Goal: Transaction & Acquisition: Obtain resource

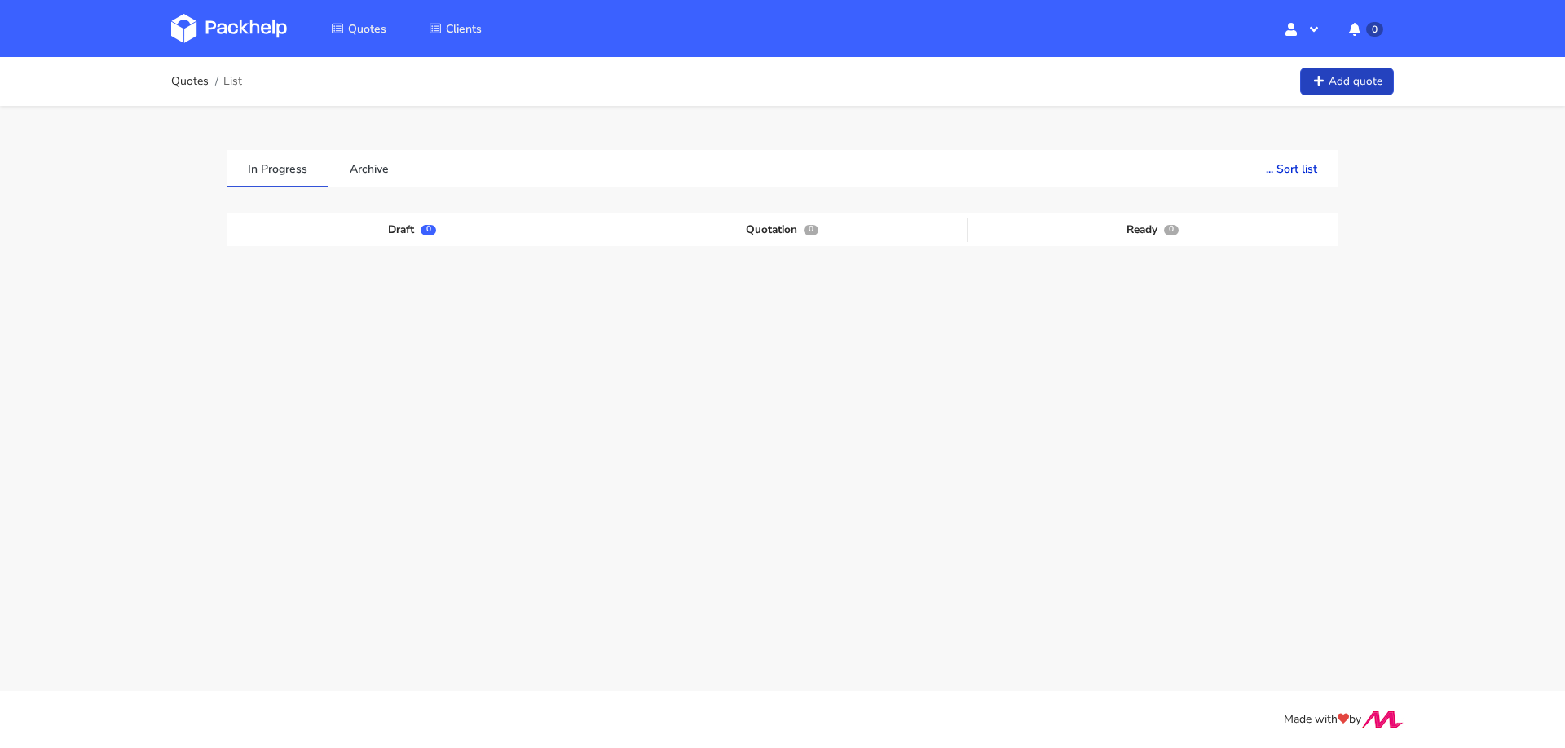
click at [1322, 85] on icon at bounding box center [1318, 81] width 14 height 11
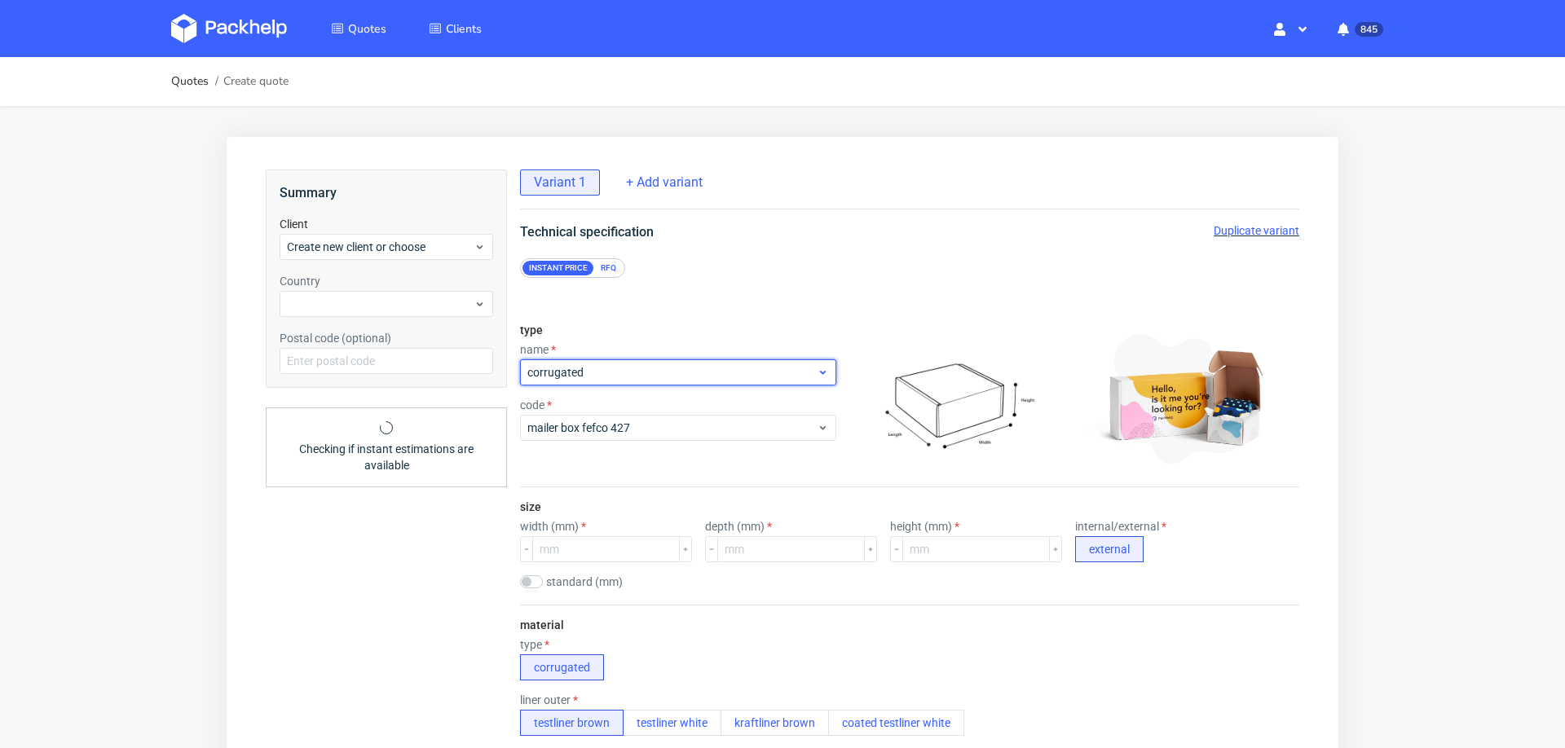
click at [689, 367] on span "corrugated" at bounding box center [671, 372] width 289 height 16
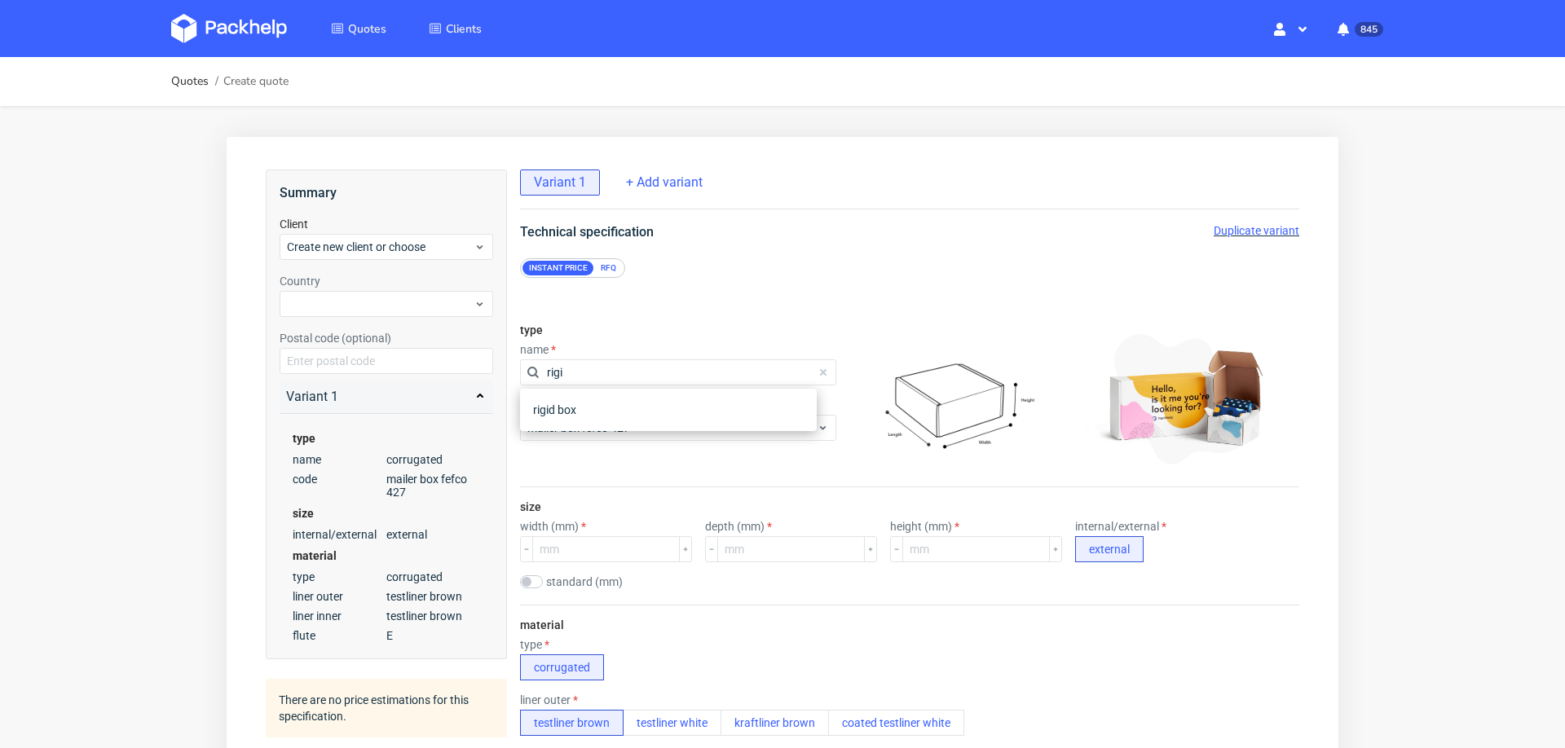
type input "rigid"
click at [623, 408] on div "rigid box" at bounding box center [668, 409] width 284 height 29
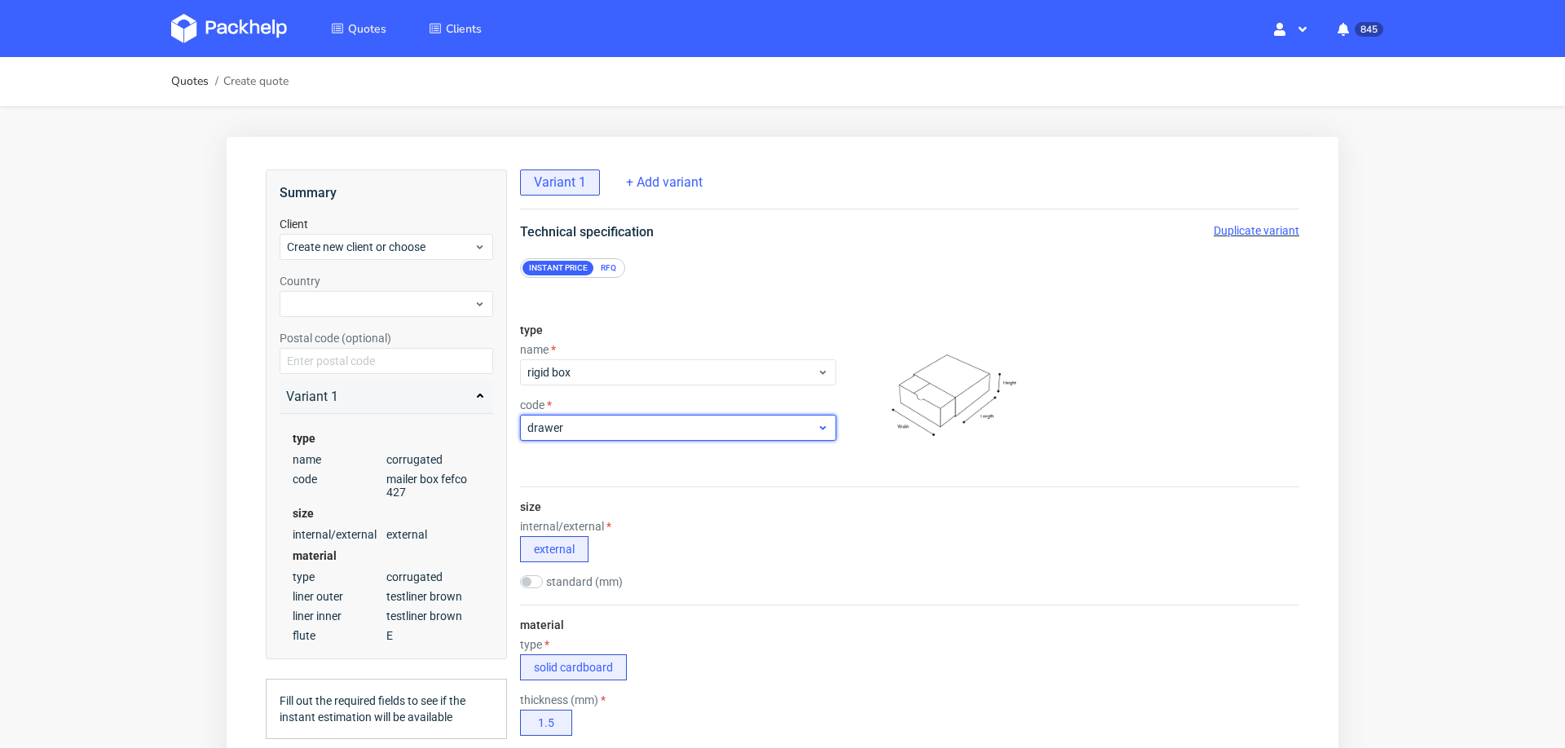
click at [603, 434] on span "drawer" at bounding box center [671, 428] width 289 height 16
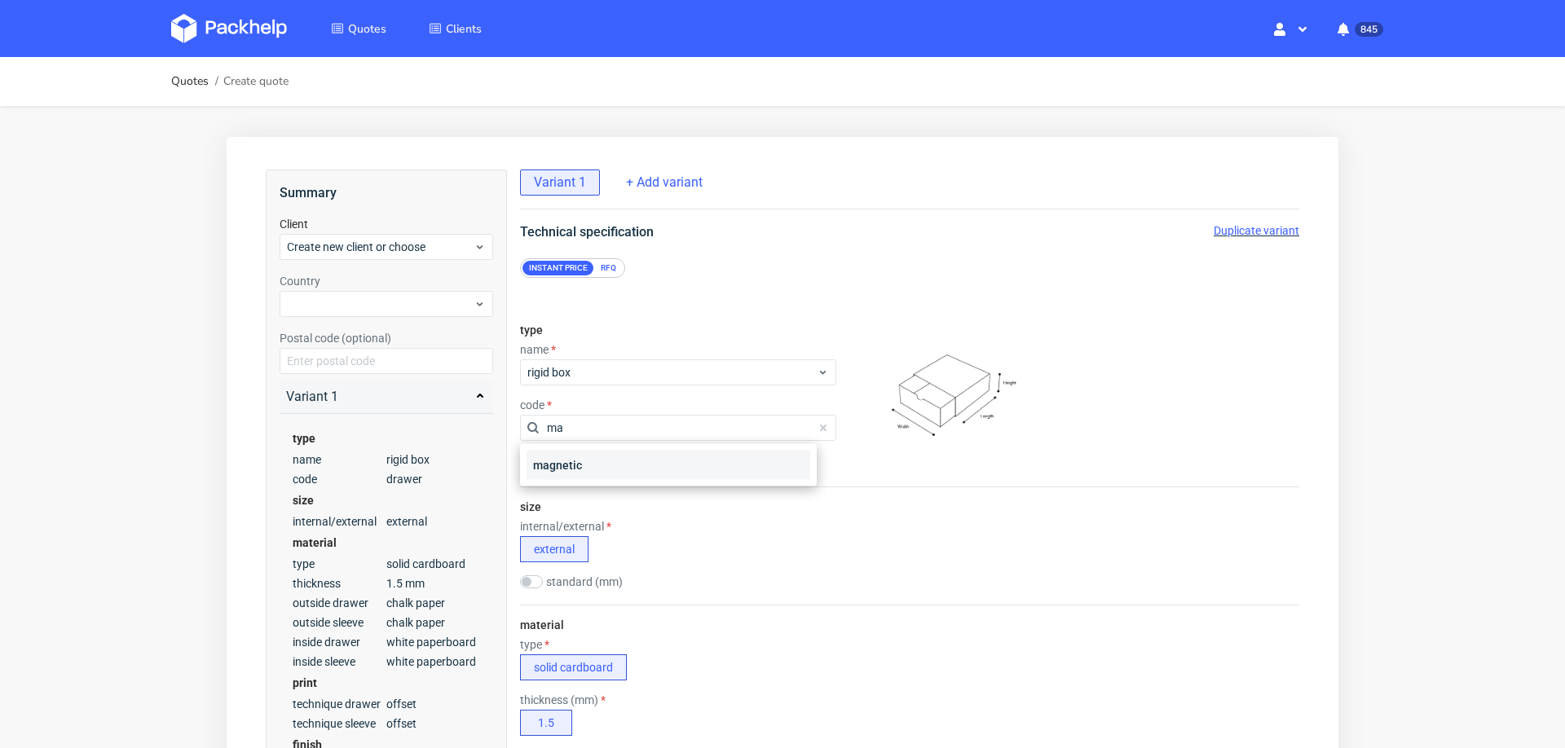
type input "ma"
click at [585, 461] on div "magnetic" at bounding box center [668, 465] width 284 height 29
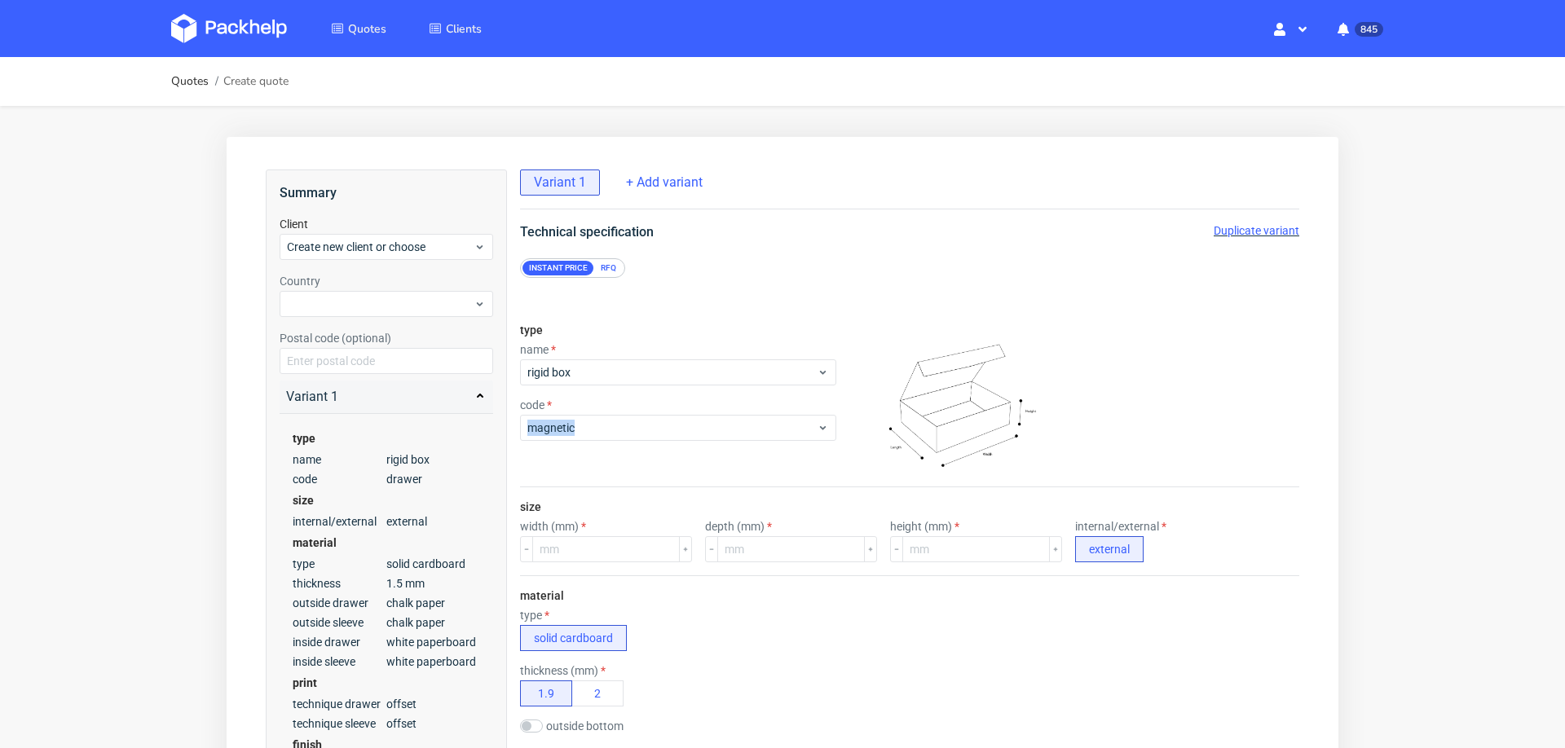
click at [585, 461] on div "type name rigid box code magnetic" at bounding box center [678, 399] width 316 height 176
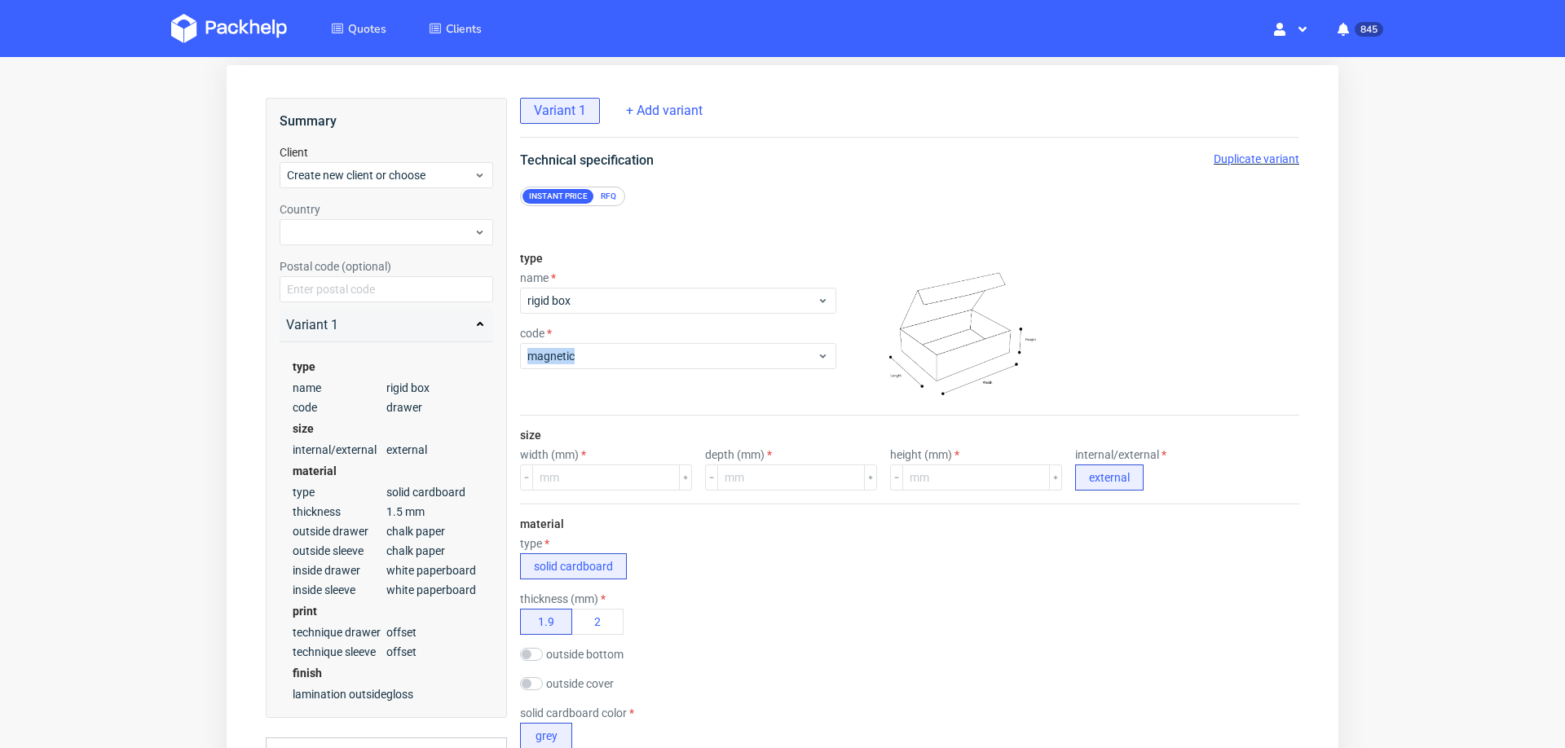
scroll to position [78, 0]
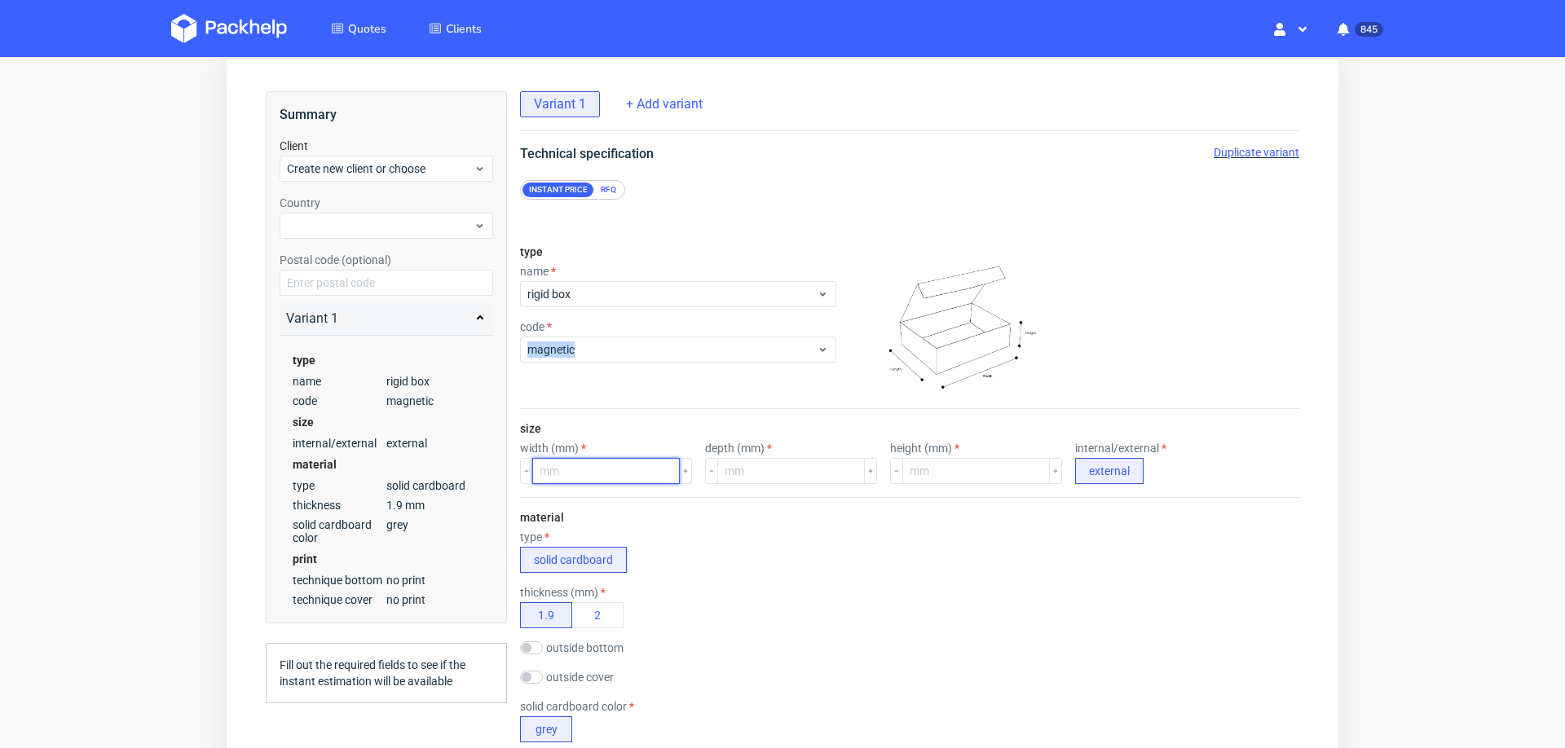
click at [632, 466] on input "number" at bounding box center [606, 471] width 148 height 26
type input "275"
click at [748, 469] on input "number" at bounding box center [791, 471] width 148 height 26
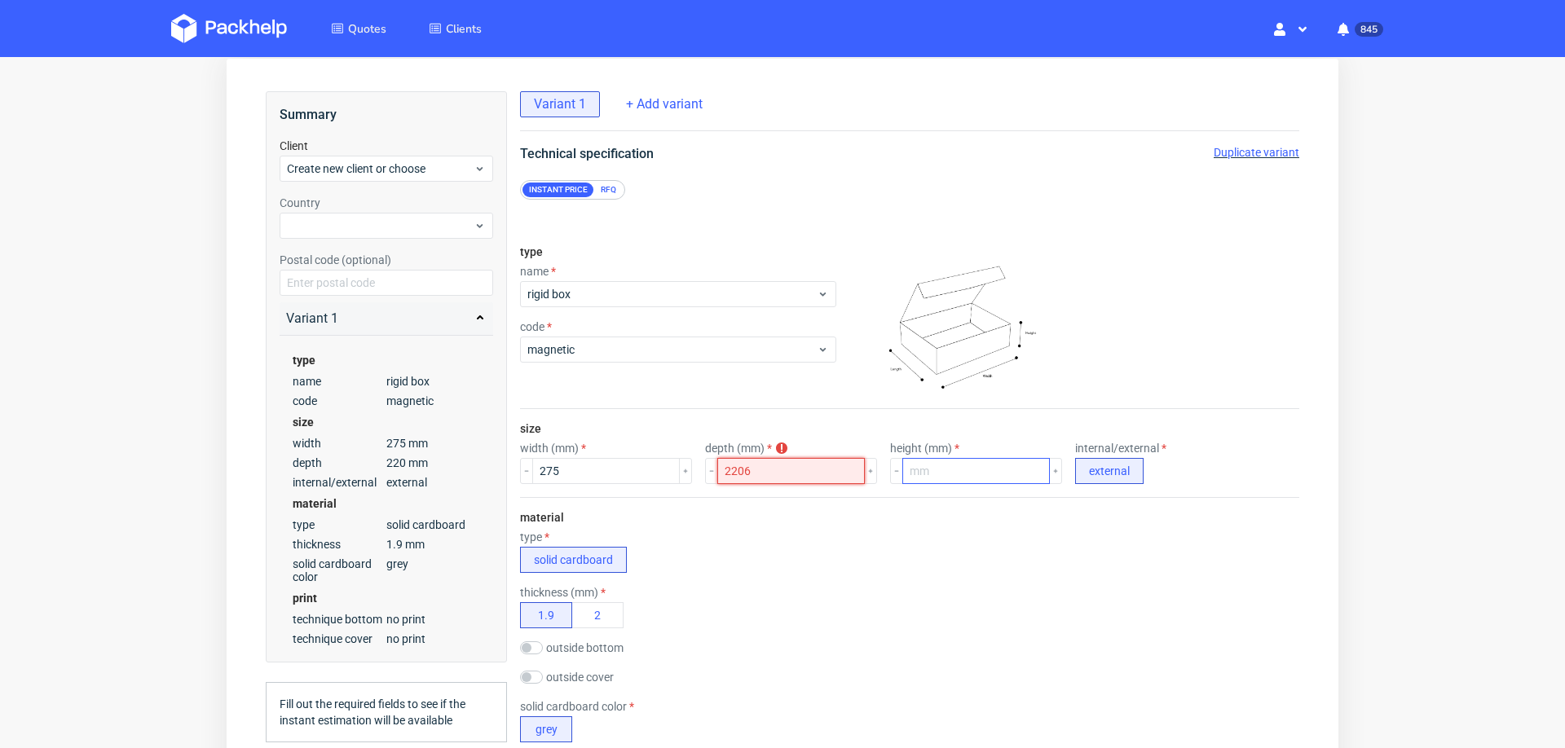
type input "220"
click at [962, 468] on input "number" at bounding box center [976, 471] width 148 height 26
type input "60"
click at [876, 586] on div "thickness (mm) 1.9 2" at bounding box center [909, 607] width 779 height 42
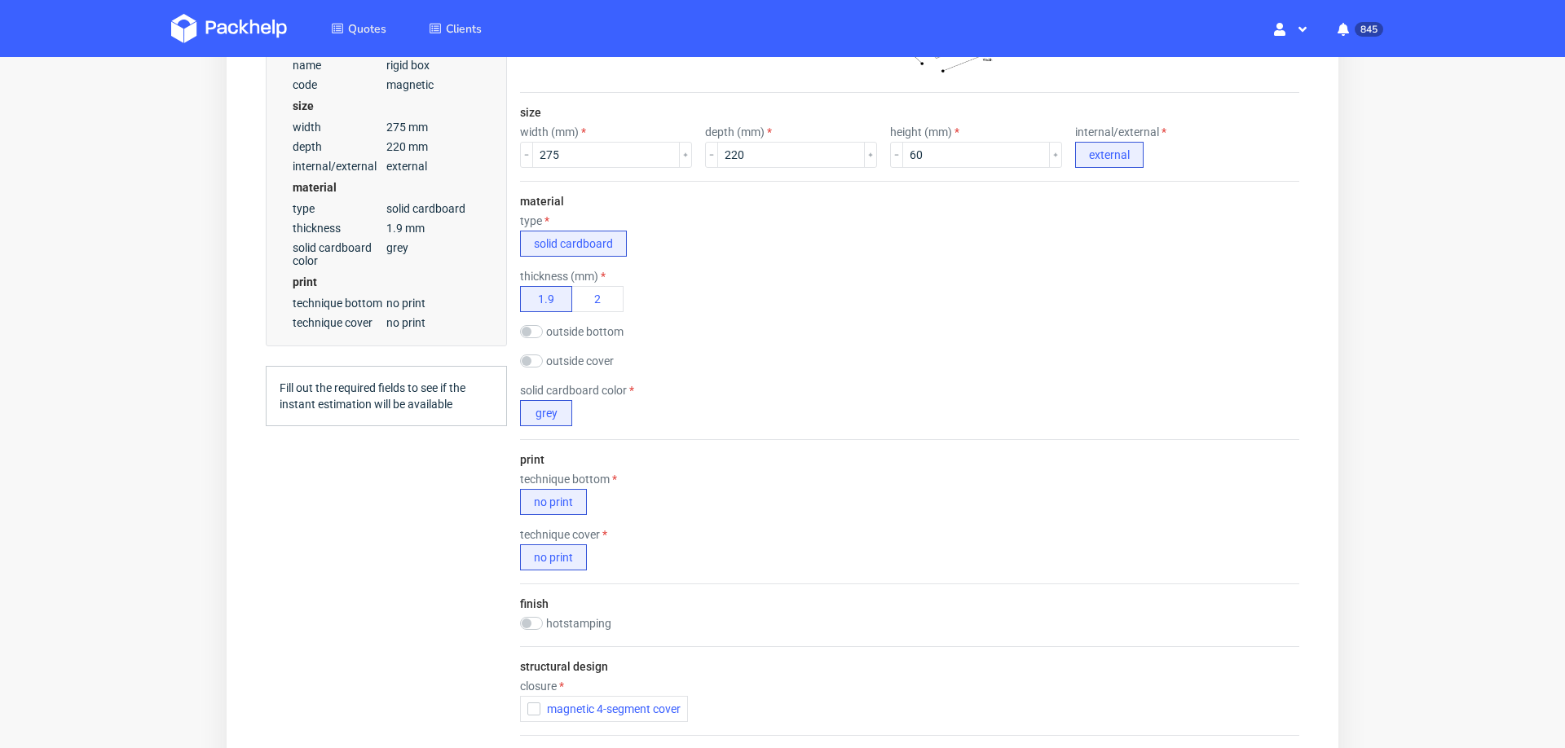
scroll to position [399, 0]
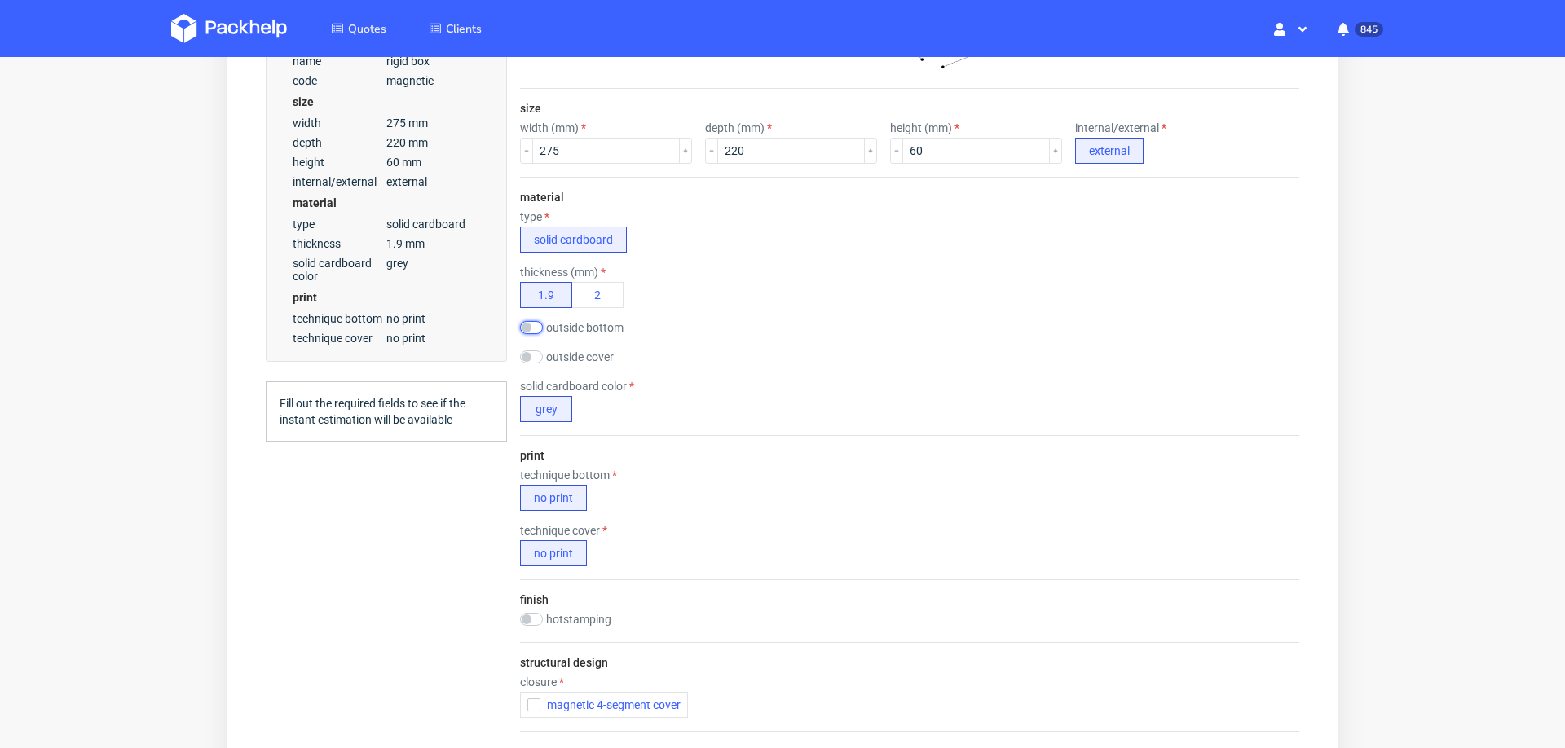
click at [531, 321] on input "checkbox" at bounding box center [531, 327] width 23 height 13
checkbox input "true"
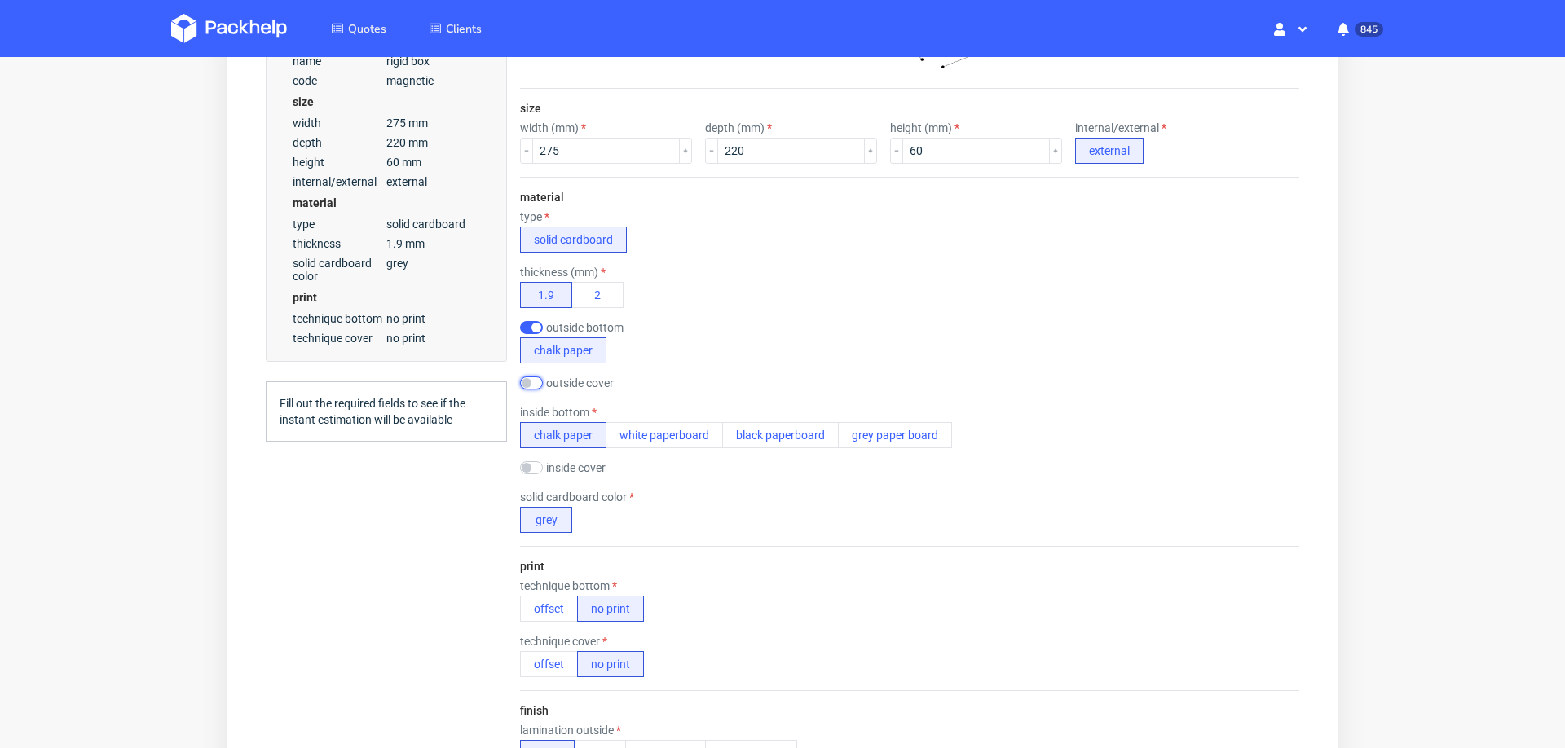
click at [528, 377] on input "checkbox" at bounding box center [531, 383] width 23 height 13
checkbox input "true"
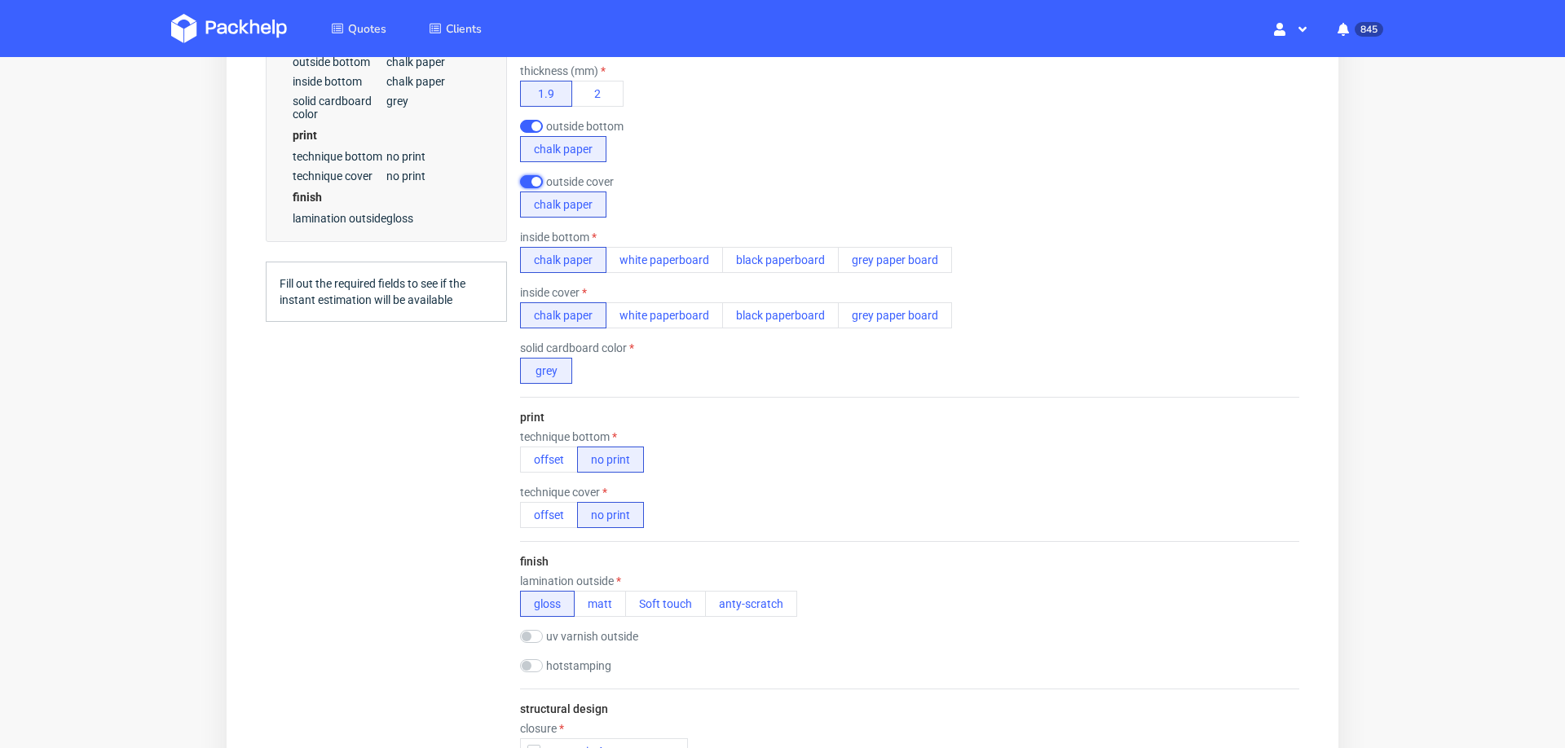
scroll to position [602, 0]
click at [586, 447] on button "no print" at bounding box center [610, 457] width 67 height 26
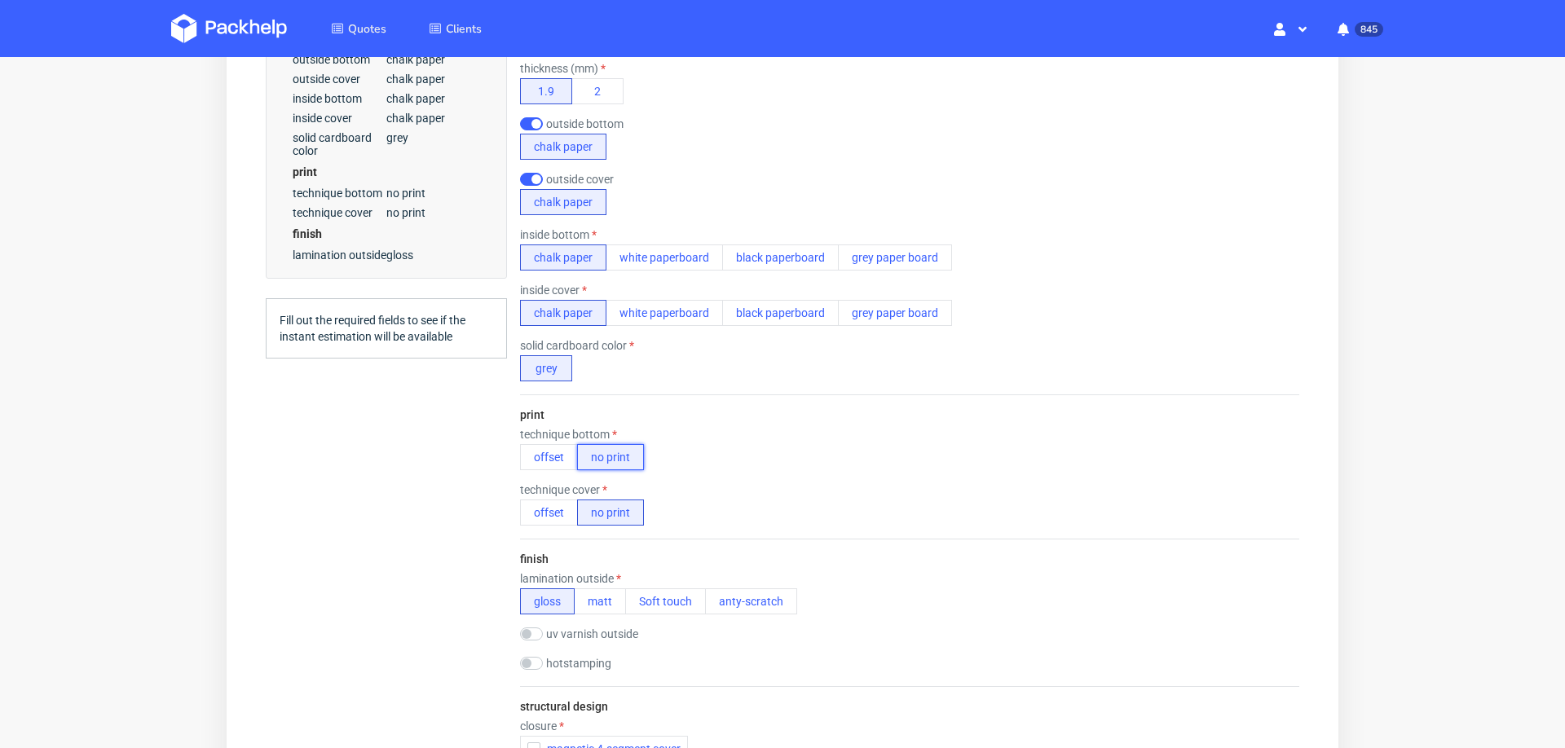
click at [586, 447] on button "no print" at bounding box center [610, 457] width 67 height 26
click at [539, 447] on button "offset" at bounding box center [549, 457] width 58 height 26
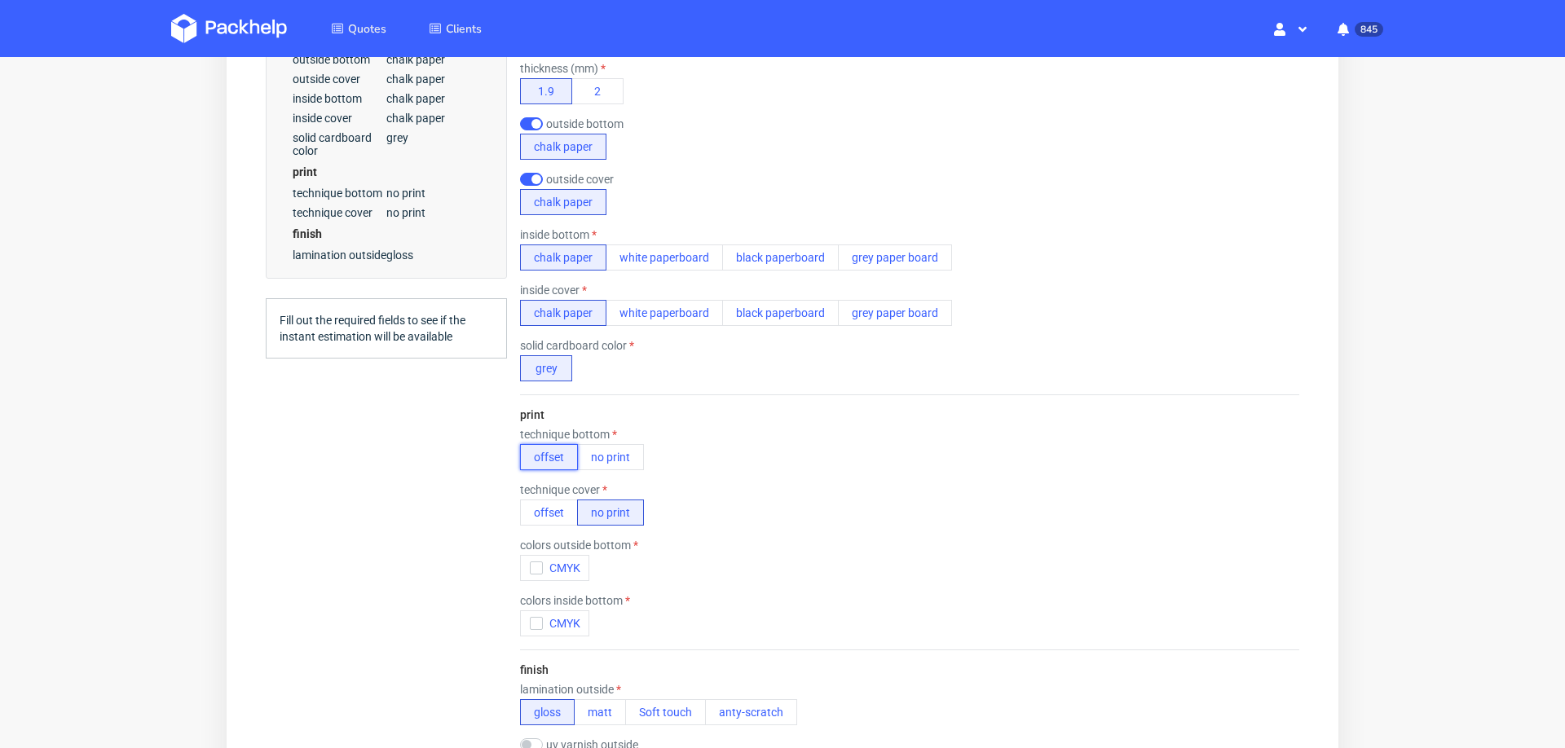
scroll to position [6, 0]
click at [551, 518] on div "print technique bottom offset no print technique cover offset no print colors o…" at bounding box center [909, 521] width 779 height 255
click at [544, 504] on button "offset" at bounding box center [549, 513] width 58 height 26
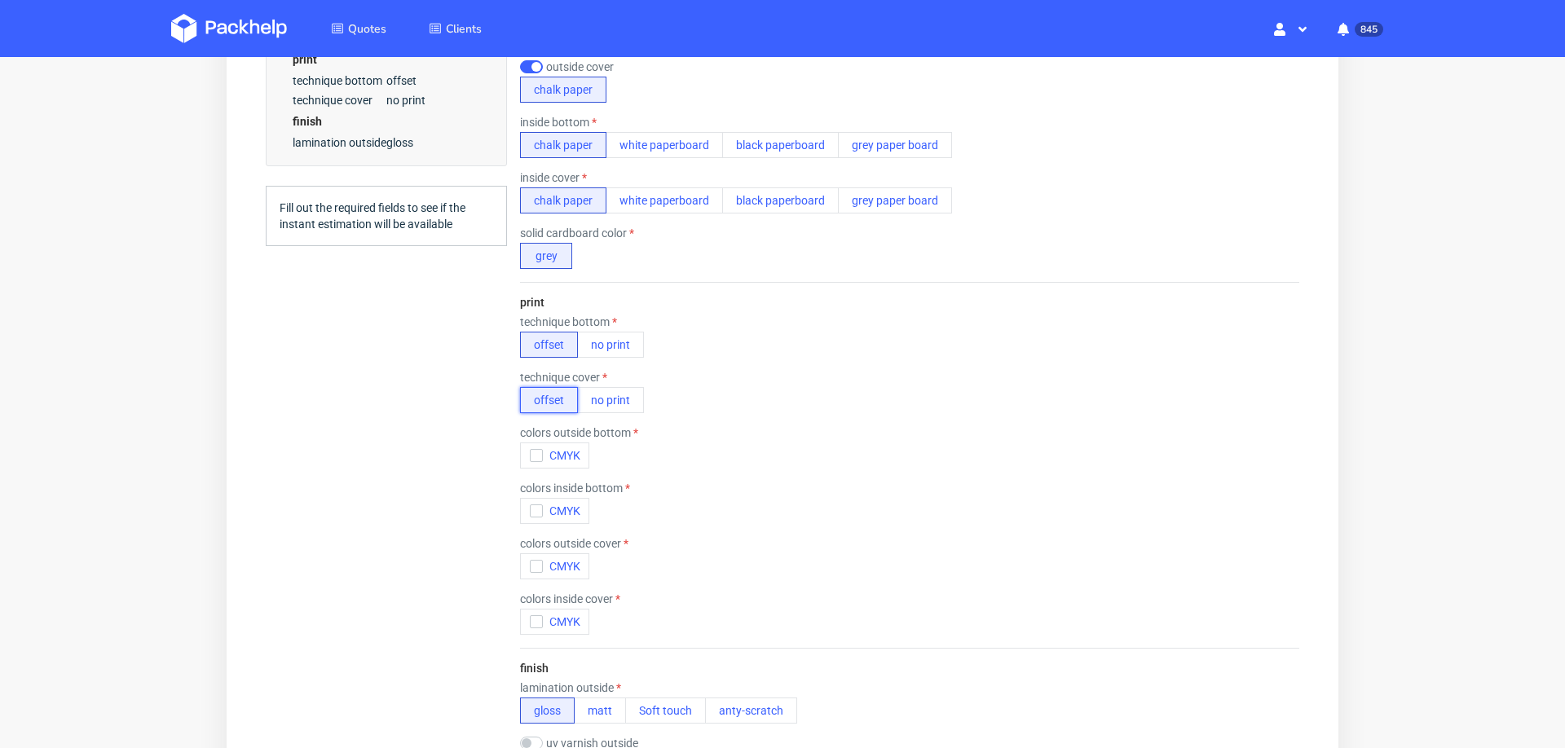
scroll to position [719, 0]
click at [532, 446] on icon "button" at bounding box center [536, 451] width 11 height 11
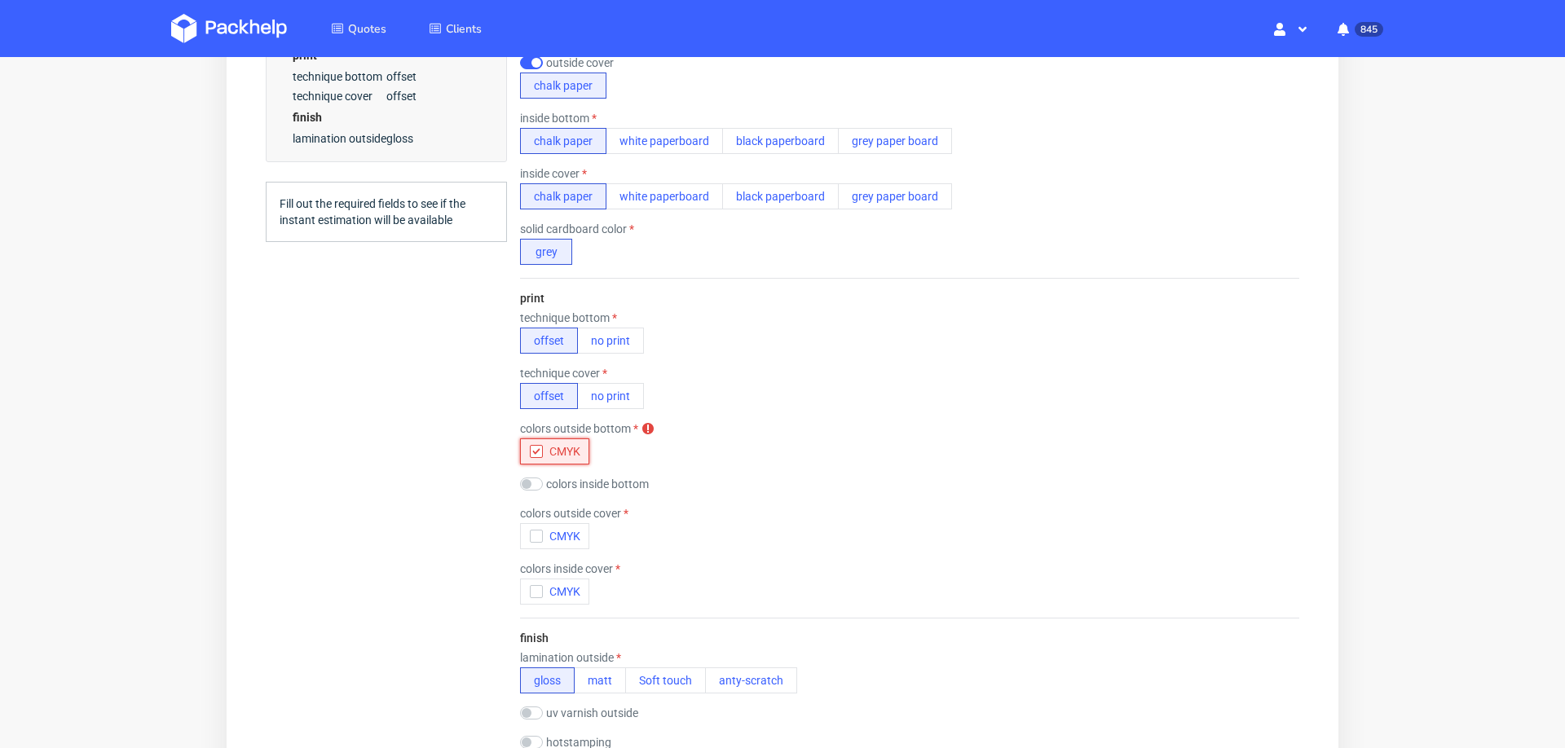
scroll to position [0, 0]
click at [531, 531] on icon "button" at bounding box center [536, 536] width 11 height 11
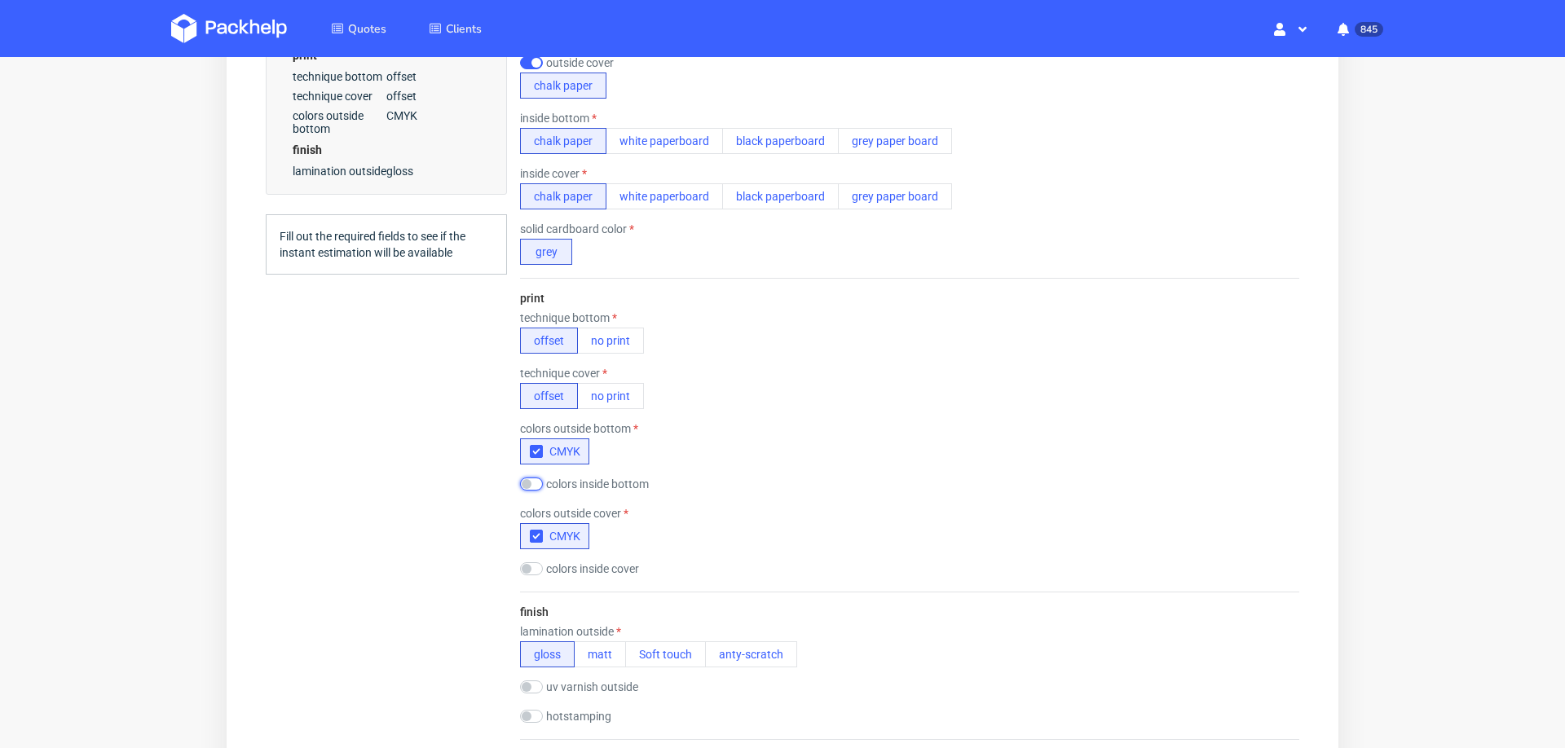
click at [535, 484] on input "checkbox" at bounding box center [531, 484] width 23 height 13
checkbox input "true"
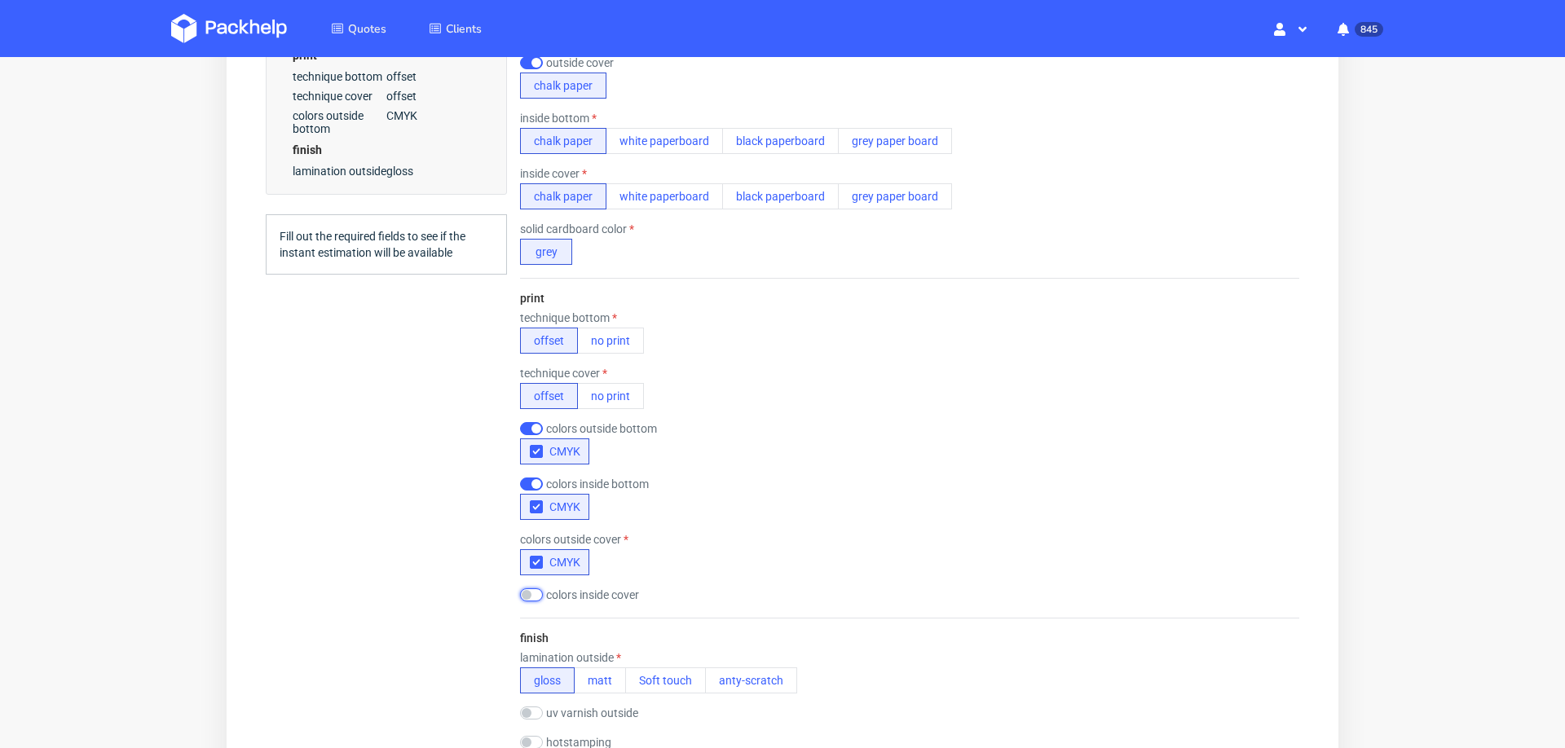
click at [534, 592] on input "checkbox" at bounding box center [531, 594] width 23 height 13
checkbox input "true"
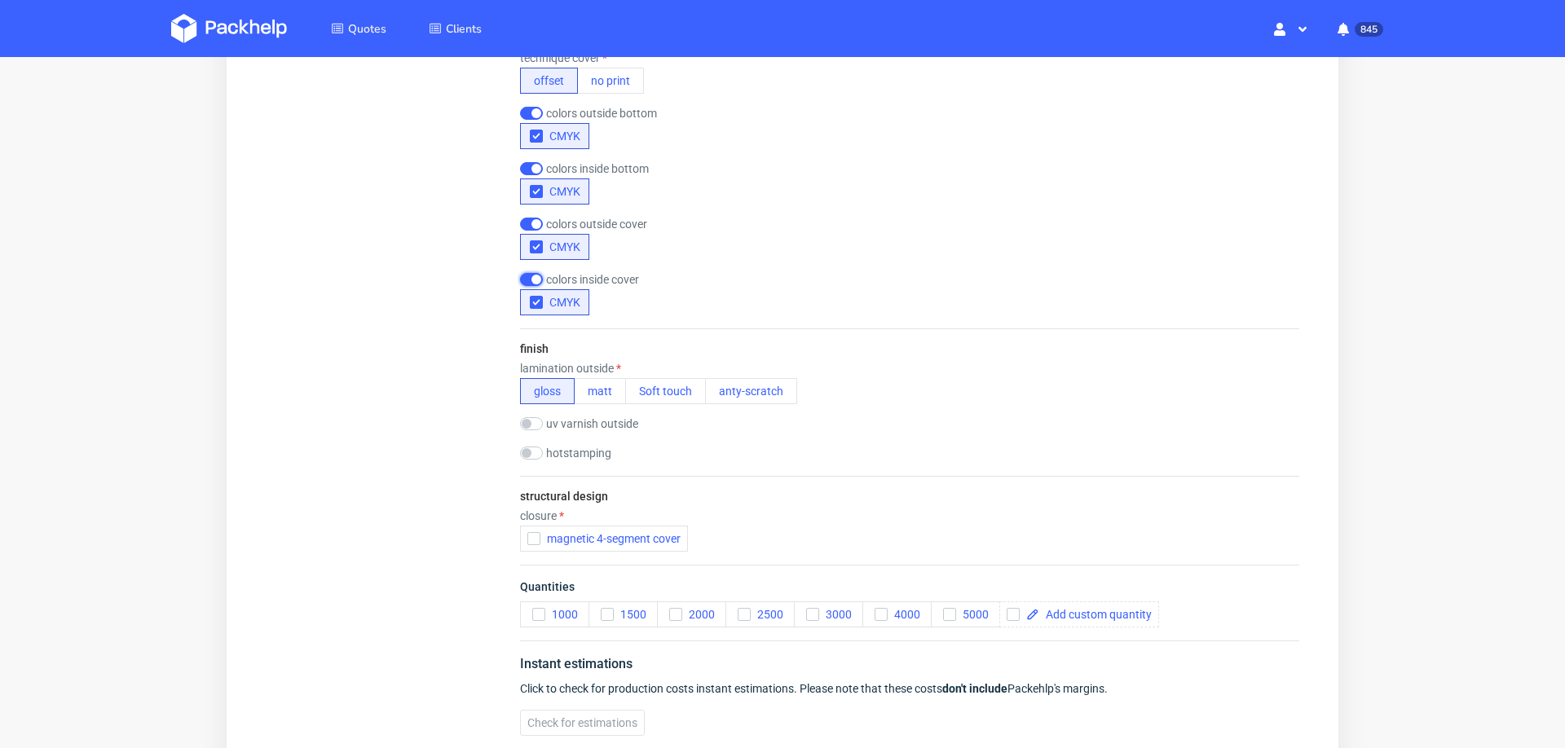
scroll to position [1037, 0]
click at [524, 530] on button "magnetic 4-segment cover" at bounding box center [604, 536] width 168 height 26
click at [1059, 606] on span at bounding box center [1095, 611] width 112 height 11
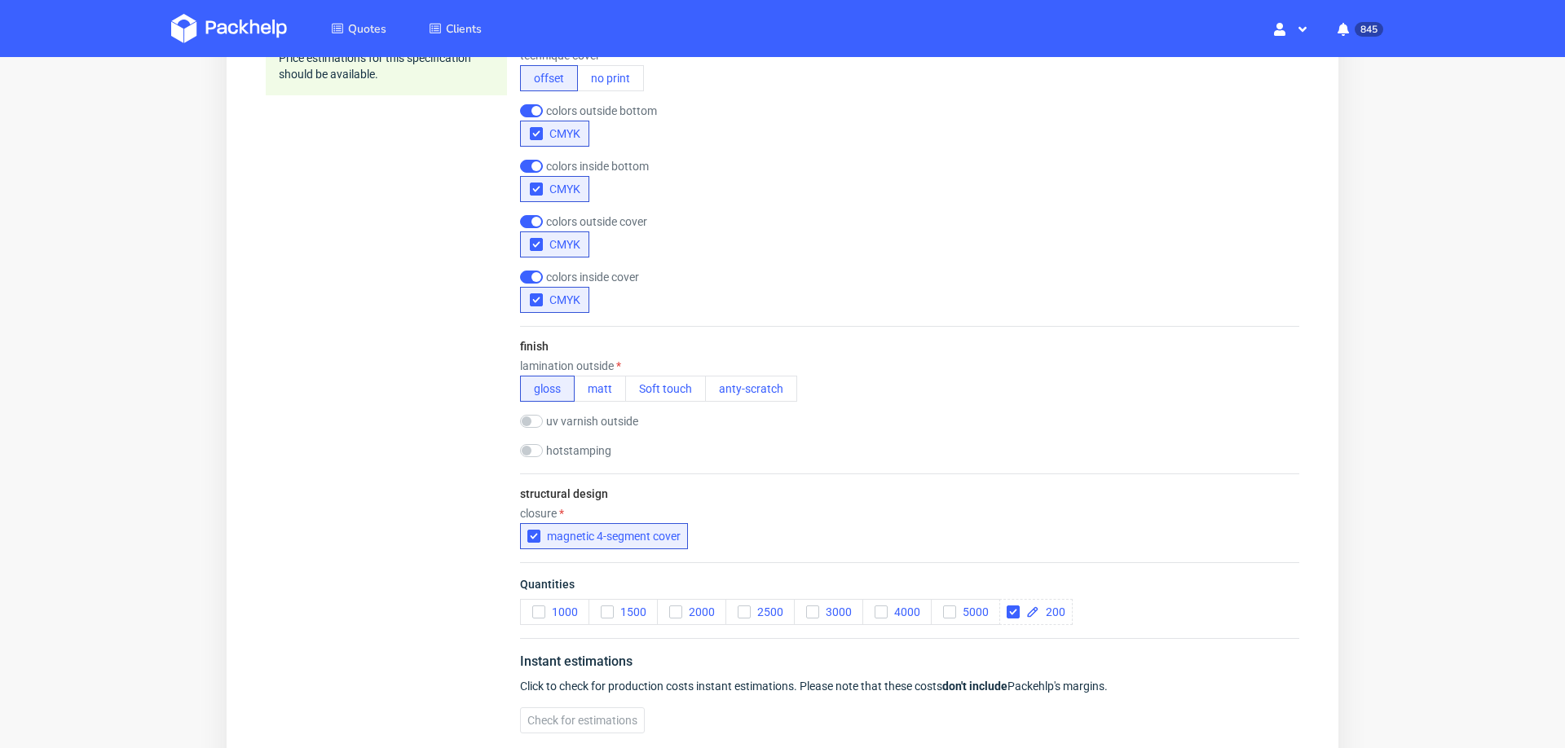
click at [1268, 507] on div "closure magnetic 4-segment cover" at bounding box center [909, 528] width 779 height 42
checkbox input "true"
click at [544, 716] on span "Check for estimations" at bounding box center [582, 720] width 110 height 11
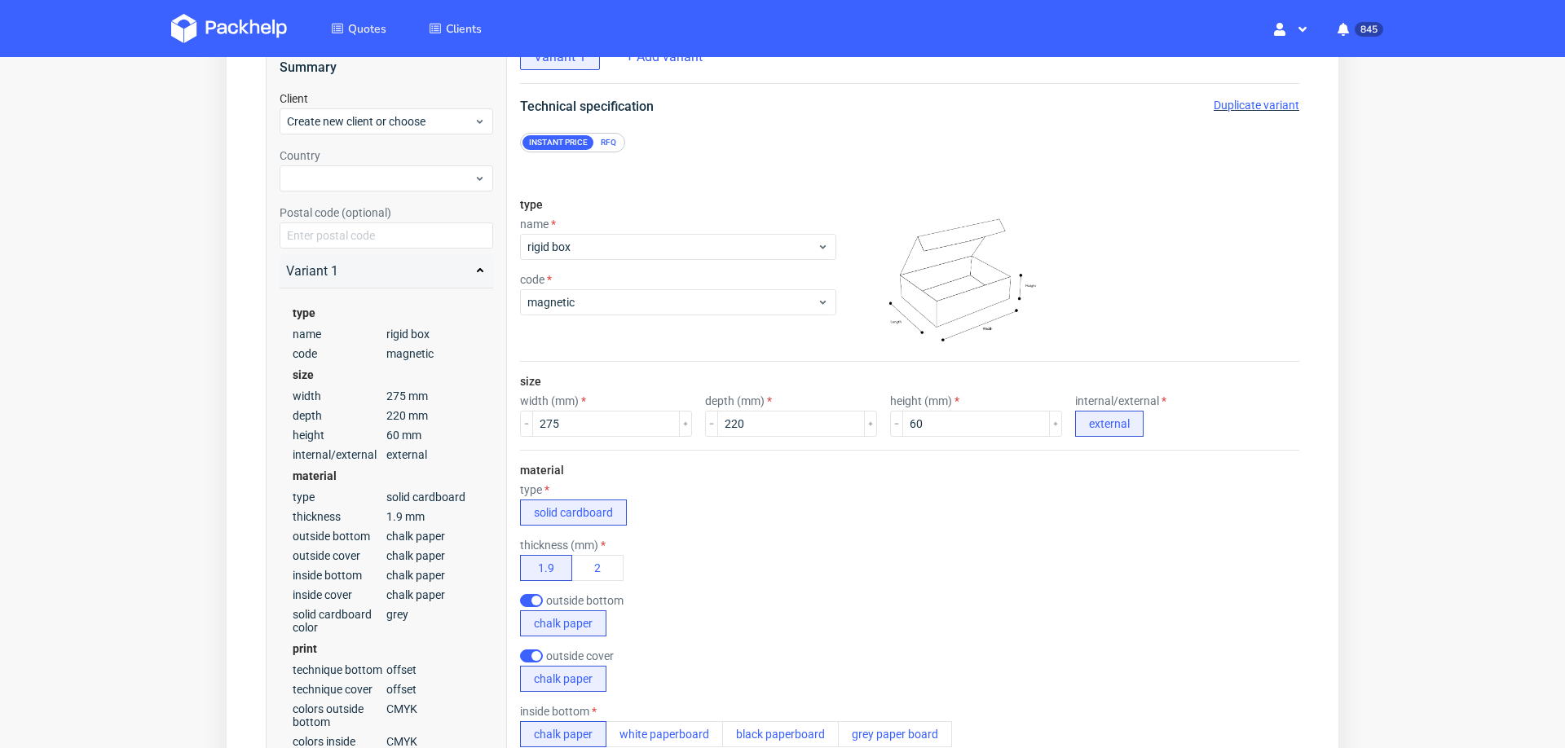
scroll to position [100, 0]
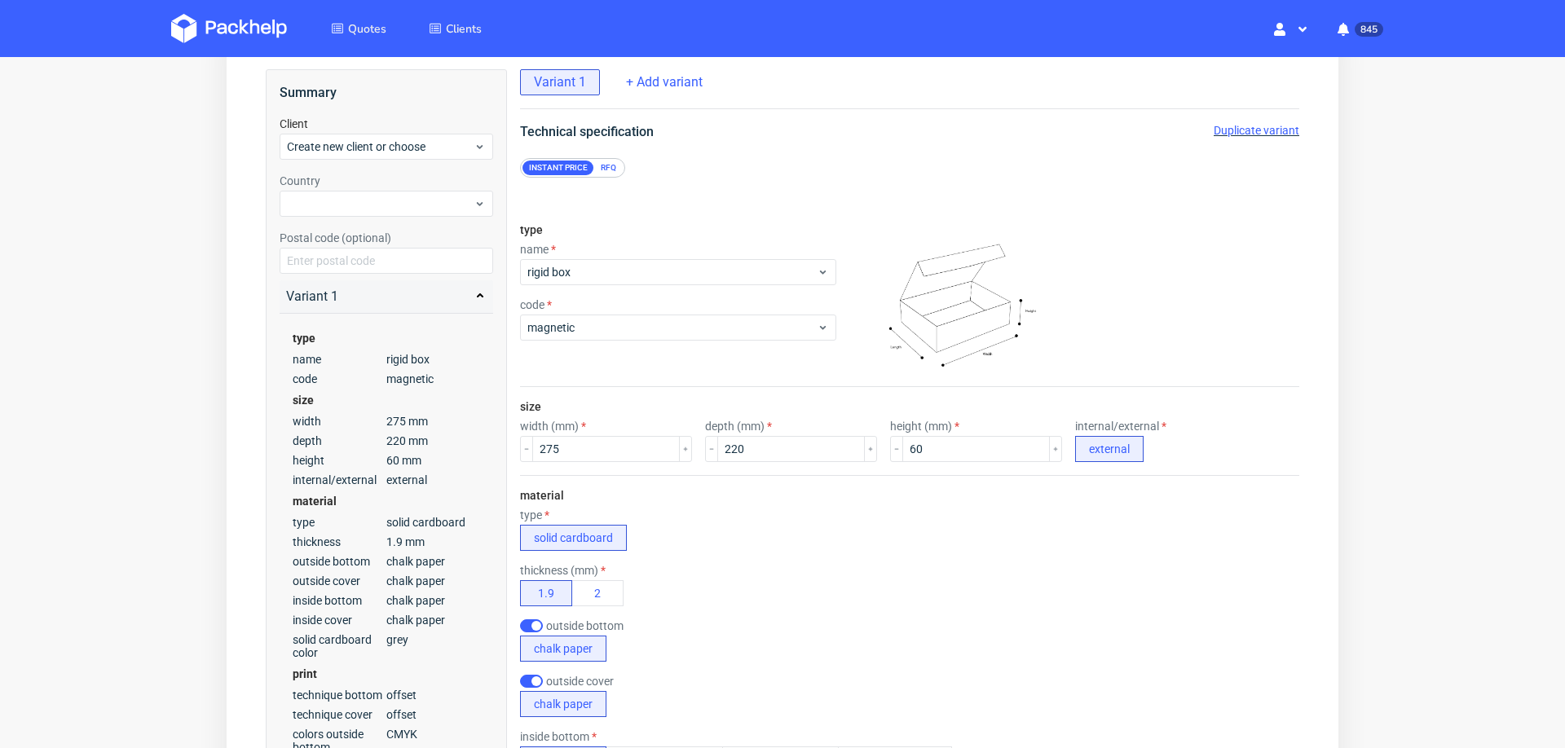
click at [1246, 126] on span "Duplicate variant" at bounding box center [1256, 130] width 86 height 13
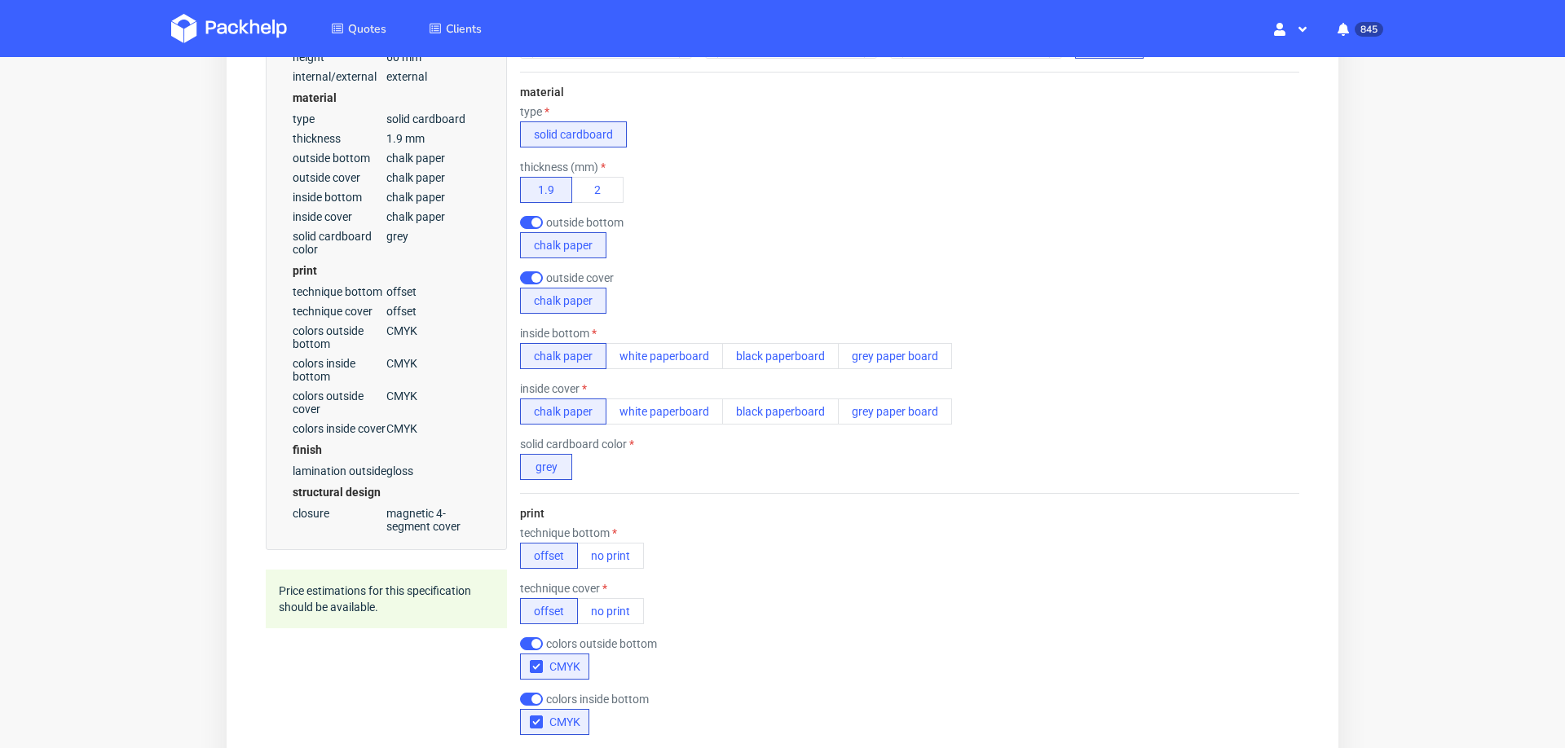
scroll to position [535, 0]
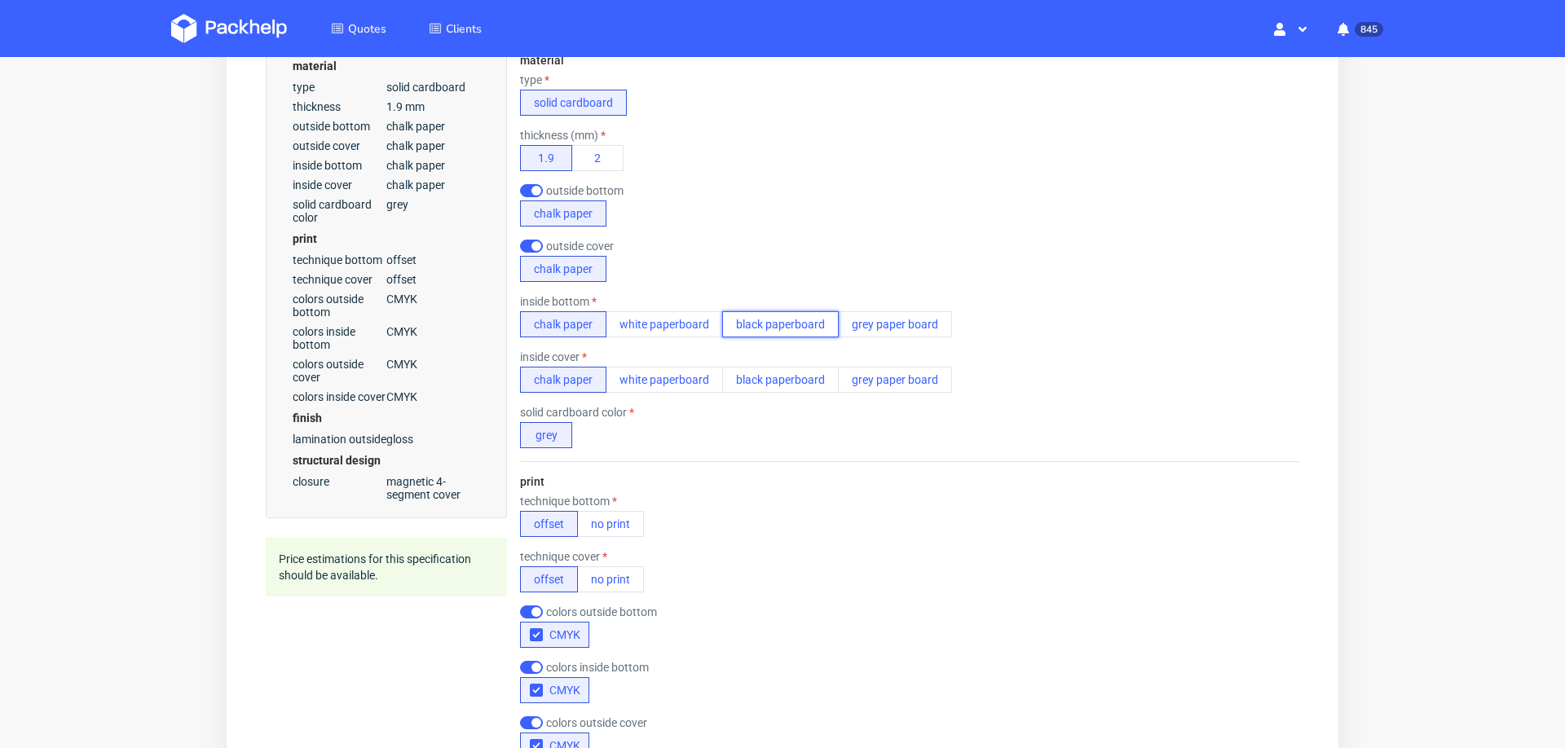
click at [760, 324] on button "black paperboard" at bounding box center [780, 324] width 117 height 26
click at [571, 336] on button "chalk paper" at bounding box center [563, 324] width 86 height 26
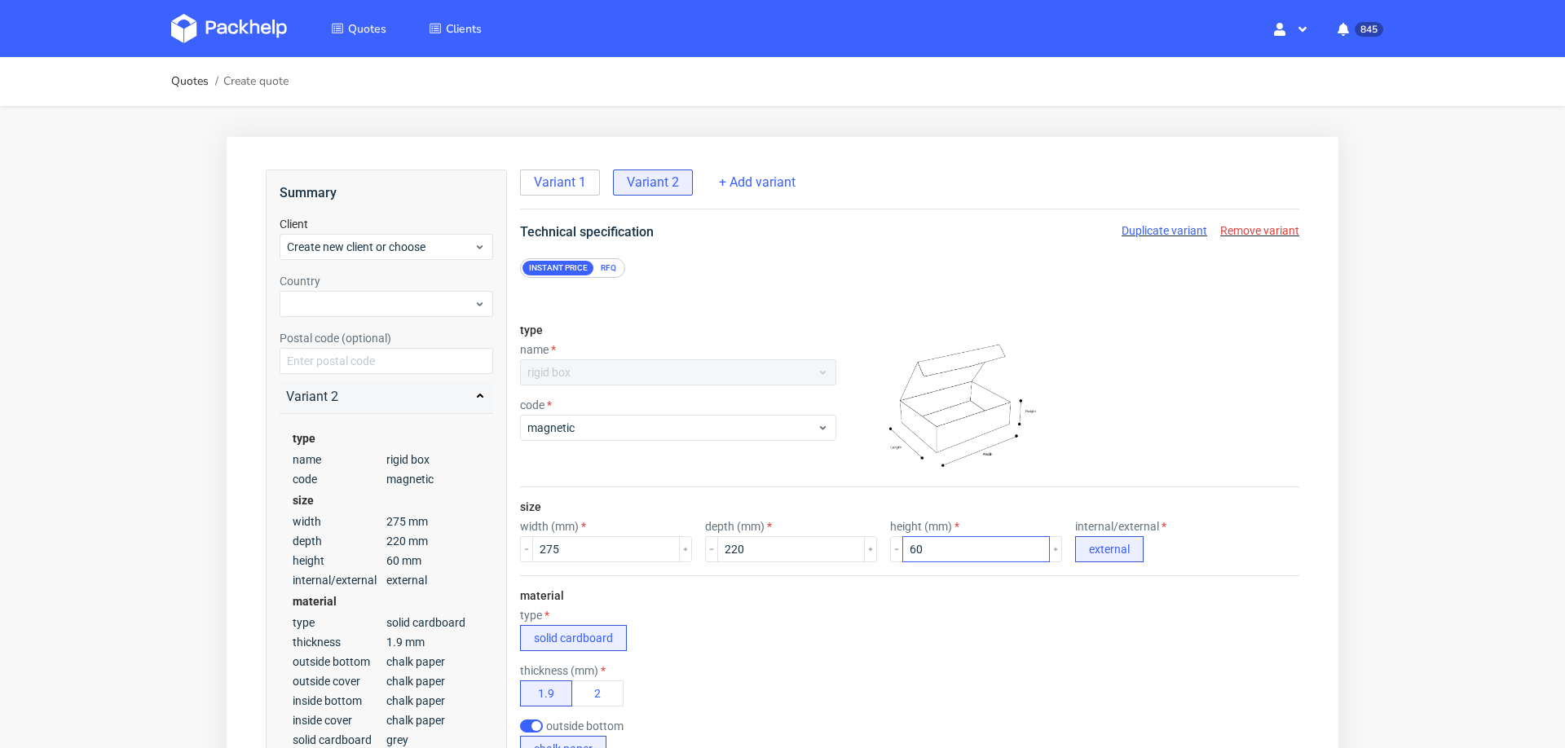
scroll to position [7, 0]
click at [1220, 224] on span "Remove variant" at bounding box center [1259, 230] width 79 height 13
radio input "false"
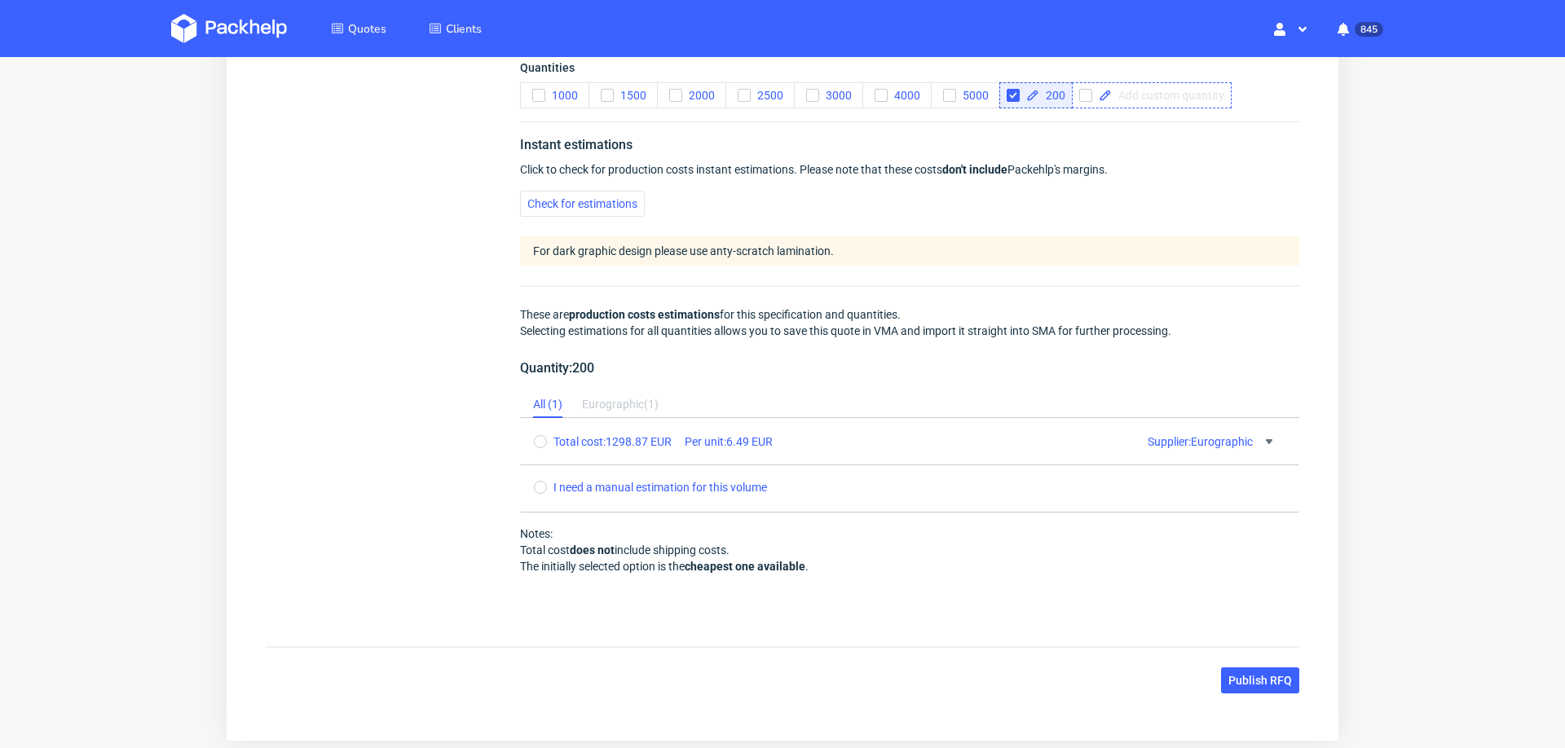
click at [1140, 98] on span at bounding box center [1168, 95] width 112 height 11
click at [1244, 163] on div "Instant estimations Click to check for production costs instant estimations. Pl…" at bounding box center [909, 370] width 779 height 499
checkbox input "true"
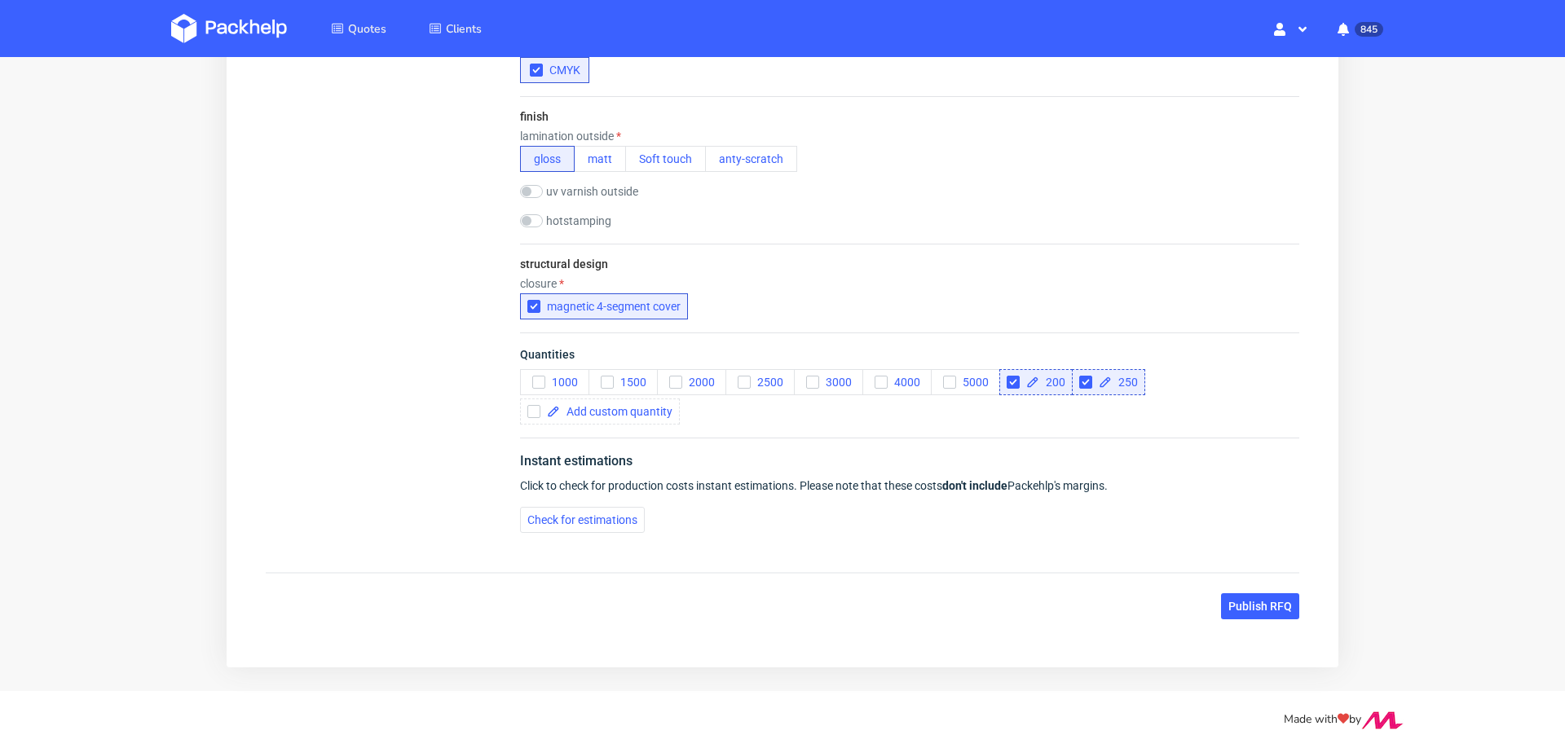
scroll to position [1266, 0]
click at [580, 528] on button "Check for estimations" at bounding box center [582, 520] width 125 height 26
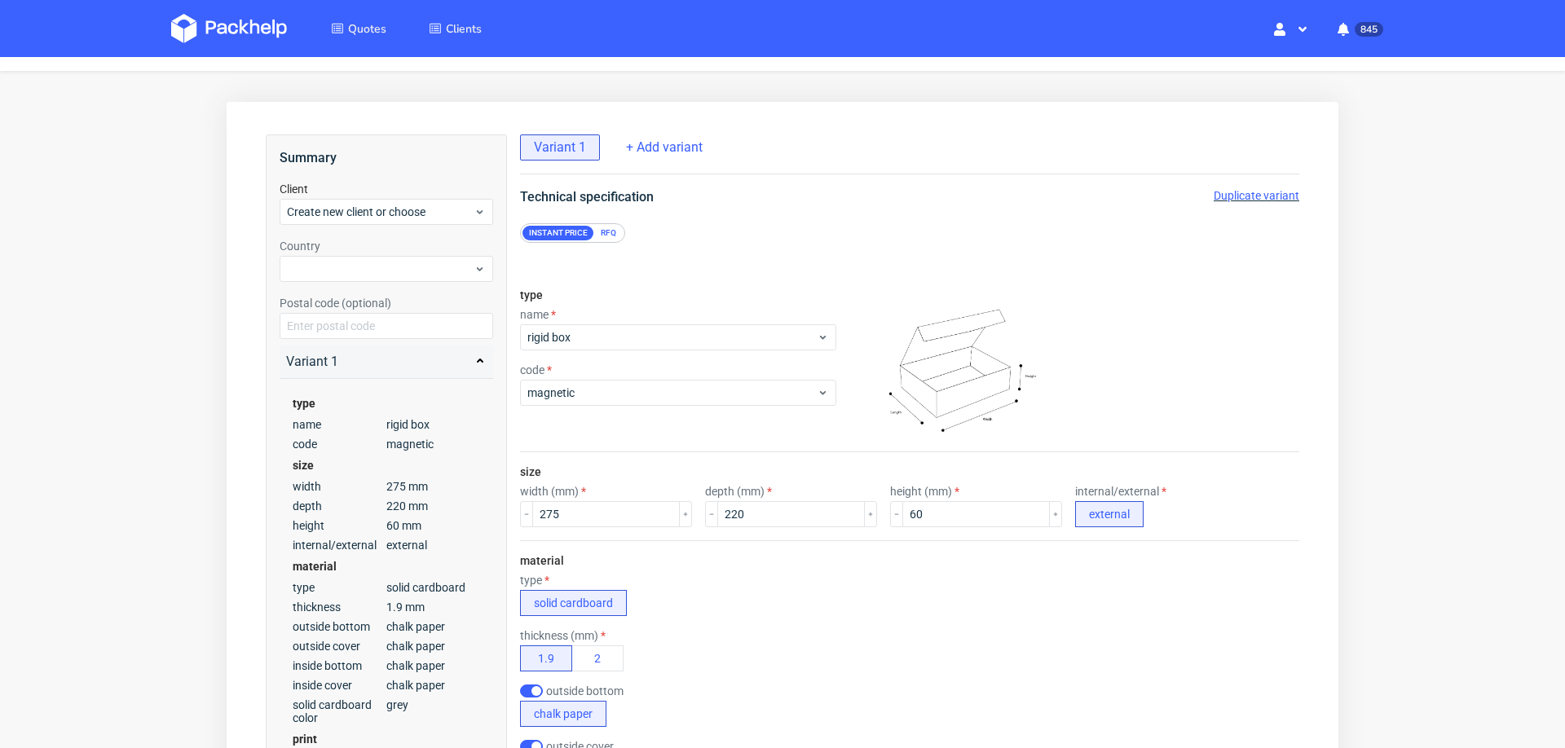
scroll to position [0, 0]
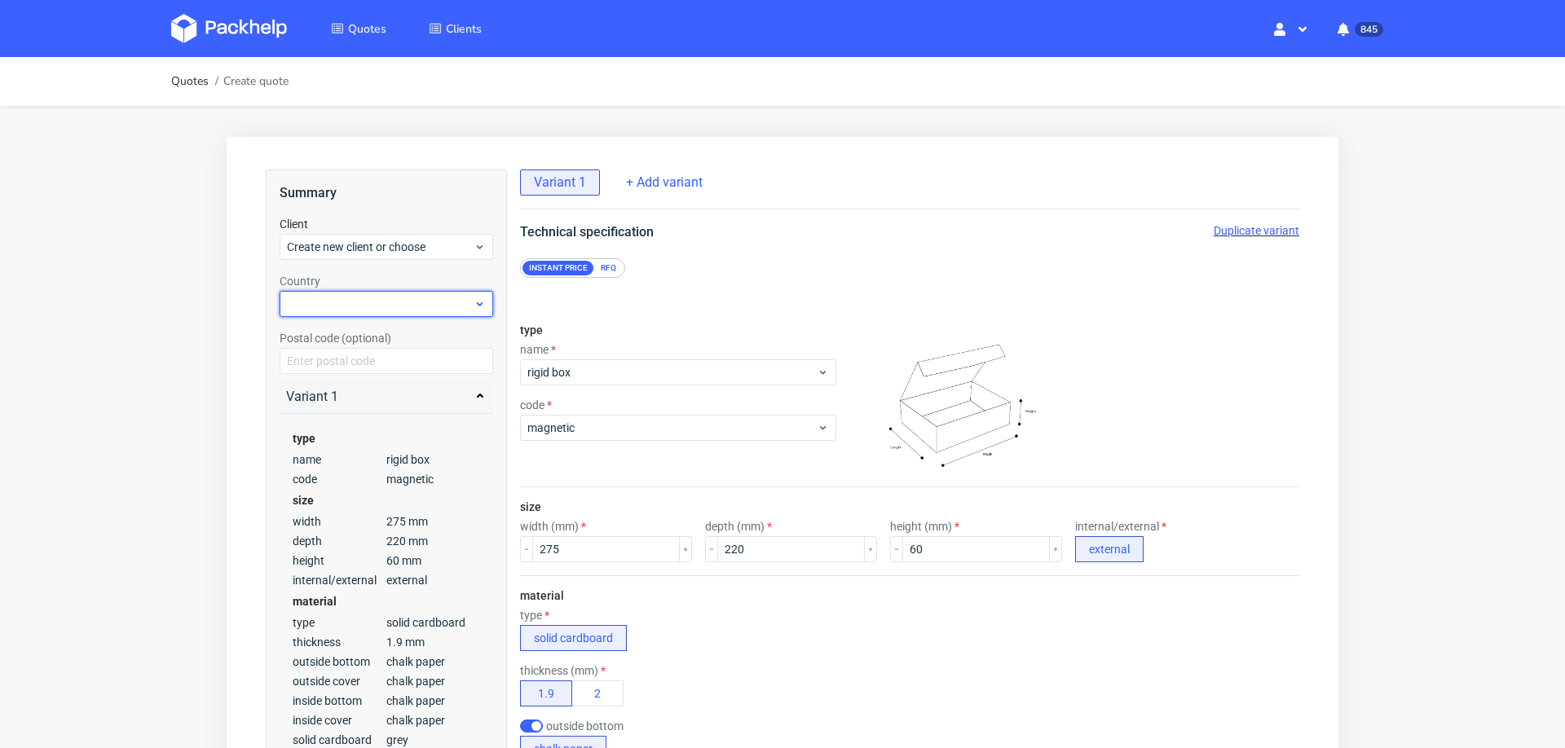
click at [369, 306] on div at bounding box center [387, 304] width 214 height 26
type input "pol"
click at [324, 369] on div "Poland" at bounding box center [386, 370] width 201 height 29
click at [362, 249] on span "Create new client or choose" at bounding box center [380, 247] width 187 height 16
type input "[EMAIL_ADDRESS][DOMAIN_NAME]"
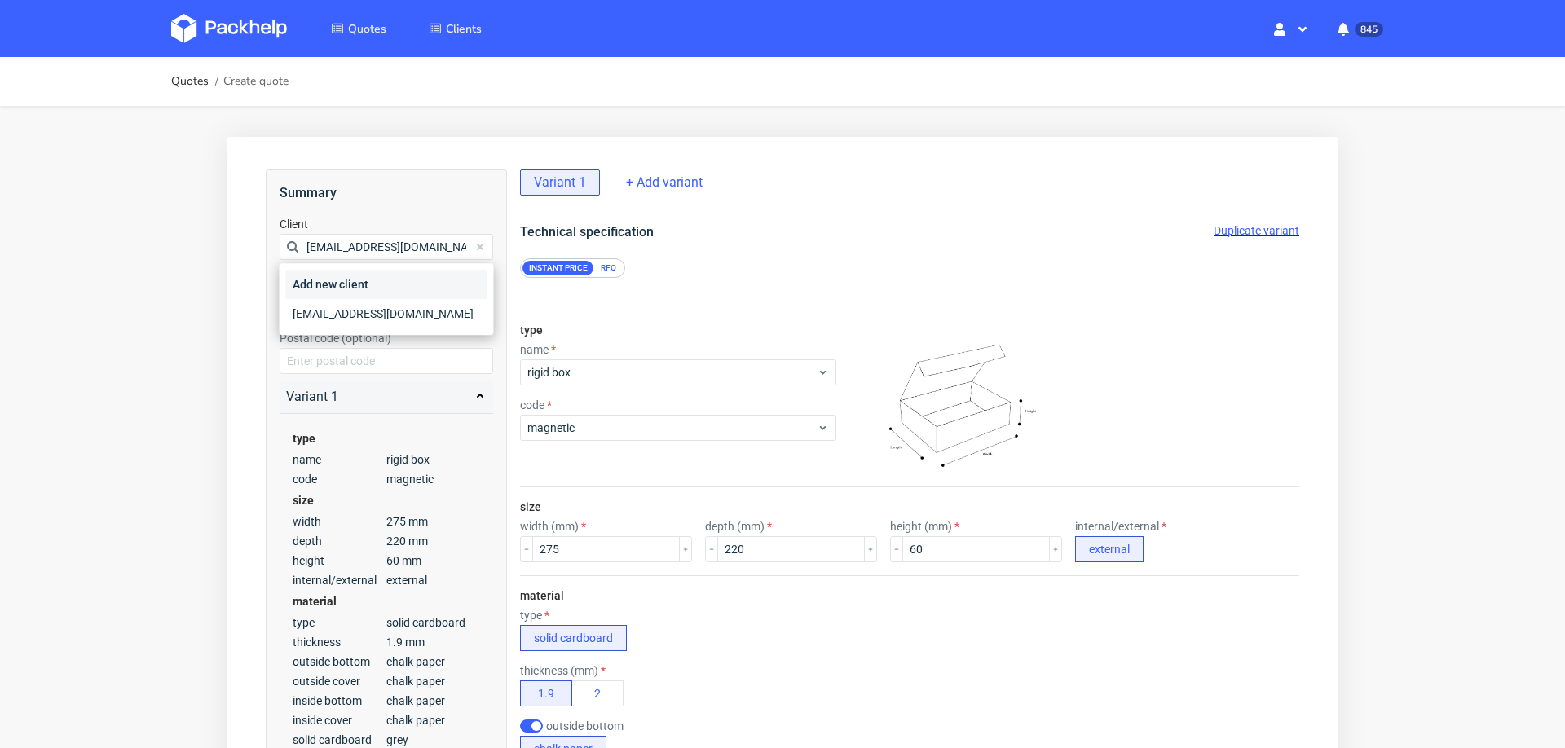
click at [344, 282] on div "Add new client" at bounding box center [386, 284] width 201 height 29
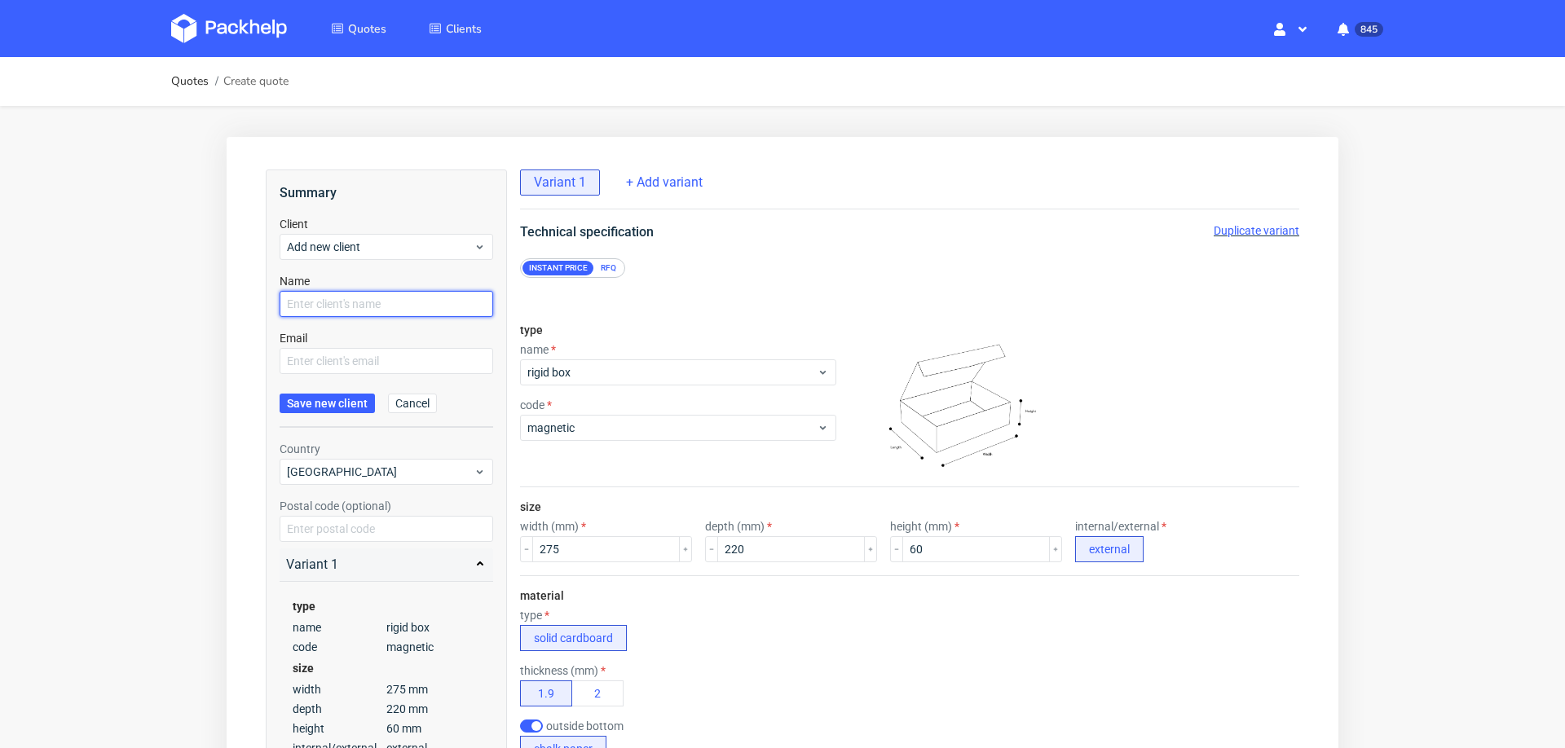
click at [324, 309] on input "text" at bounding box center [387, 304] width 214 height 26
paste input "[EMAIL_ADDRESS][DOMAIN_NAME]"
type input "[EMAIL_ADDRESS][DOMAIN_NAME]"
click at [311, 356] on input "text" at bounding box center [387, 361] width 214 height 26
paste input "[EMAIL_ADDRESS][DOMAIN_NAME]"
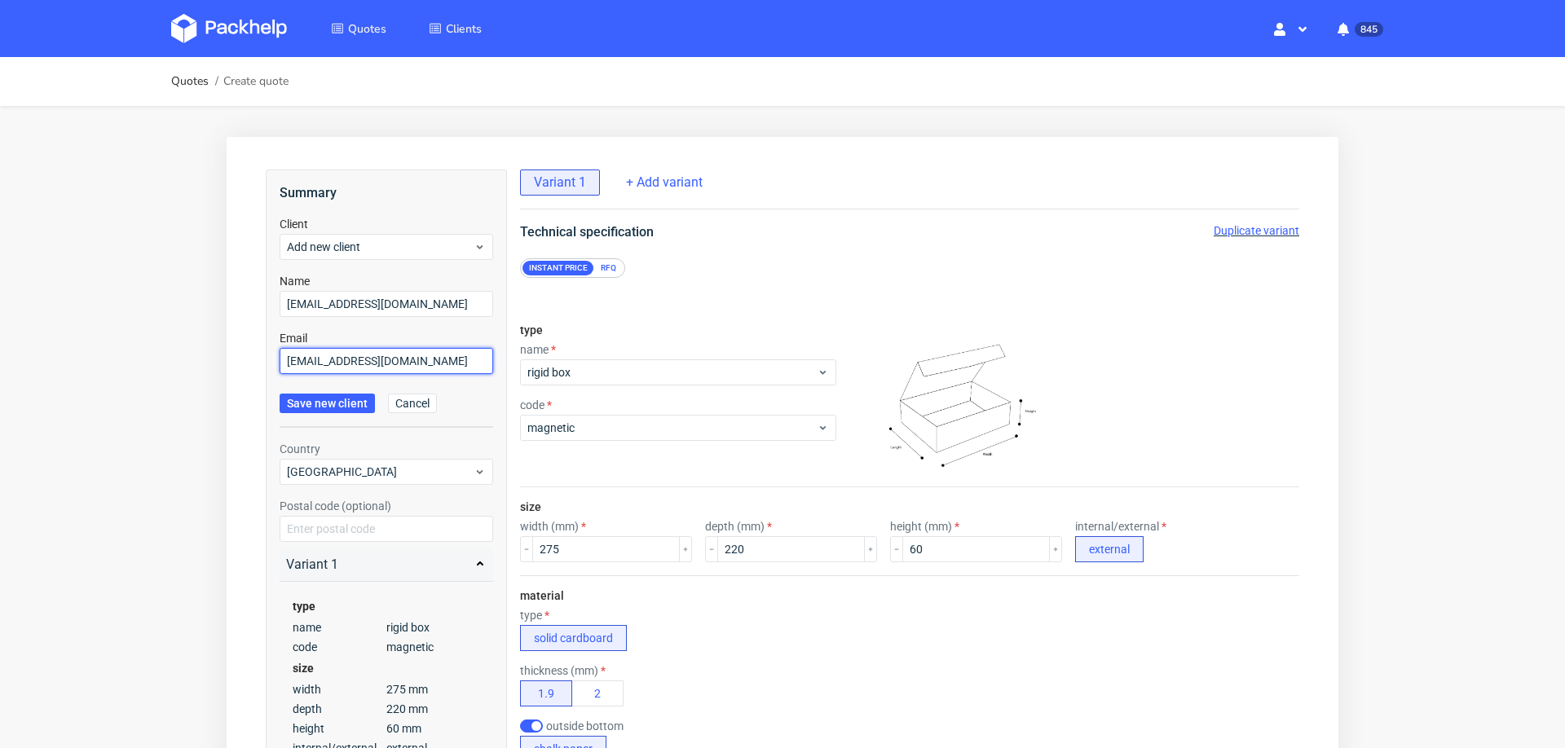
type input "[EMAIL_ADDRESS][DOMAIN_NAME]"
click at [290, 401] on span "Save new client" at bounding box center [327, 403] width 81 height 11
click at [386, 253] on span "Add new client" at bounding box center [380, 247] width 187 height 16
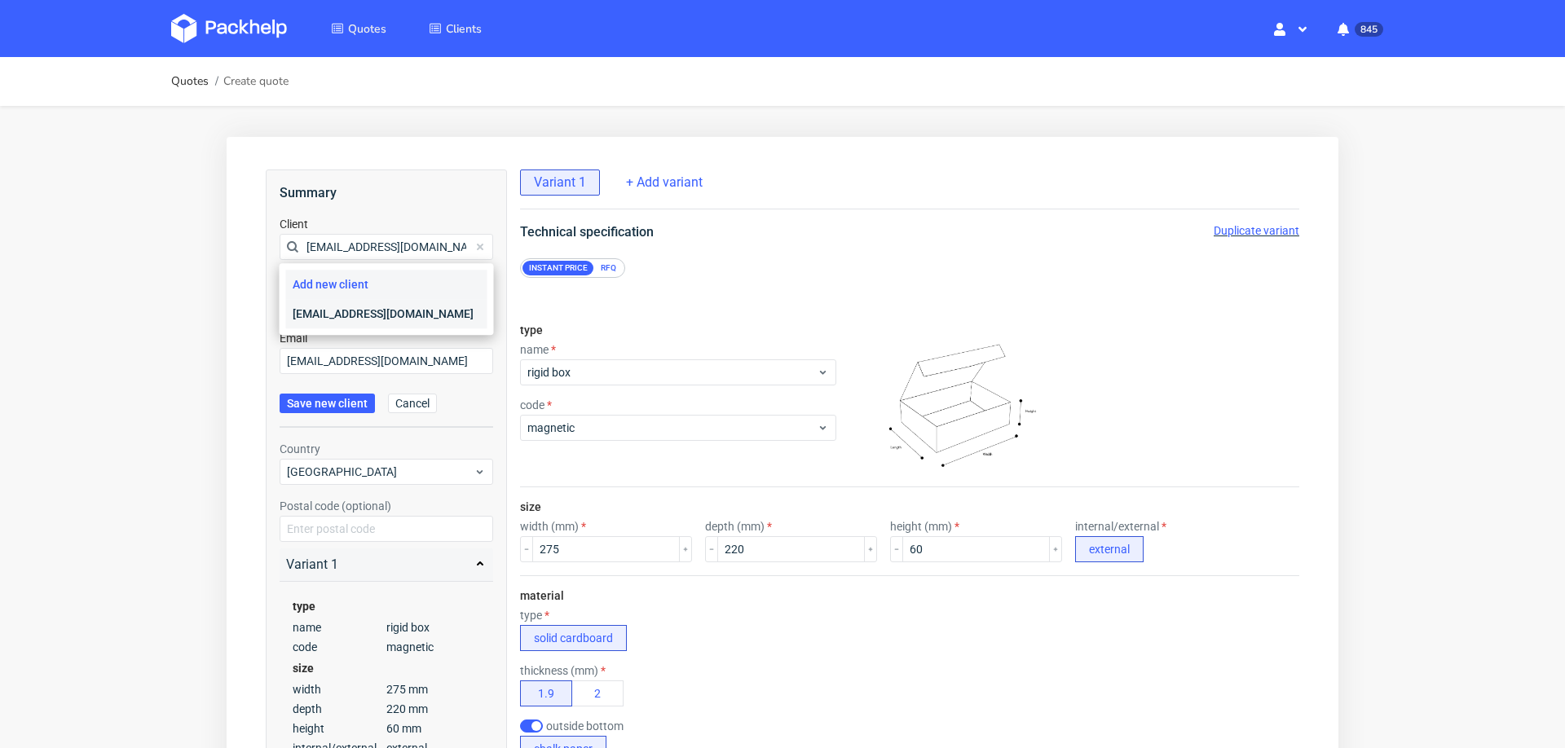
type input "[EMAIL_ADDRESS][DOMAIN_NAME]"
click at [362, 312] on div "[EMAIL_ADDRESS][DOMAIN_NAME]" at bounding box center [386, 313] width 201 height 29
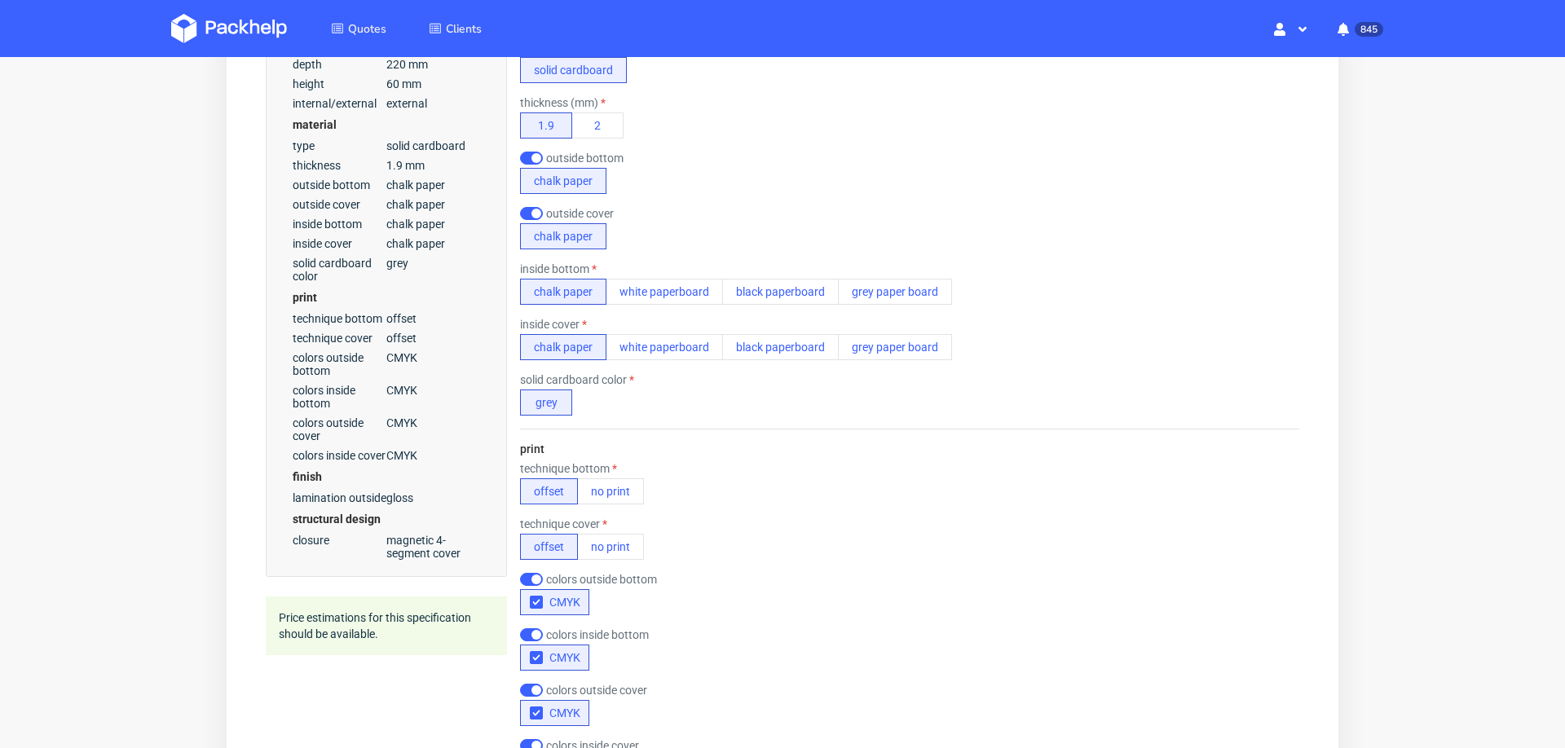
scroll to position [1266, 0]
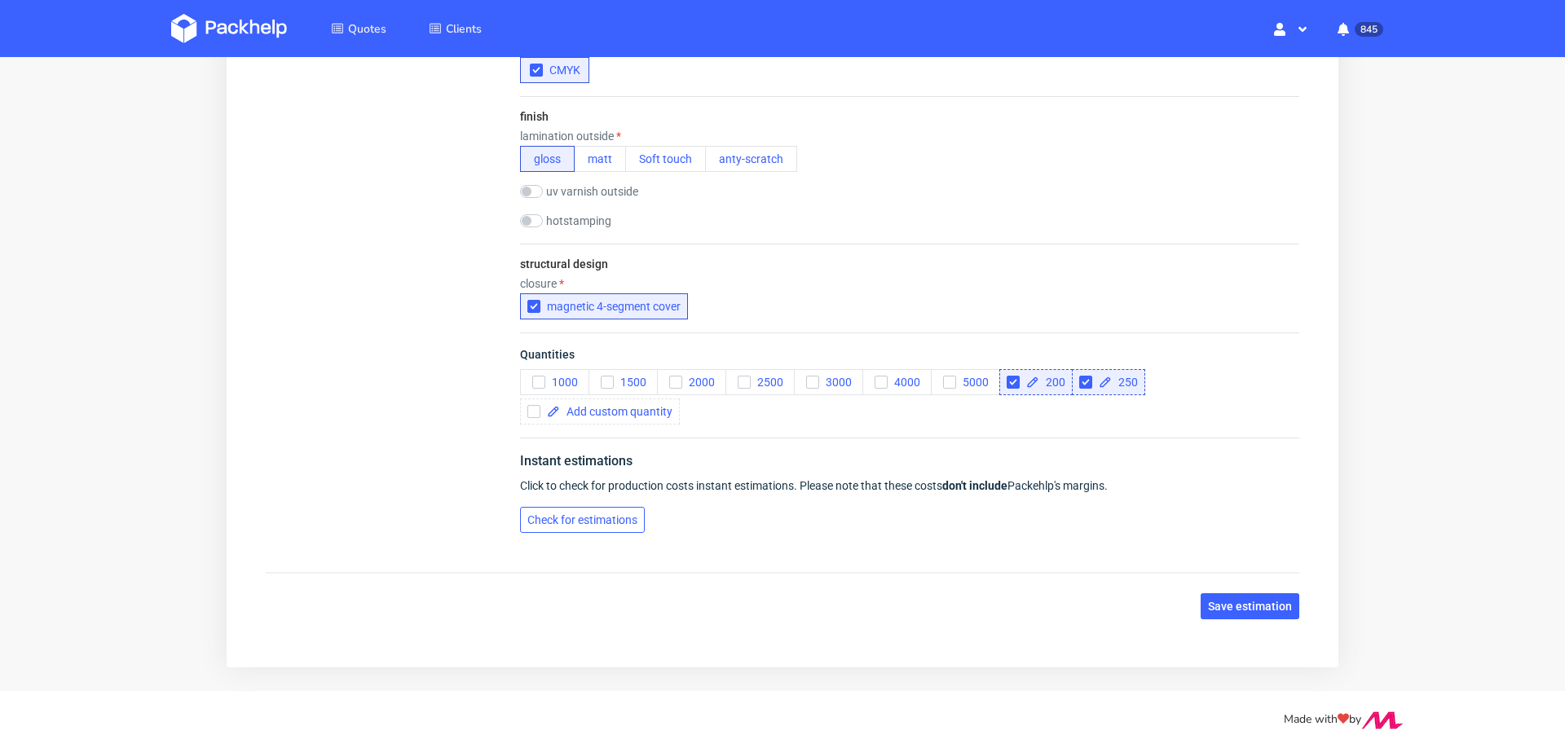
click at [622, 520] on span "Check for estimations" at bounding box center [582, 519] width 110 height 11
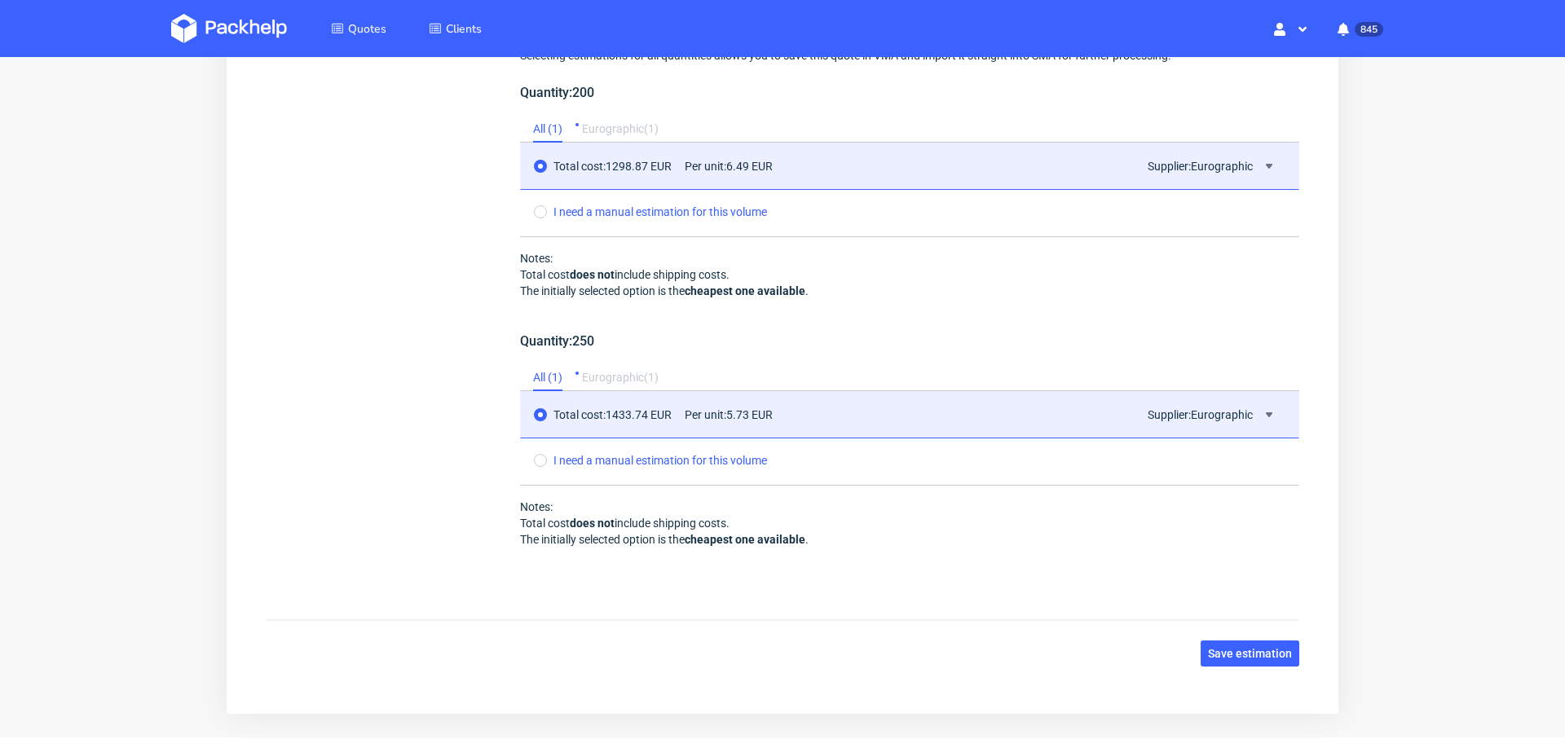
scroll to position [1905, 0]
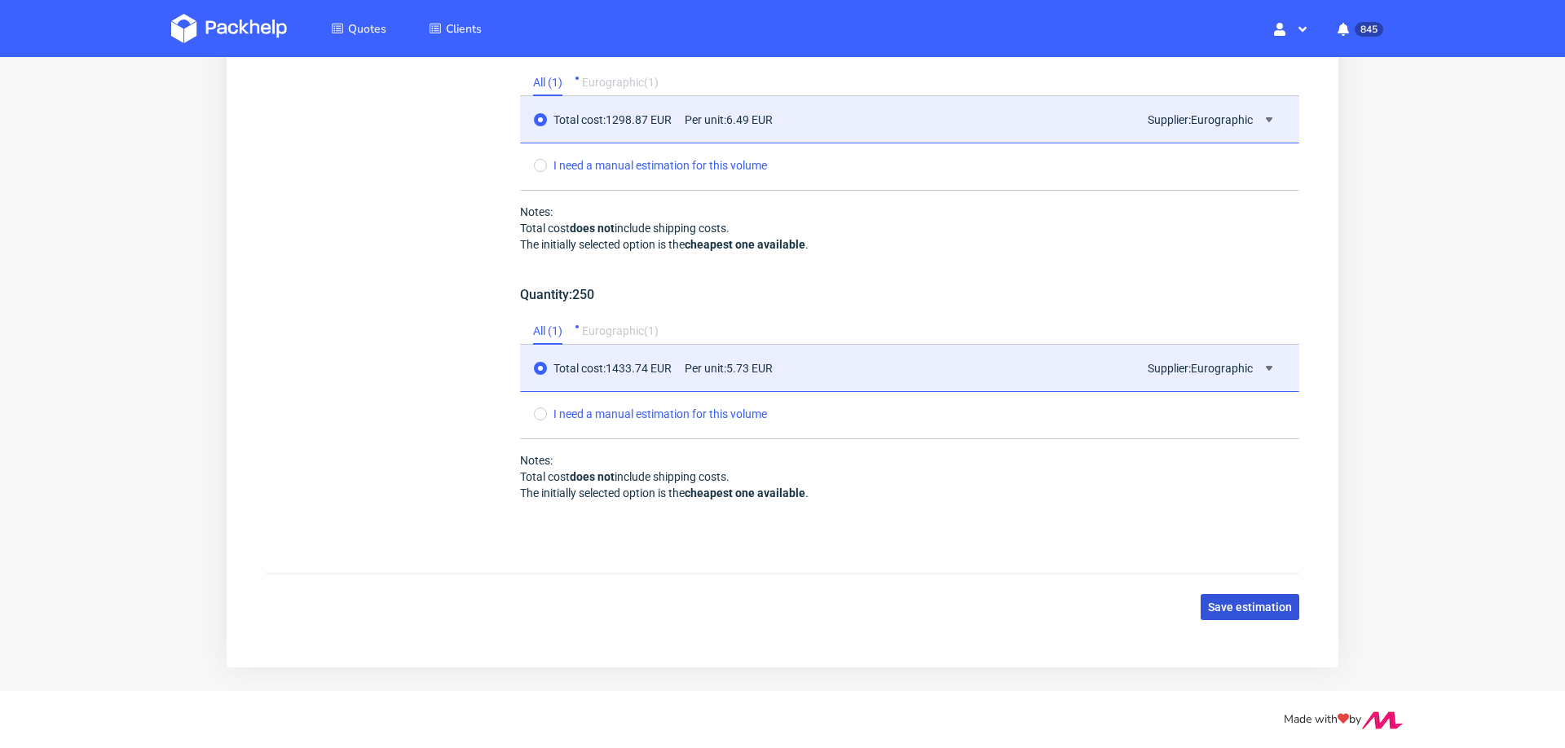
click at [1218, 601] on span "Save estimation" at bounding box center [1250, 606] width 84 height 11
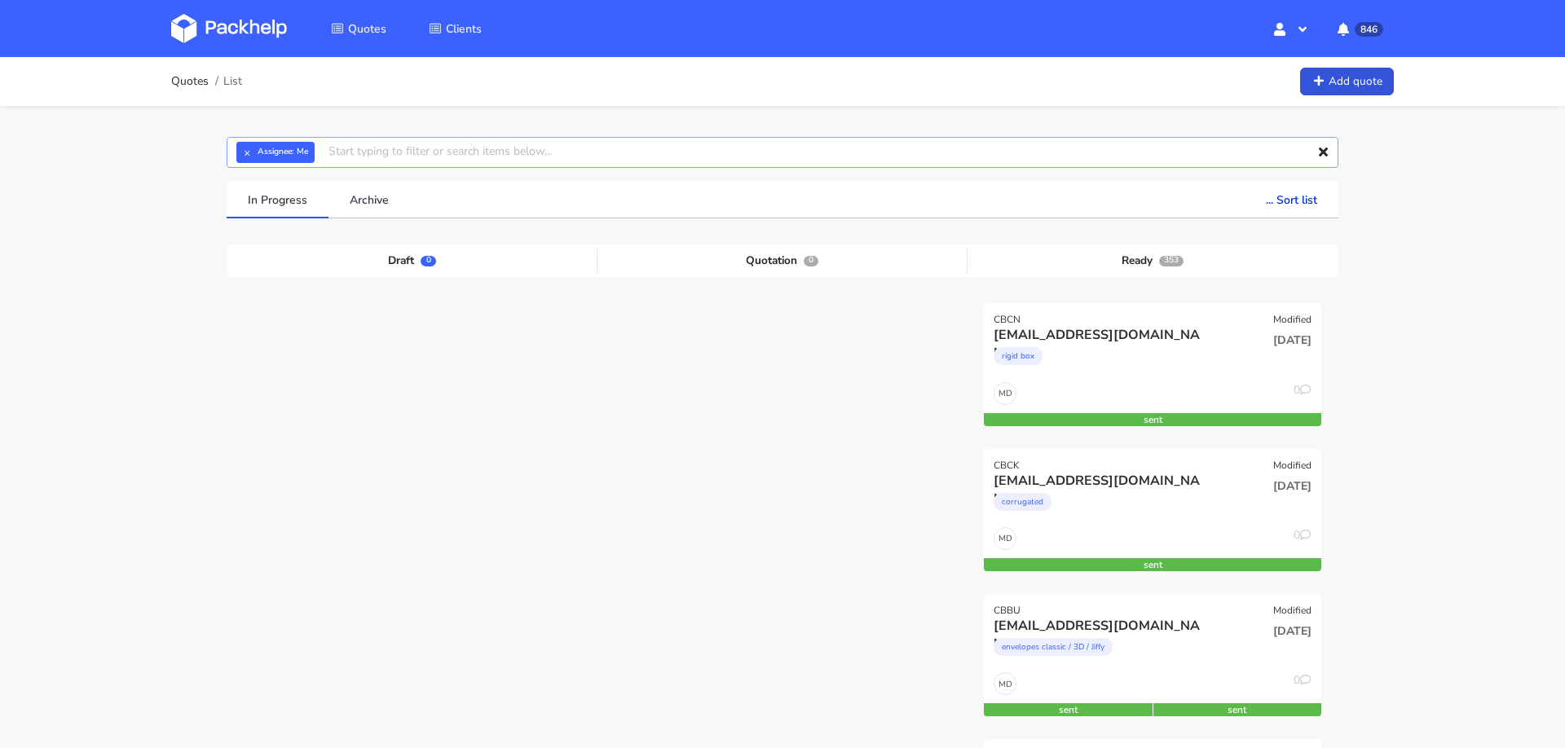
click at [504, 162] on input "text" at bounding box center [783, 152] width 1112 height 31
paste input "[EMAIL_ADDRESS][DOMAIN_NAME]"
type input "[EMAIL_ADDRESS][DOMAIN_NAME]"
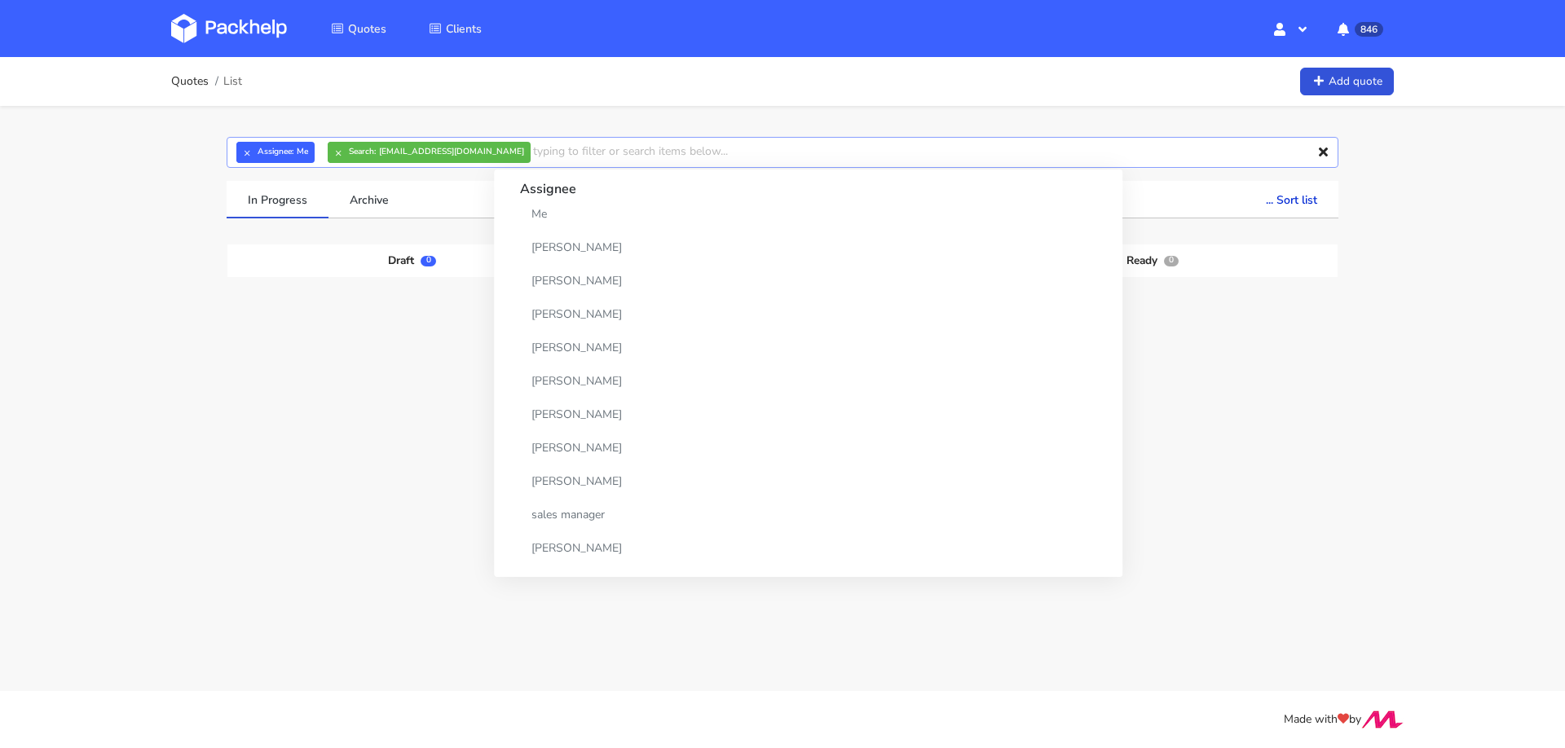
paste input "[EMAIL_ADDRESS][DOMAIN_NAME]"
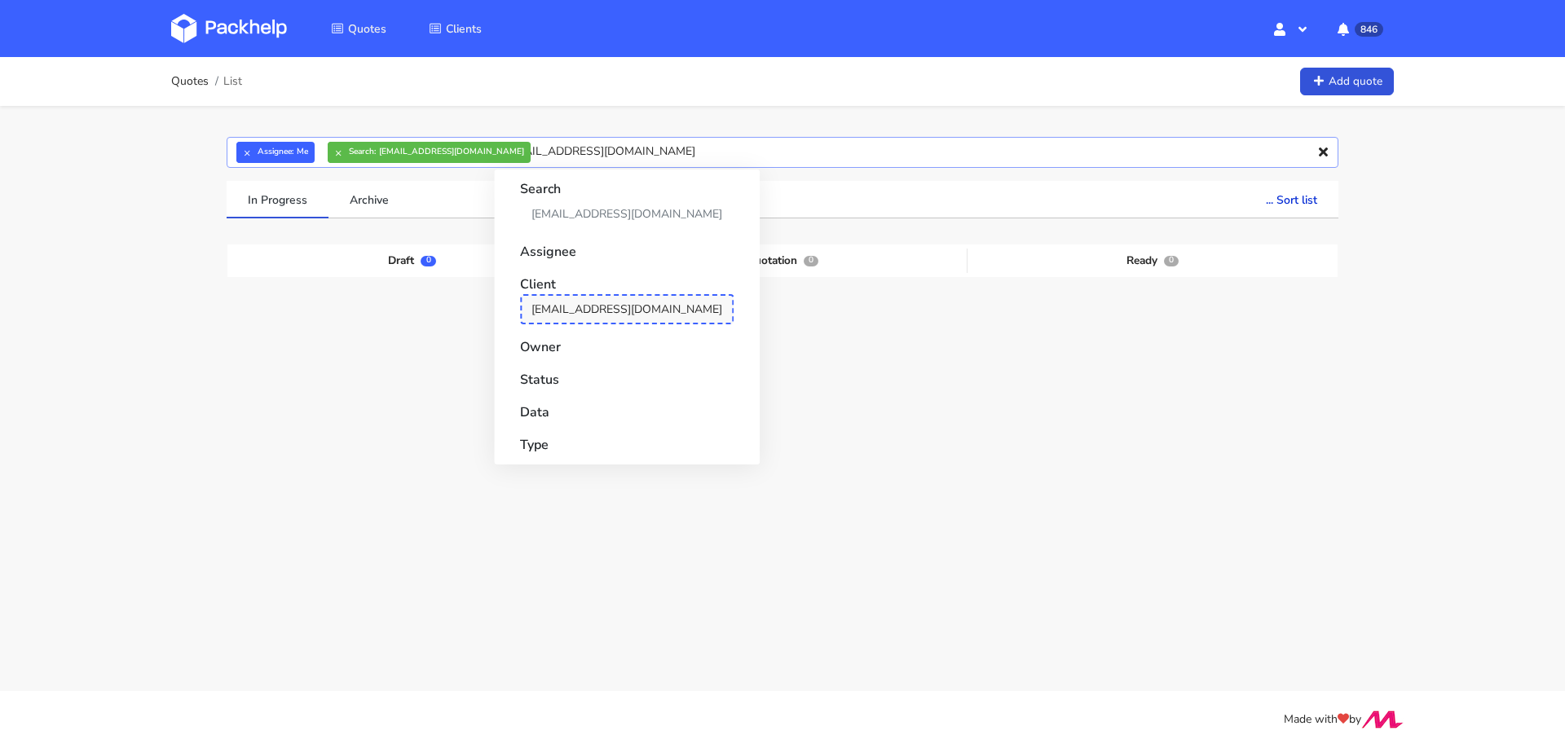
type input "[EMAIL_ADDRESS][DOMAIN_NAME]"
click at [572, 309] on link "[EMAIL_ADDRESS][DOMAIN_NAME]" at bounding box center [627, 309] width 214 height 30
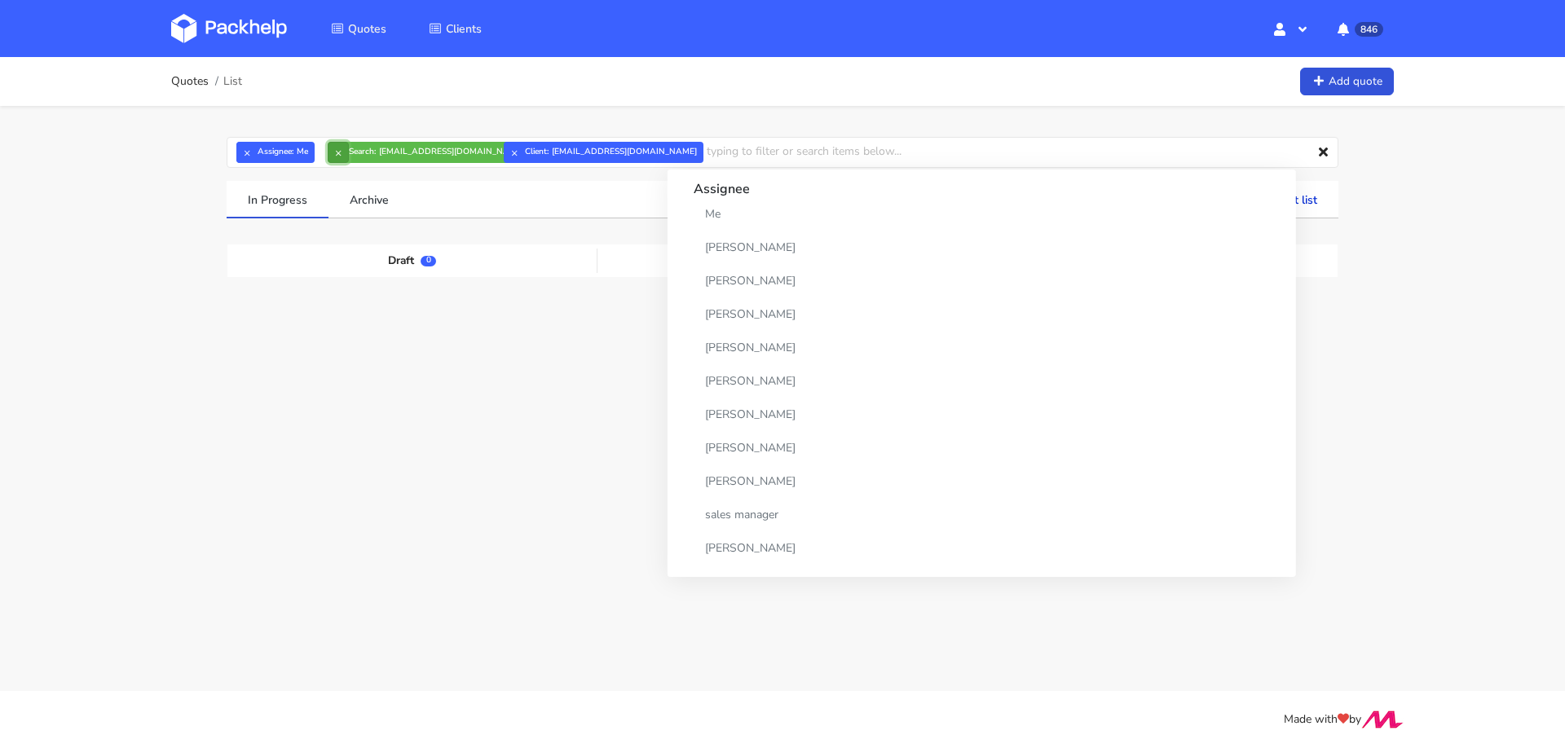
click at [335, 152] on button "×" at bounding box center [338, 152] width 21 height 21
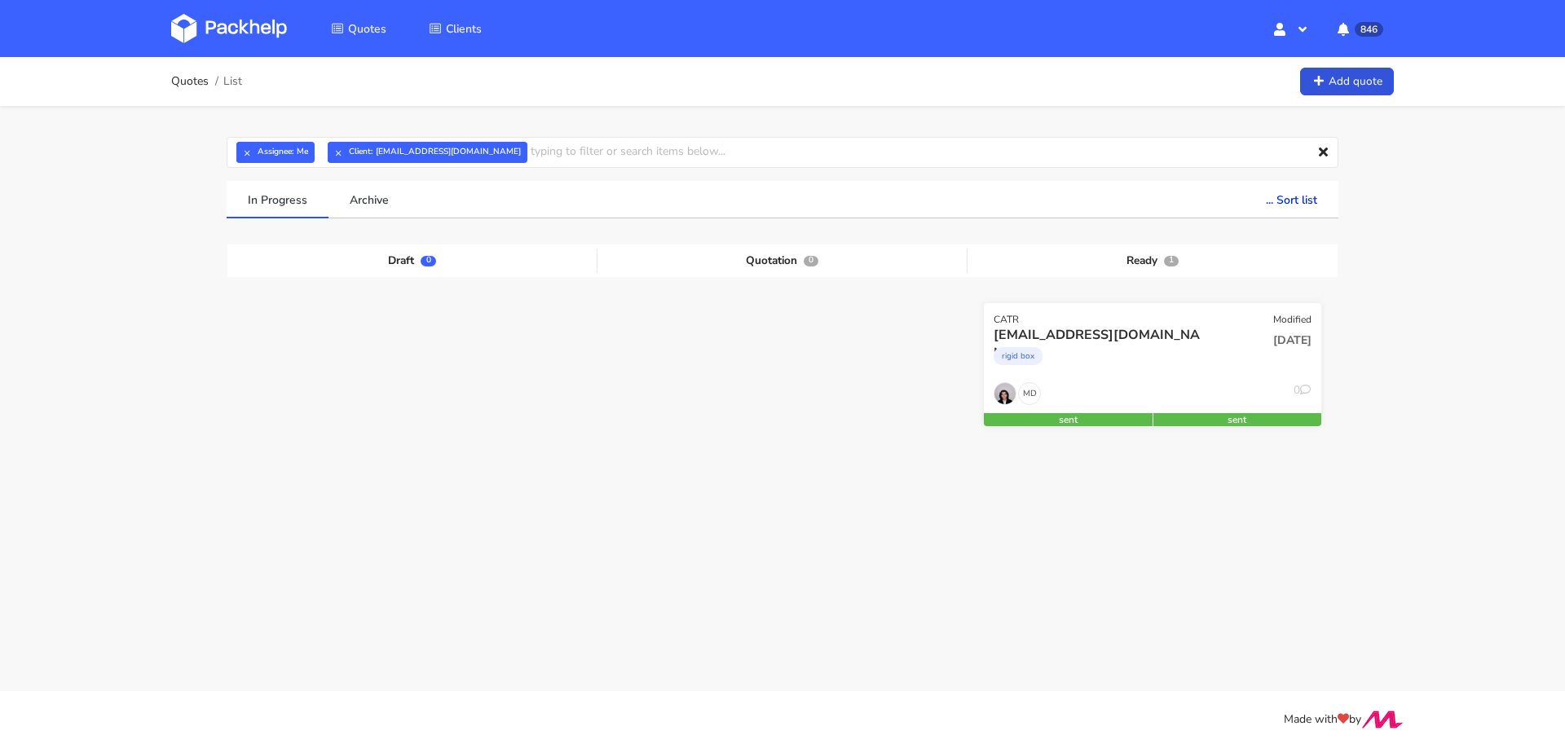
click at [1148, 346] on div "rigid box" at bounding box center [1101, 360] width 216 height 33
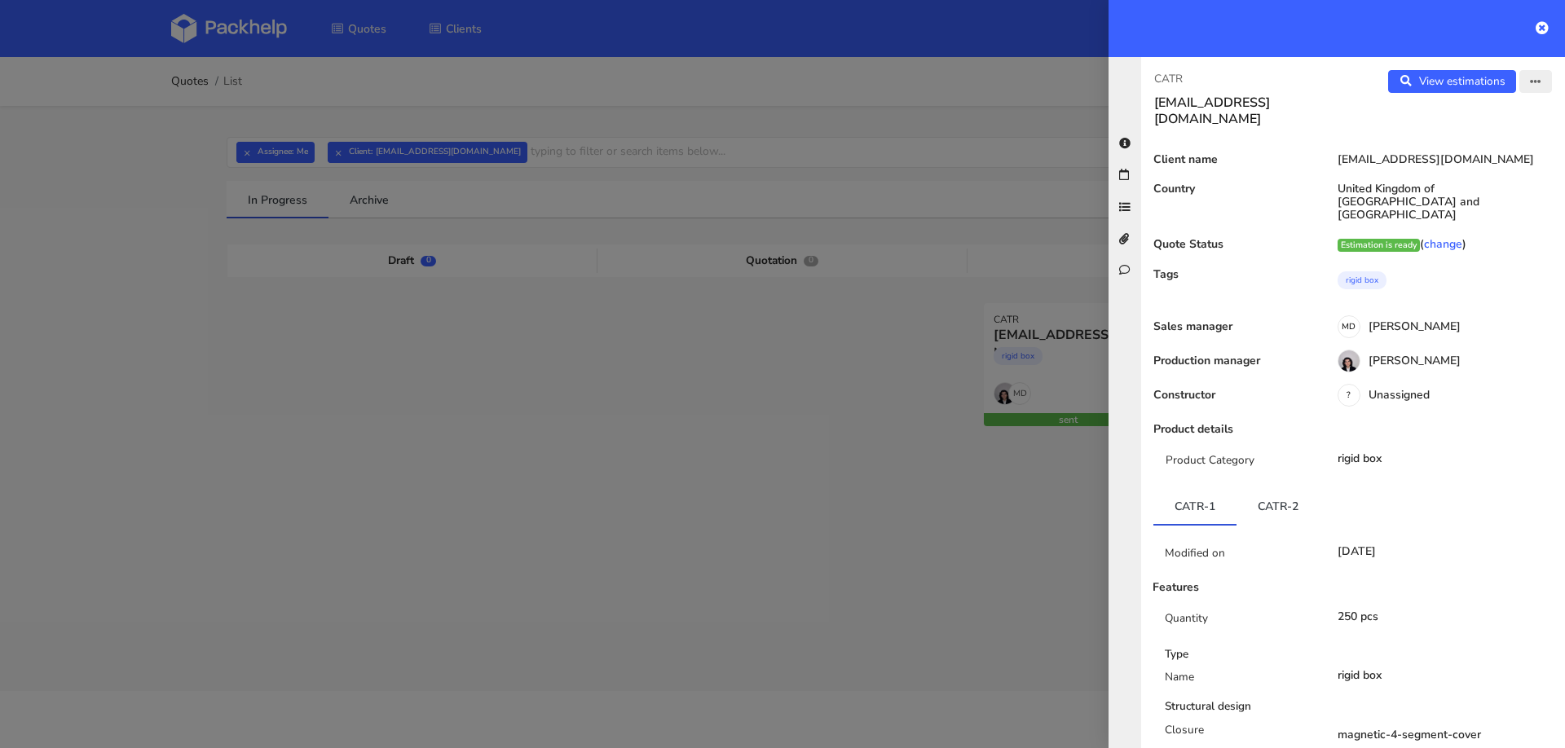
click at [1534, 87] on icon "button" at bounding box center [1535, 82] width 11 height 11
click at [1267, 423] on div "Product details" at bounding box center [1353, 434] width 424 height 23
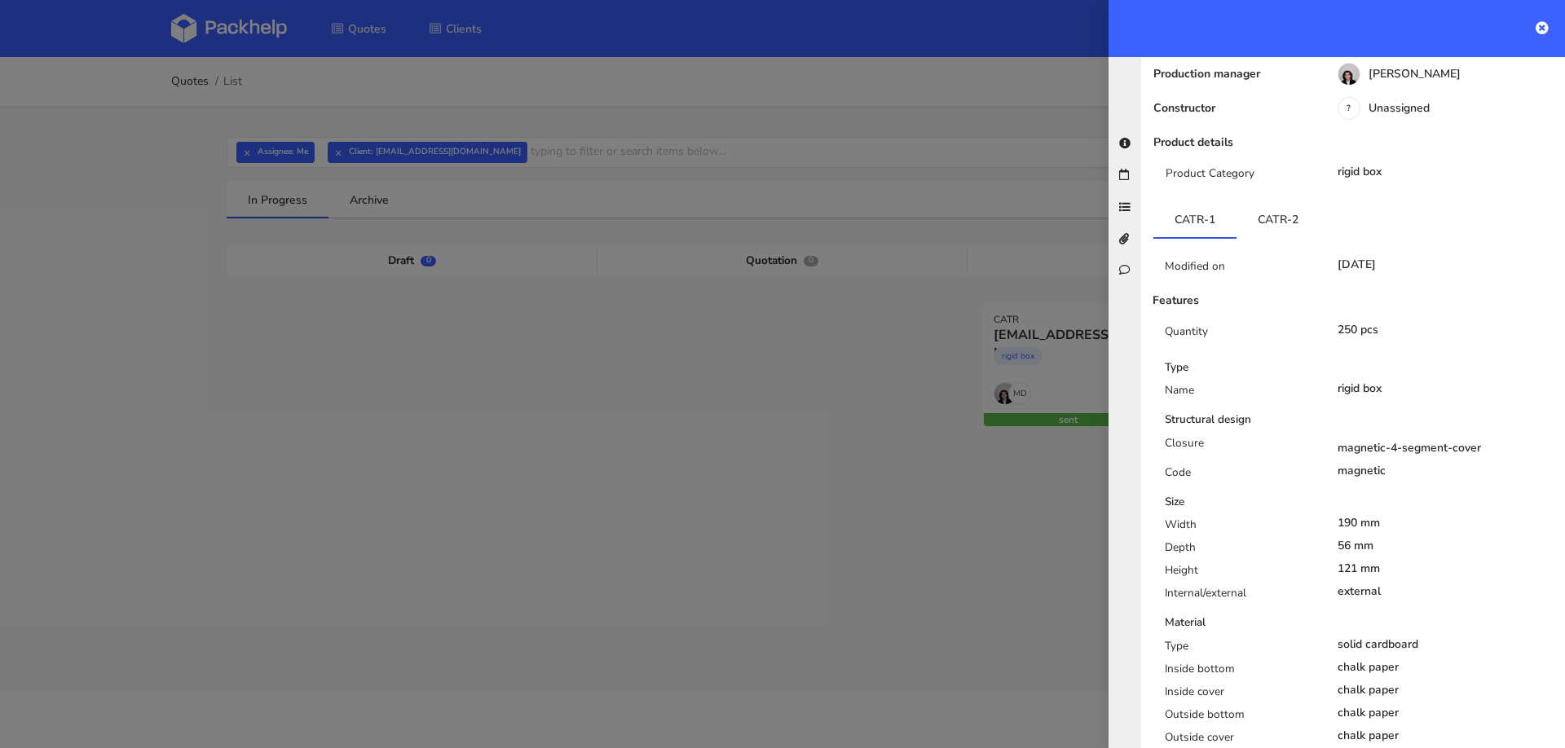
scroll to position [298, 0]
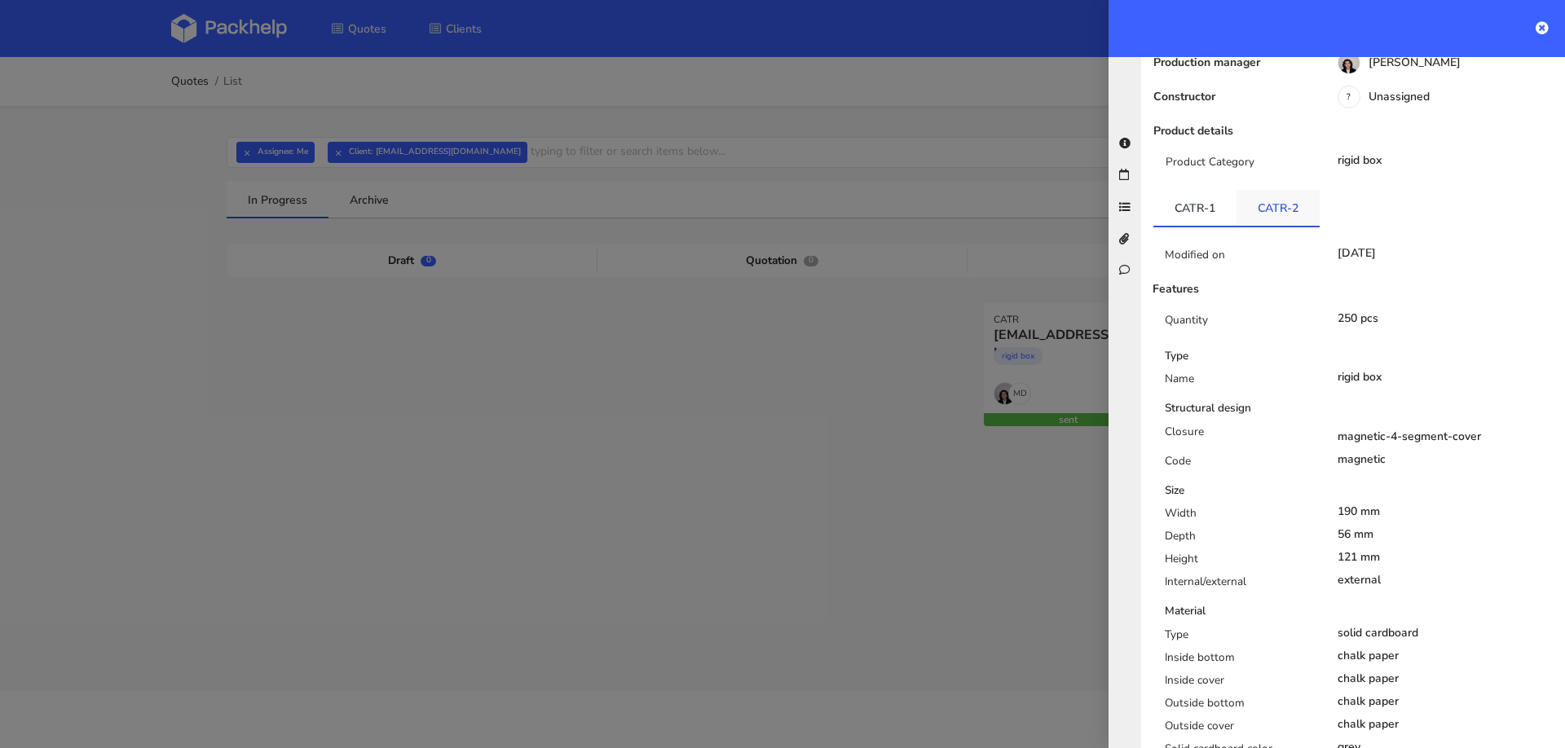
click at [1258, 190] on link "CATR-2" at bounding box center [1277, 208] width 83 height 36
click at [1190, 190] on link "CATR-1" at bounding box center [1194, 208] width 83 height 36
click at [980, 186] on div at bounding box center [782, 374] width 1565 height 748
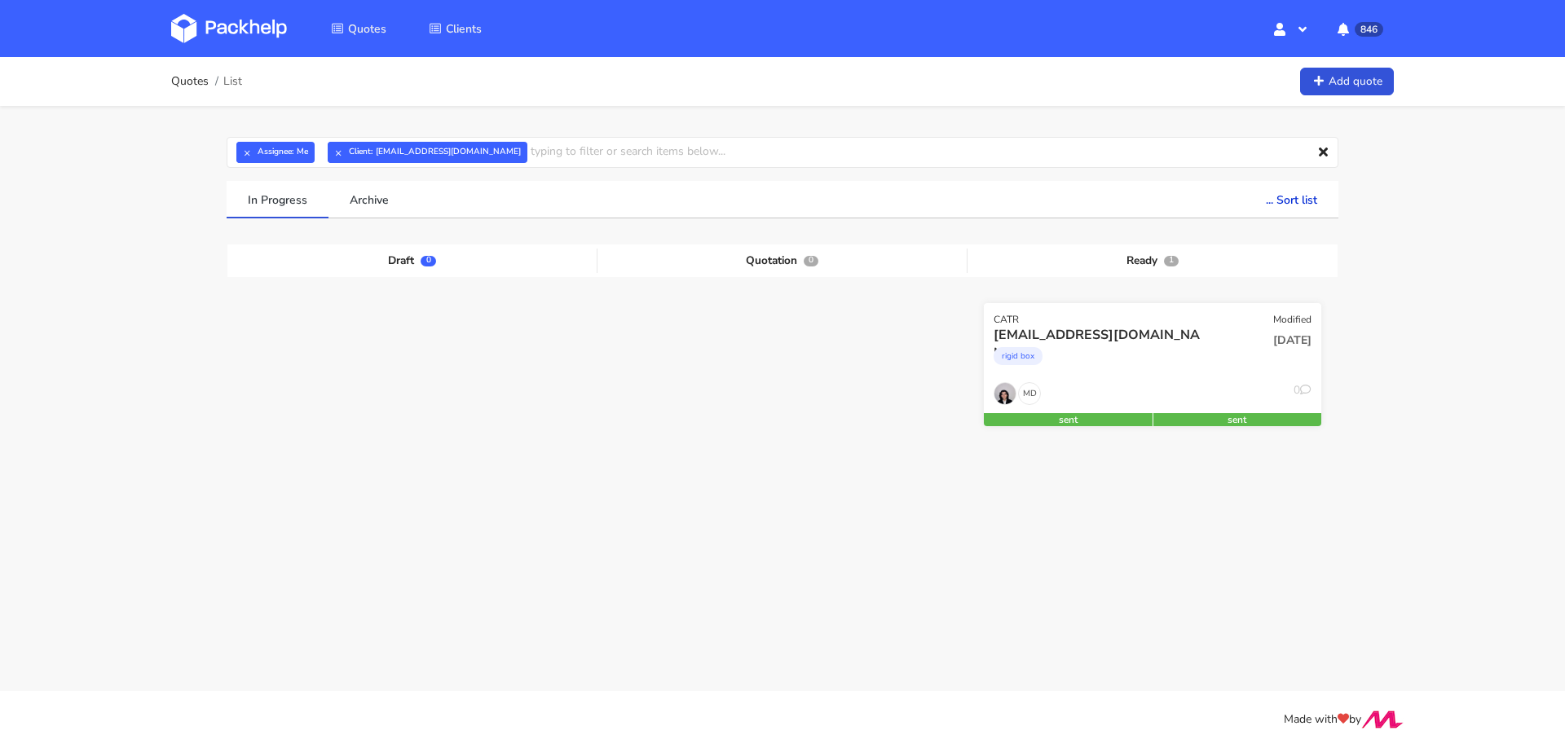
click at [1253, 347] on div "21 Jul 2025" at bounding box center [1265, 353] width 113 height 55
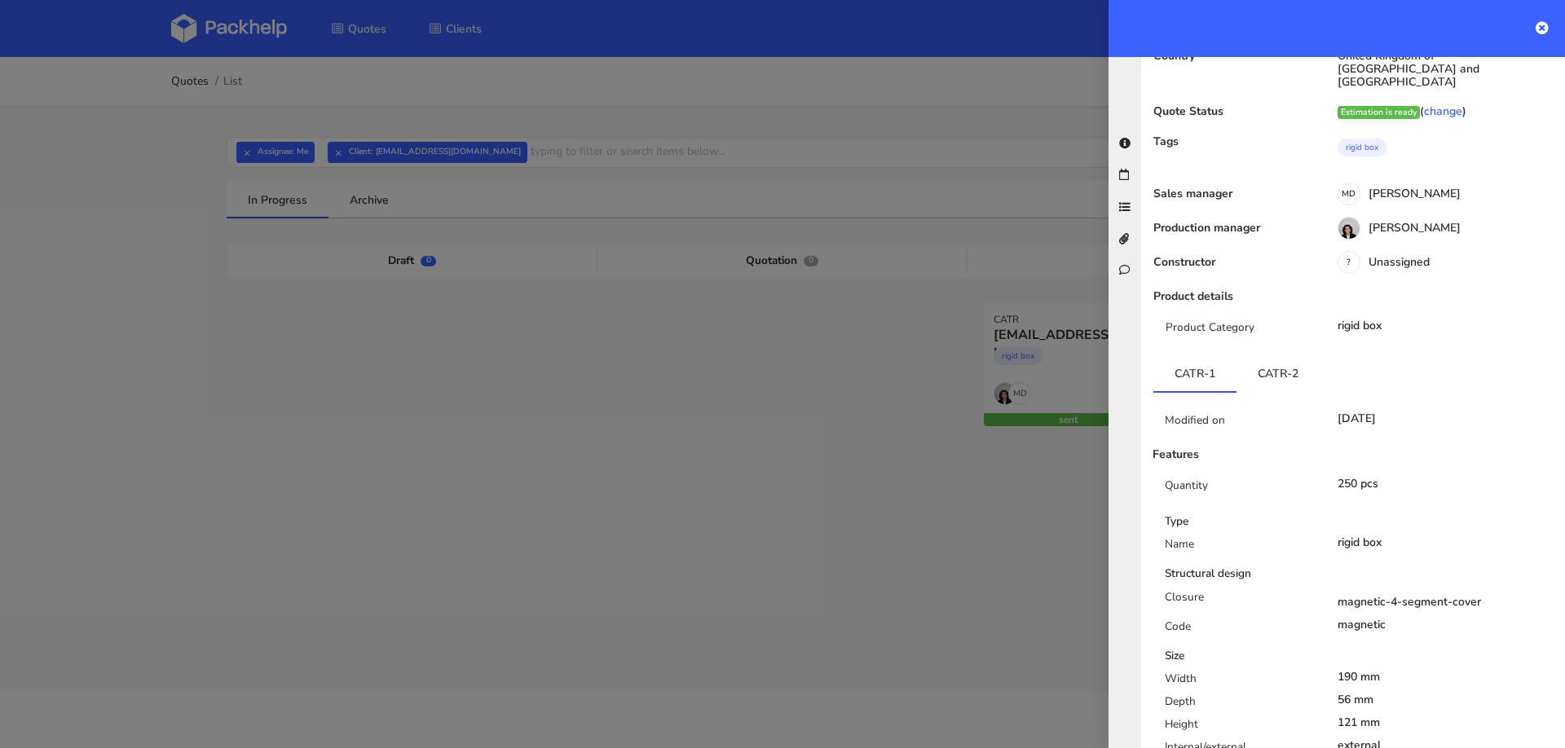
scroll to position [0, 0]
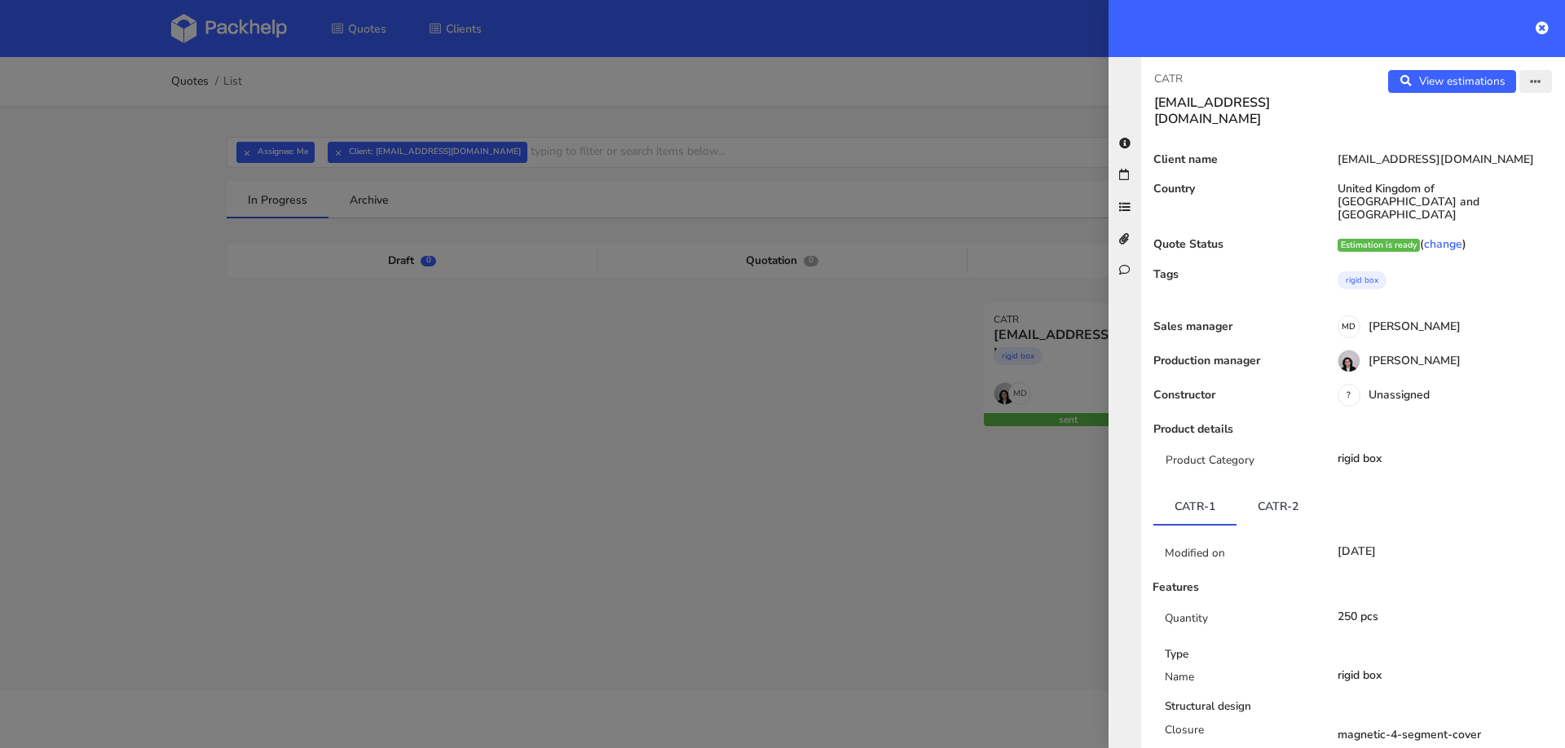
click at [1535, 86] on icon "button" at bounding box center [1535, 82] width 11 height 11
click at [1454, 147] on link "Edit quote" at bounding box center [1481, 144] width 143 height 27
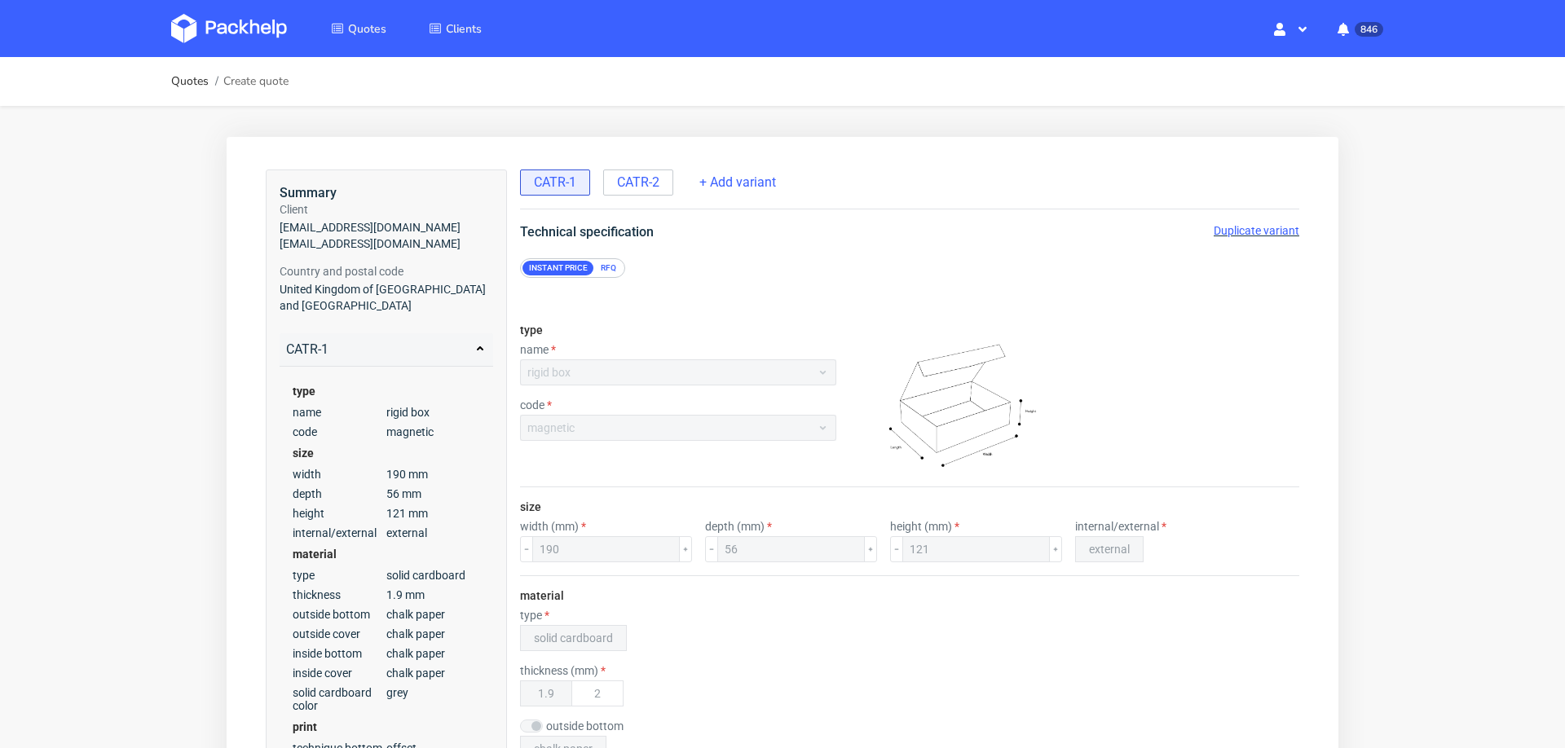
click at [1226, 227] on span "Duplicate variant" at bounding box center [1256, 230] width 86 height 13
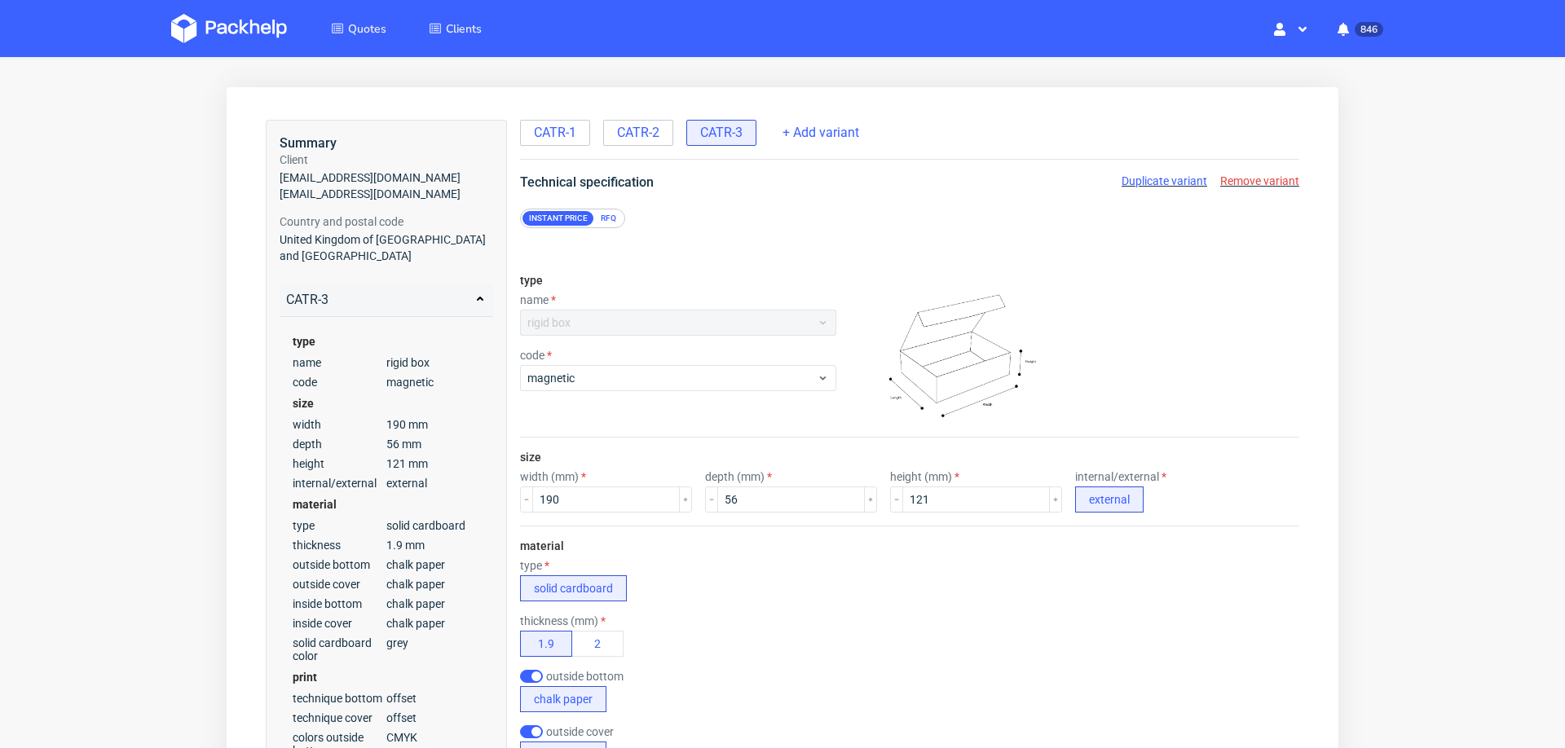
scroll to position [106, 0]
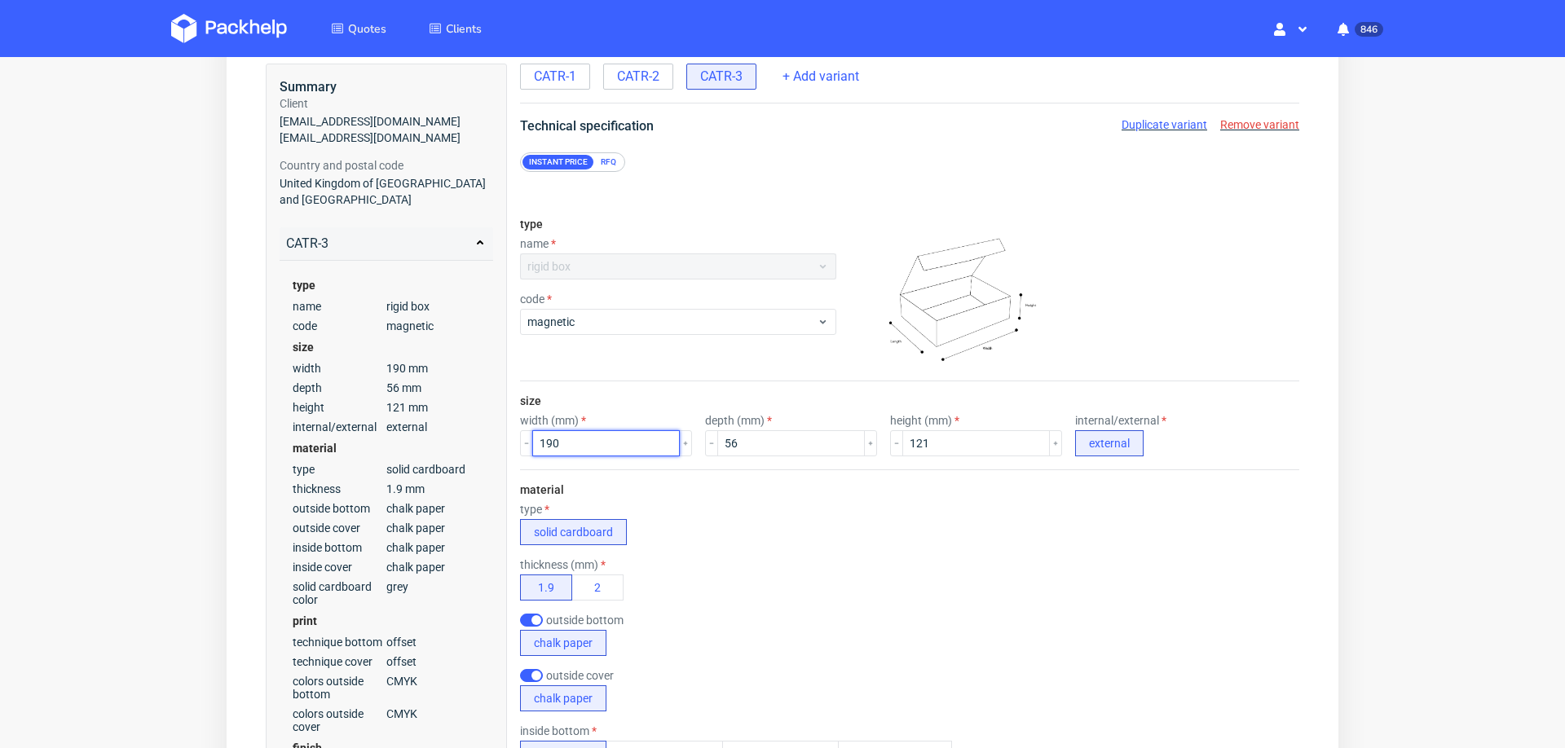
click at [594, 441] on input "190" at bounding box center [606, 443] width 148 height 26
type input "178"
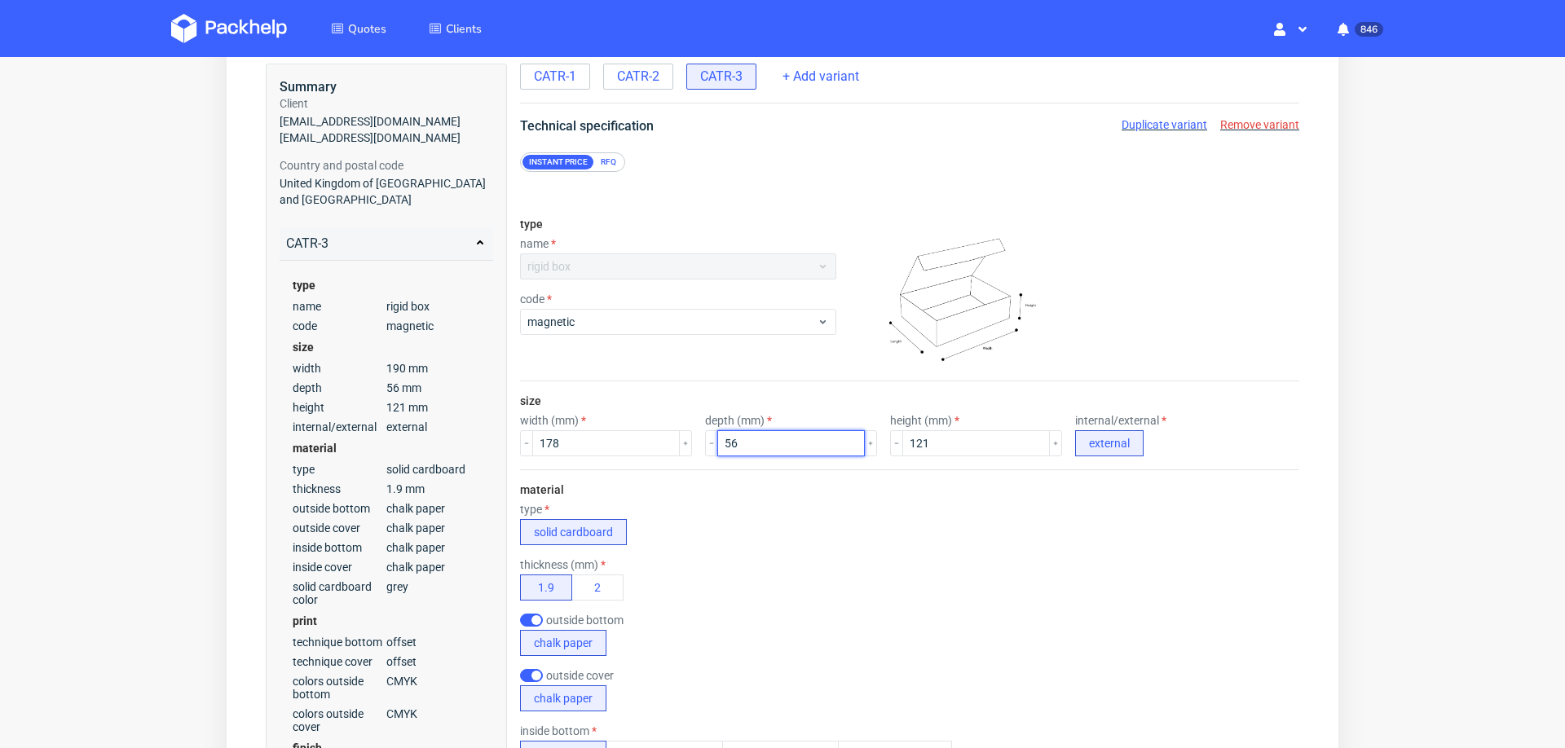
click at [723, 434] on input "56" at bounding box center [791, 443] width 148 height 26
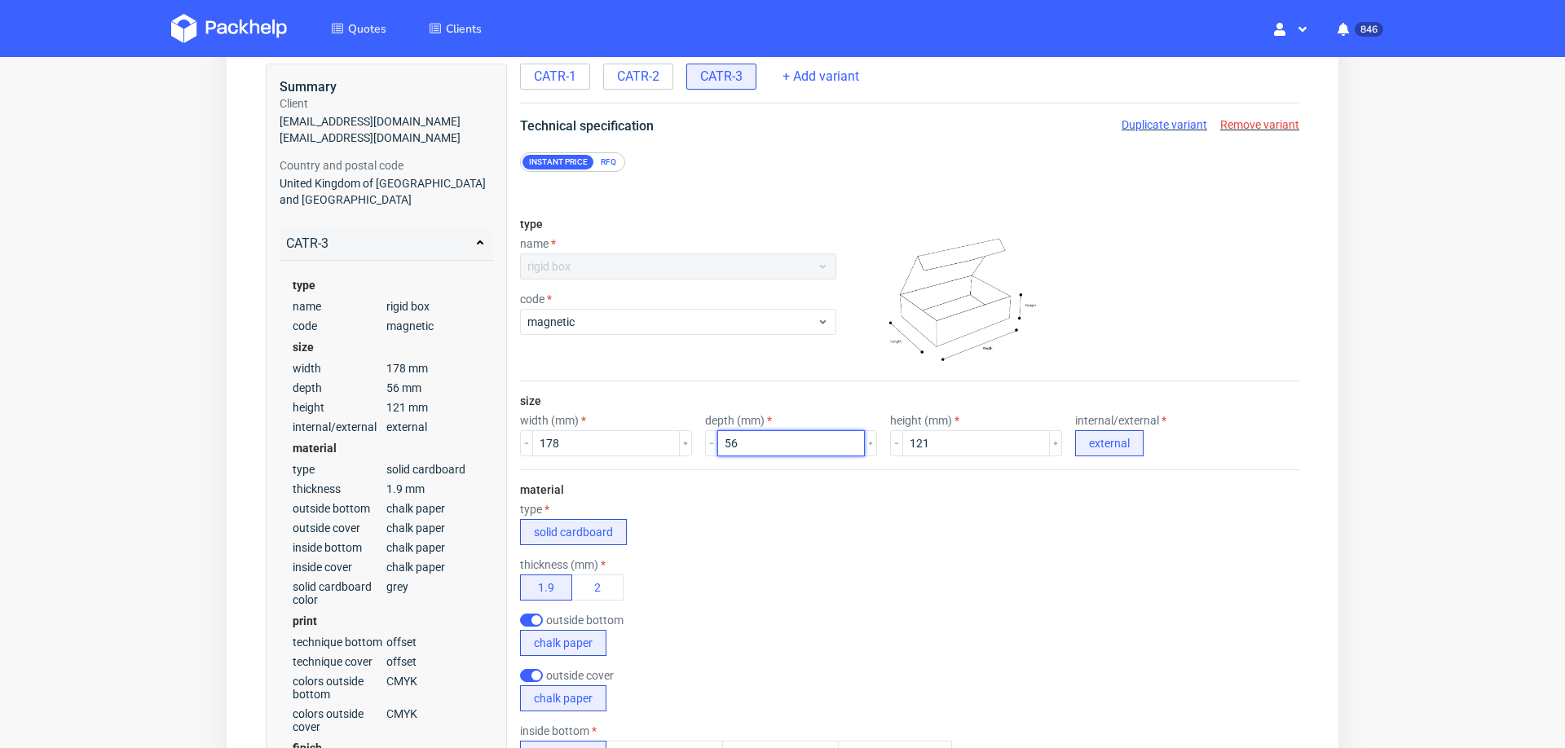
click at [723, 434] on input "56" at bounding box center [791, 443] width 148 height 26
type input "35"
click at [787, 494] on div "material type solid cardboard thickness (mm) 1.9 2 outside bottom chalk paper o…" at bounding box center [909, 679] width 779 height 421
click at [902, 437] on input "121" at bounding box center [976, 443] width 148 height 26
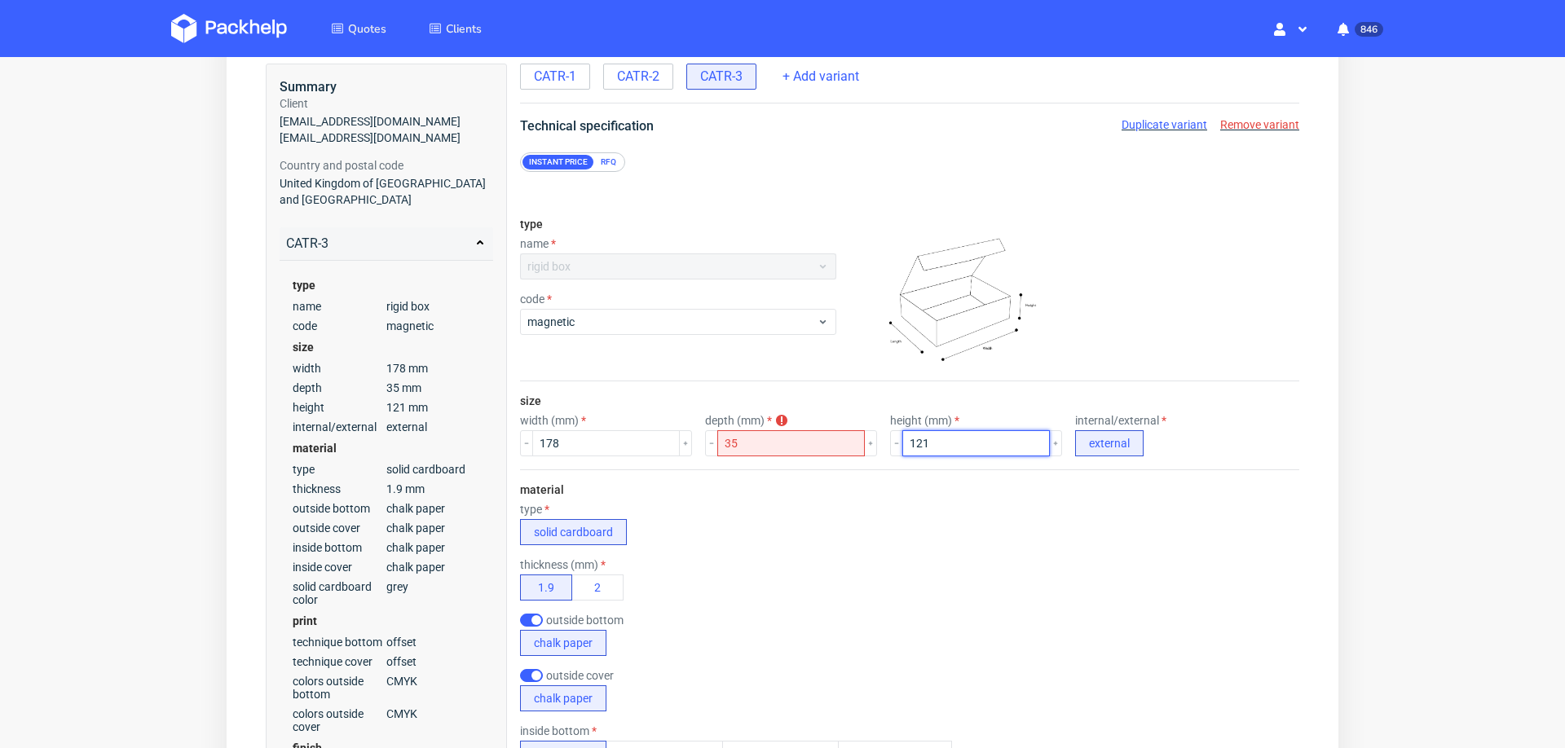
click at [902, 437] on input "121" at bounding box center [976, 443] width 148 height 26
type input "116"
click at [856, 487] on div "material type solid cardboard thickness (mm) 1.9 2 outside bottom chalk paper o…" at bounding box center [909, 679] width 779 height 421
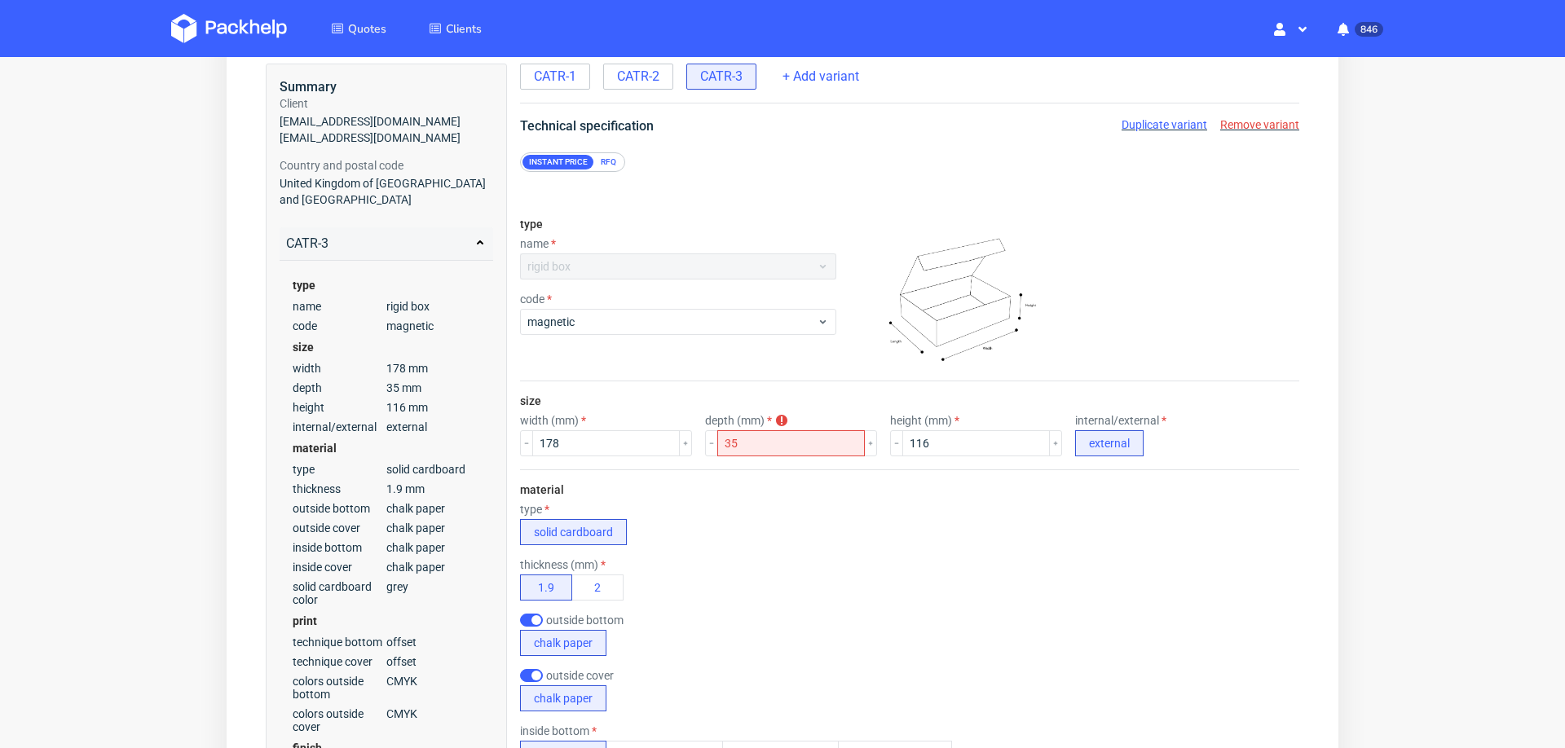
click at [599, 160] on div "RFQ" at bounding box center [608, 162] width 29 height 15
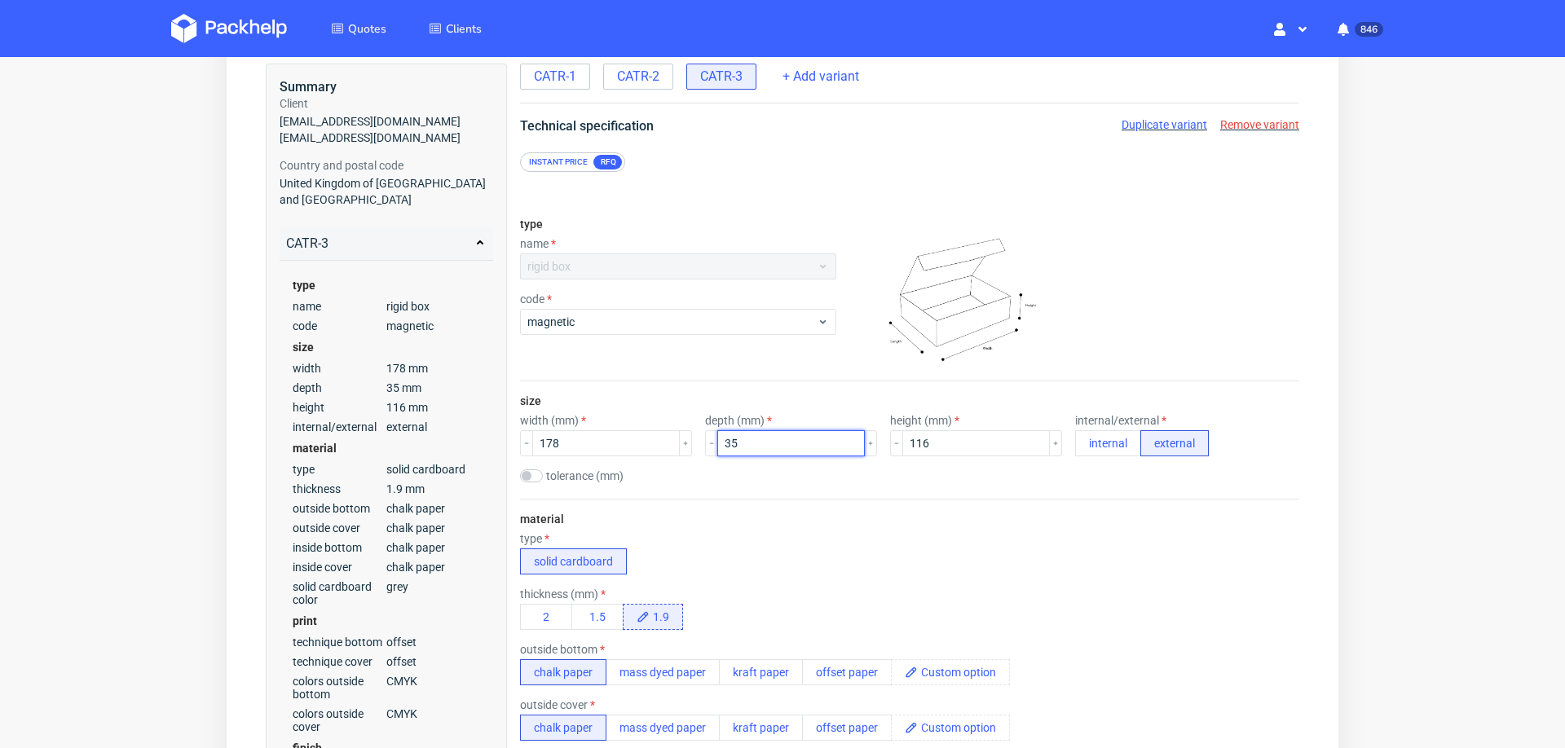
click at [717, 440] on input "35" at bounding box center [791, 443] width 148 height 26
click at [755, 472] on div "tolerance (mm)" at bounding box center [909, 477] width 779 height 16
click at [653, 328] on span "magnetic" at bounding box center [671, 322] width 289 height 16
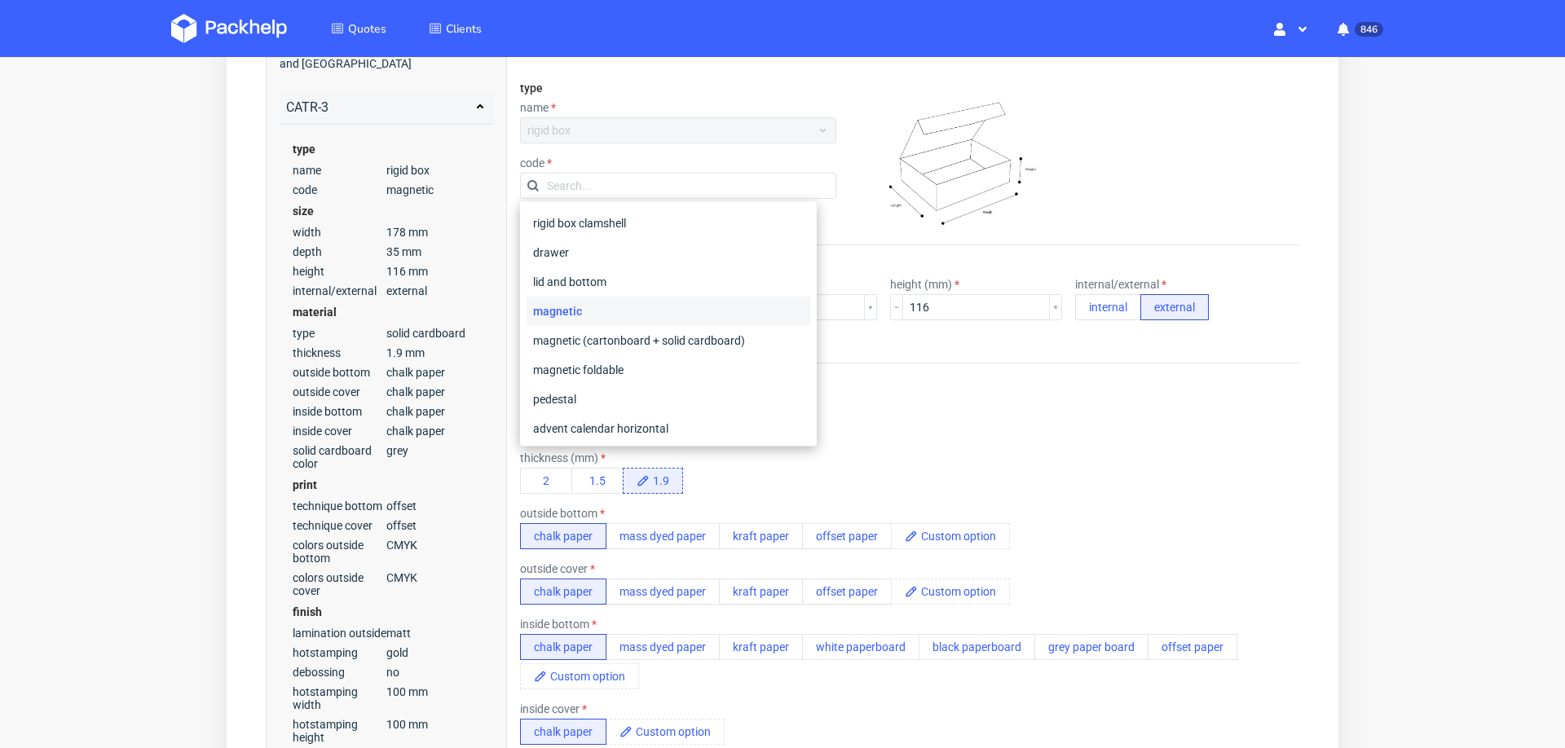
click at [1075, 429] on div "type solid cardboard" at bounding box center [909, 417] width 779 height 42
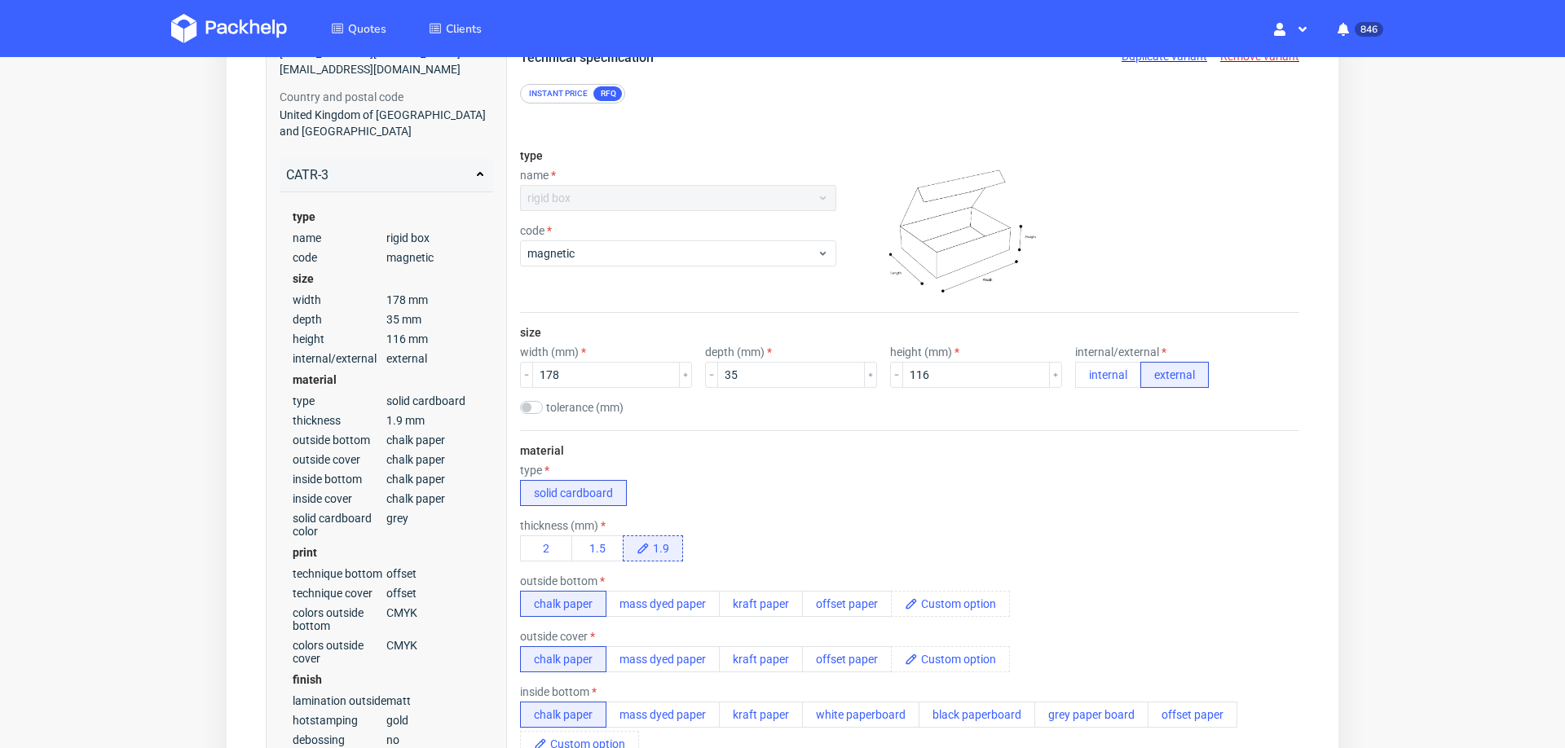
scroll to position [165, 0]
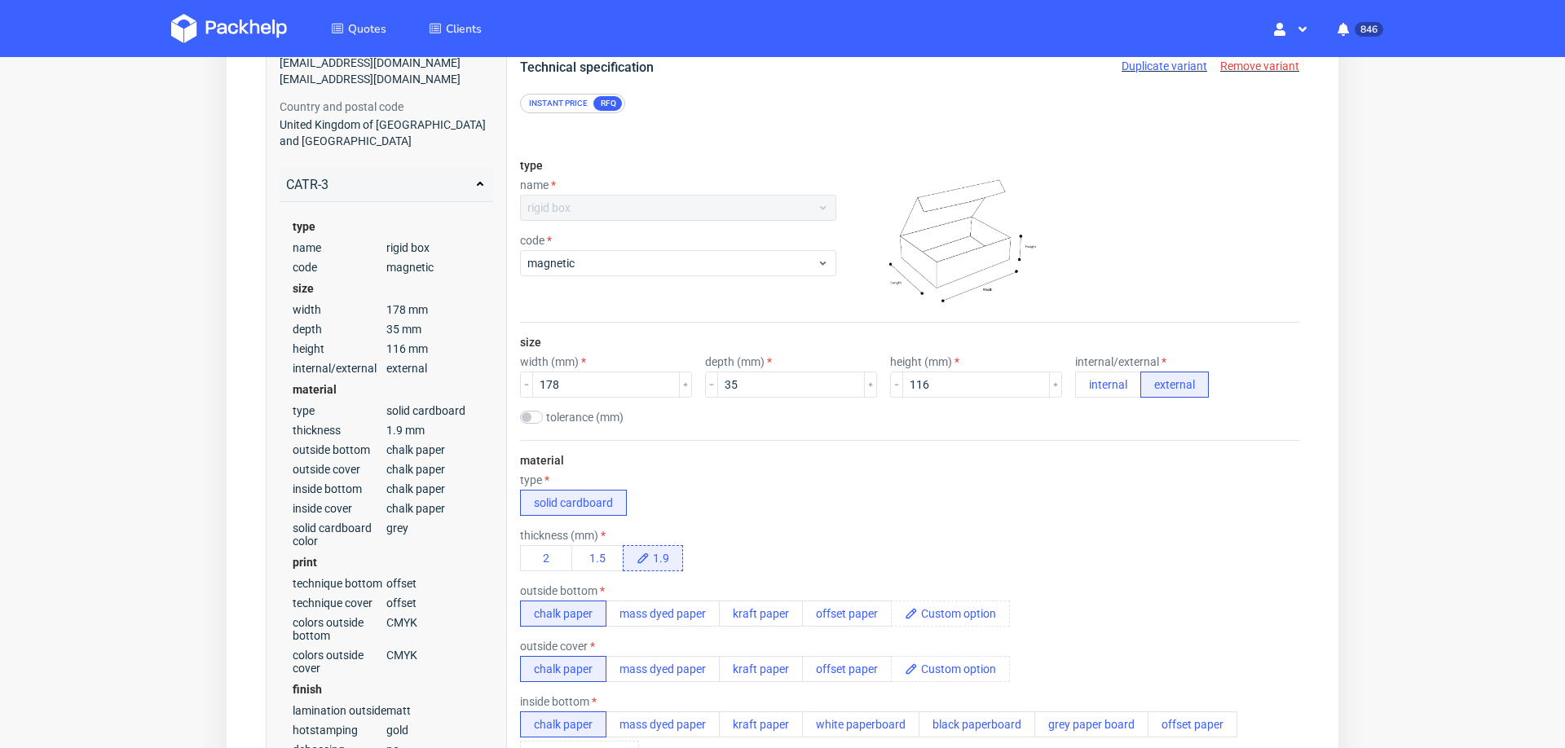
click at [557, 107] on div "Instant price" at bounding box center [558, 103] width 72 height 15
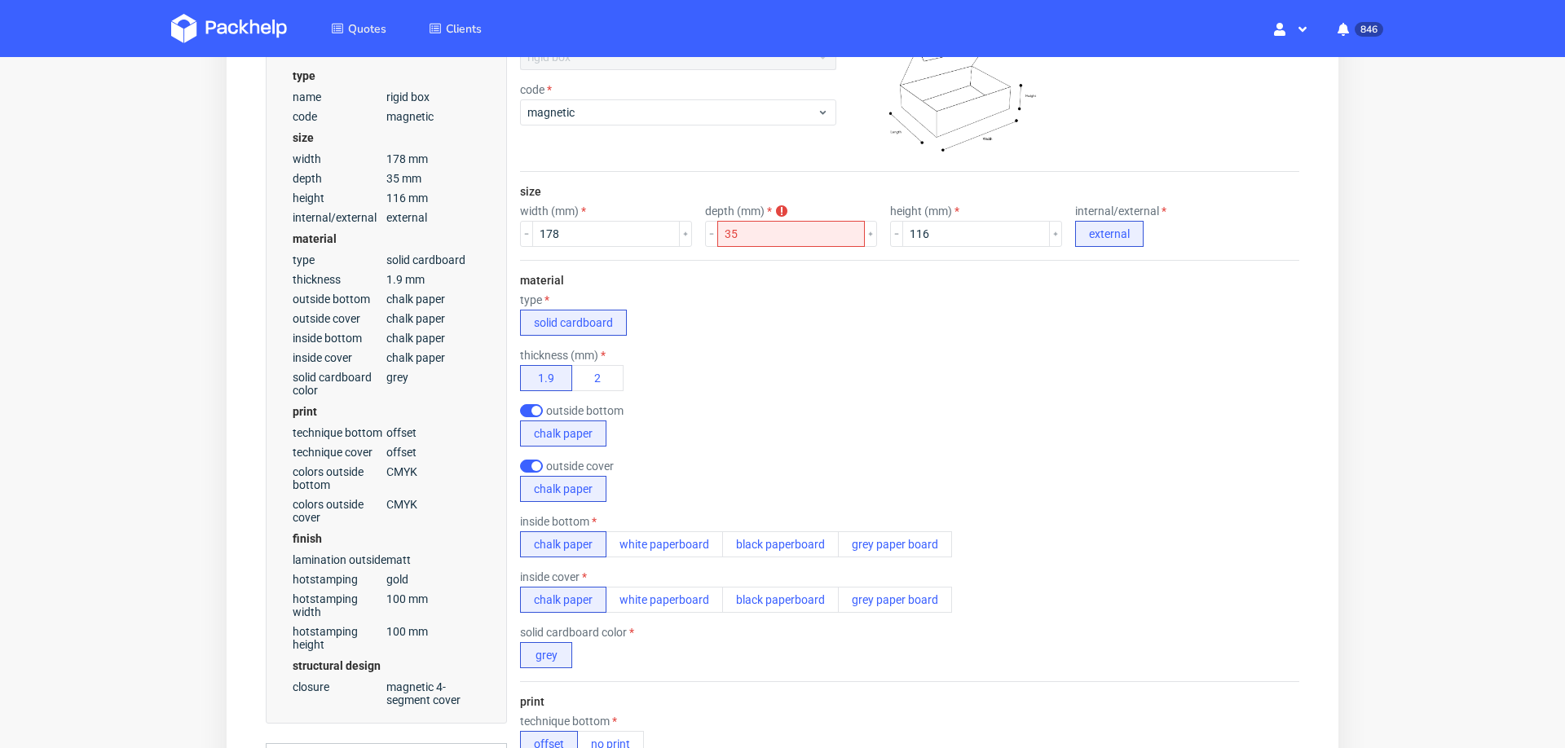
scroll to position [324, 0]
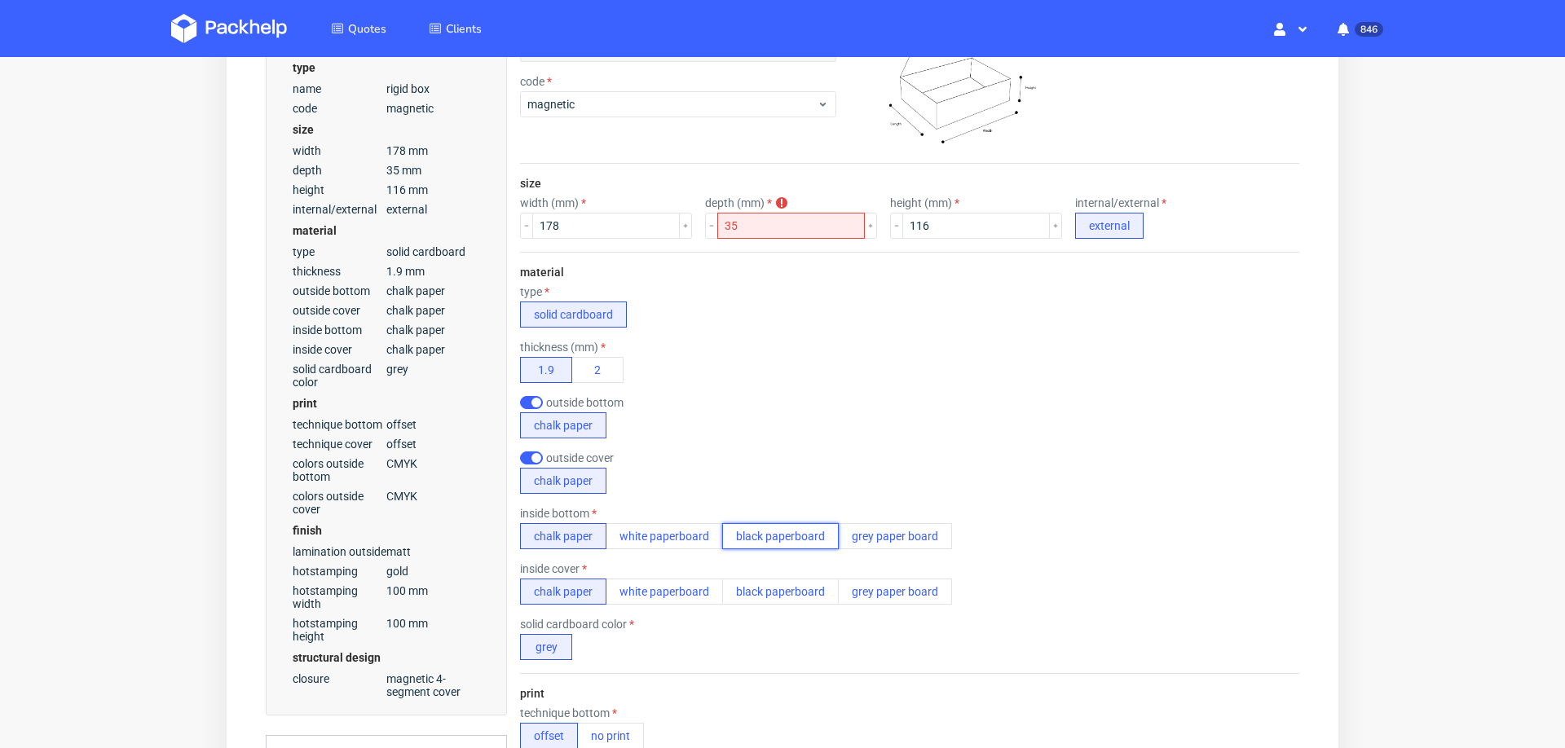
click at [771, 528] on button "black paperboard" at bounding box center [780, 536] width 117 height 26
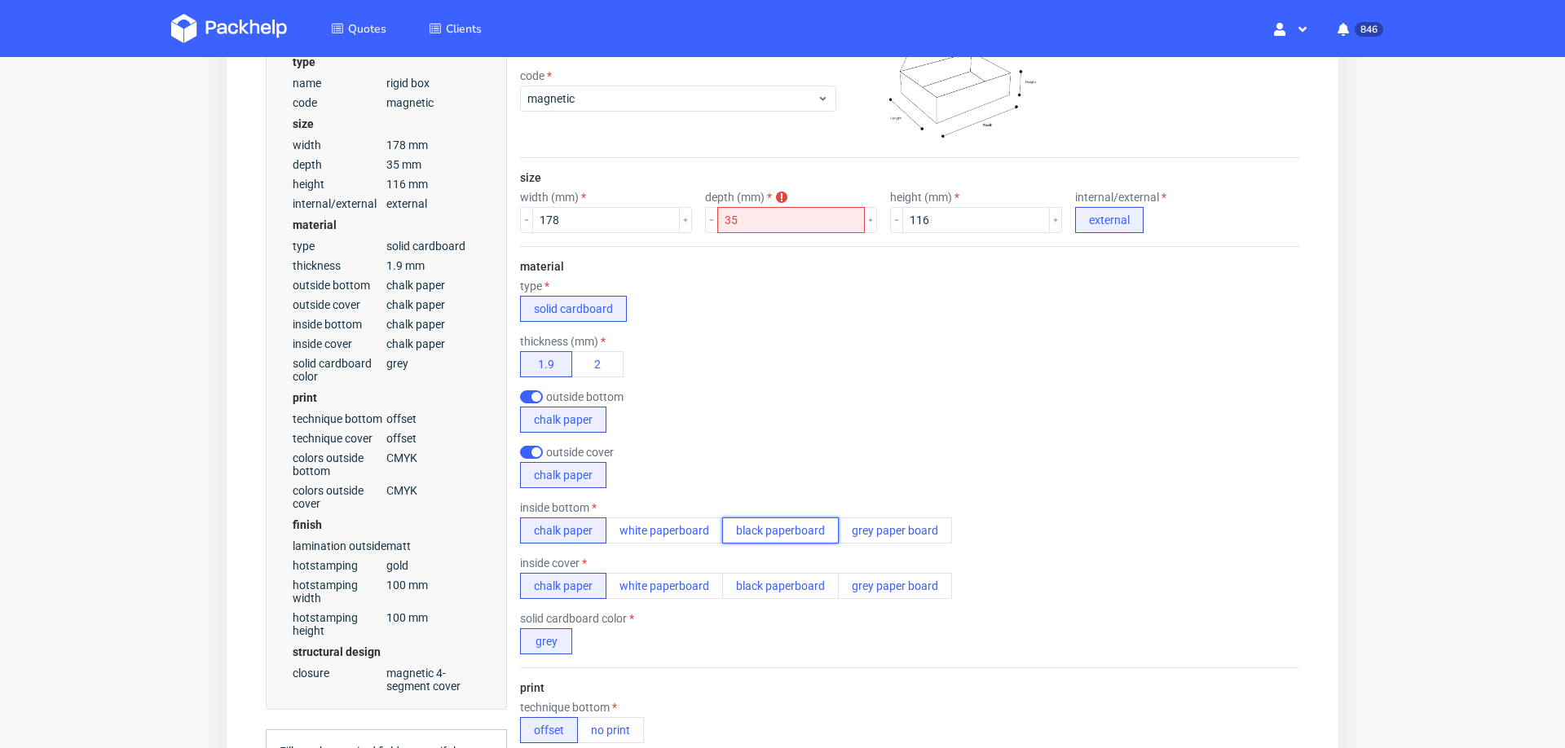
scroll to position [0, 0]
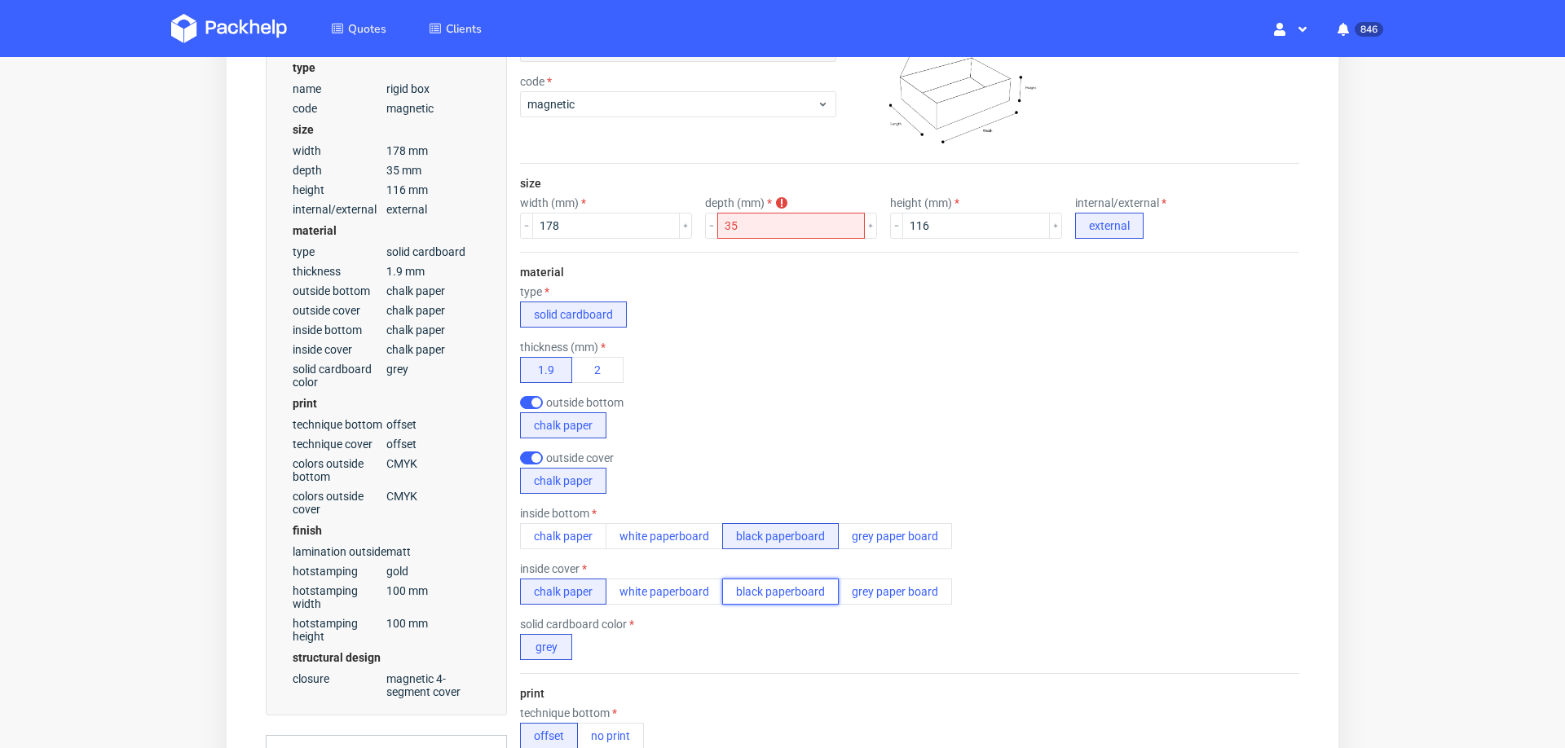
click at [772, 584] on button "black paperboard" at bounding box center [780, 592] width 117 height 26
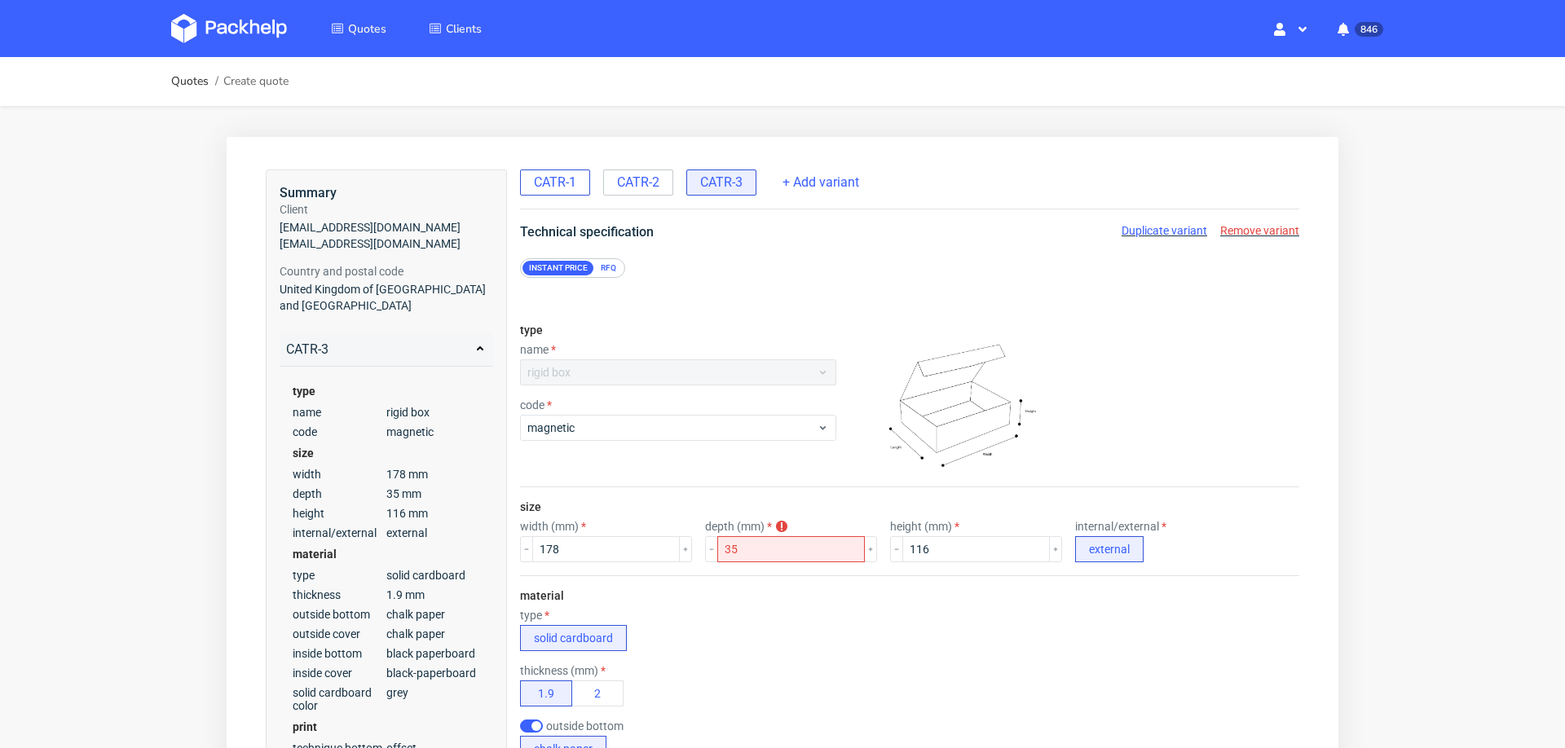
click at [564, 187] on span "CATR-1" at bounding box center [555, 183] width 42 height 18
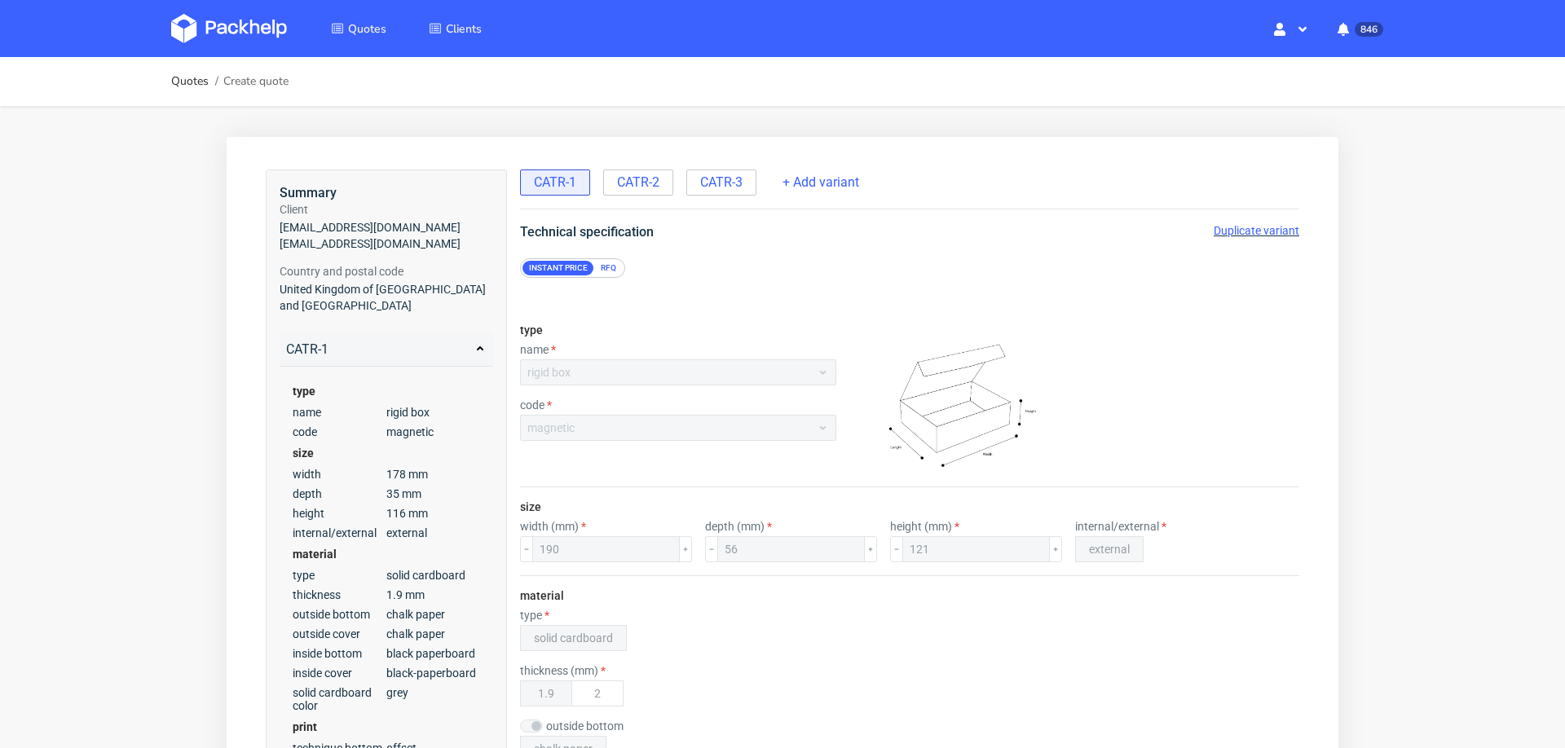
click at [627, 203] on div "CATR-1 CATR-2 CATR-3 + Add variant" at bounding box center [909, 190] width 779 height 40
click at [641, 178] on span "CATR-2" at bounding box center [638, 183] width 42 height 18
click at [564, 188] on div "CATR-1" at bounding box center [555, 183] width 70 height 26
click at [724, 180] on span "CATR-3" at bounding box center [721, 183] width 42 height 18
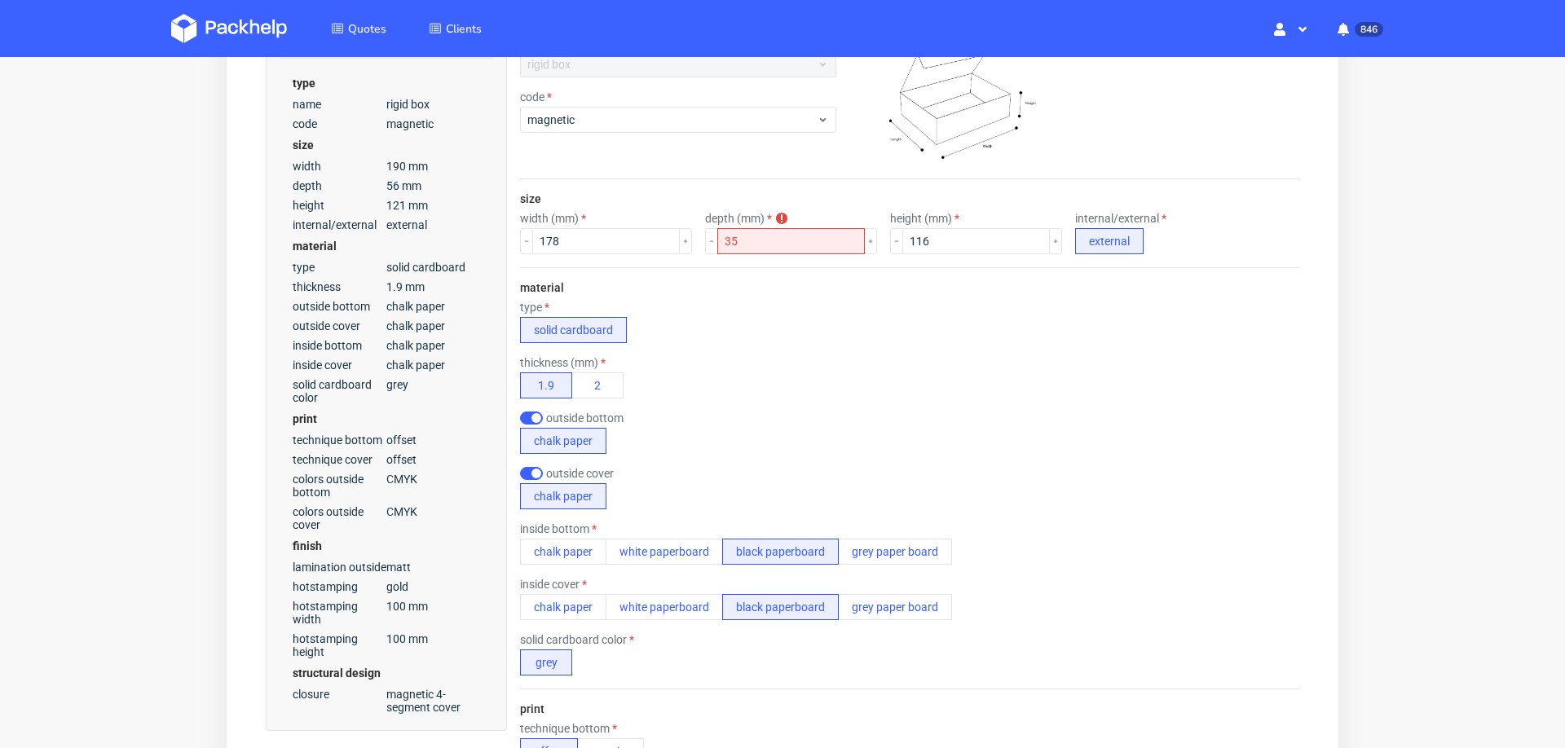
scroll to position [313, 0]
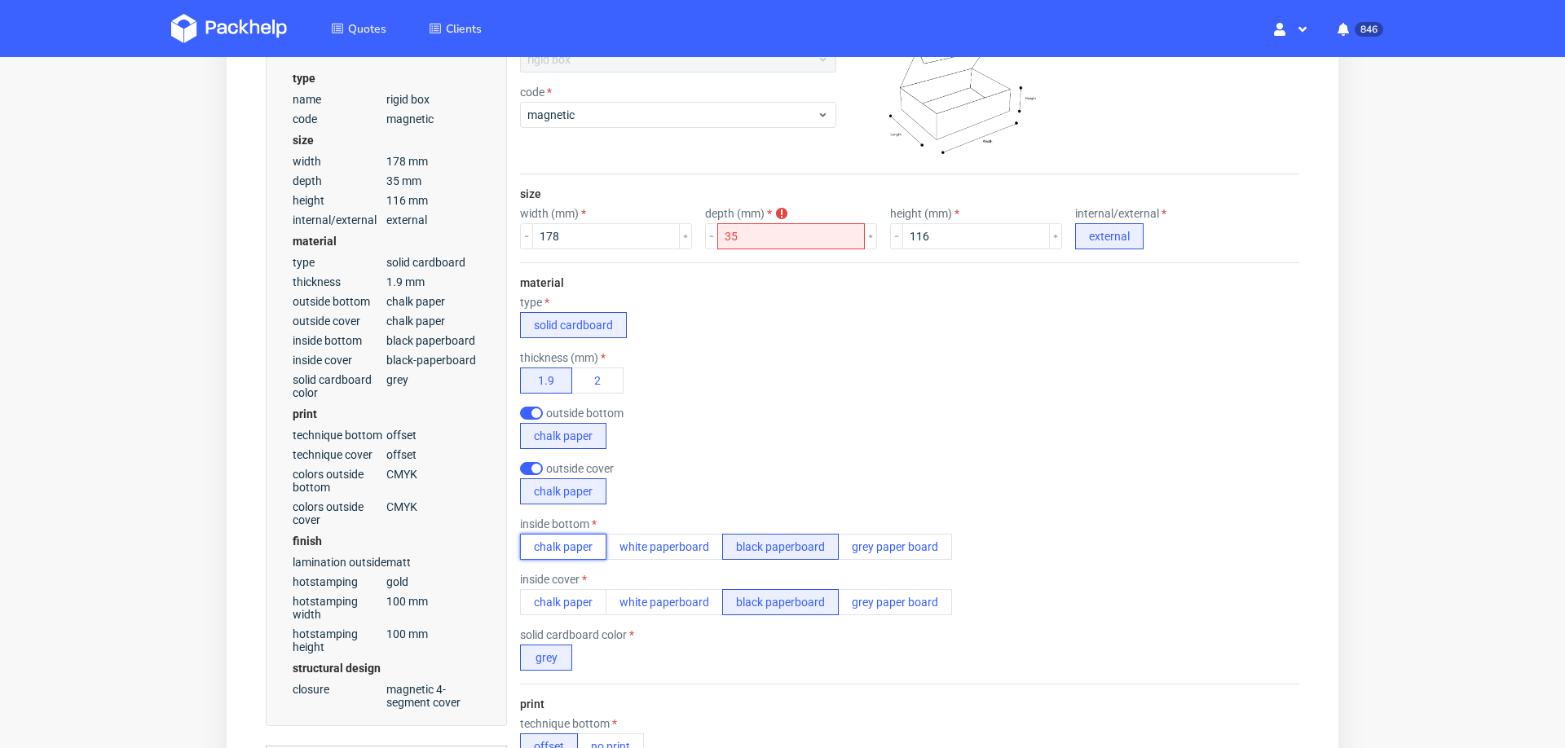
click at [566, 540] on button "chalk paper" at bounding box center [563, 547] width 86 height 26
click at [562, 593] on button "chalk paper" at bounding box center [563, 602] width 86 height 26
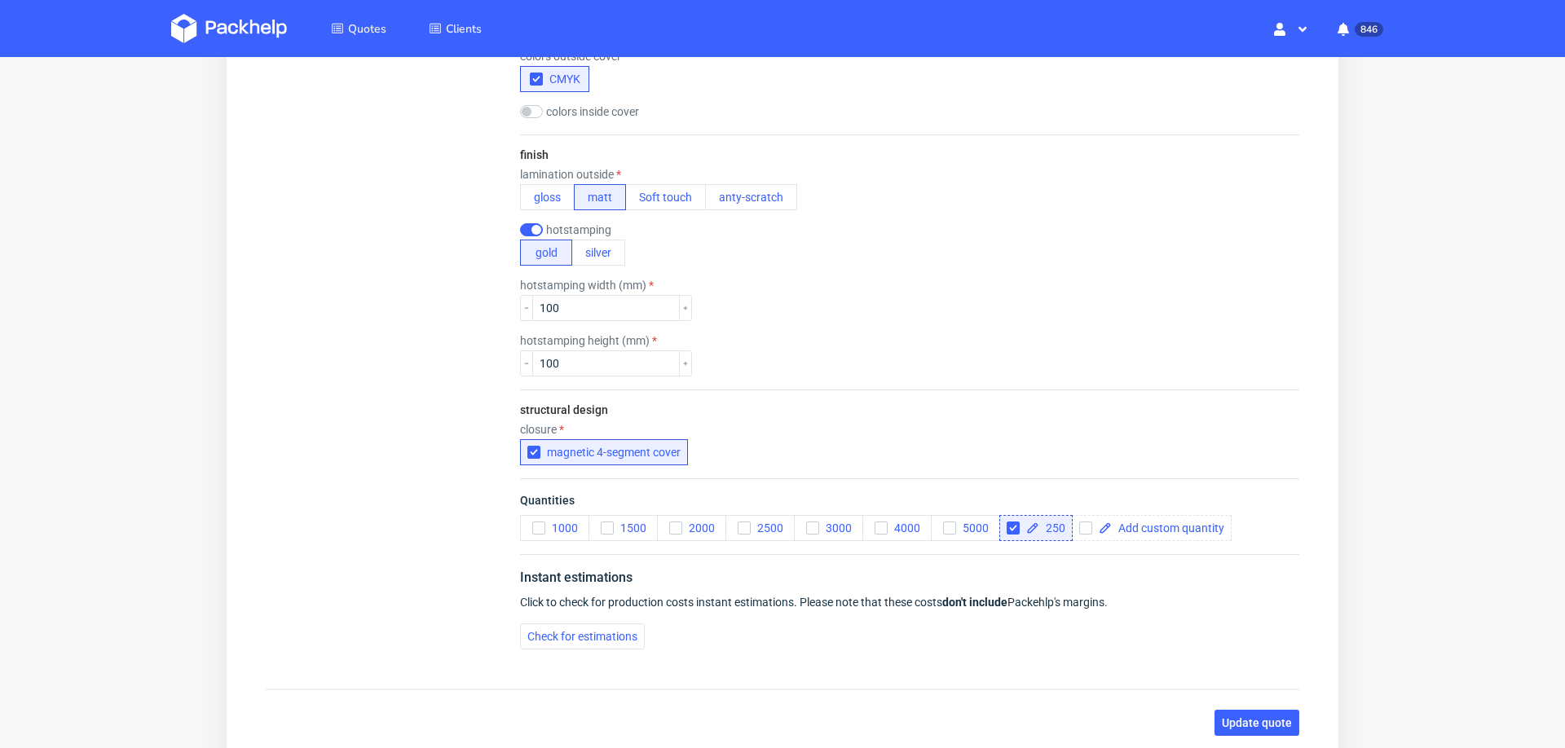
scroll to position [1178, 0]
click at [541, 633] on button "Check for estimations" at bounding box center [582, 634] width 125 height 26
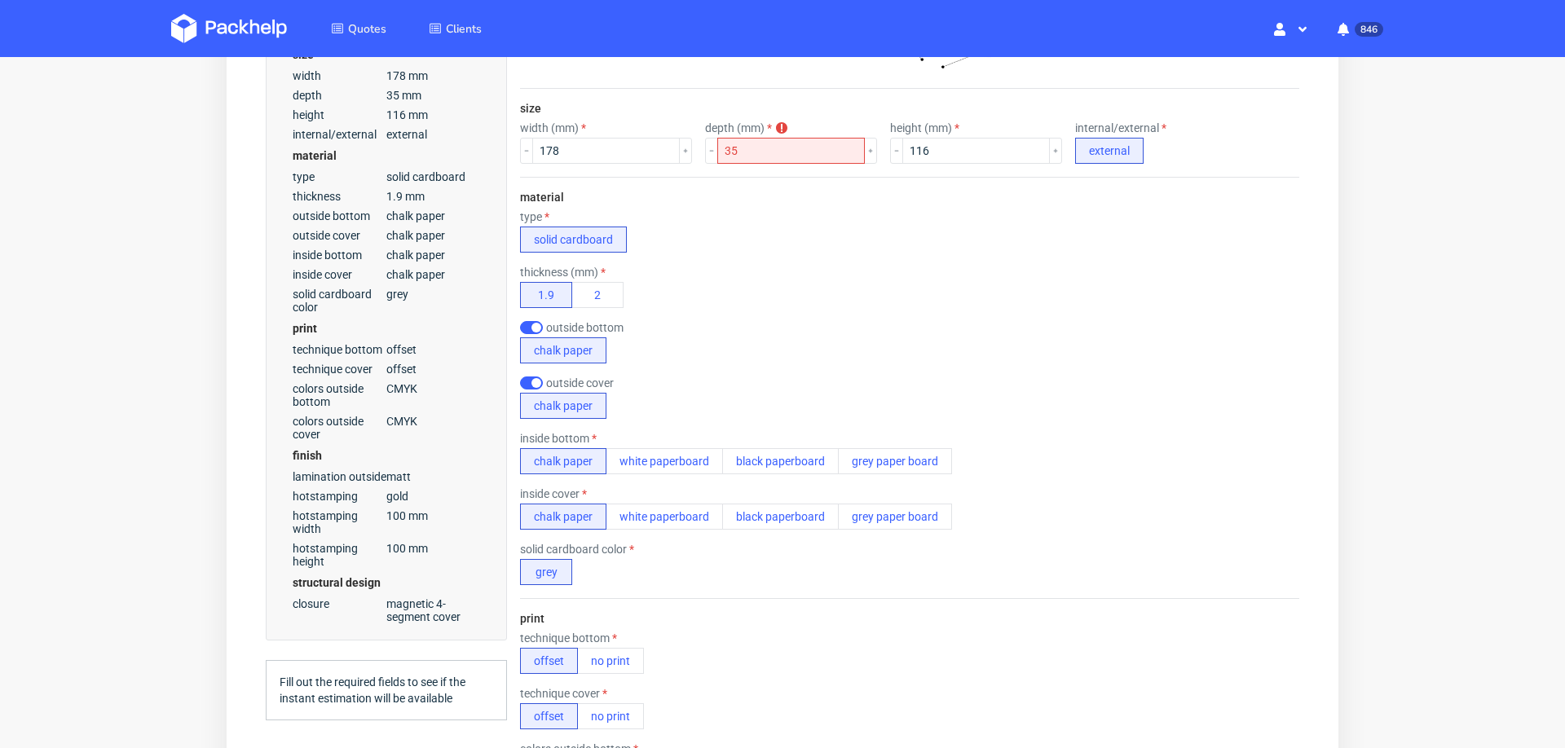
scroll to position [0, 0]
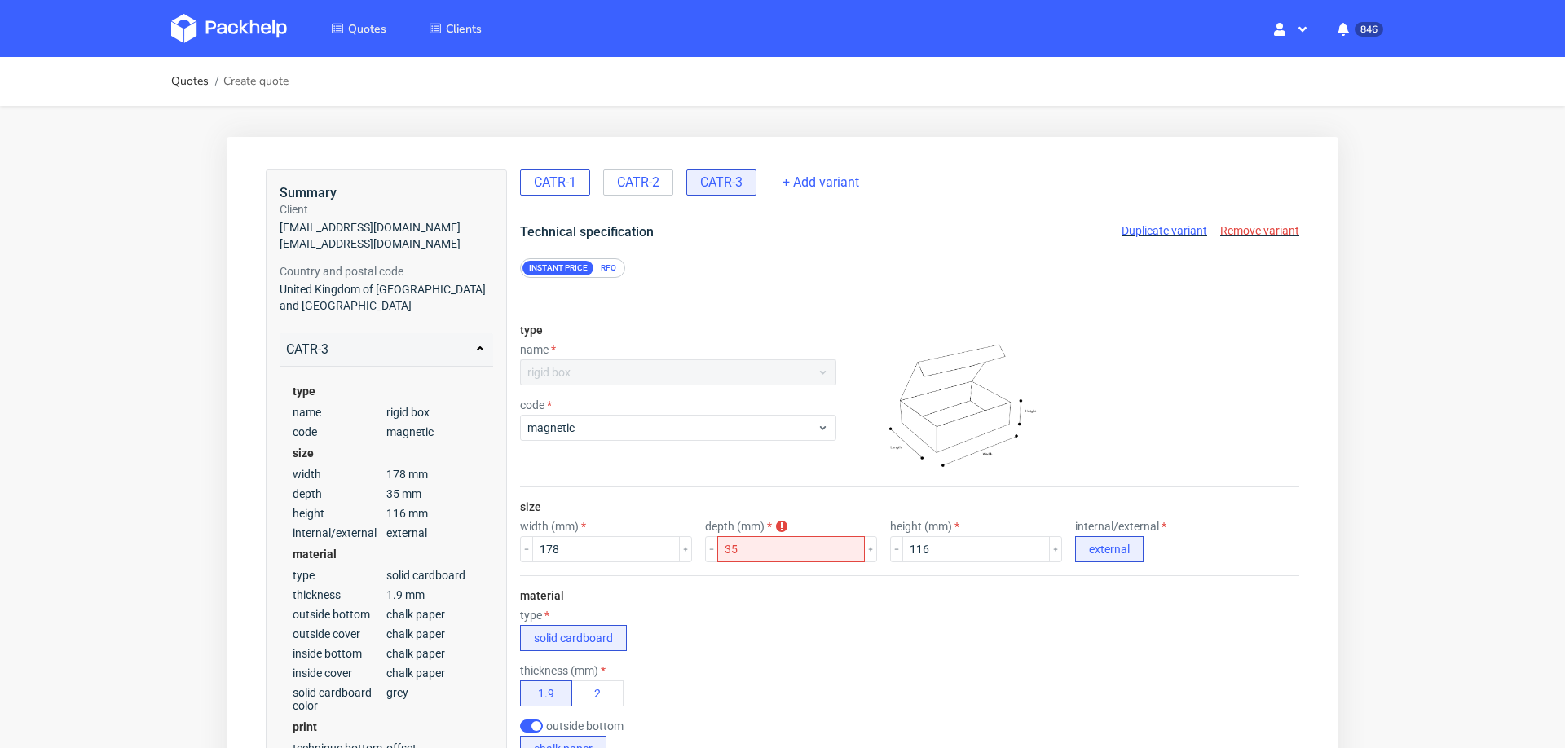
click at [565, 178] on span "CATR-1" at bounding box center [555, 183] width 42 height 18
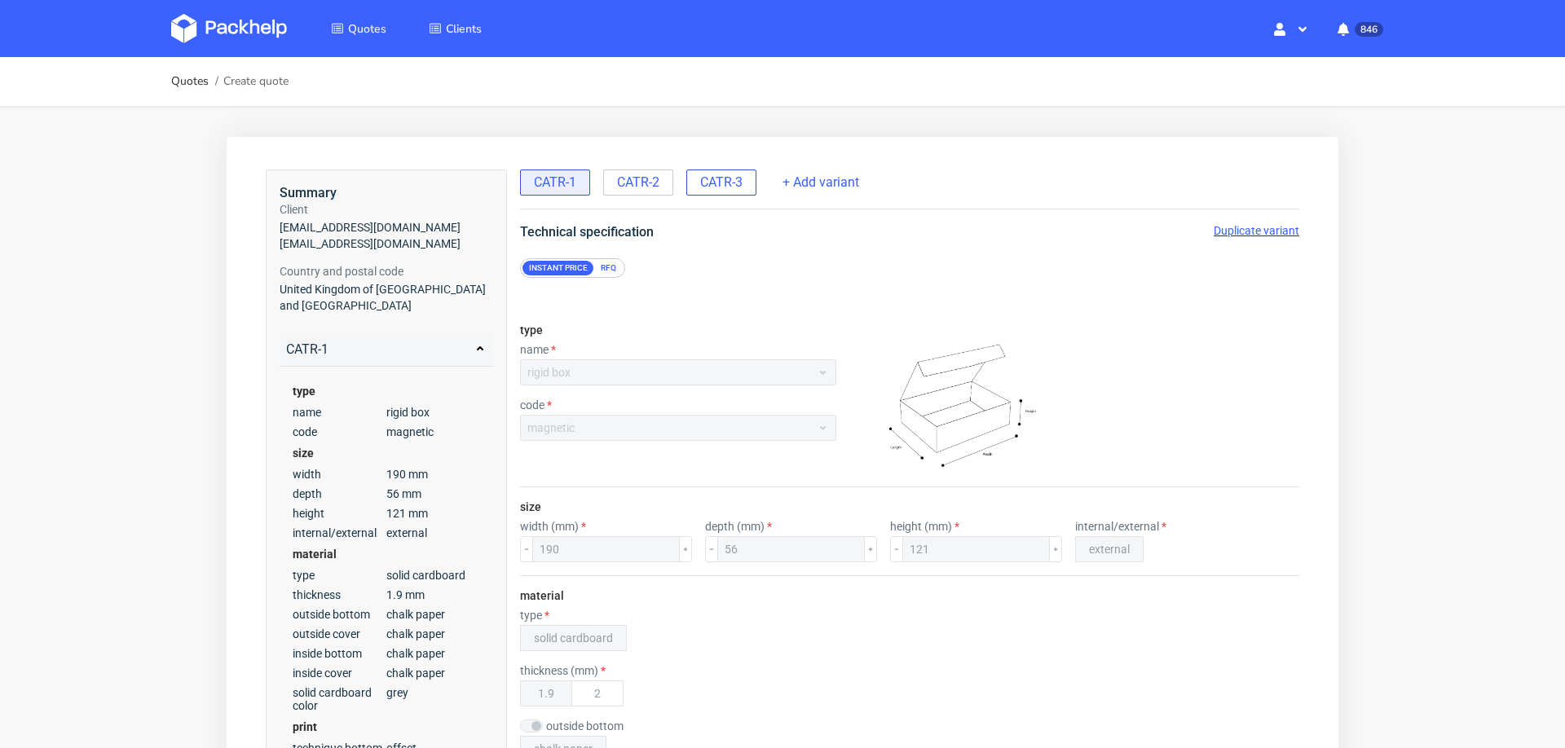
click at [720, 195] on div "CATR-3" at bounding box center [721, 183] width 70 height 26
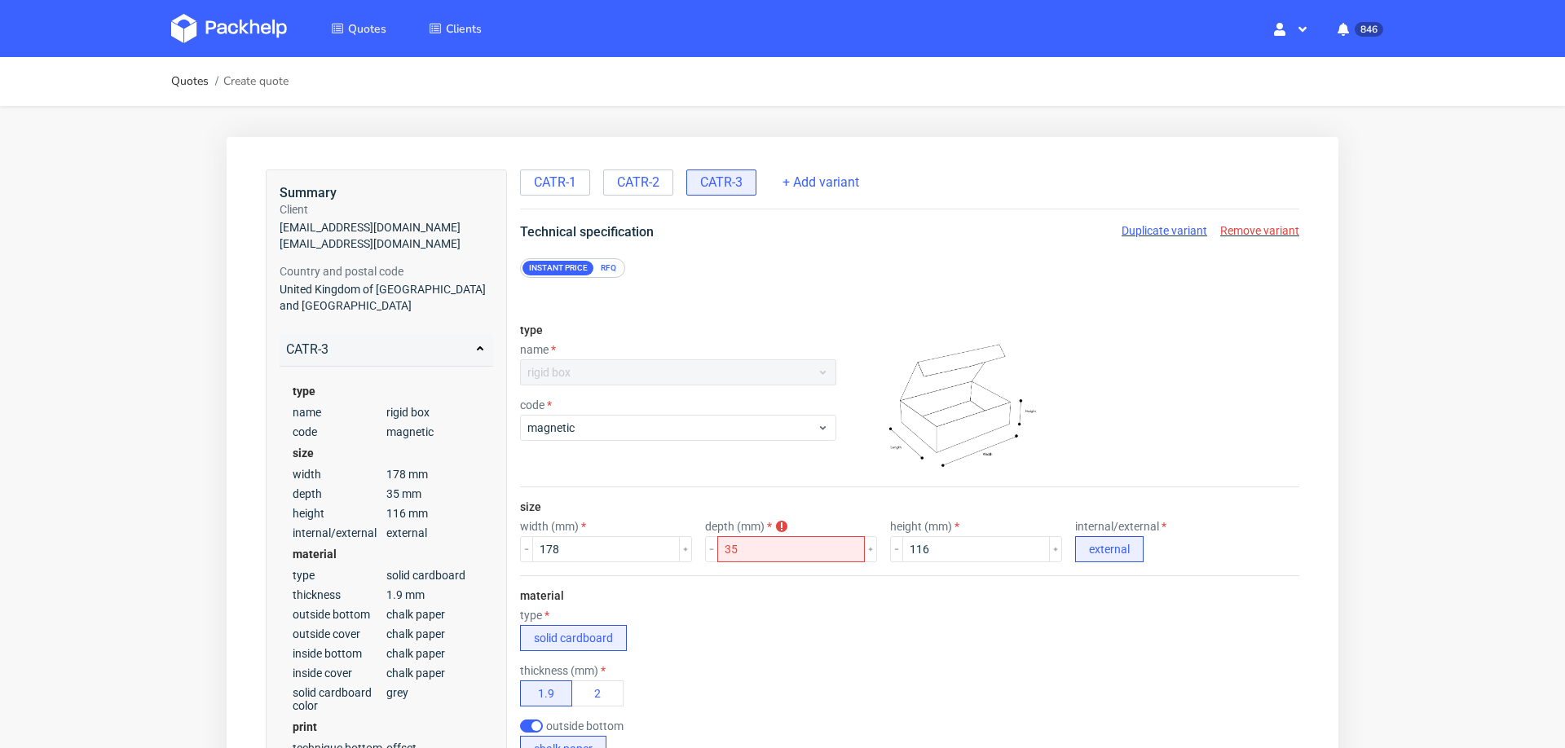
click at [606, 266] on div "RFQ" at bounding box center [608, 268] width 29 height 15
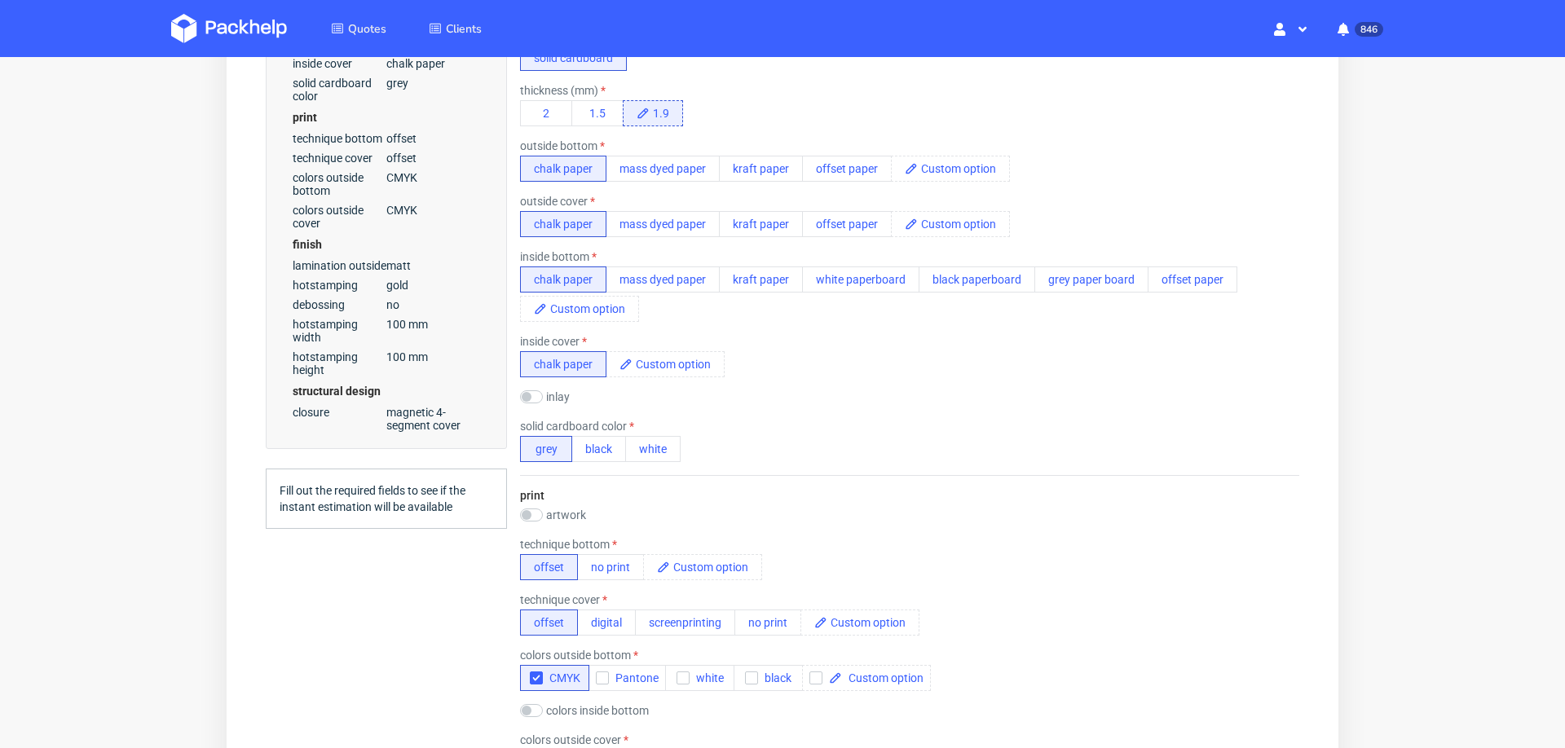
scroll to position [626, 0]
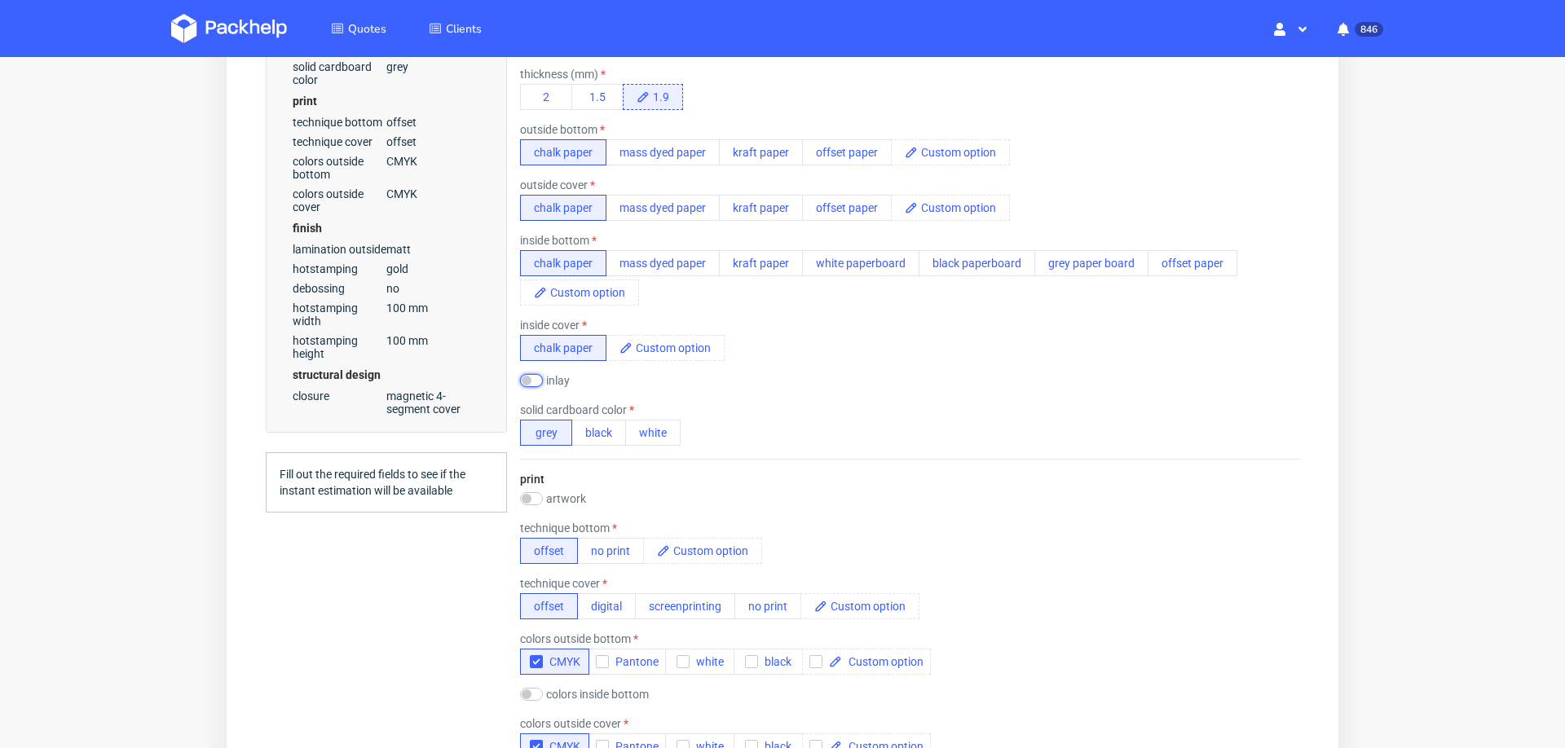
click at [531, 374] on input "checkbox" at bounding box center [531, 380] width 23 height 13
checkbox input "true"
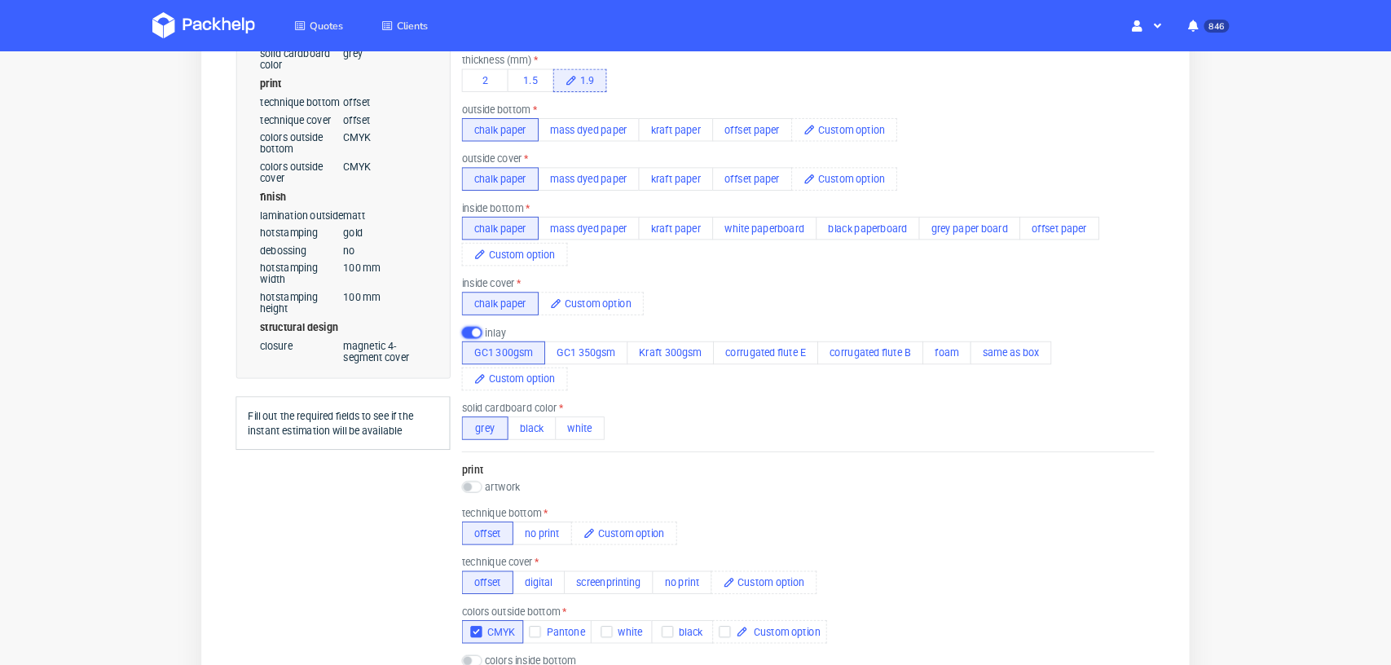
scroll to position [0, 0]
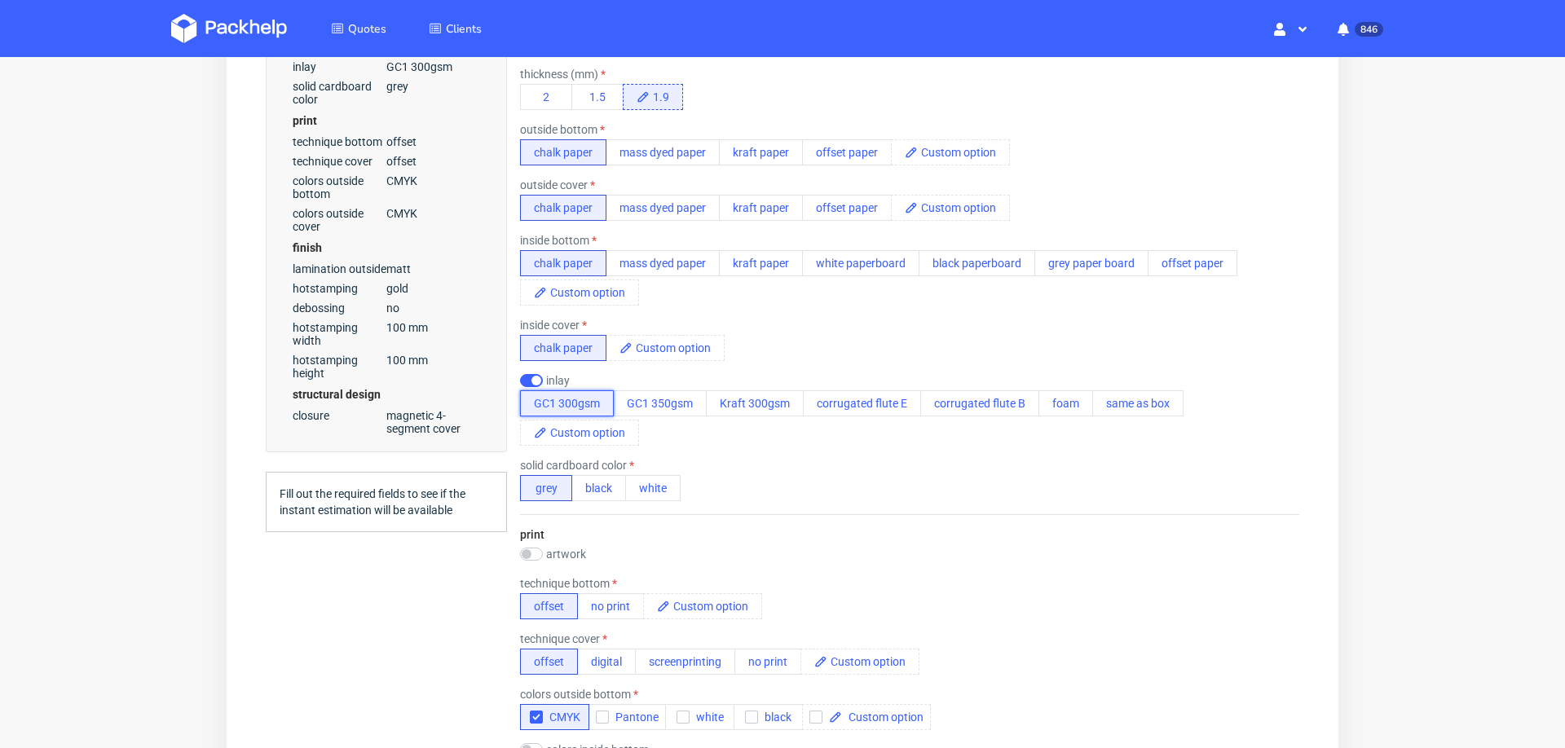
click at [580, 407] on button "GC1 300gsm" at bounding box center [567, 403] width 94 height 26
click at [657, 464] on div "solid cardboard color grey black white" at bounding box center [600, 480] width 161 height 42
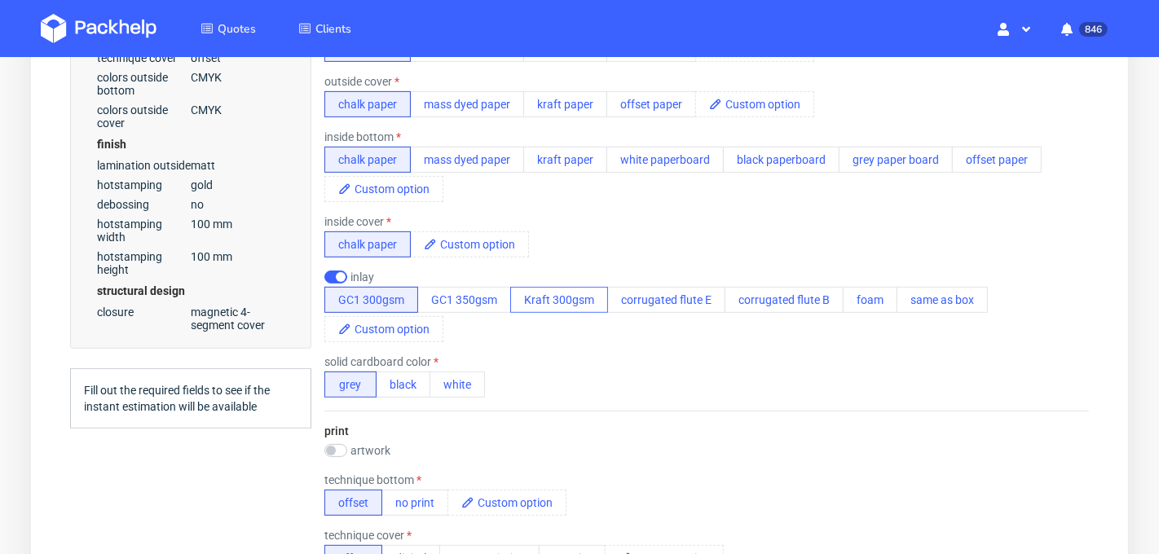
scroll to position [788, 0]
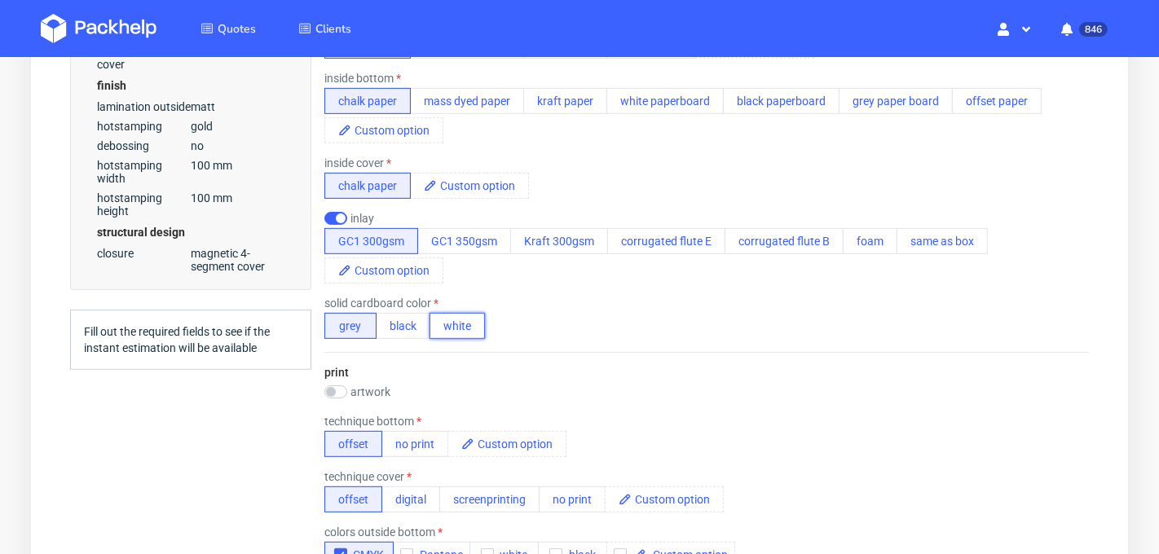
click at [453, 333] on button "white" at bounding box center [456, 327] width 55 height 26
click at [348, 314] on button "grey" at bounding box center [350, 327] width 52 height 26
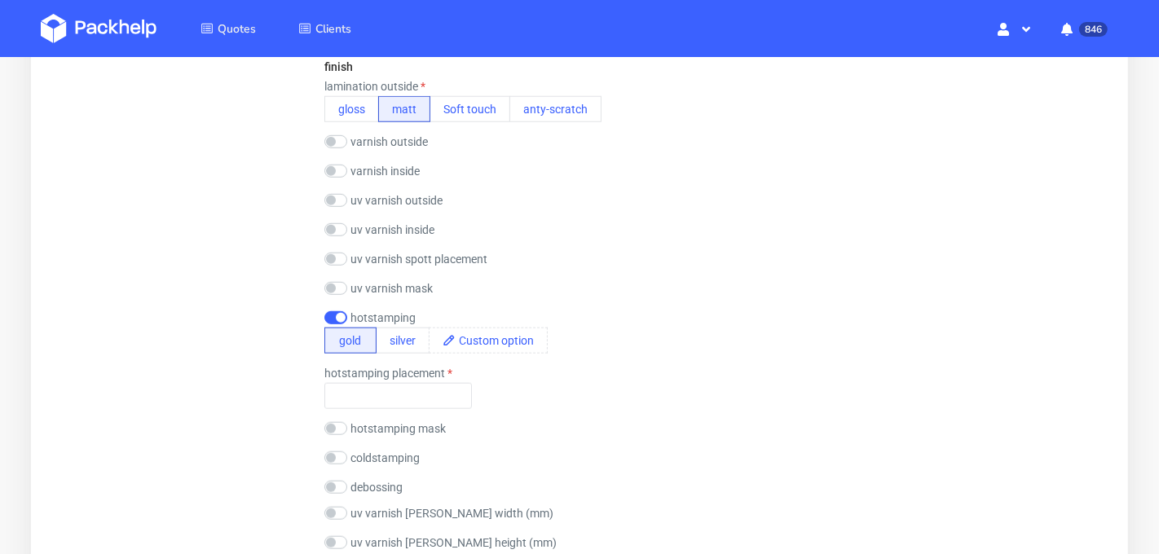
scroll to position [1513, 0]
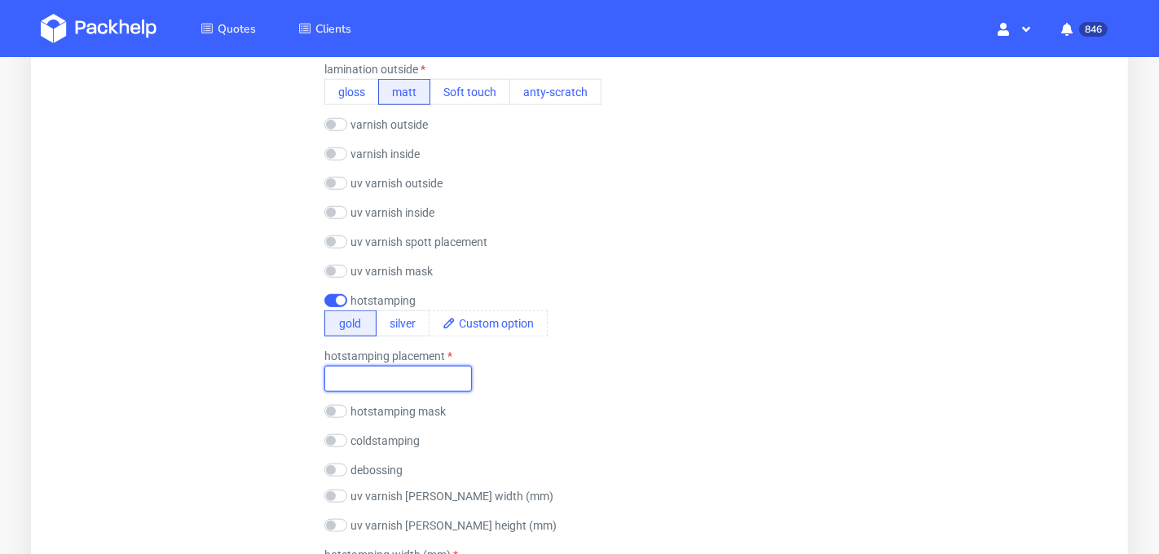
click at [428, 370] on input "text" at bounding box center [398, 380] width 148 height 26
click at [619, 354] on div "hotstamping placement on the fron" at bounding box center [706, 371] width 764 height 42
click at [619, 354] on div "hotstamping placement hotstamping placement is required on the fron" at bounding box center [706, 371] width 764 height 42
click at [619, 354] on div "hotstamping placement on the fron" at bounding box center [706, 371] width 764 height 42
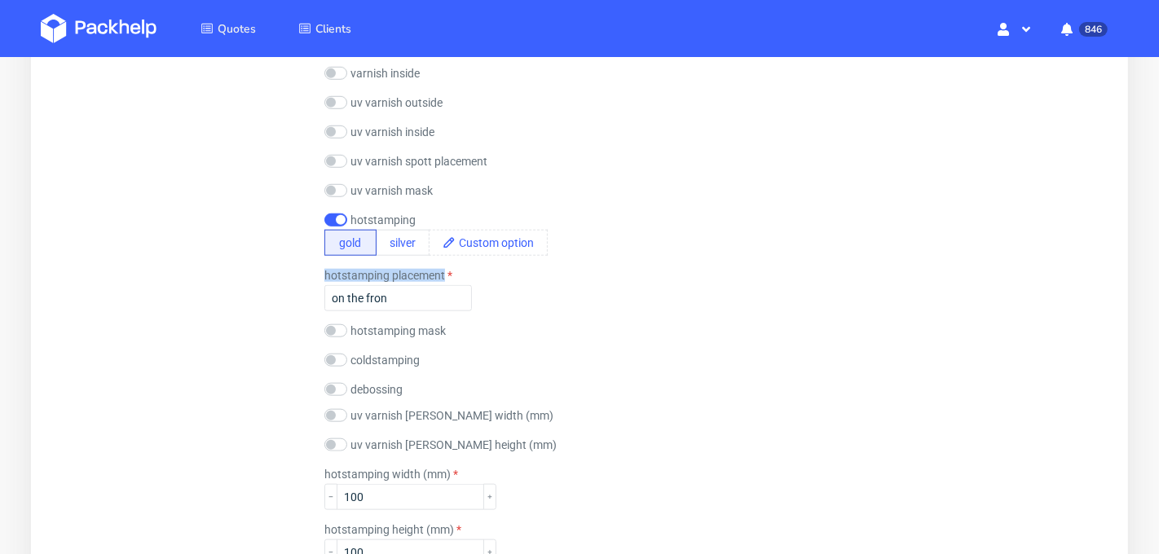
scroll to position [1595, 0]
click at [429, 296] on input "on the fron" at bounding box center [398, 297] width 148 height 26
type input "on the front"
click at [664, 294] on div "hotstamping placement on the front" at bounding box center [706, 289] width 764 height 42
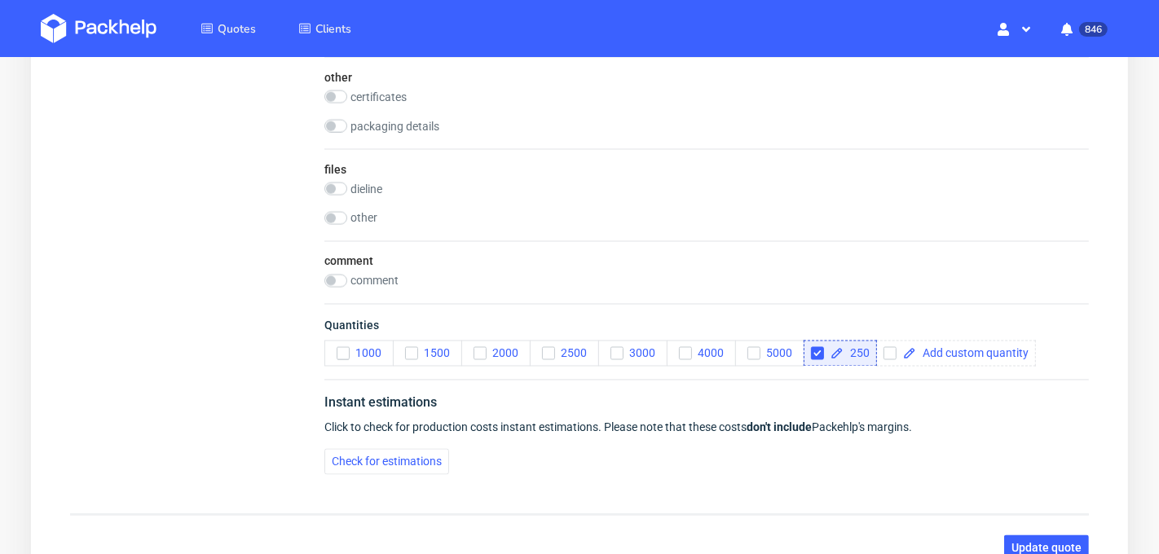
scroll to position [2561, 0]
click at [335, 183] on input "checkbox" at bounding box center [335, 189] width 23 height 13
checkbox input "true"
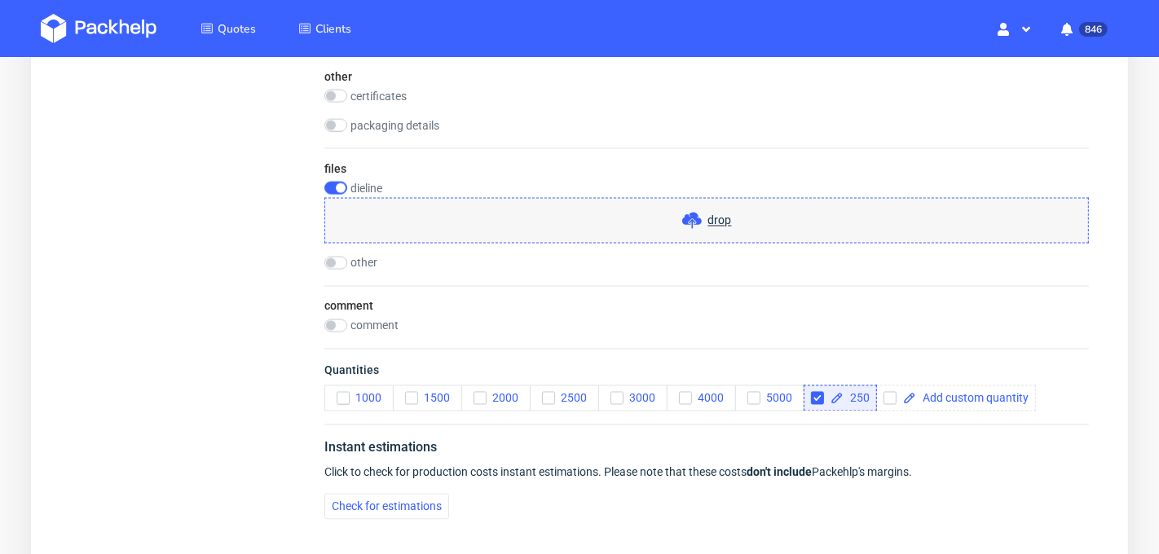
click at [707, 220] on span "drop" at bounding box center [719, 222] width 24 height 16
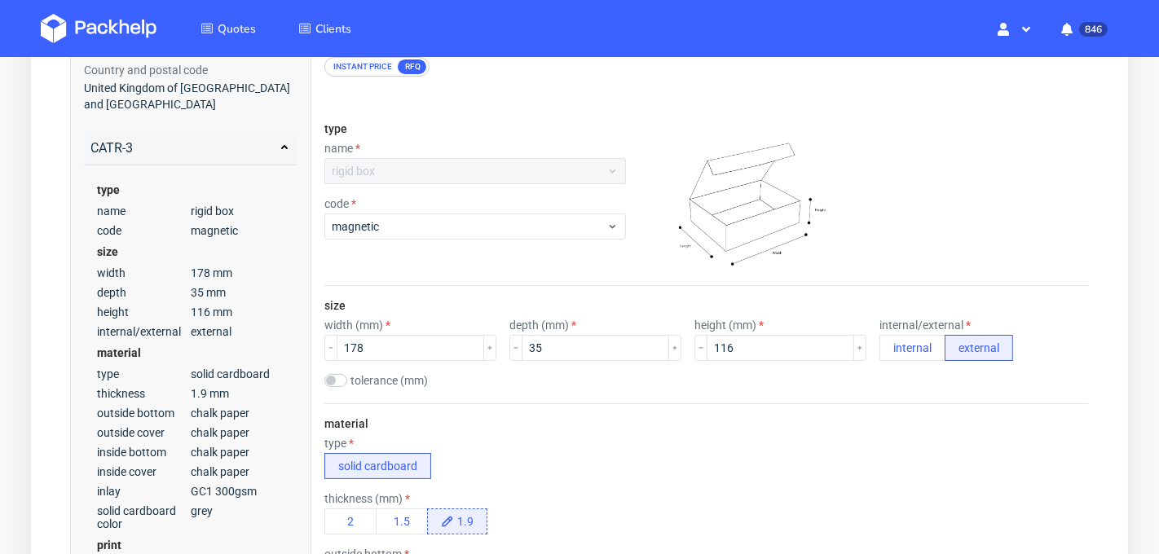
scroll to position [193, 0]
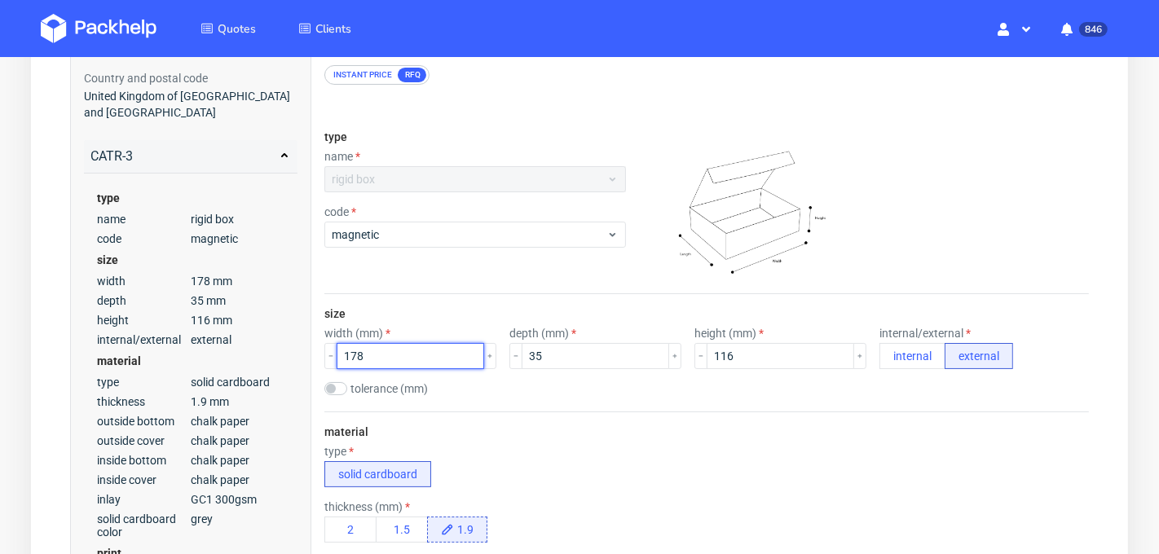
click at [377, 350] on input "178" at bounding box center [410, 356] width 148 height 26
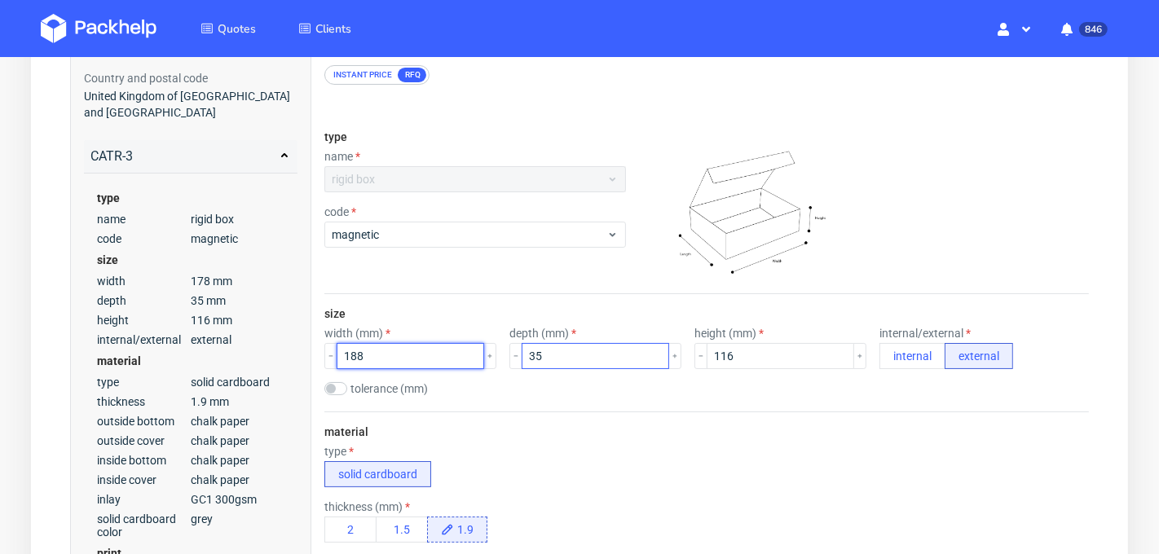
type input "188"
click at [539, 363] on input "35" at bounding box center [595, 356] width 148 height 26
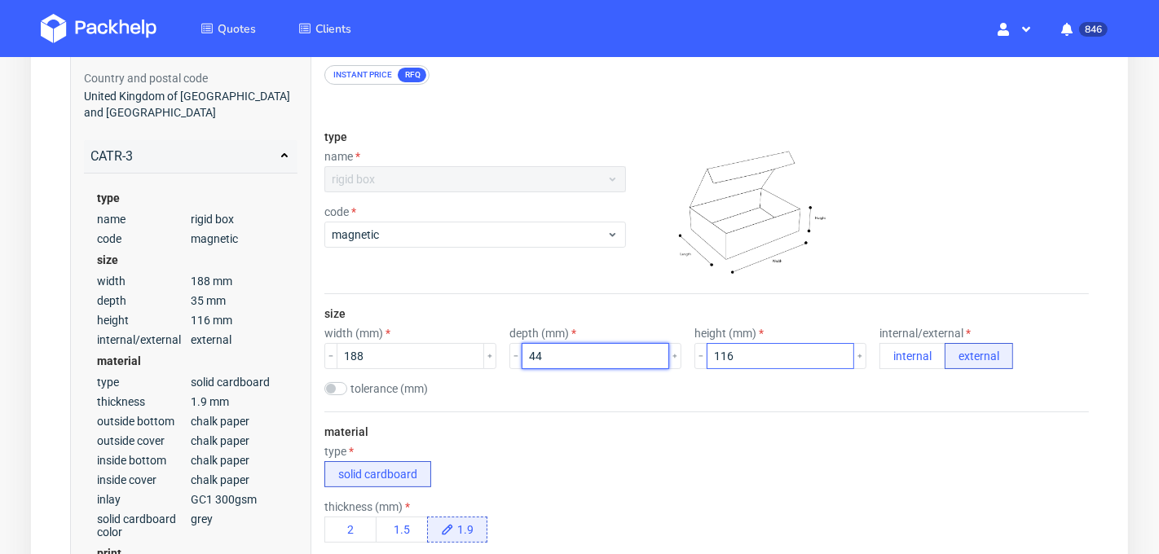
type input "44"
click at [706, 356] on input "116" at bounding box center [780, 356] width 148 height 26
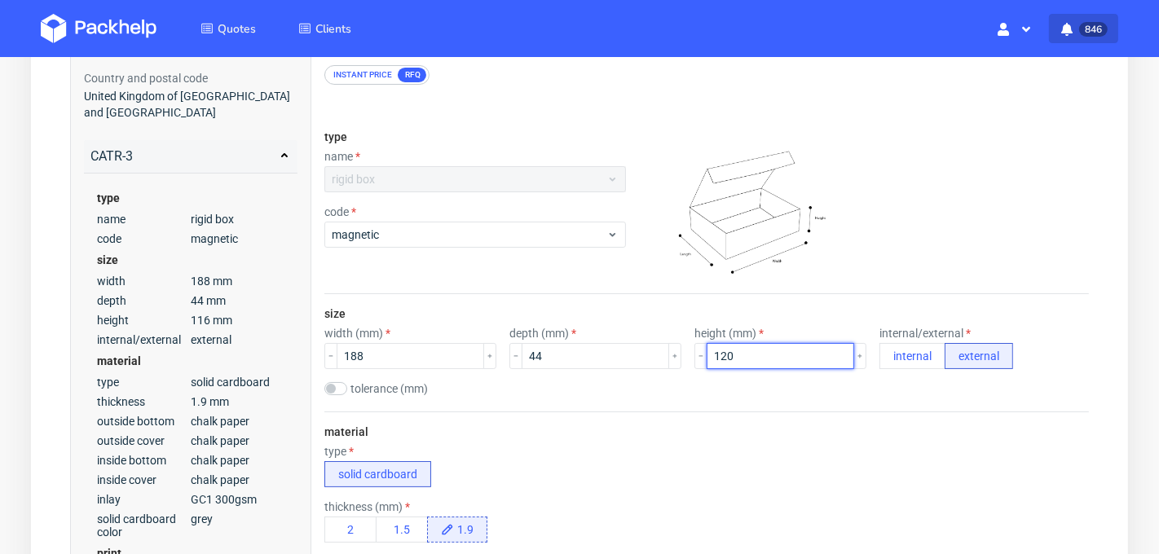
type input "120"
click at [841, 151] on div at bounding box center [746, 205] width 228 height 163
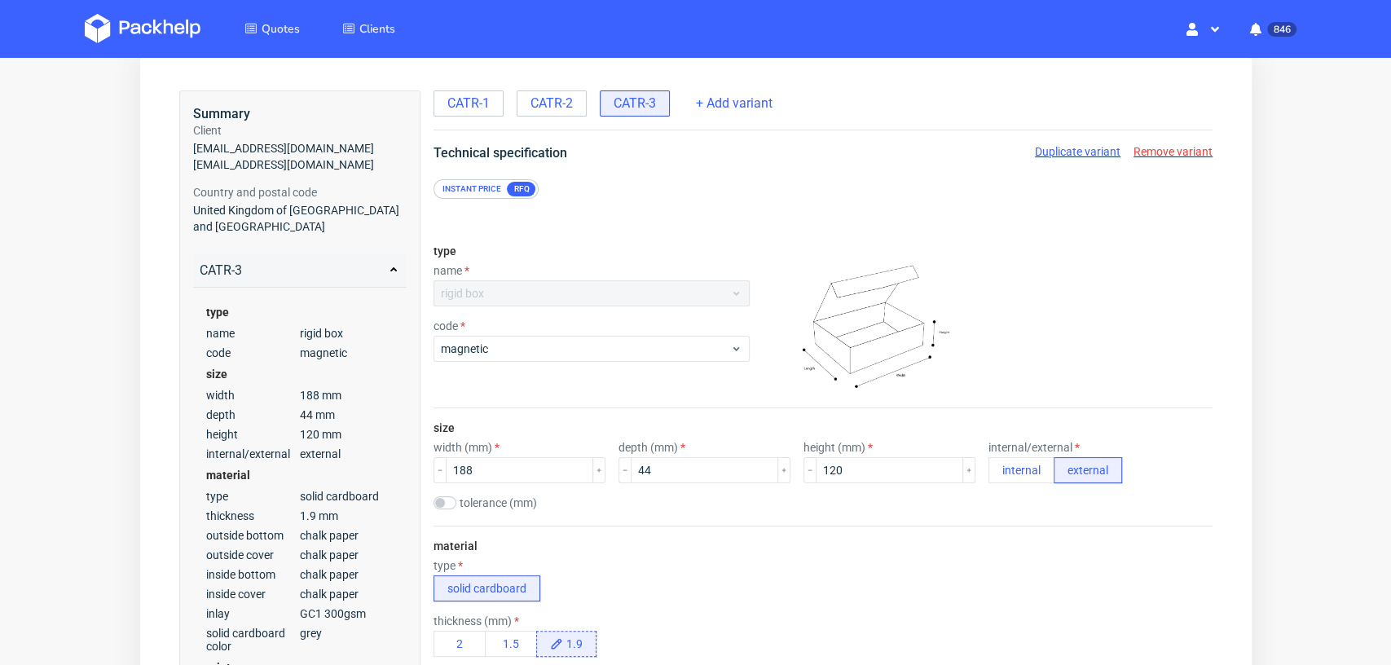
scroll to position [86, 0]
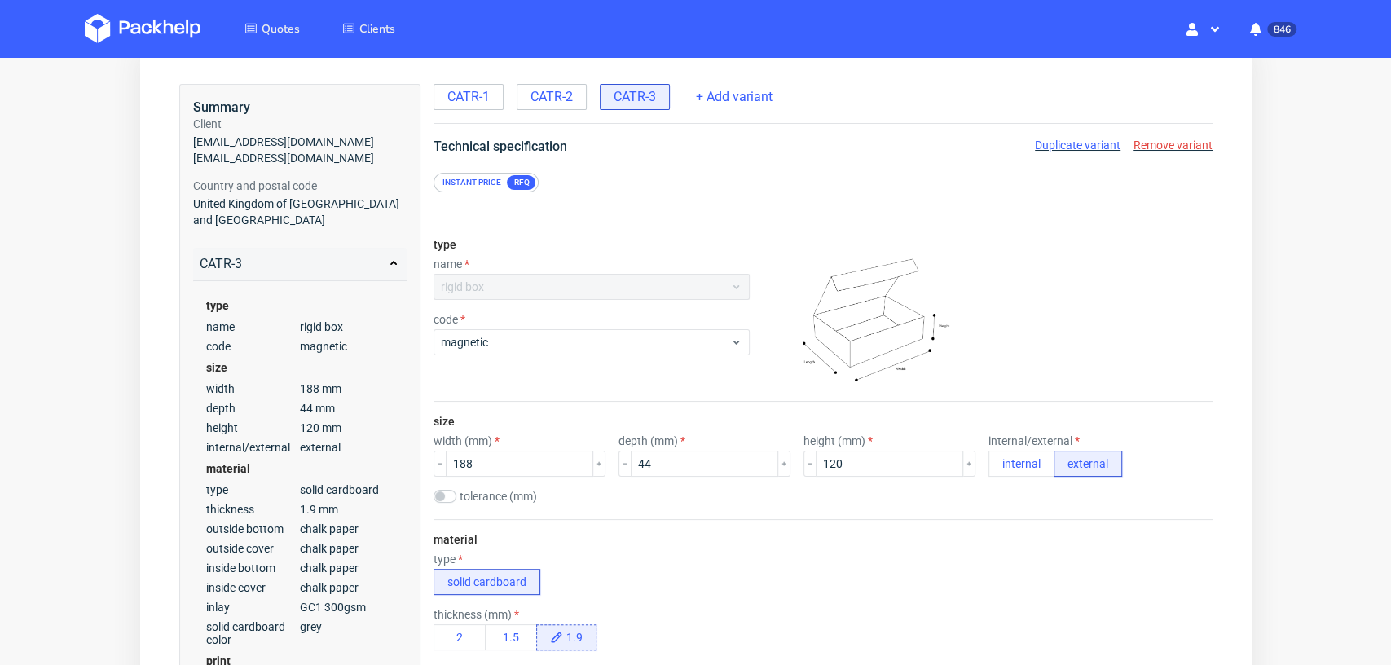
click at [478, 179] on div "Instant price" at bounding box center [471, 182] width 72 height 15
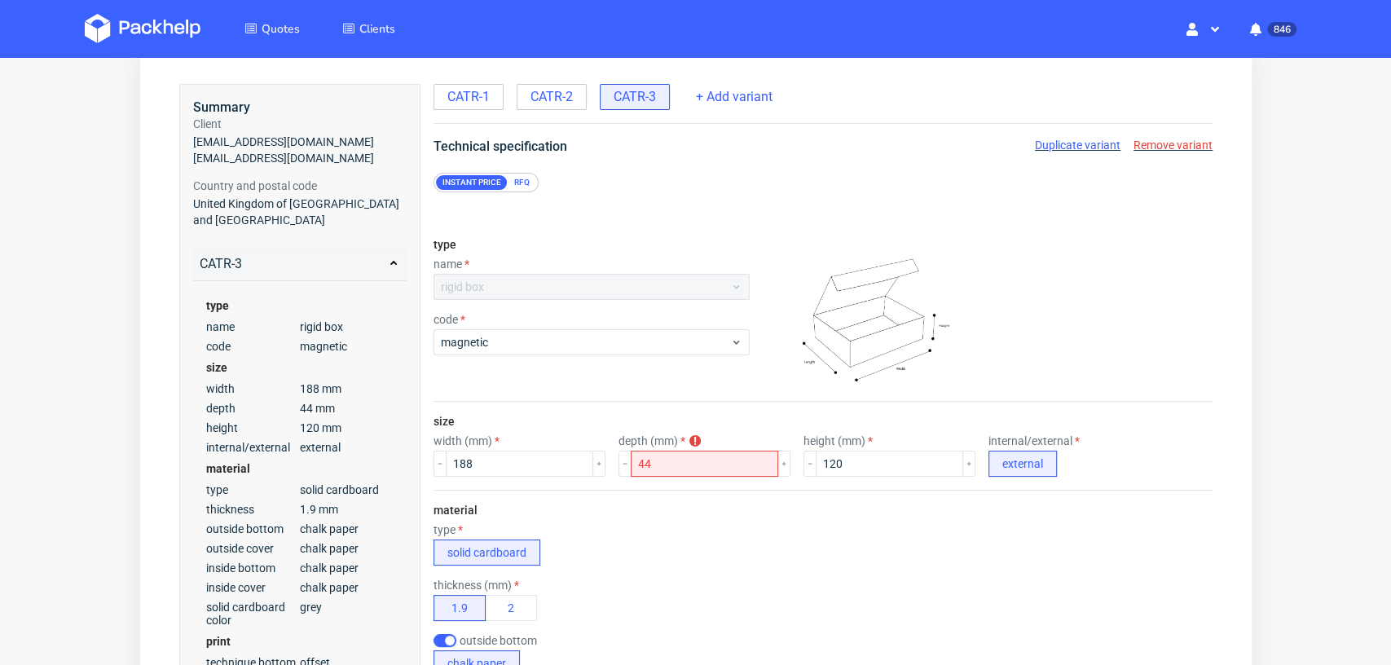
click at [517, 186] on div "RFQ" at bounding box center [521, 182] width 29 height 15
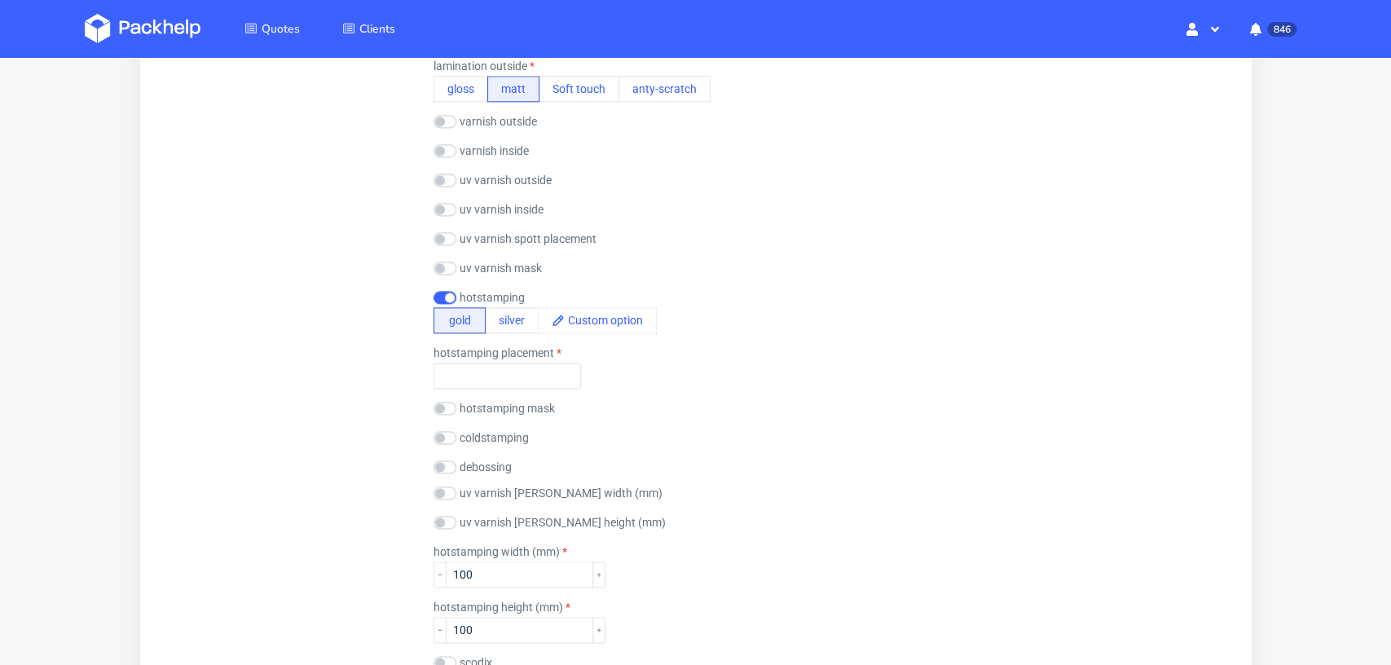
scroll to position [1461, 0]
click at [495, 370] on input "text" at bounding box center [507, 375] width 148 height 26
type input "on the fron"
click at [1024, 334] on div "finish lamination outside gloss matt Soft touch anty-scratch varnish outside gl…" at bounding box center [822, 413] width 779 height 777
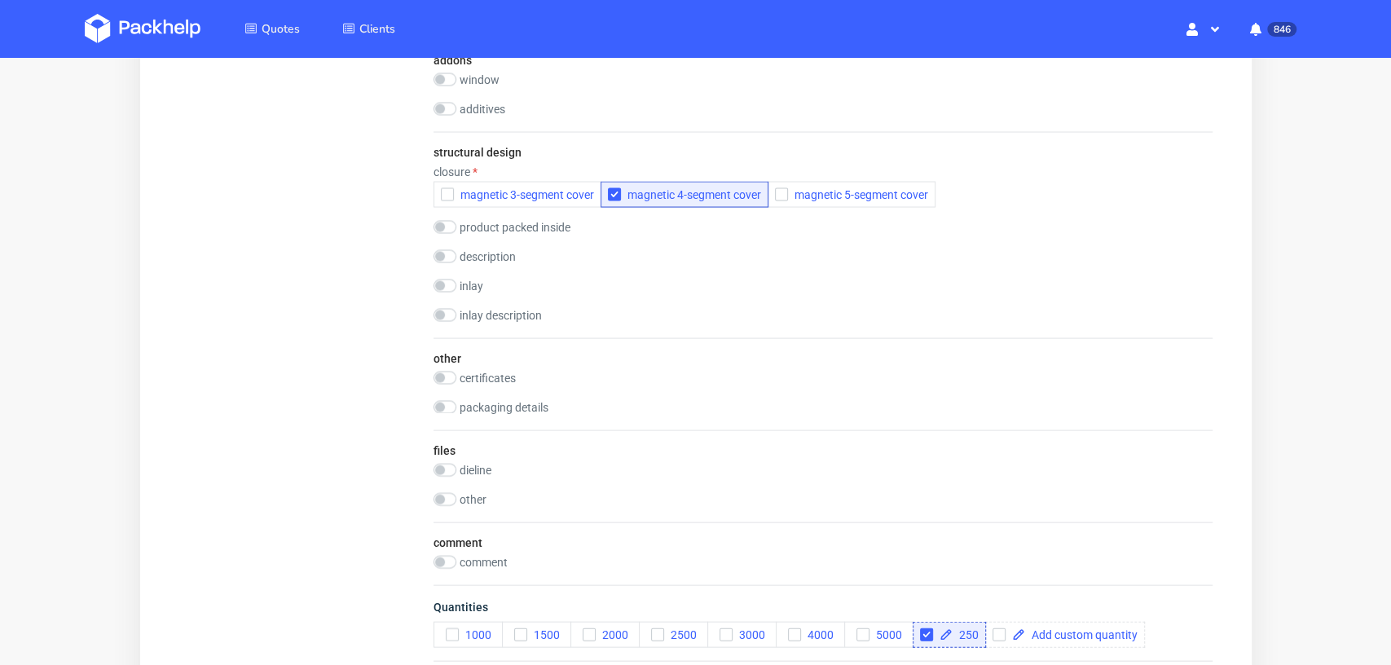
scroll to position [2528, 0]
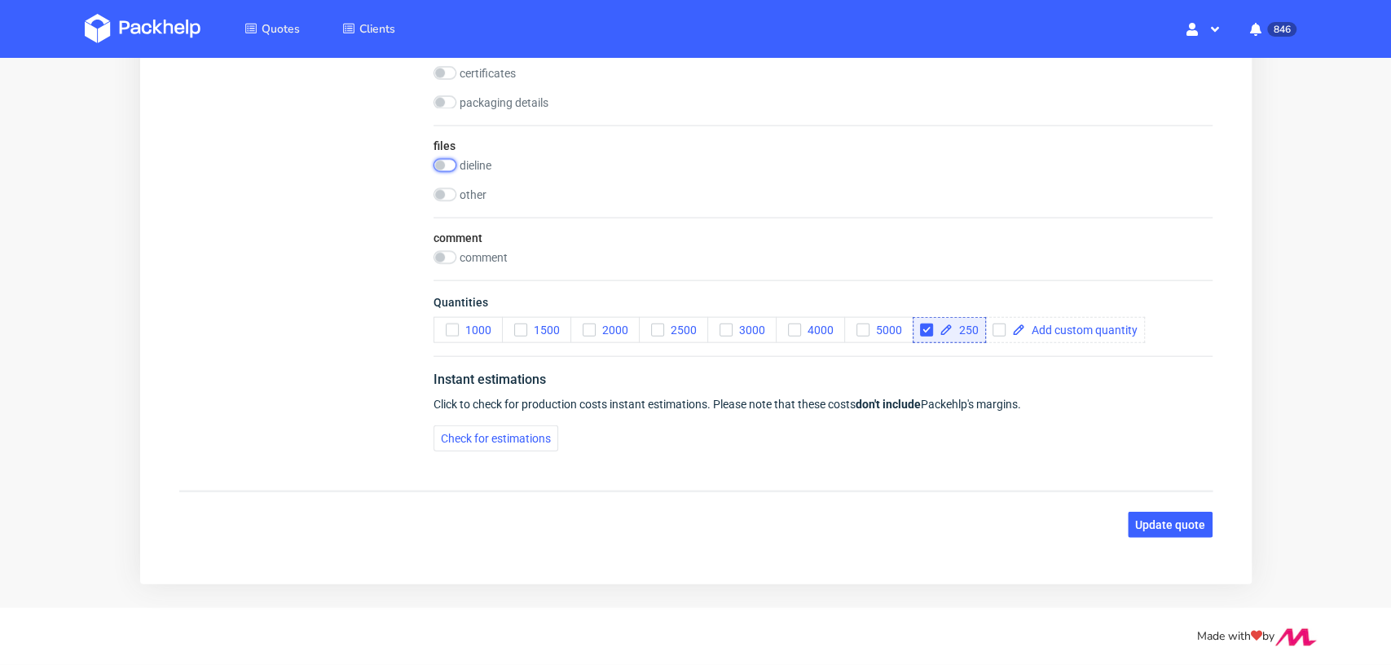
click at [451, 161] on input "checkbox" at bounding box center [444, 165] width 23 height 13
checkbox input "true"
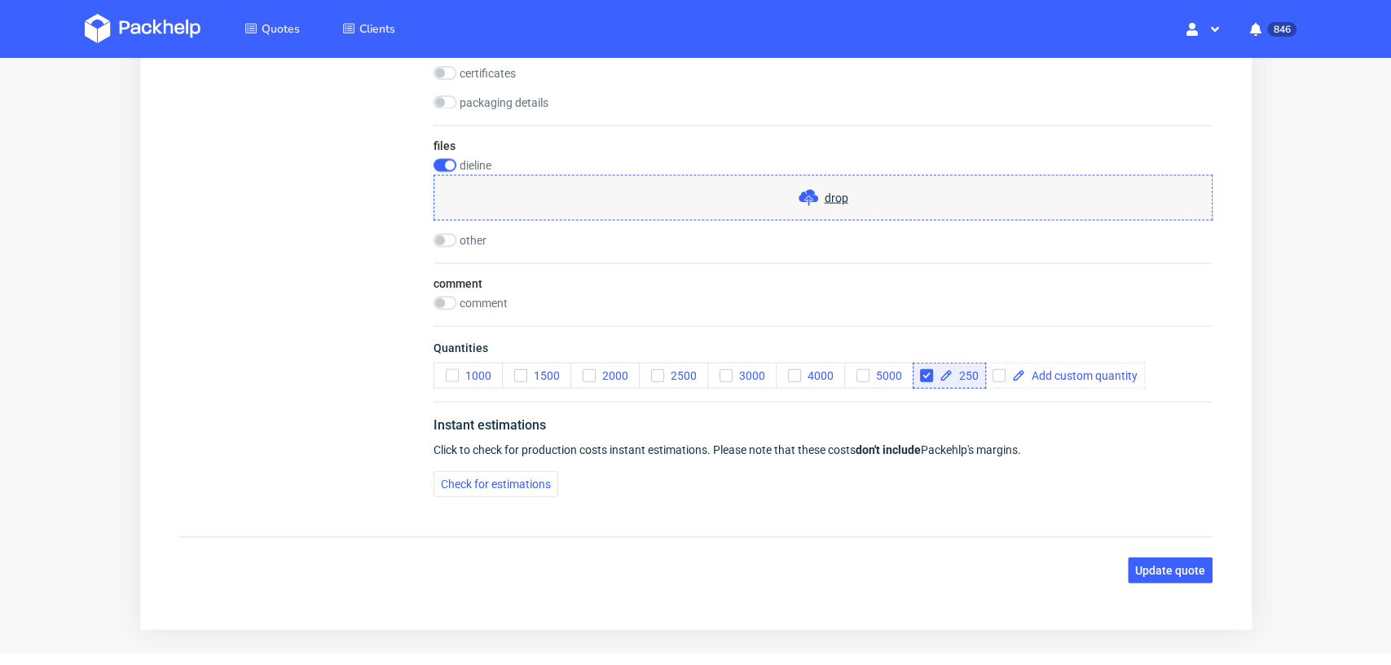
click at [828, 192] on span "drop" at bounding box center [836, 198] width 24 height 16
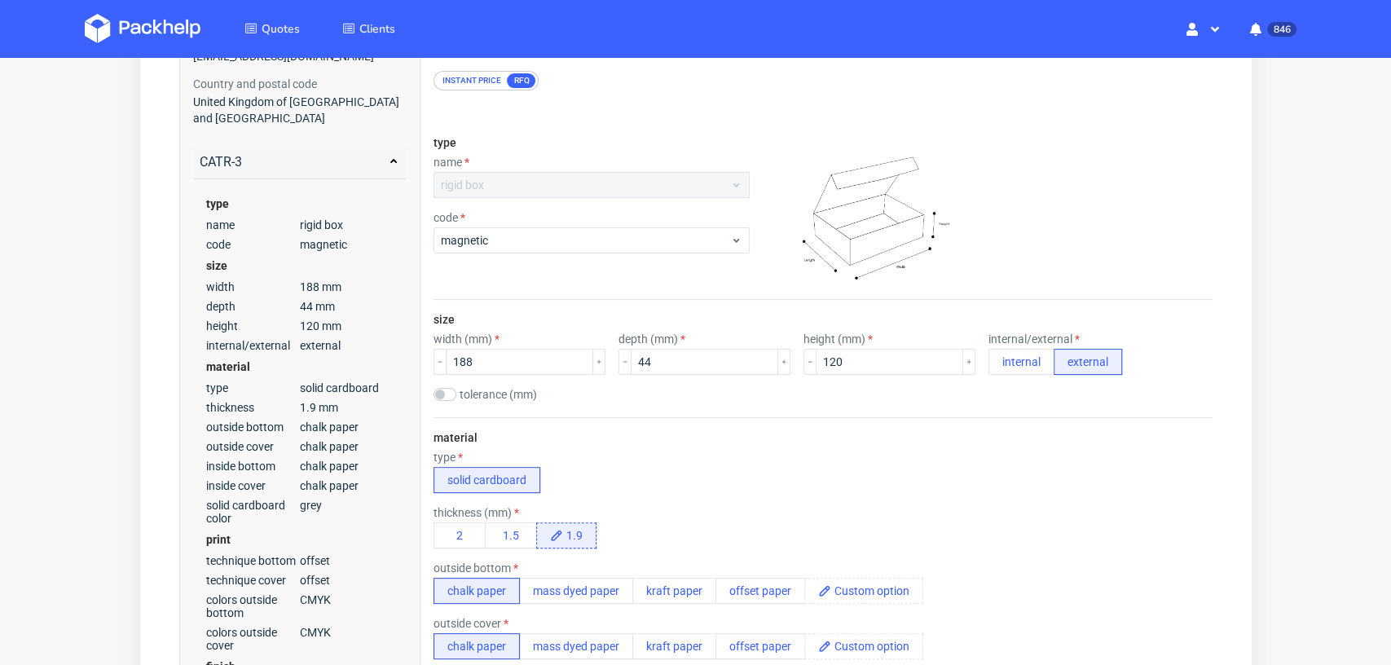
scroll to position [0, 0]
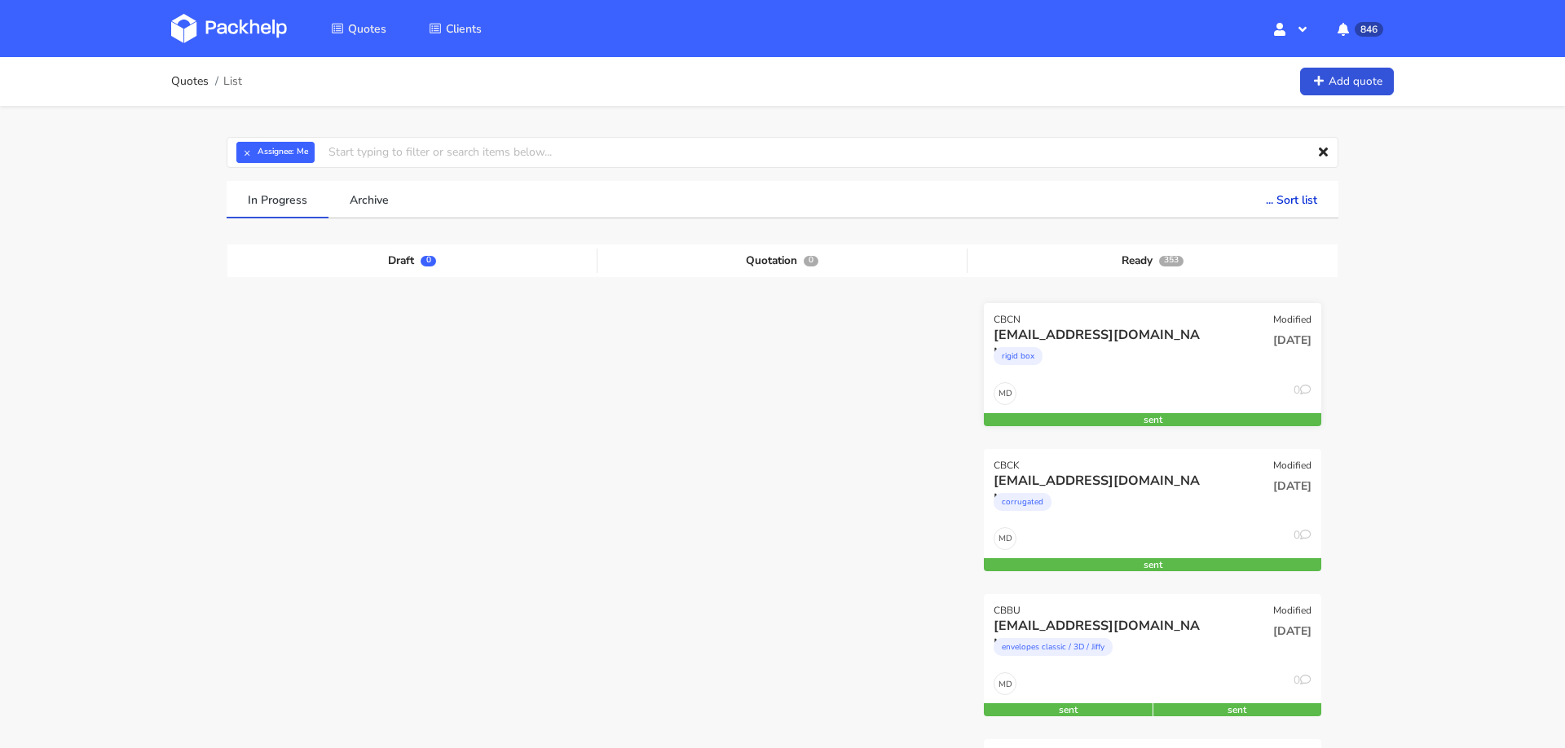
click at [1166, 360] on div "rigid box" at bounding box center [1101, 360] width 216 height 33
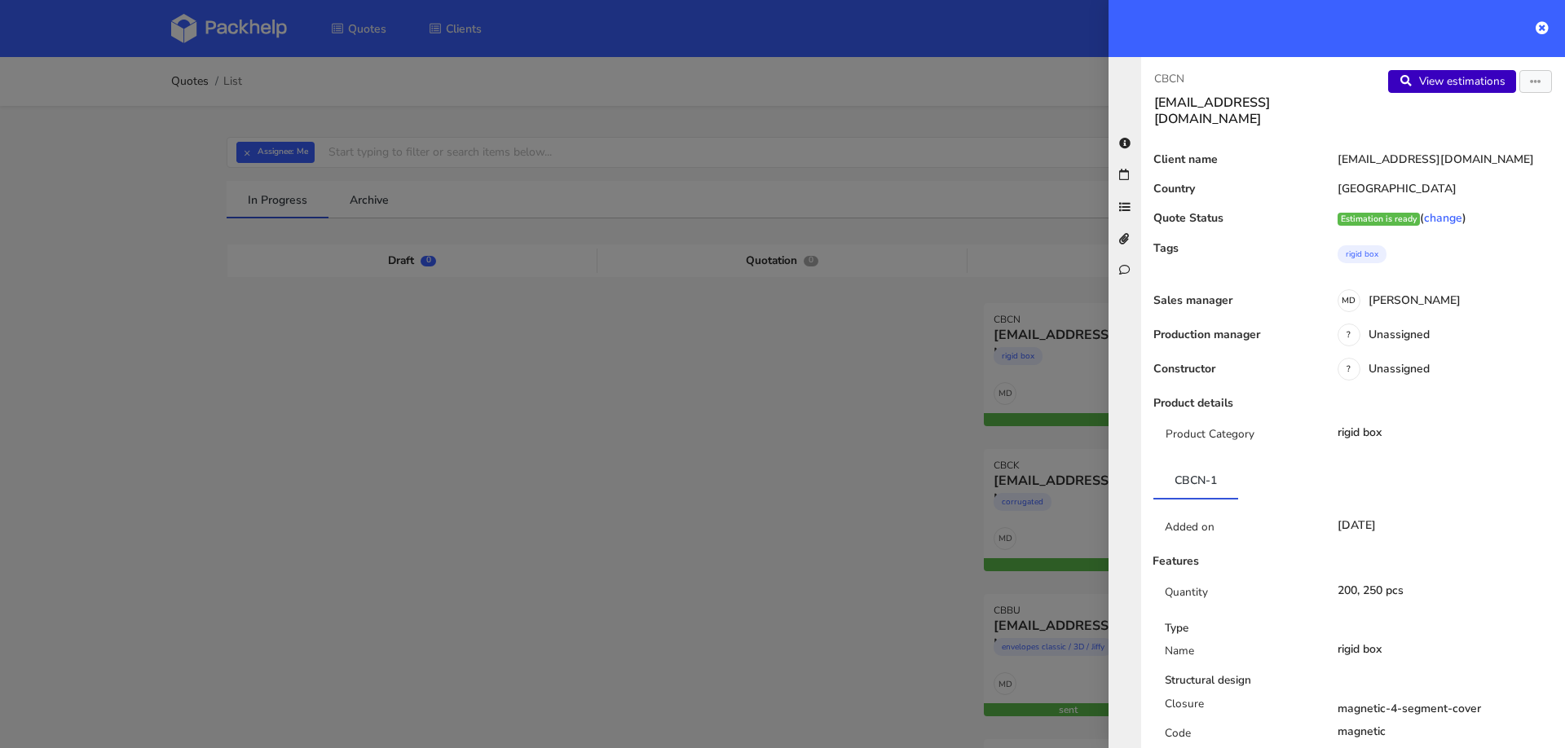
click at [1390, 83] on link "View estimations" at bounding box center [1452, 81] width 128 height 23
click at [1390, 80] on button "button" at bounding box center [1535, 81] width 33 height 23
click at [1390, 146] on link "Edit quote" at bounding box center [1481, 144] width 143 height 27
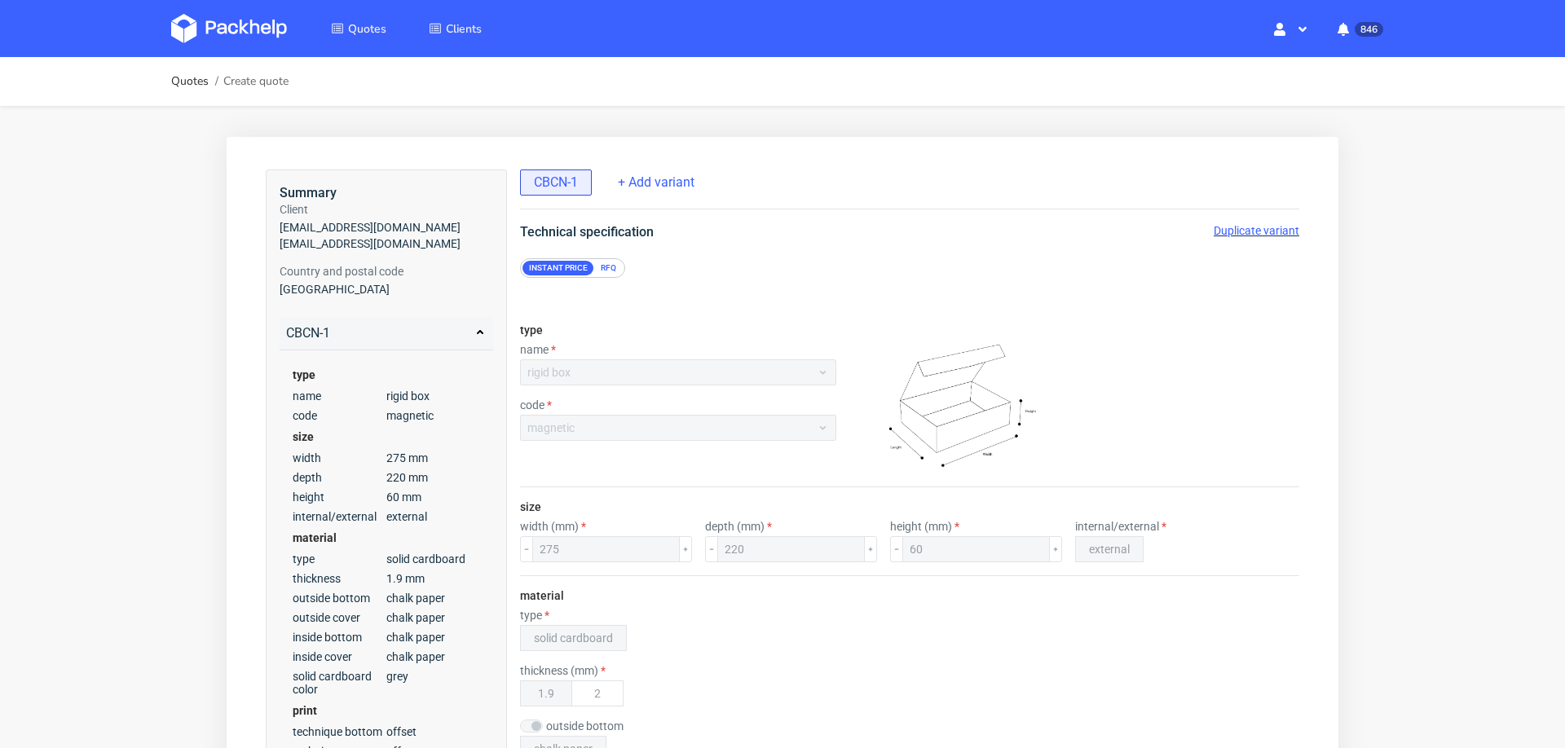
scroll to position [7, 0]
click at [1230, 224] on span "Duplicate variant" at bounding box center [1256, 230] width 86 height 13
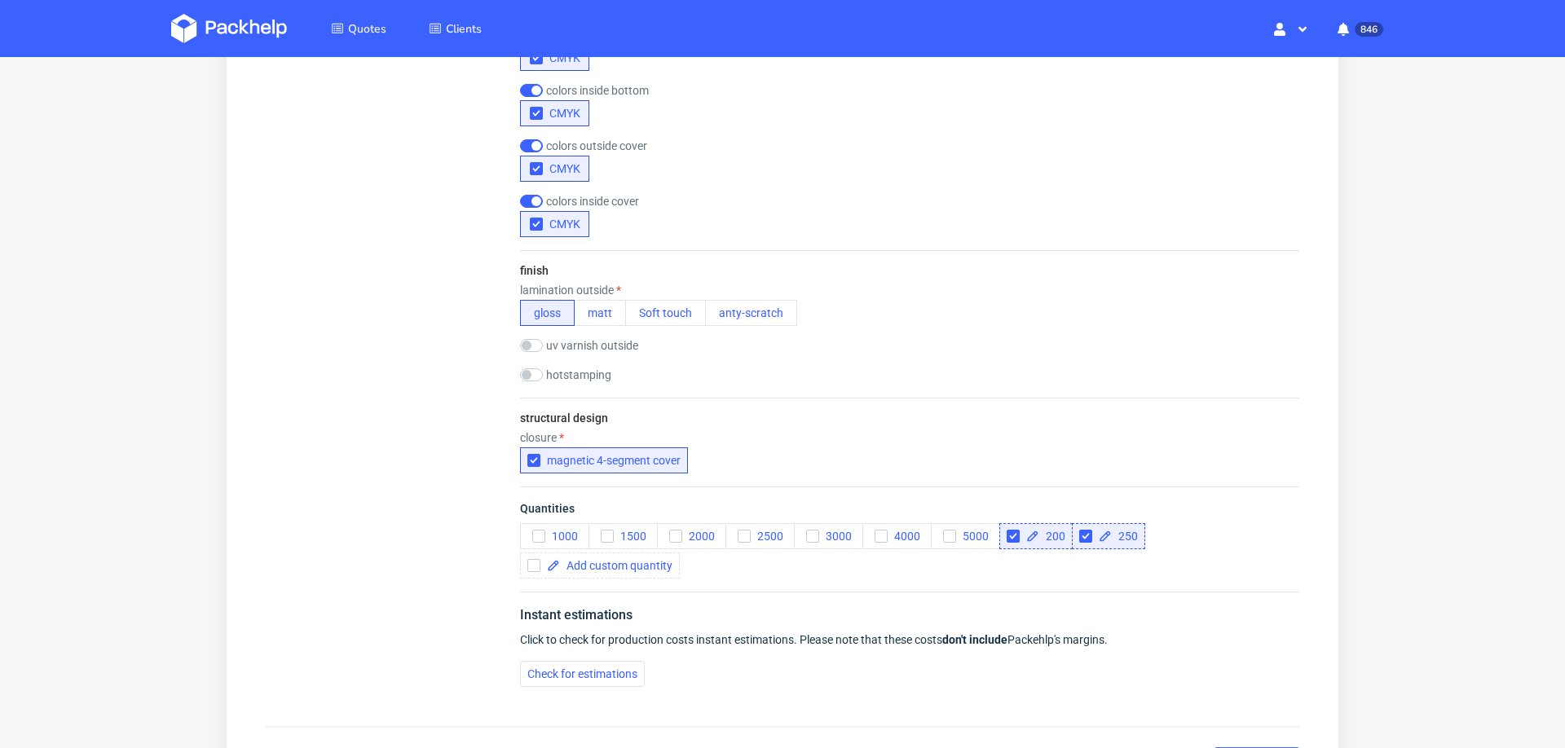
scroll to position [1166, 0]
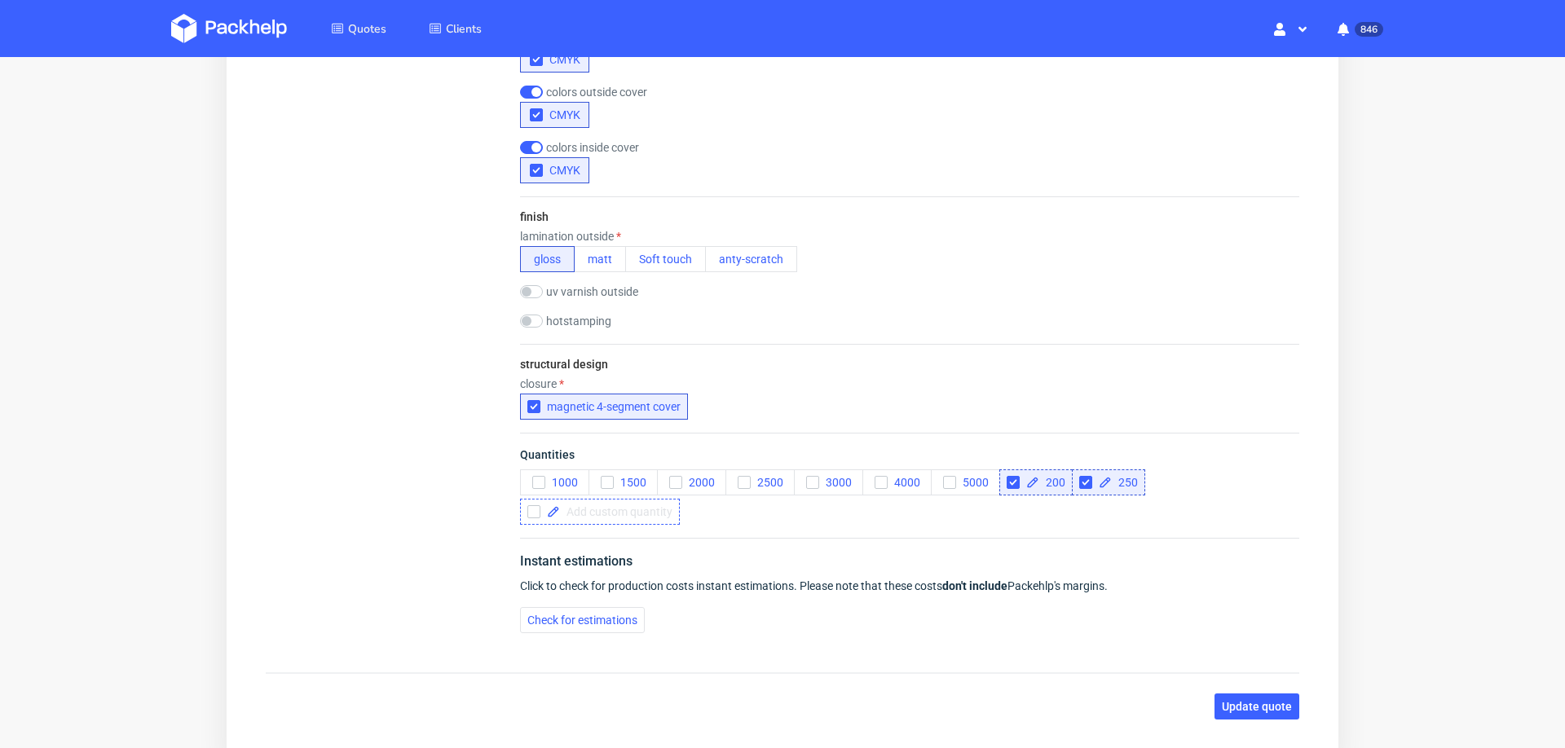
click at [596, 506] on span at bounding box center [616, 511] width 112 height 11
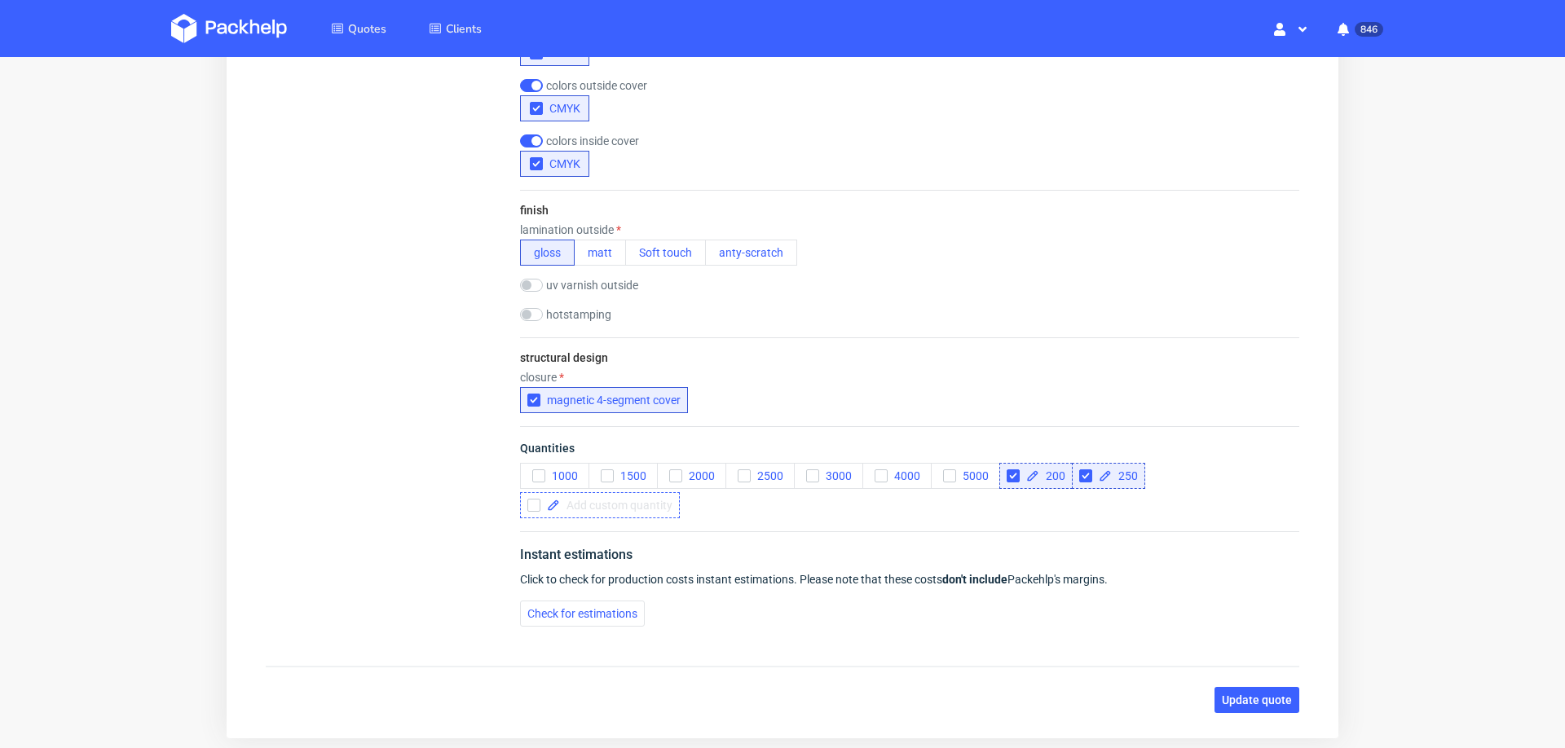
scroll to position [0, 0]
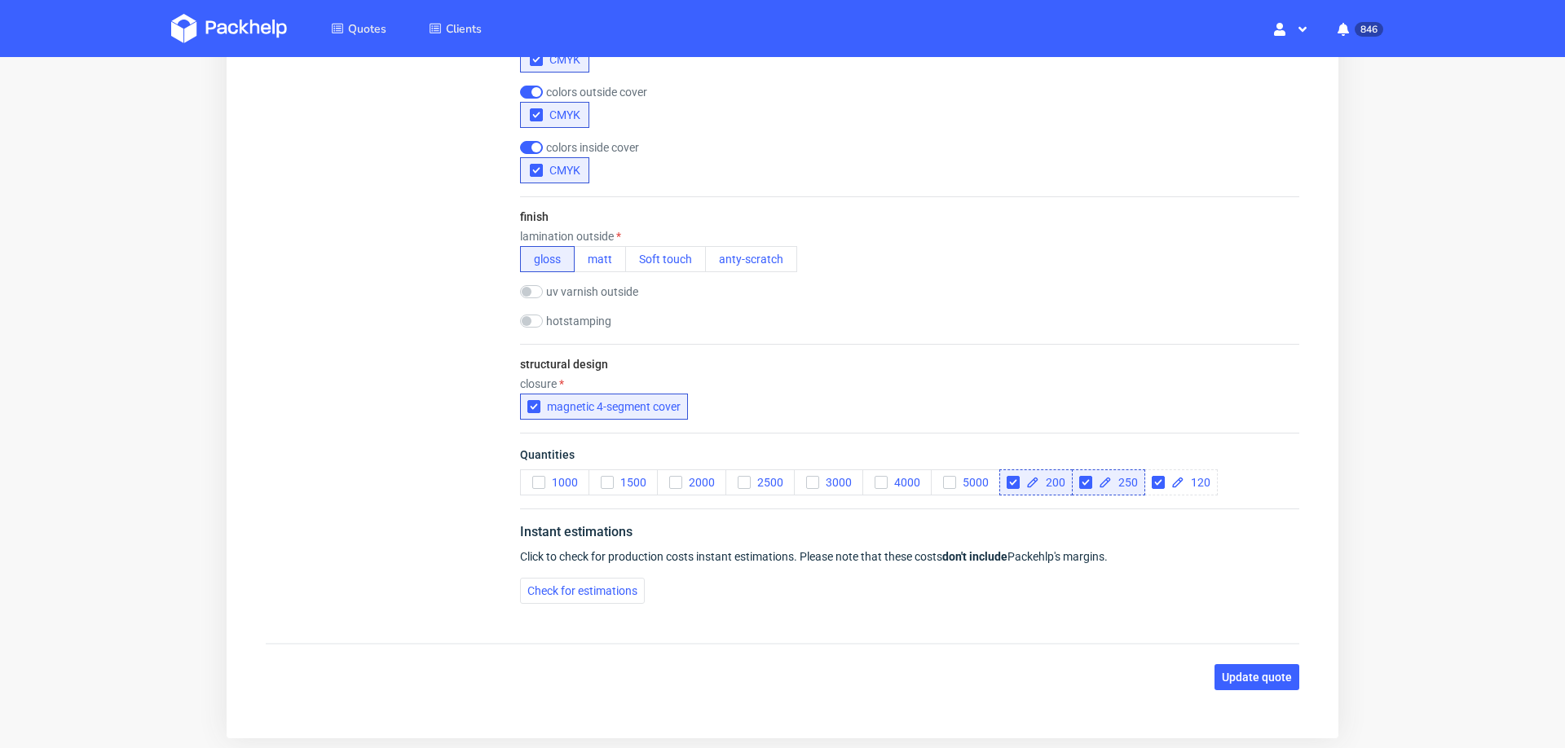
click at [849, 600] on div "Instant estimations Click to check for production costs instant estimations. Pl…" at bounding box center [909, 563] width 779 height 108
checkbox input "true"
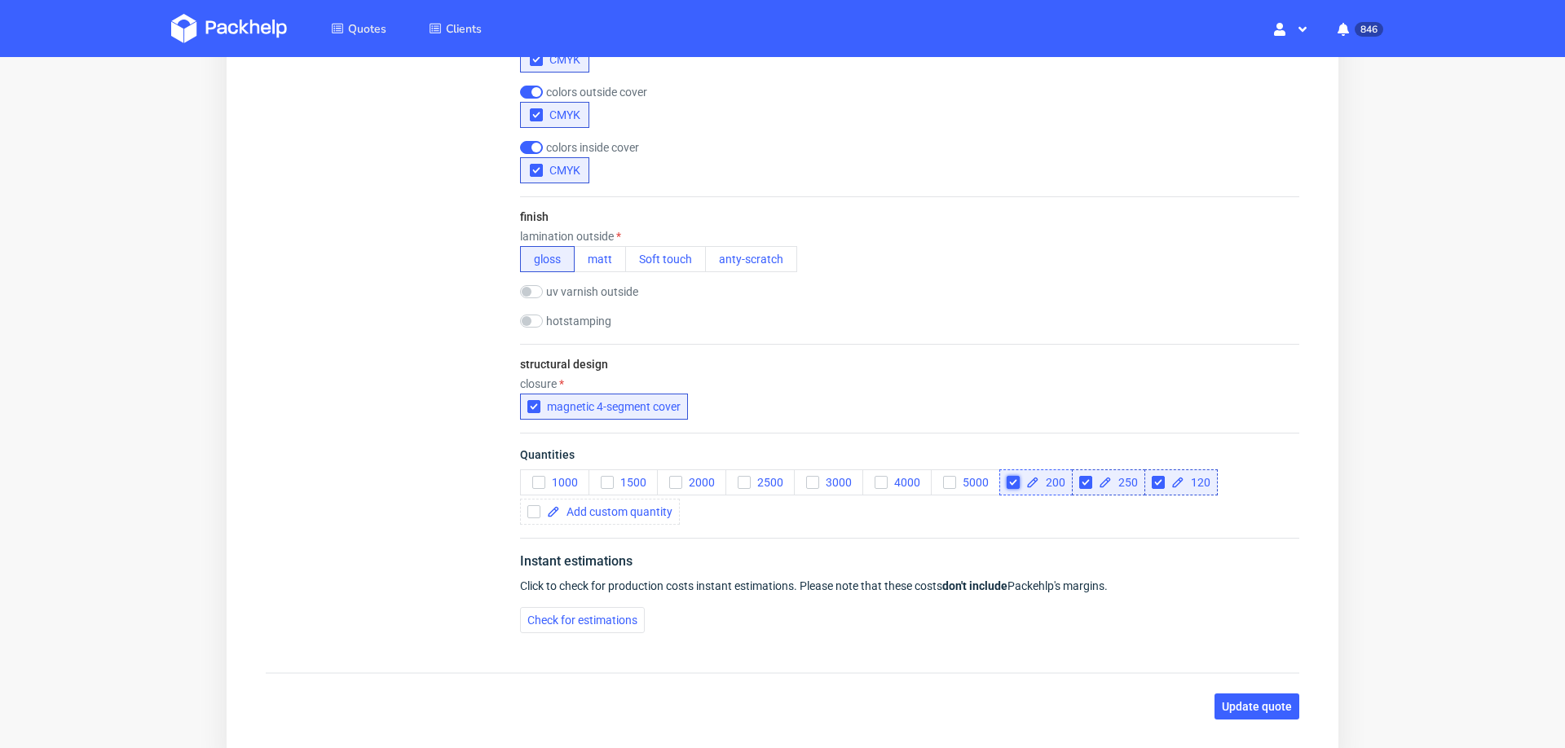
click at [1009, 480] on input "checkbox" at bounding box center [1012, 482] width 13 height 13
checkbox input "true"
checkbox input "false"
click at [1010, 478] on input "checkbox" at bounding box center [1012, 482] width 13 height 13
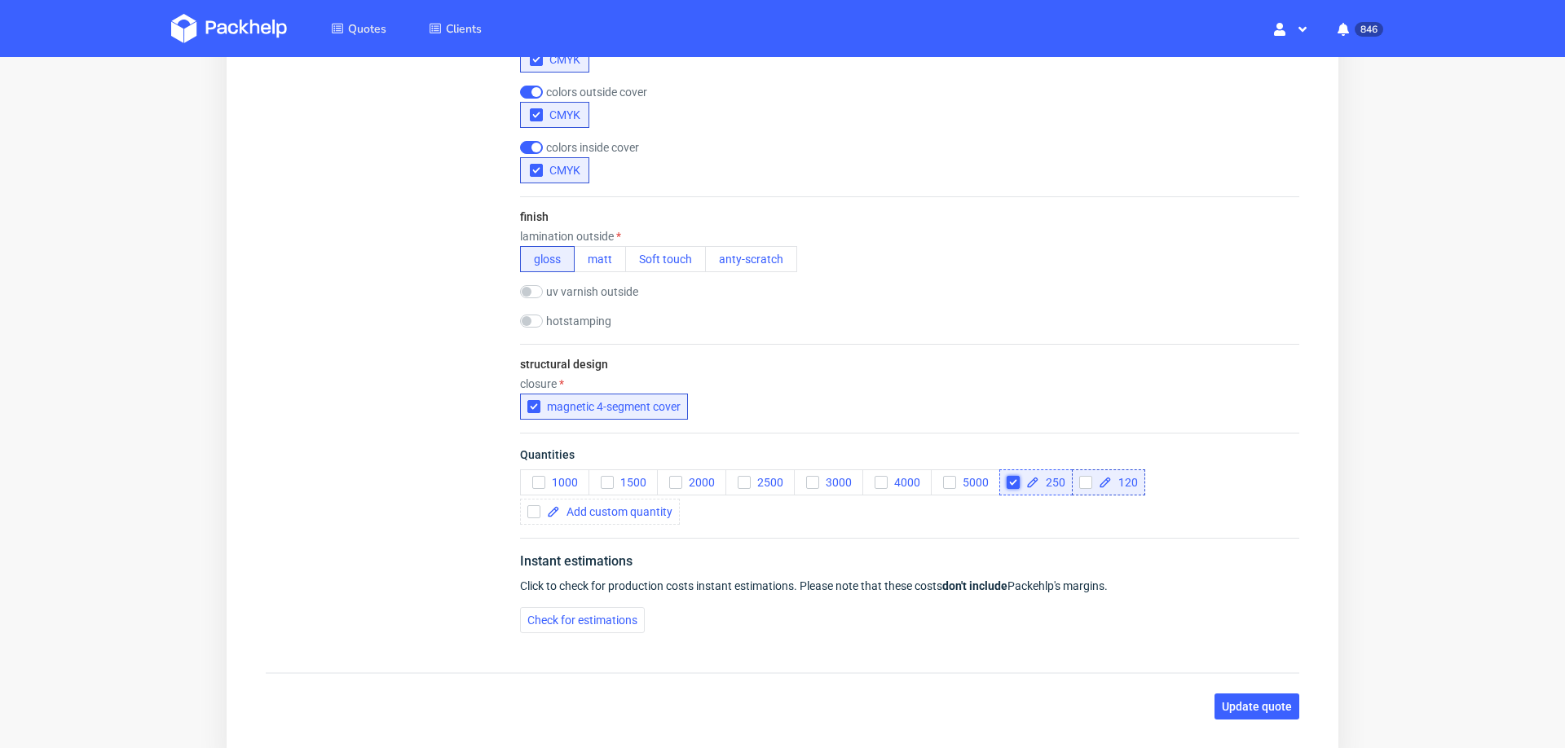
checkbox input "true"
checkbox input "false"
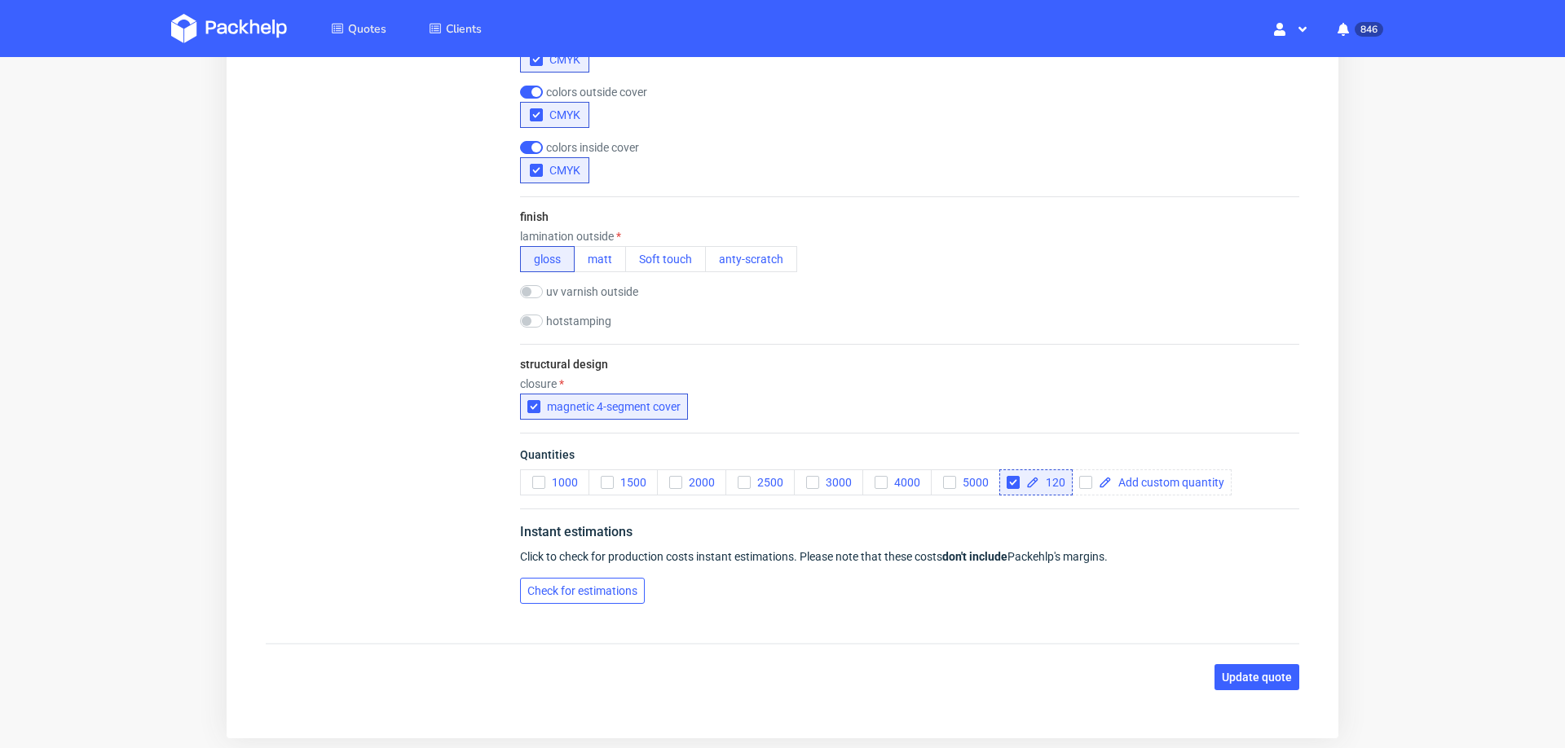
click at [575, 585] on span "Check for estimations" at bounding box center [582, 590] width 110 height 11
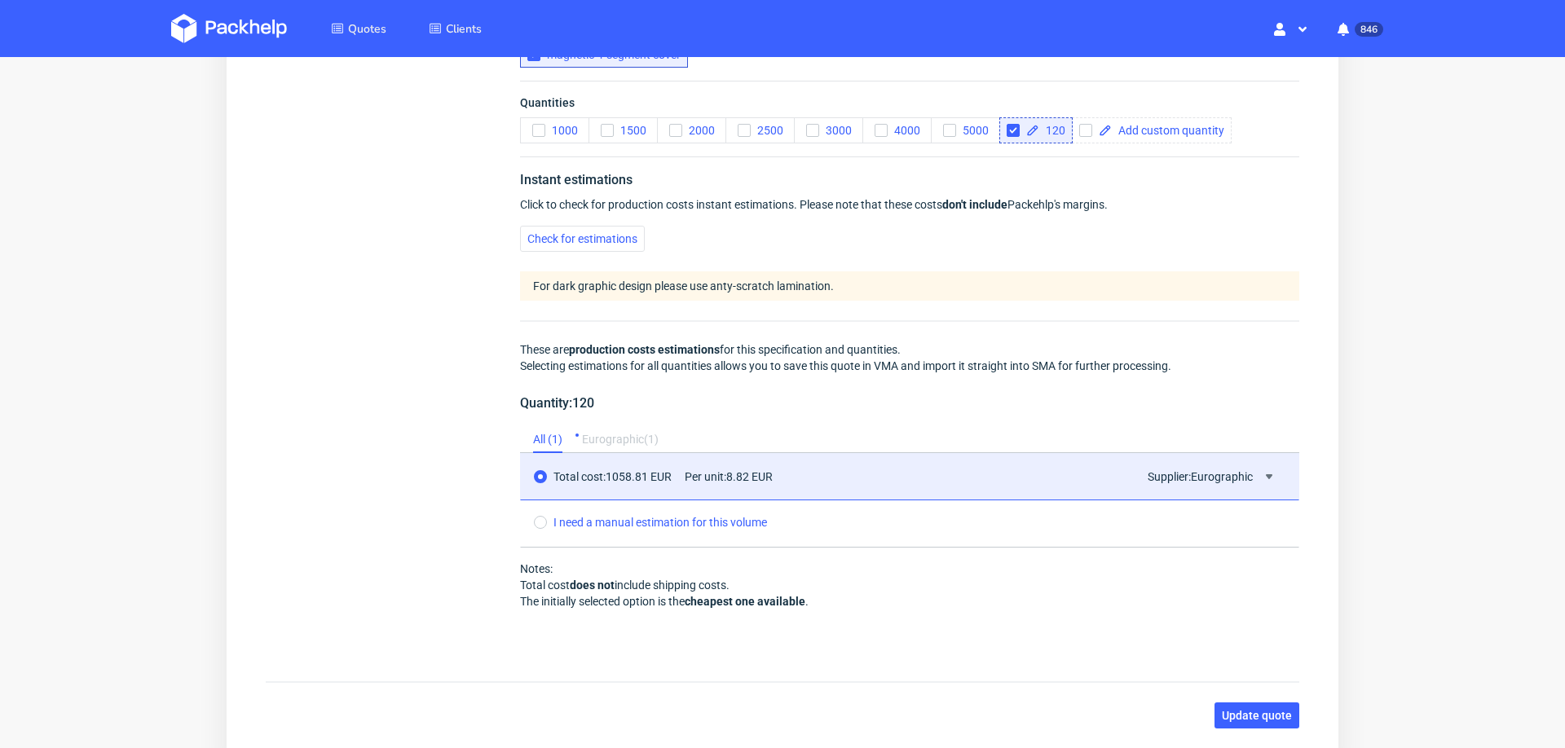
scroll to position [1528, 0]
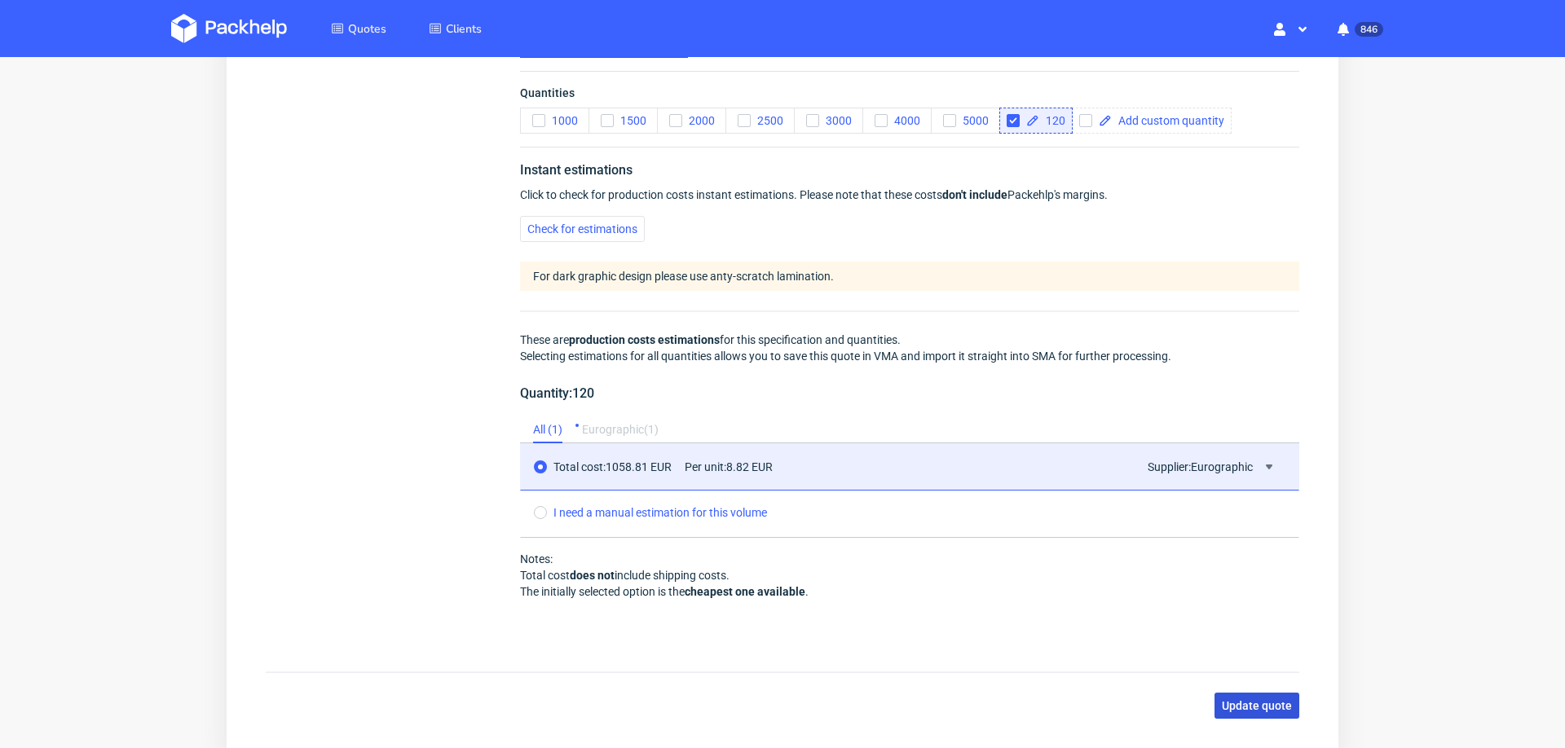
click at [1222, 700] on span "Update quote" at bounding box center [1257, 705] width 70 height 11
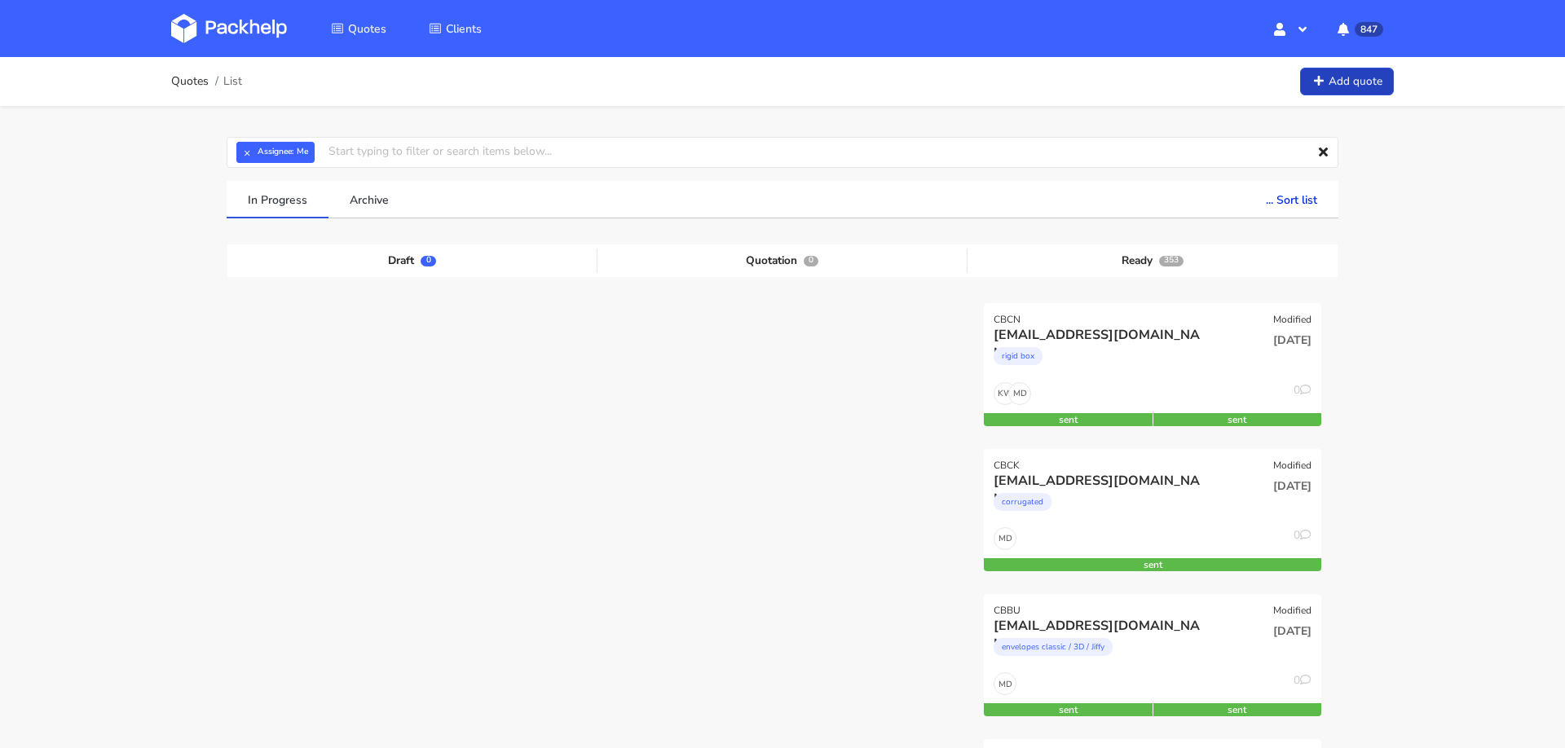
click at [1359, 86] on link "Add quote" at bounding box center [1347, 82] width 94 height 29
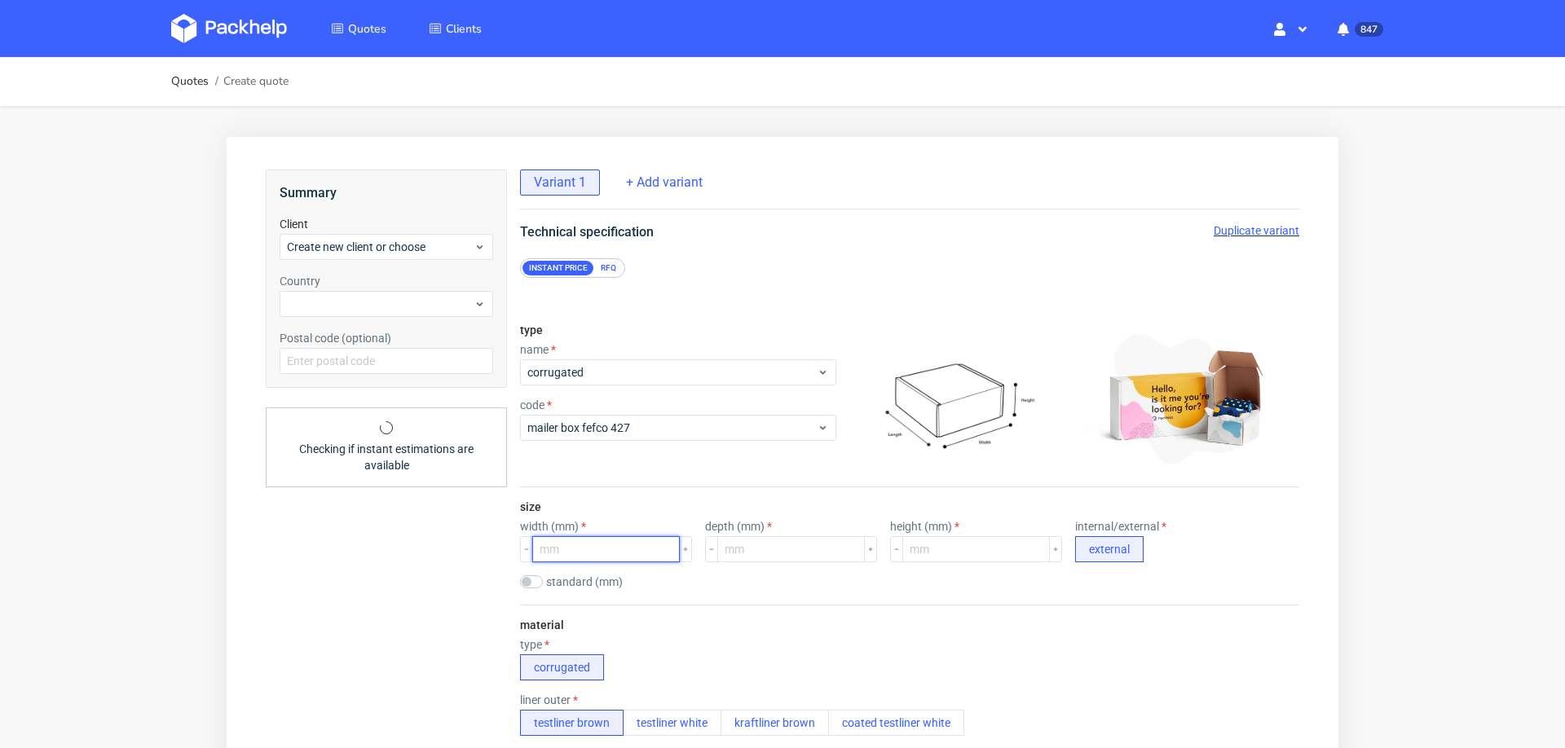
click at [561, 546] on input "number" at bounding box center [606, 549] width 148 height 26
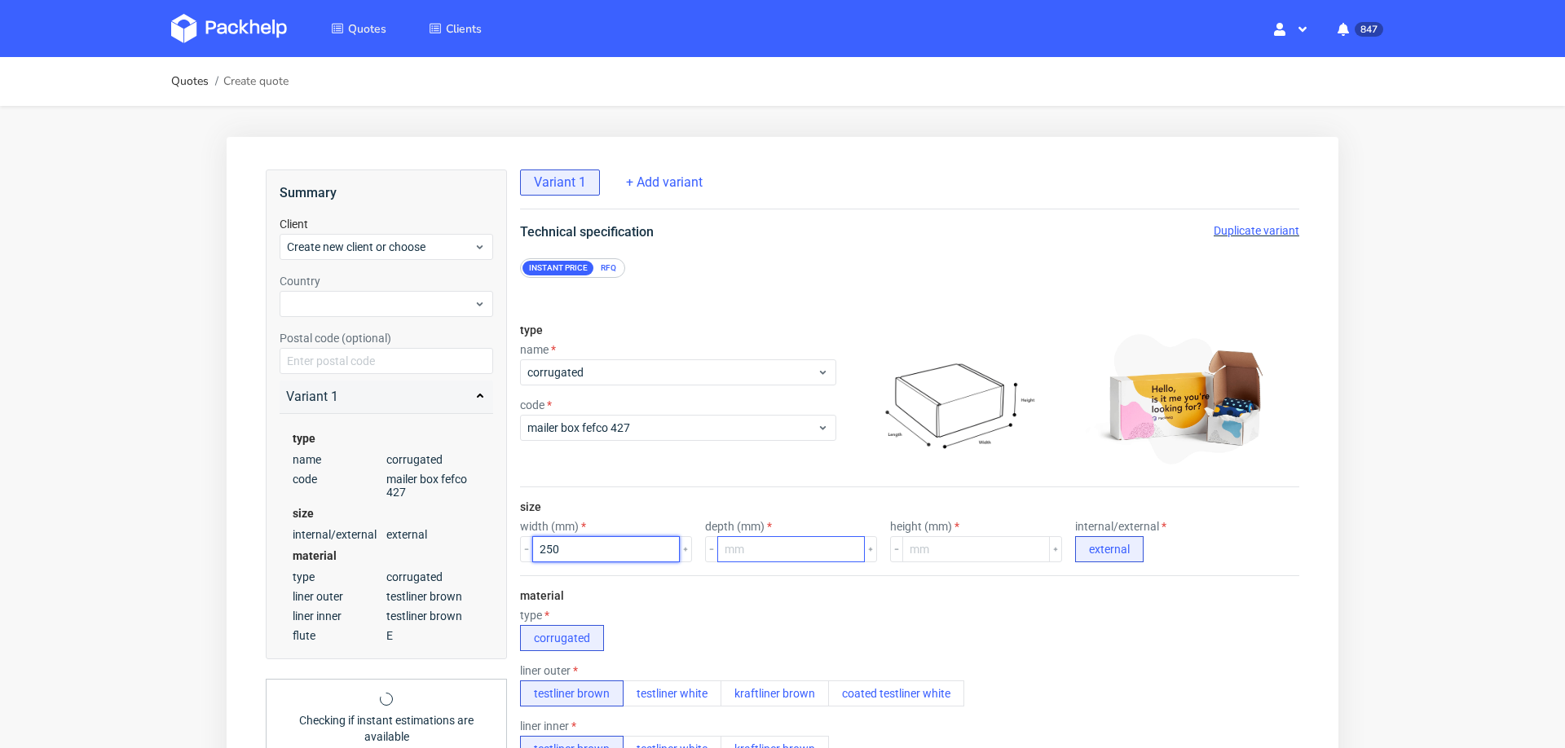
type input "250"
click at [744, 548] on input "number" at bounding box center [791, 549] width 148 height 26
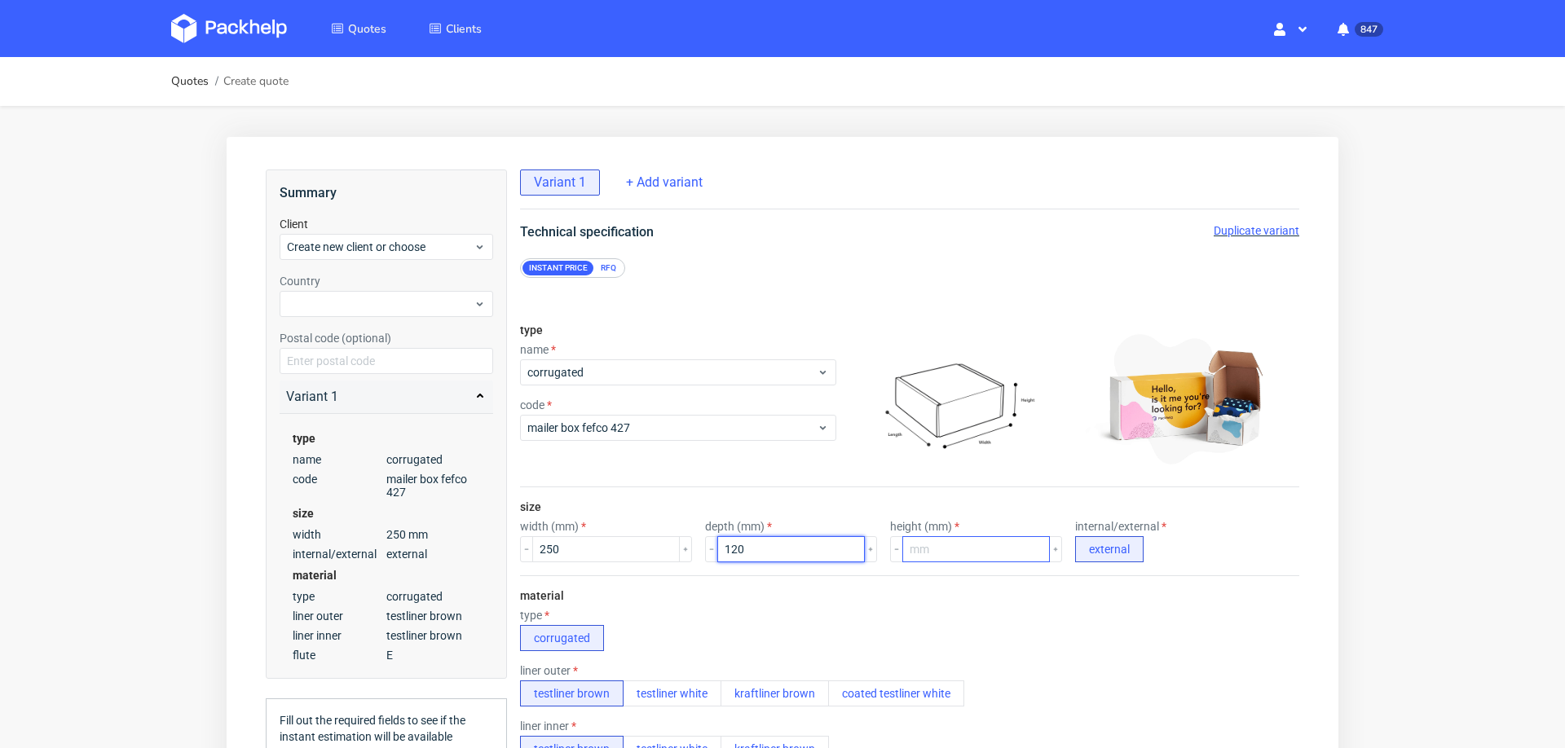
type input "120"
click at [915, 553] on input "number" at bounding box center [976, 549] width 148 height 26
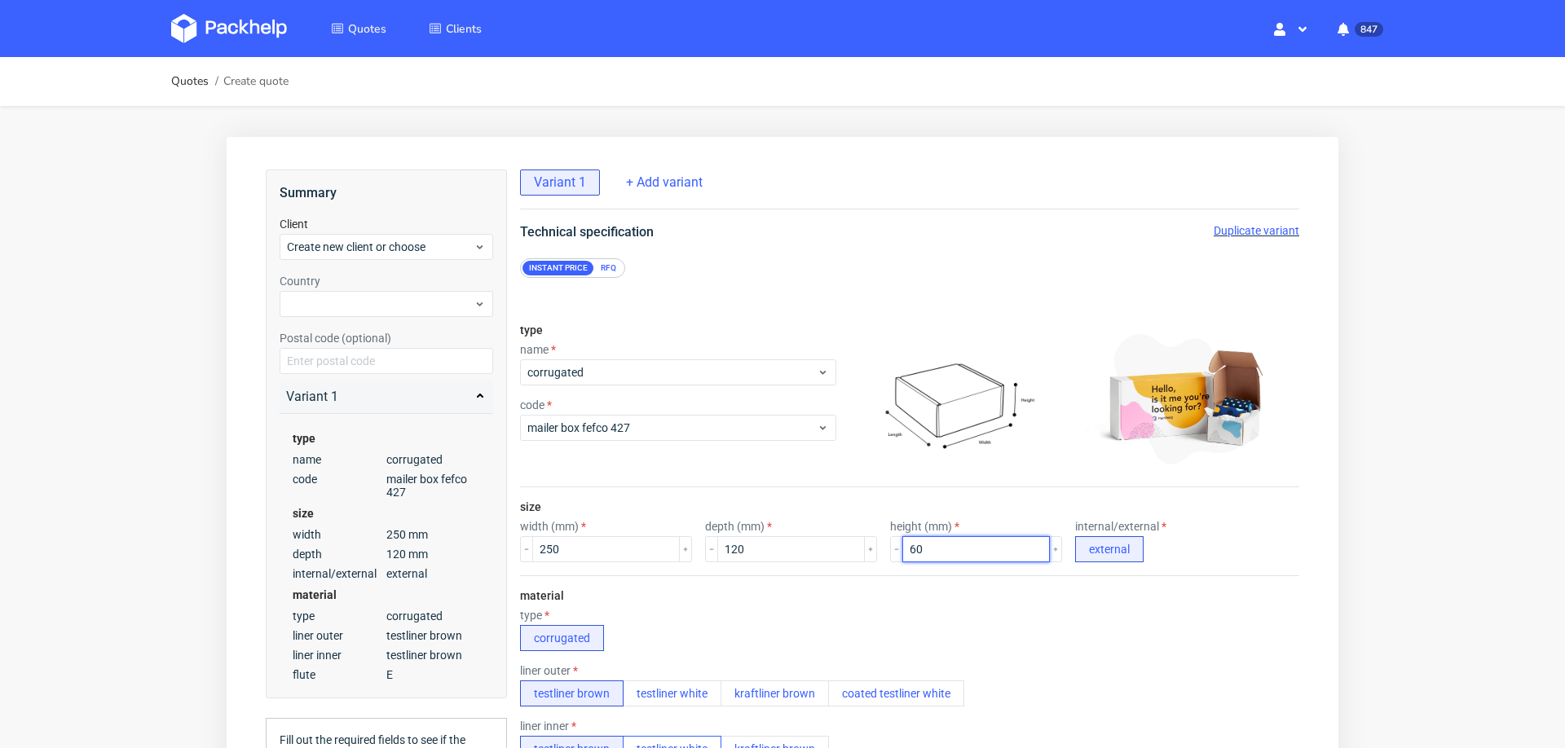
type input "60"
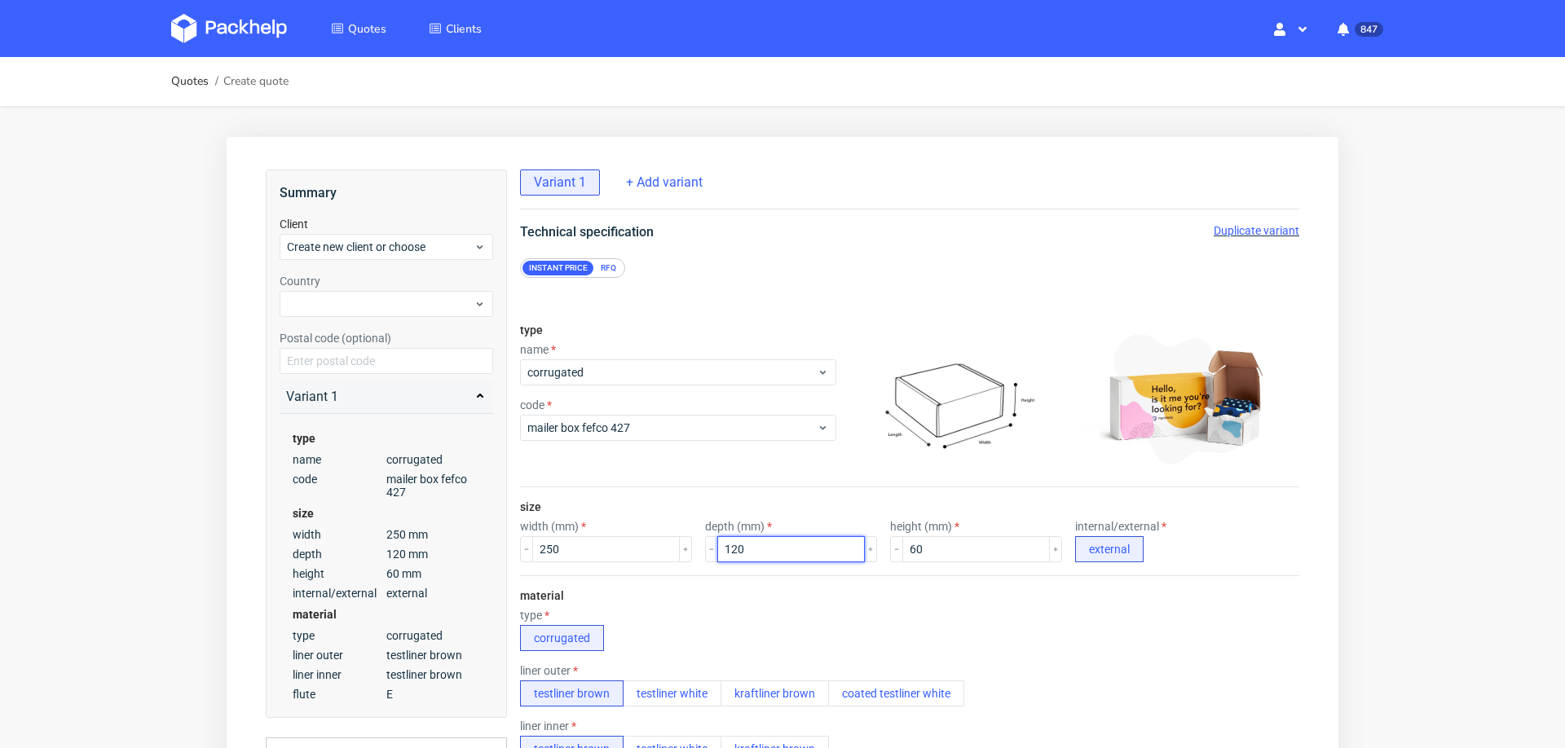
click at [727, 544] on input "120" at bounding box center [791, 549] width 148 height 26
type input "200"
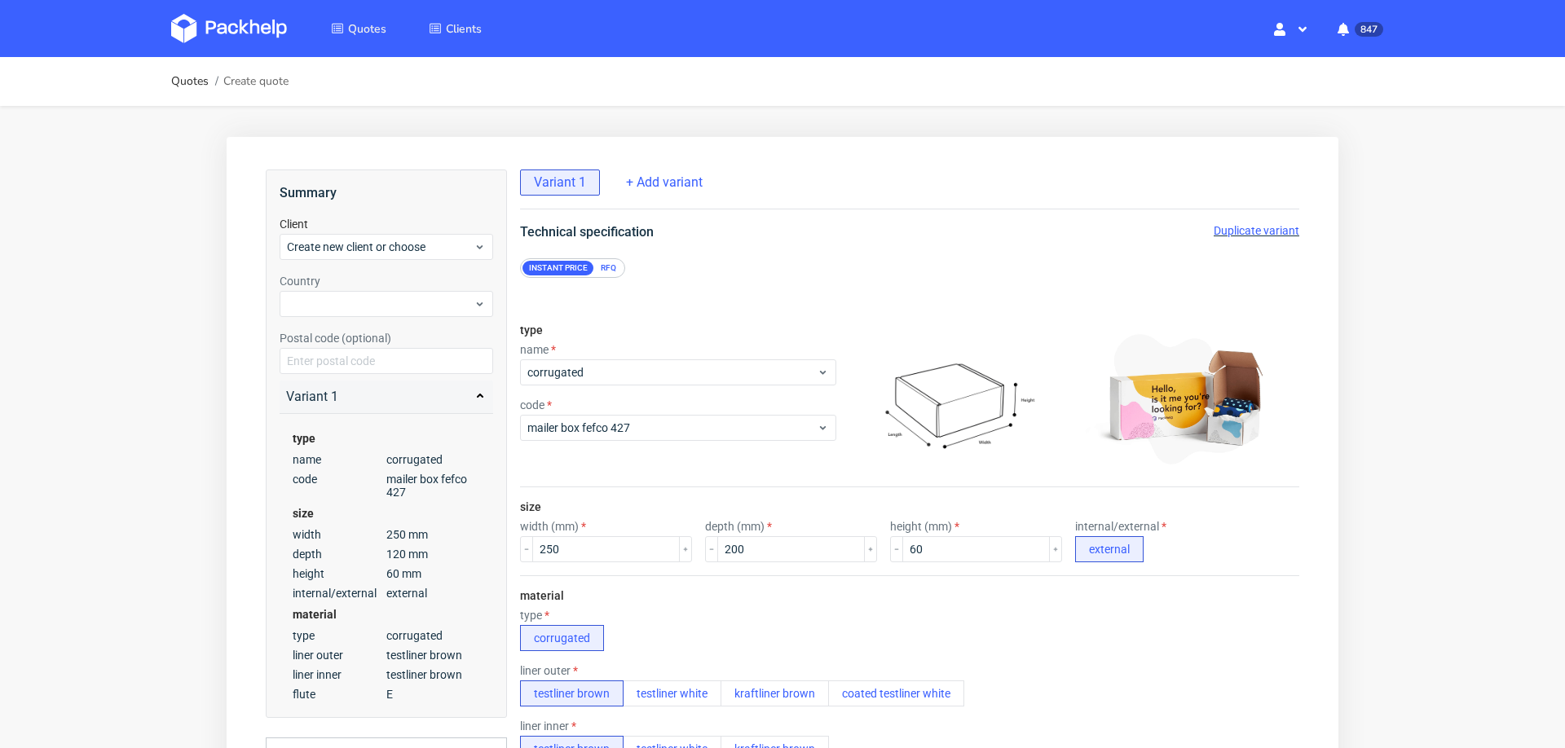
click at [781, 604] on div "material type corrugated liner outer testliner brown testliner white kraftliner…" at bounding box center [909, 732] width 779 height 314
click at [902, 548] on input "60" at bounding box center [976, 549] width 148 height 26
type input "160"
click at [909, 584] on div "material type corrugated liner outer testliner brown testliner white kraftliner…" at bounding box center [909, 732] width 779 height 314
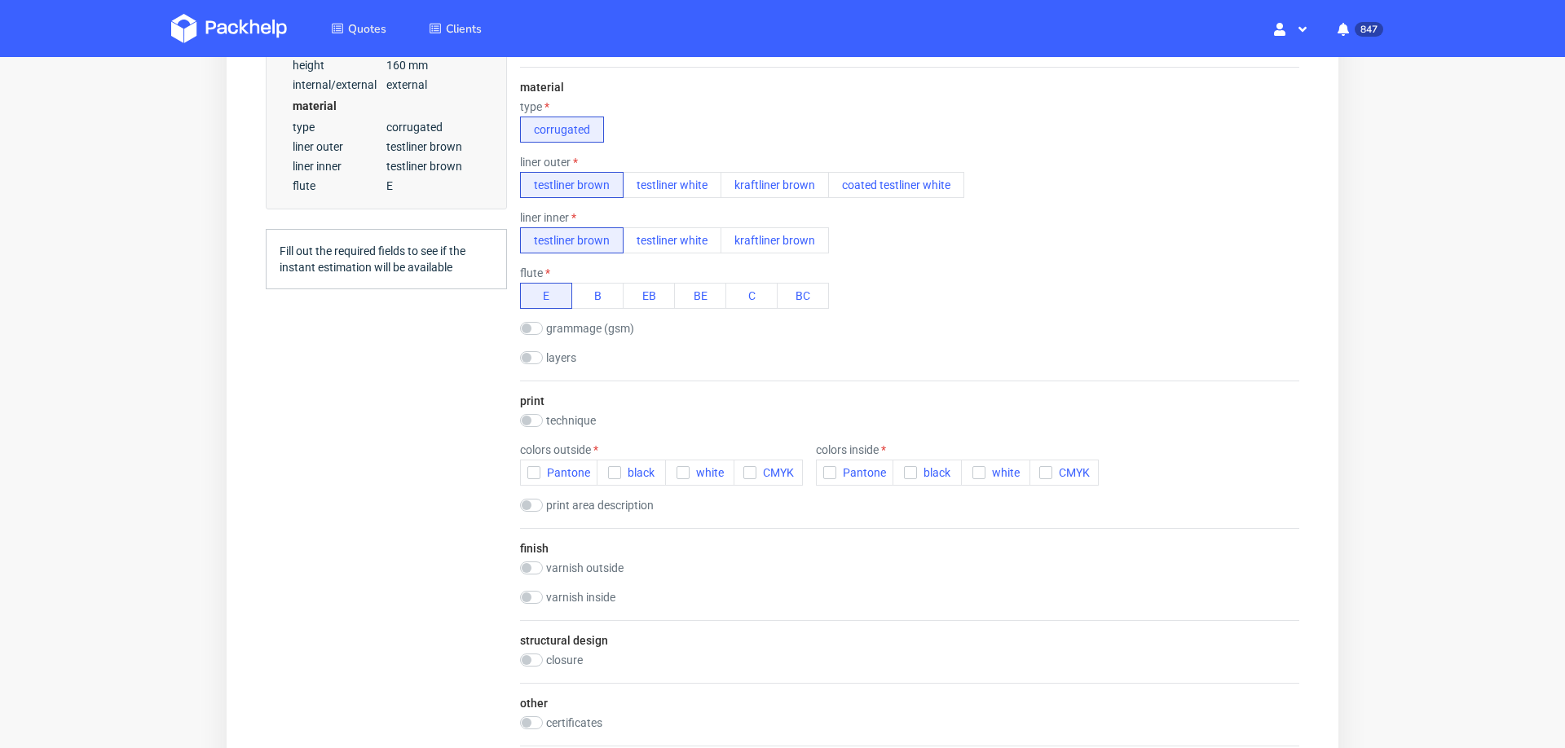
scroll to position [513, 0]
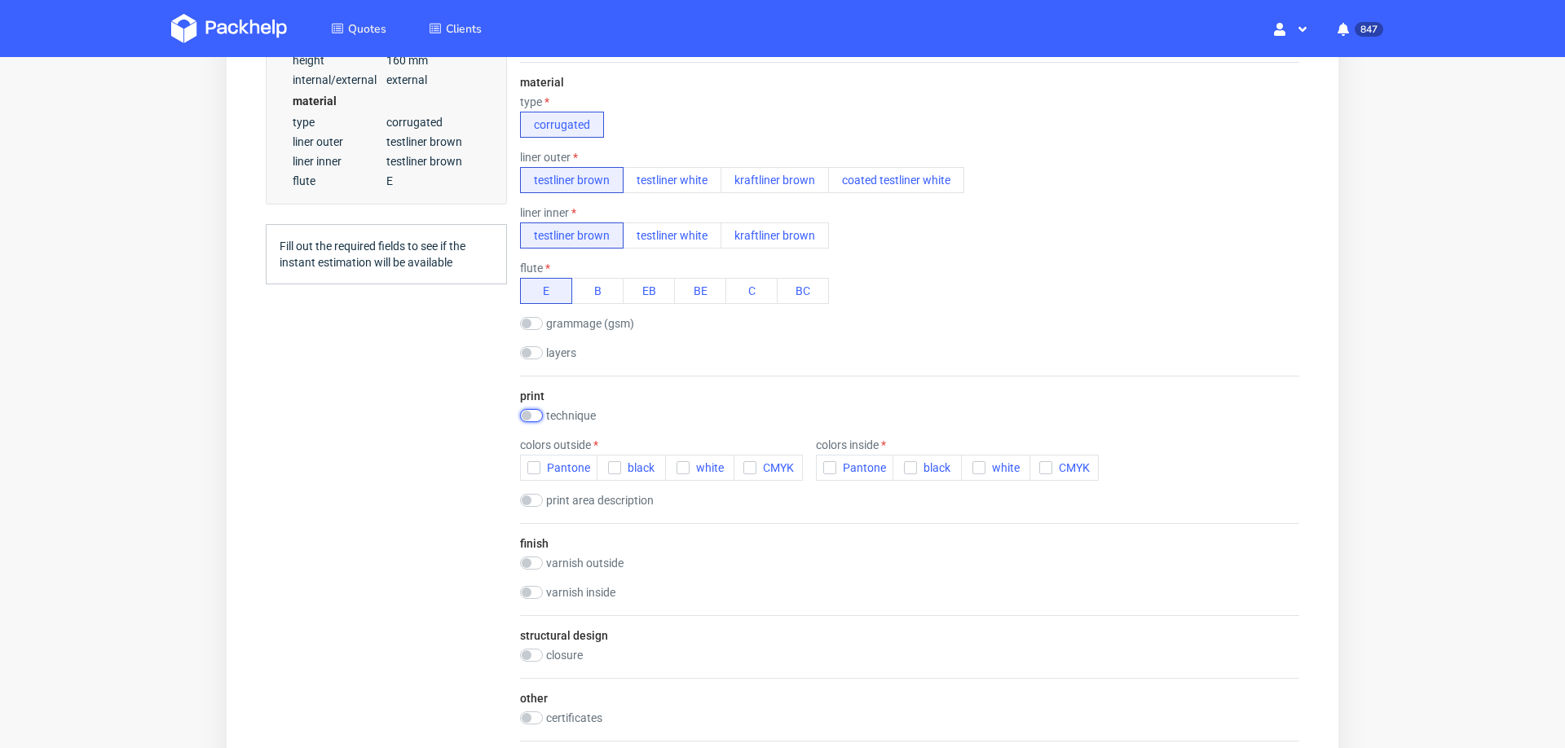
click at [530, 409] on input "checkbox" at bounding box center [531, 415] width 23 height 13
checkbox input "true"
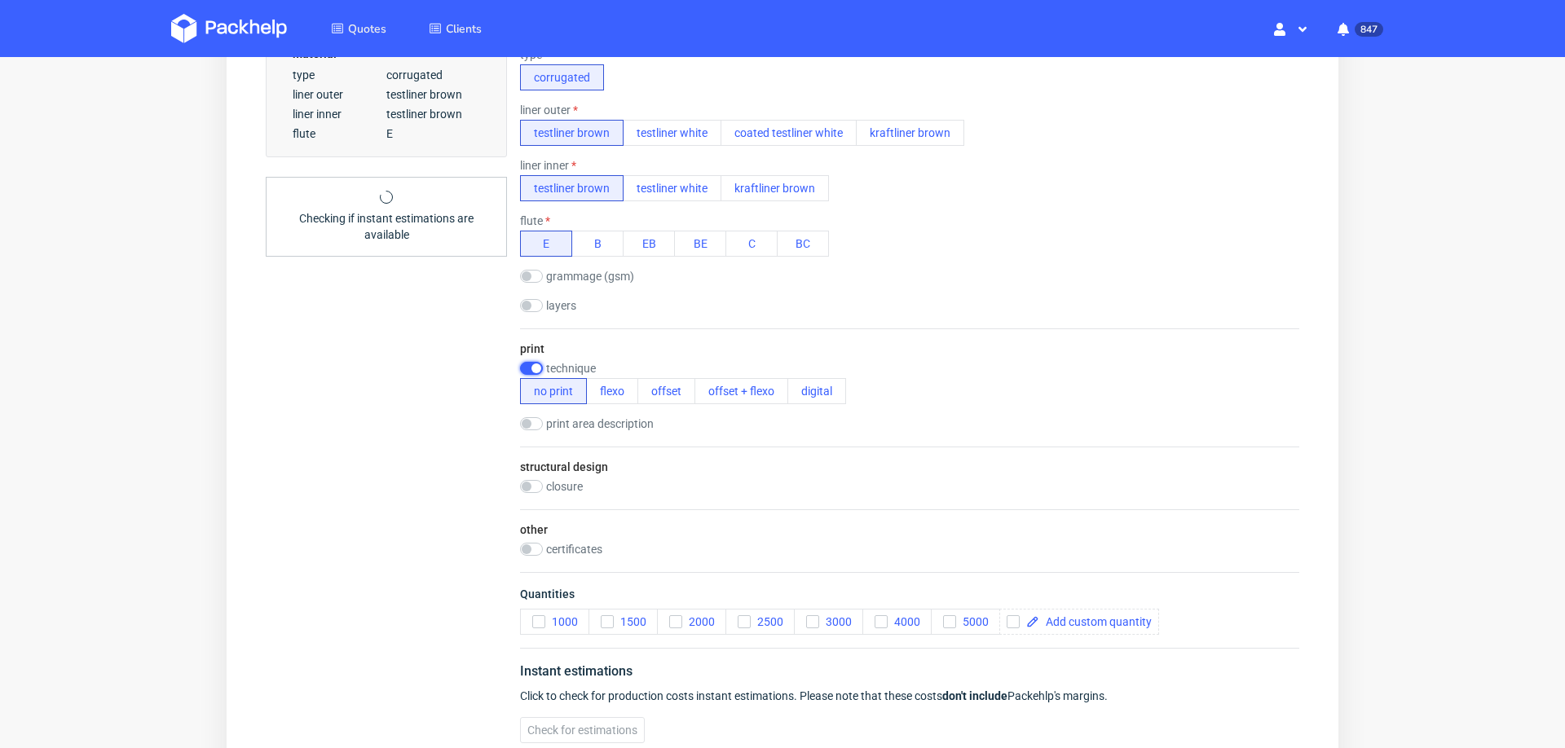
scroll to position [568, 0]
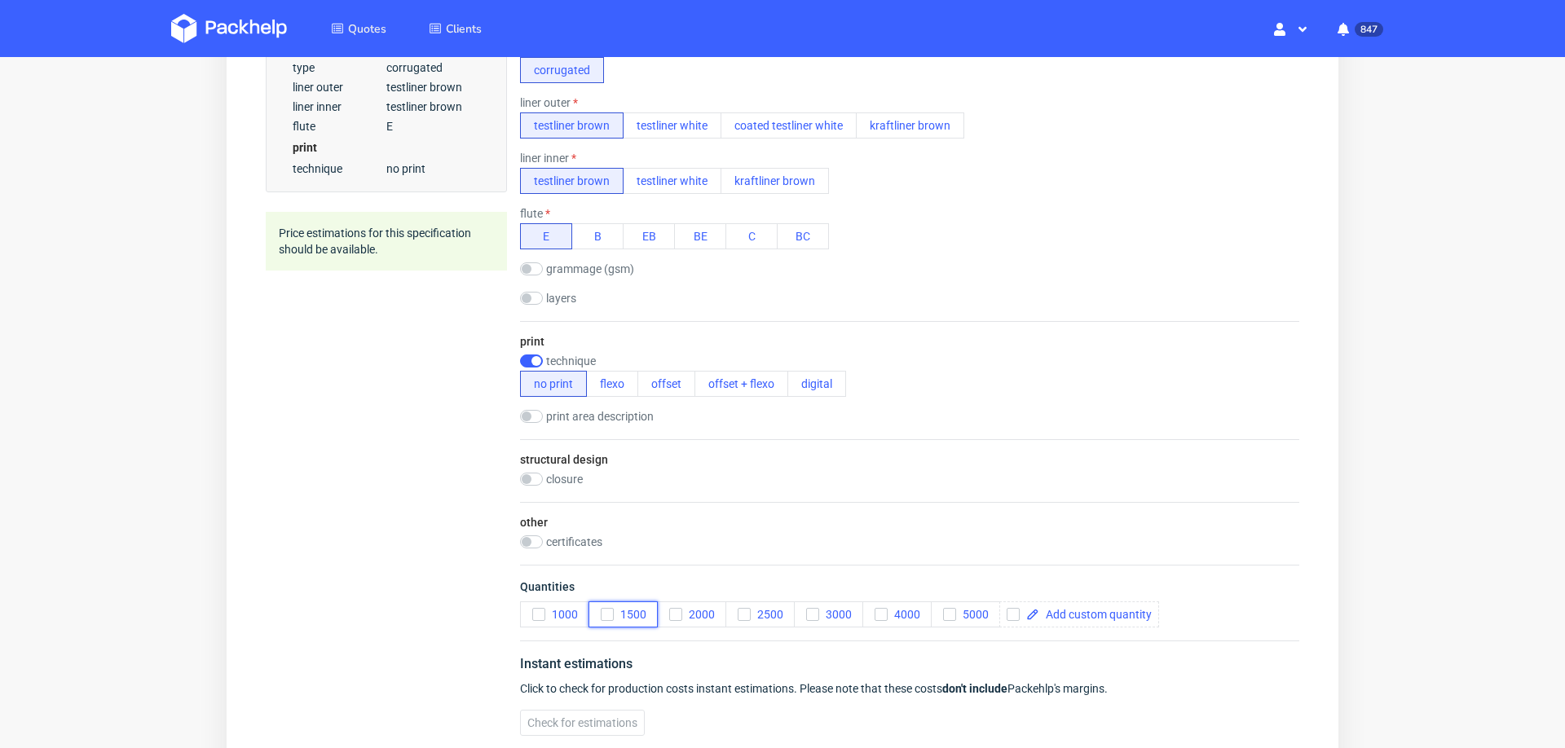
click at [607, 612] on div "button" at bounding box center [607, 614] width 13 height 13
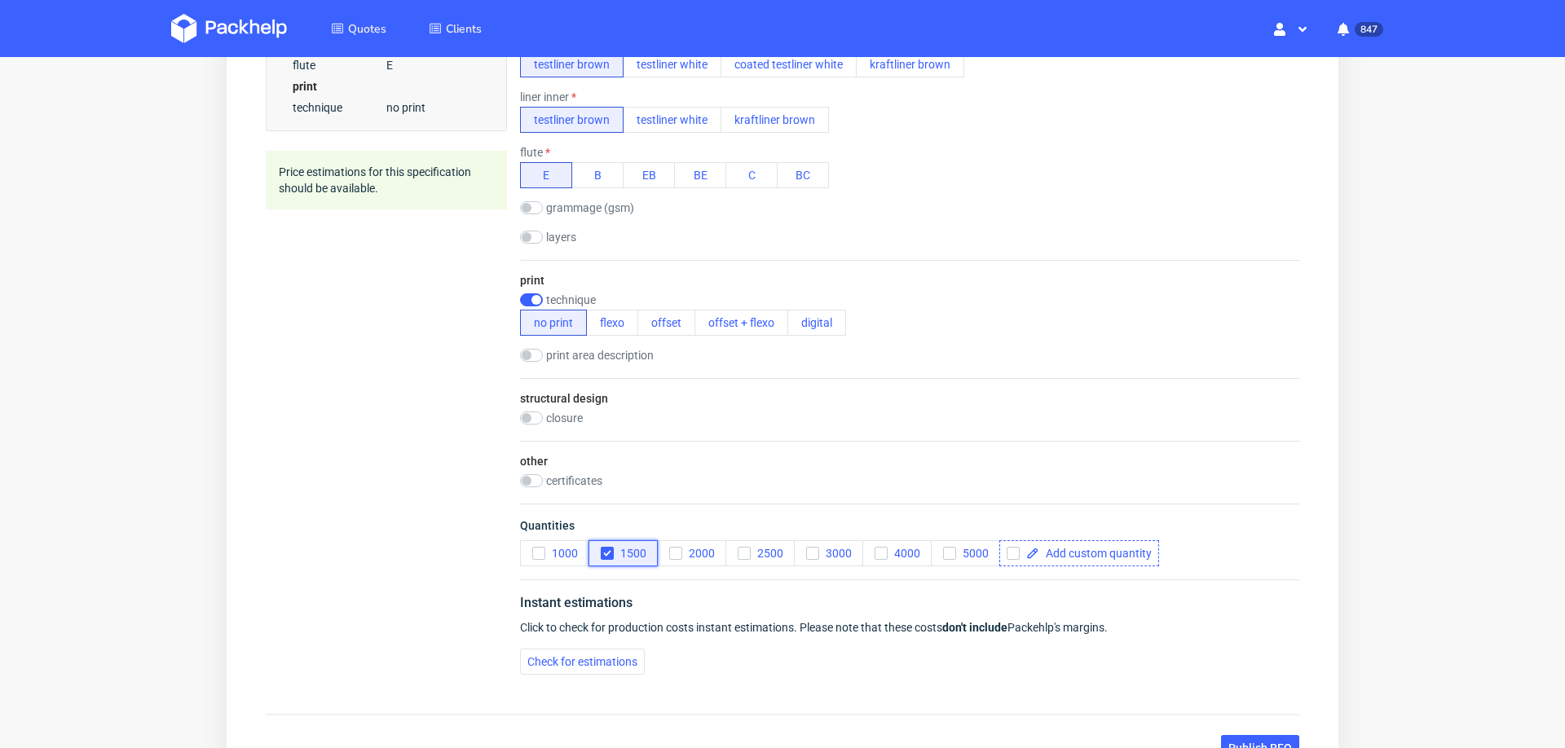
scroll to position [646, 0]
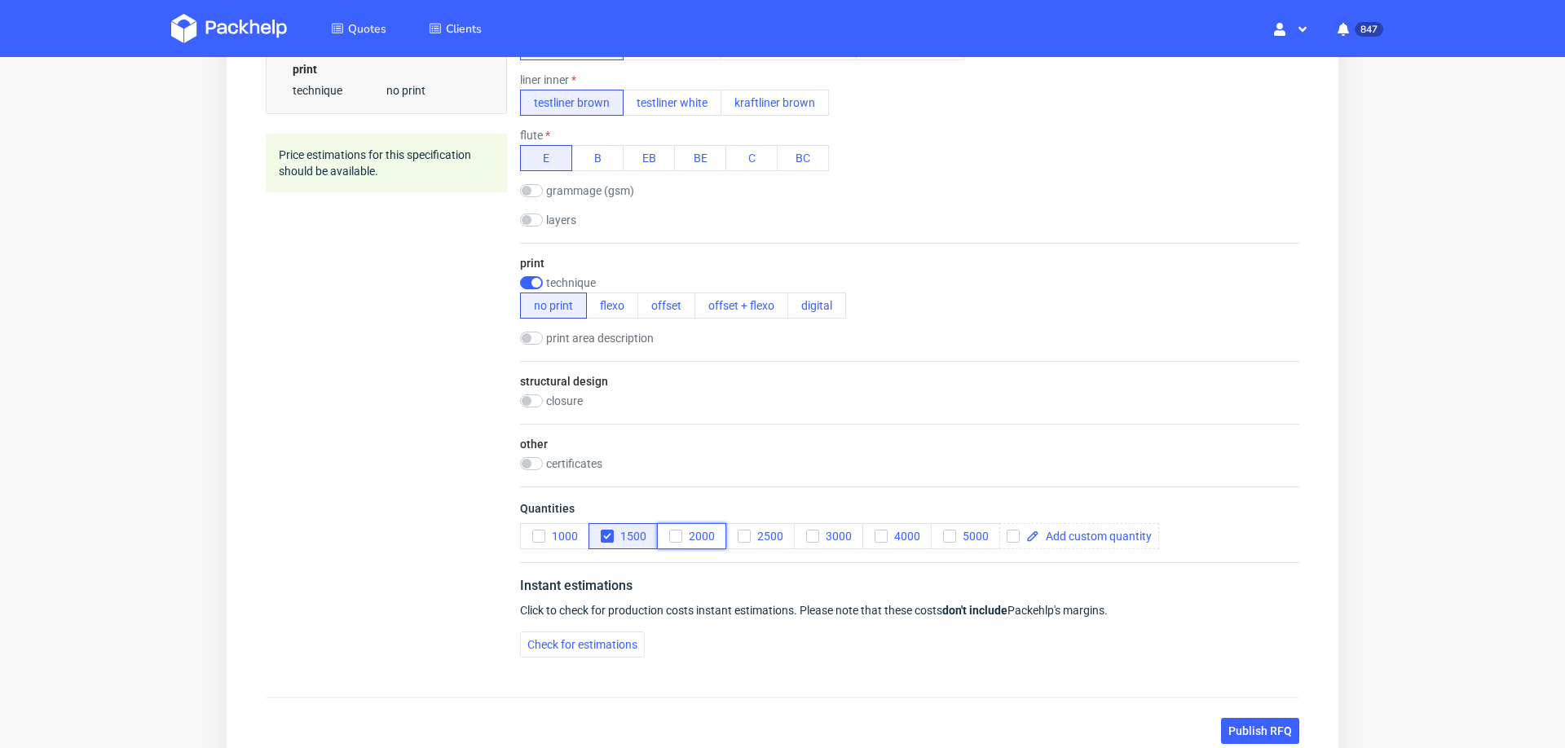
click at [676, 531] on icon "button" at bounding box center [675, 536] width 11 height 11
click at [585, 639] on span "Check for estimations" at bounding box center [582, 644] width 110 height 11
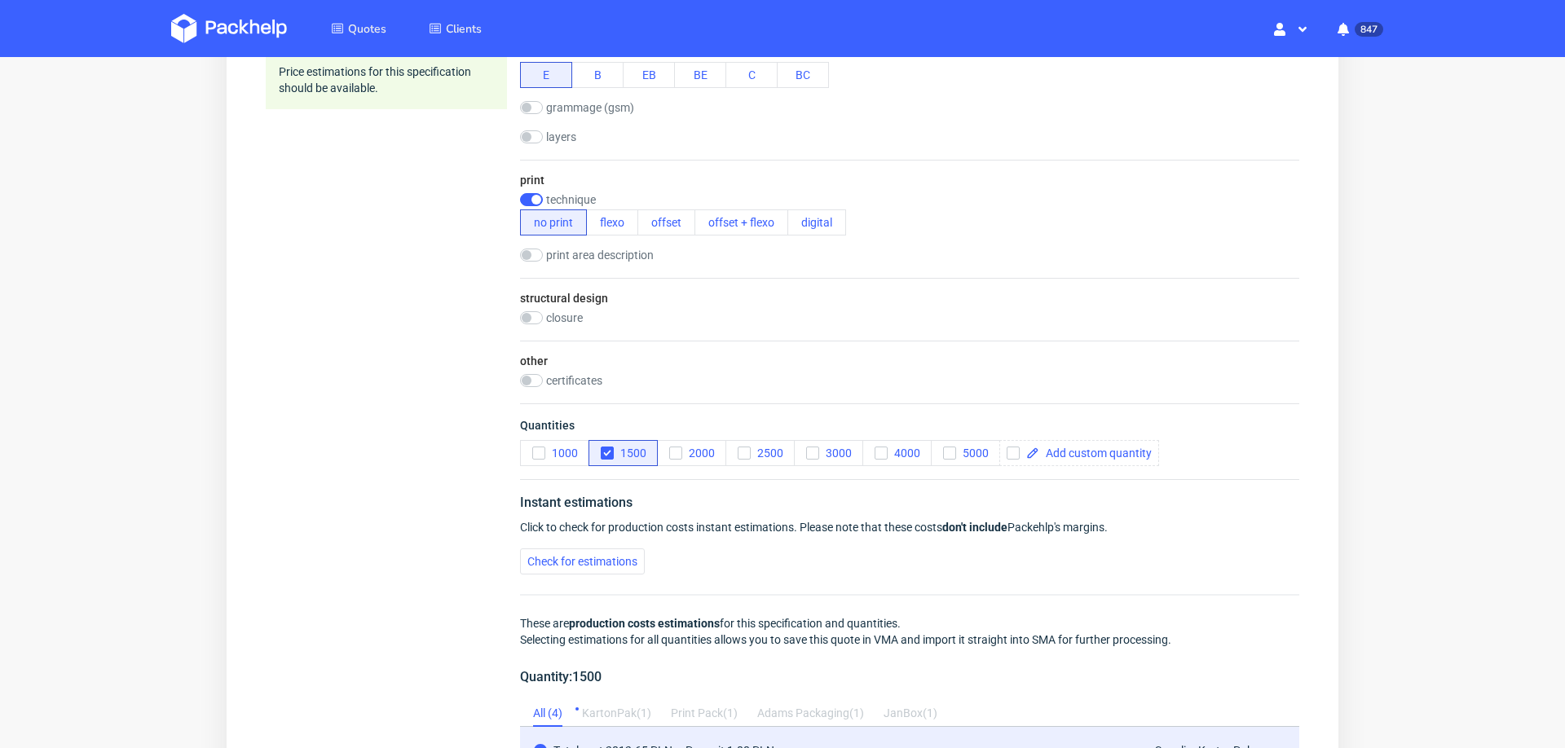
scroll to position [0, 0]
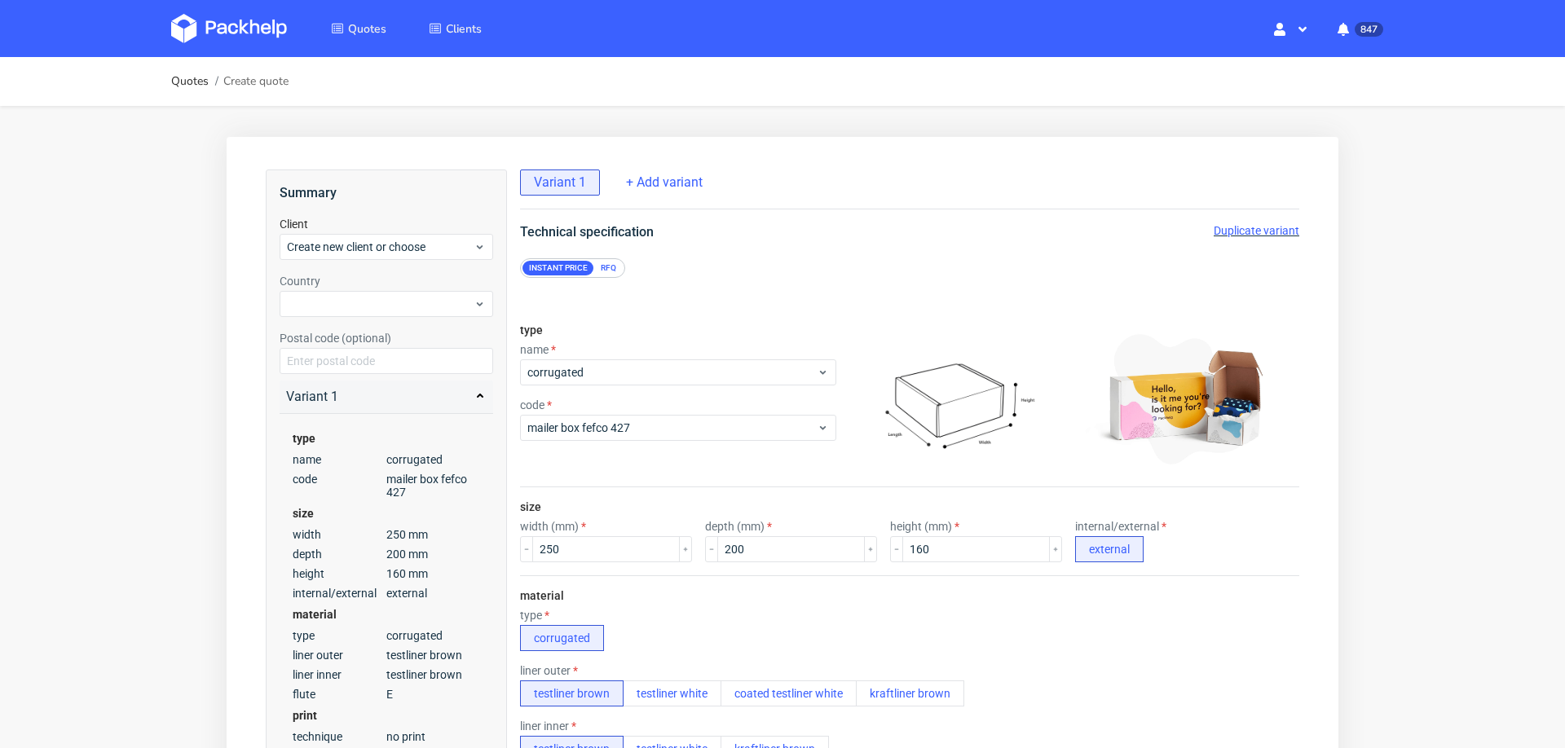
click at [1231, 232] on span "Duplicate variant" at bounding box center [1256, 230] width 86 height 13
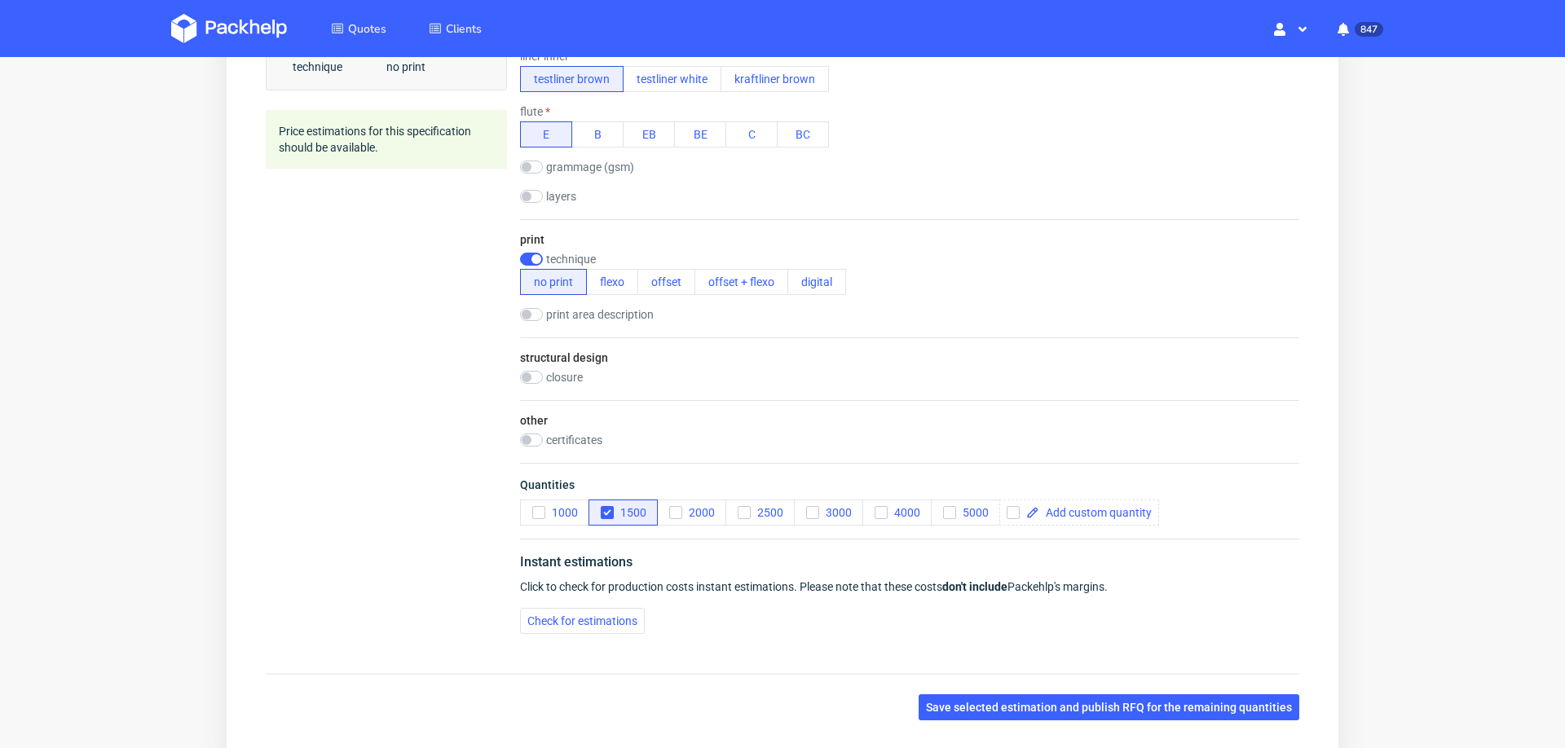
scroll to position [673, 0]
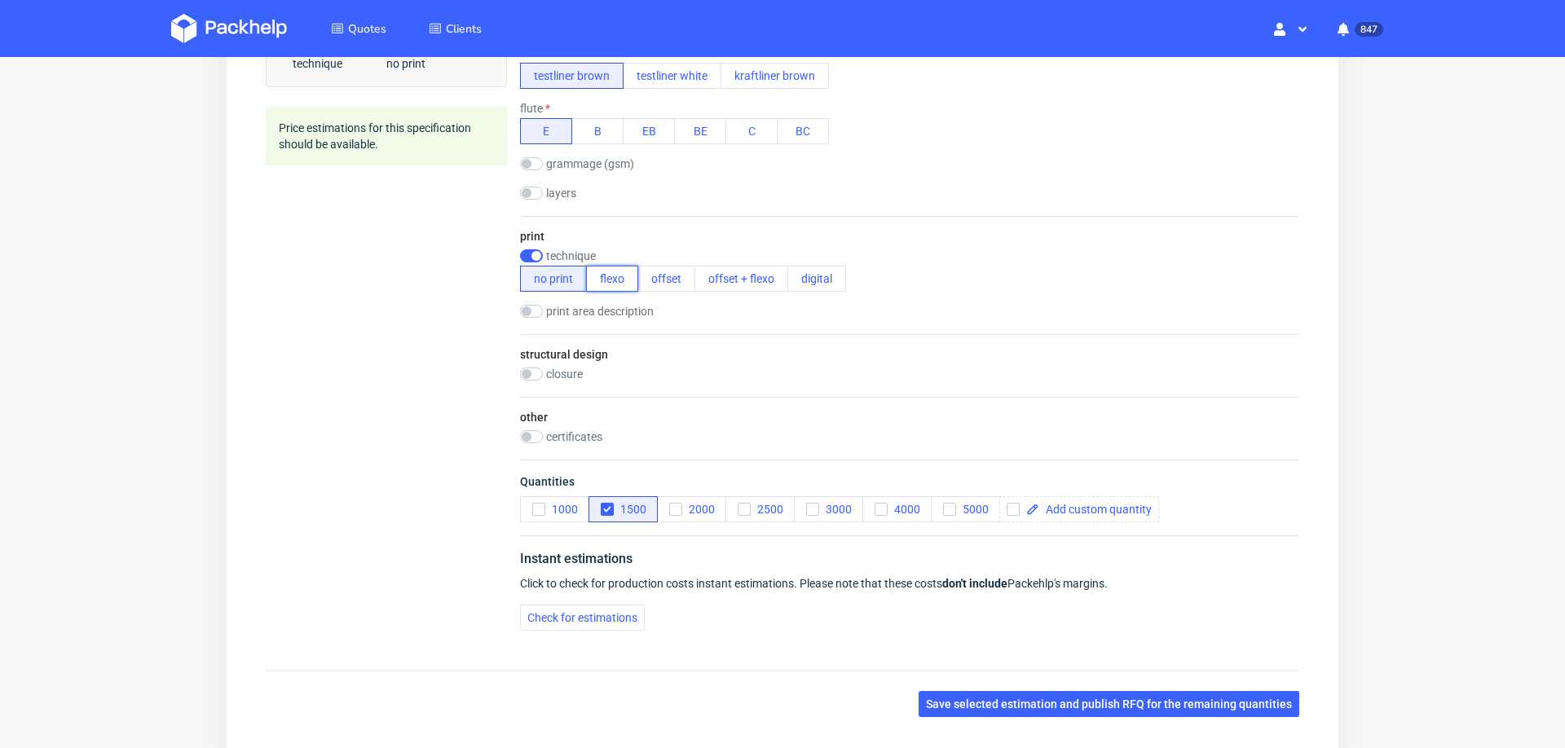
click at [624, 276] on button "flexo" at bounding box center [612, 279] width 52 height 26
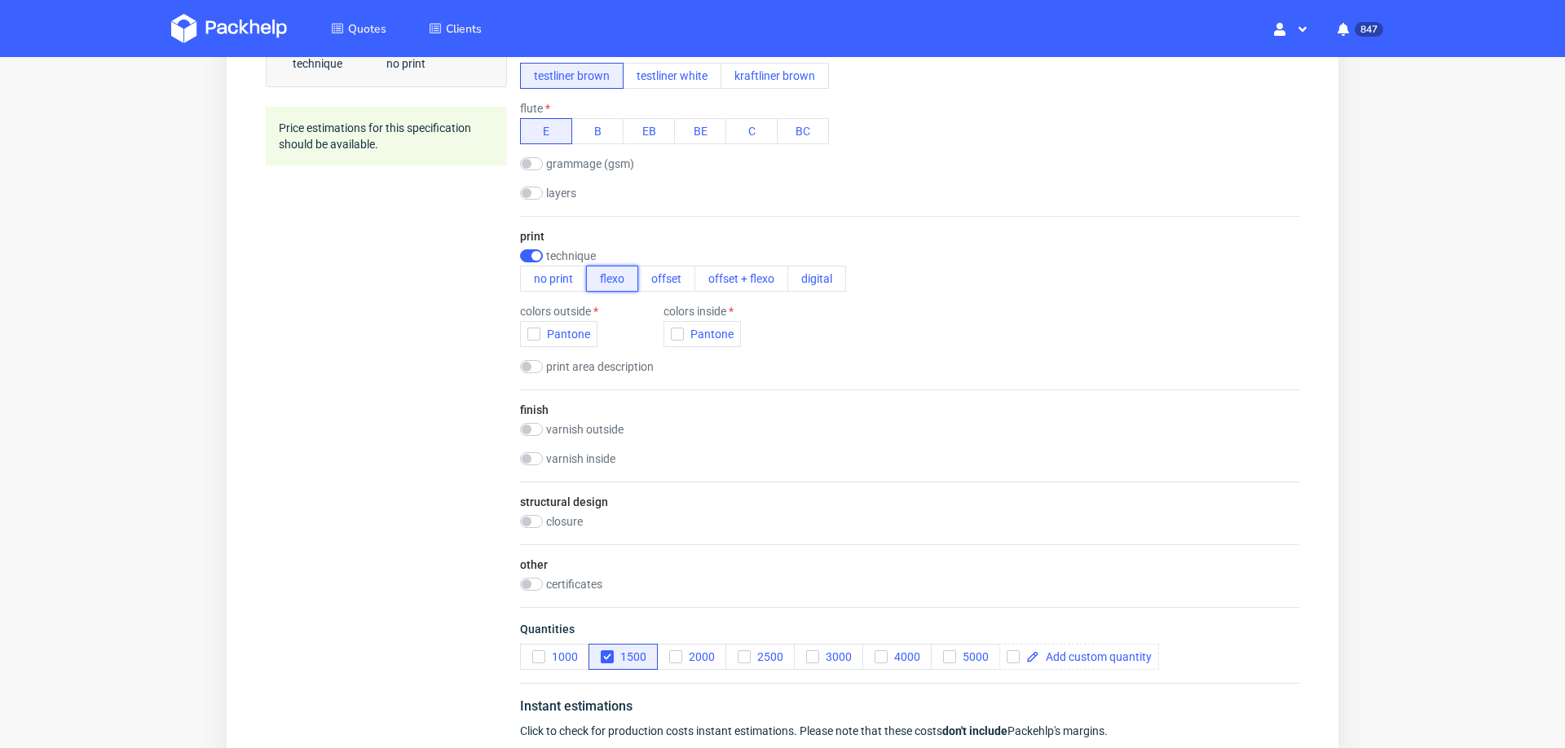
scroll to position [6, 0]
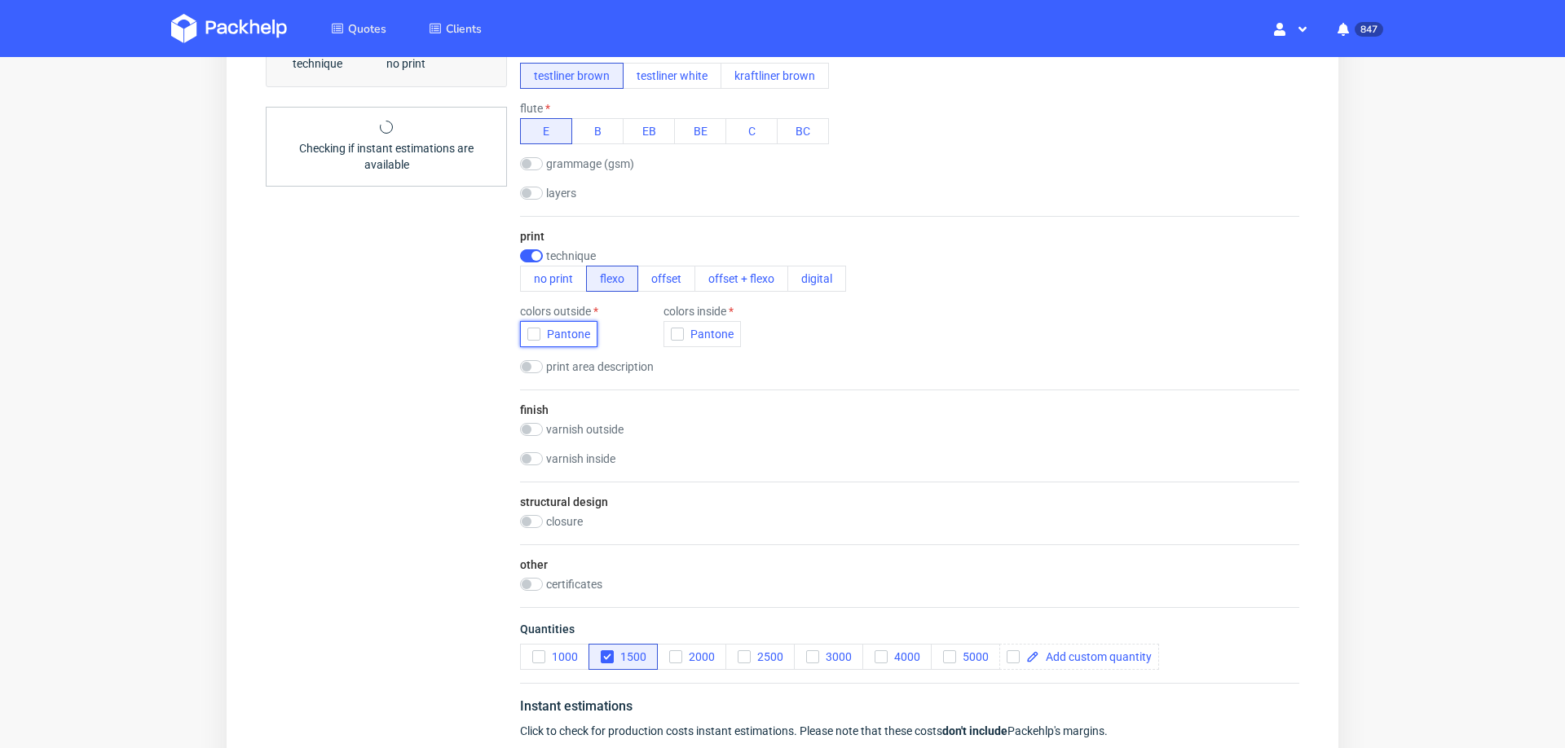
click at [529, 328] on icon "button" at bounding box center [533, 333] width 11 height 11
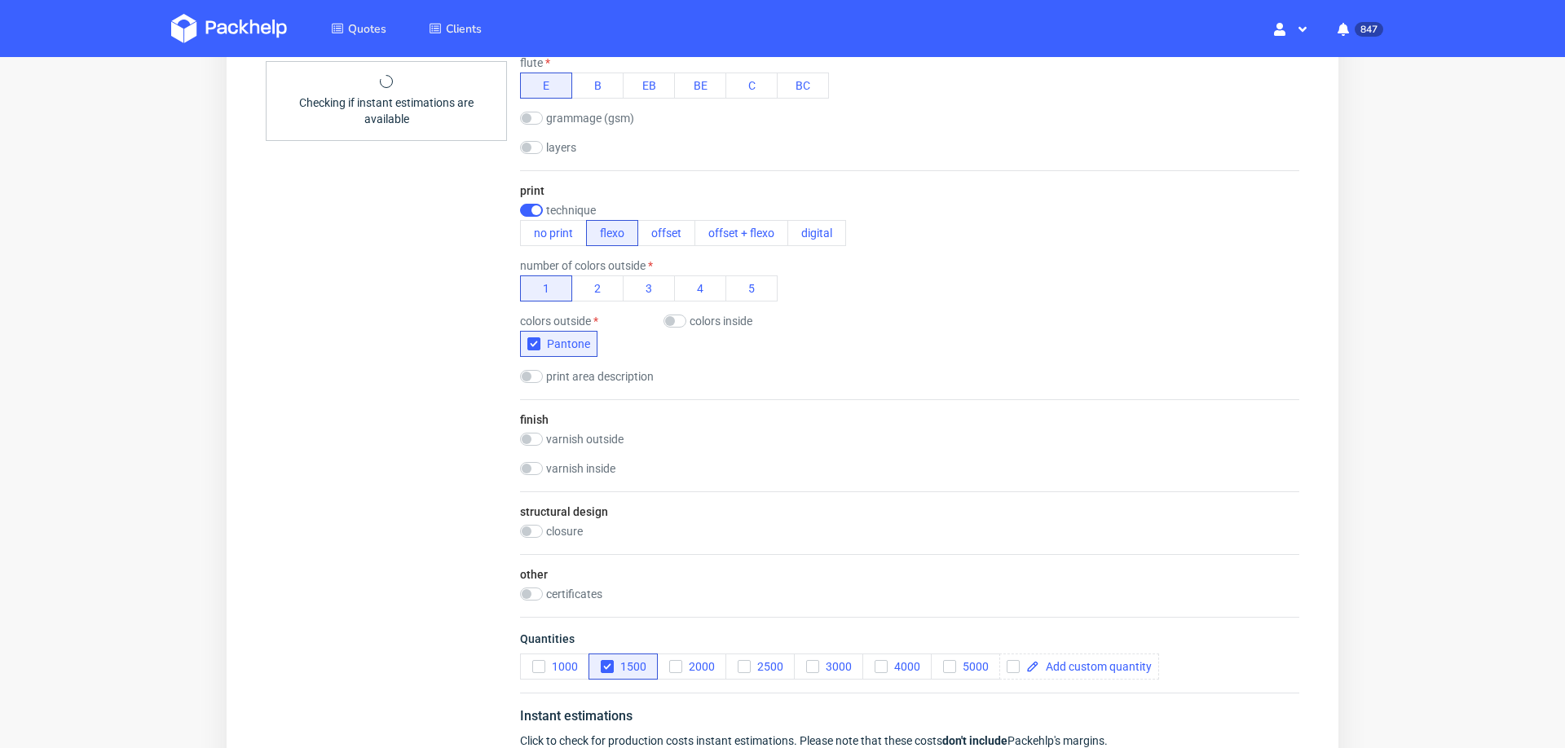
scroll to position [973, 0]
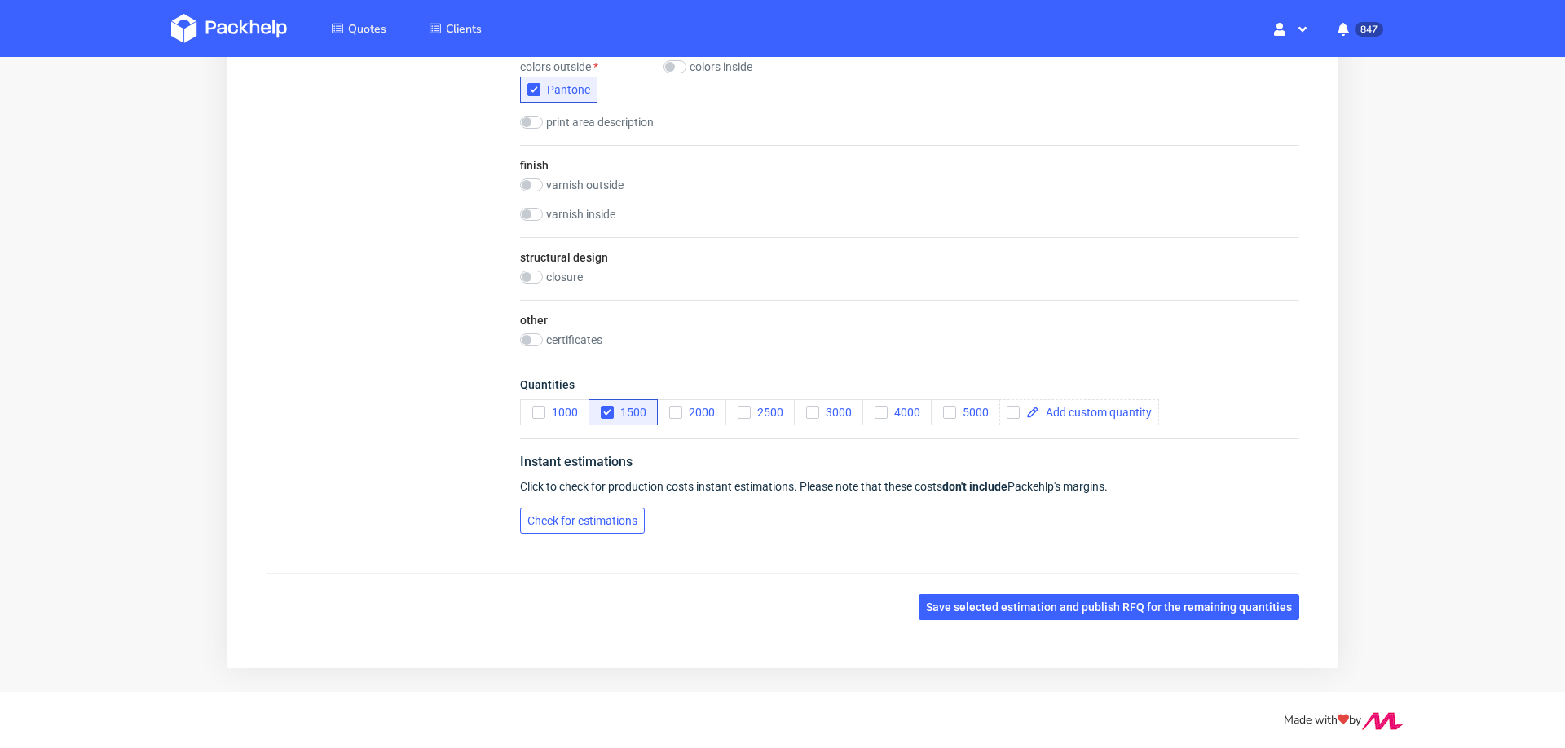
click at [566, 515] on span "Check for estimations" at bounding box center [582, 520] width 110 height 11
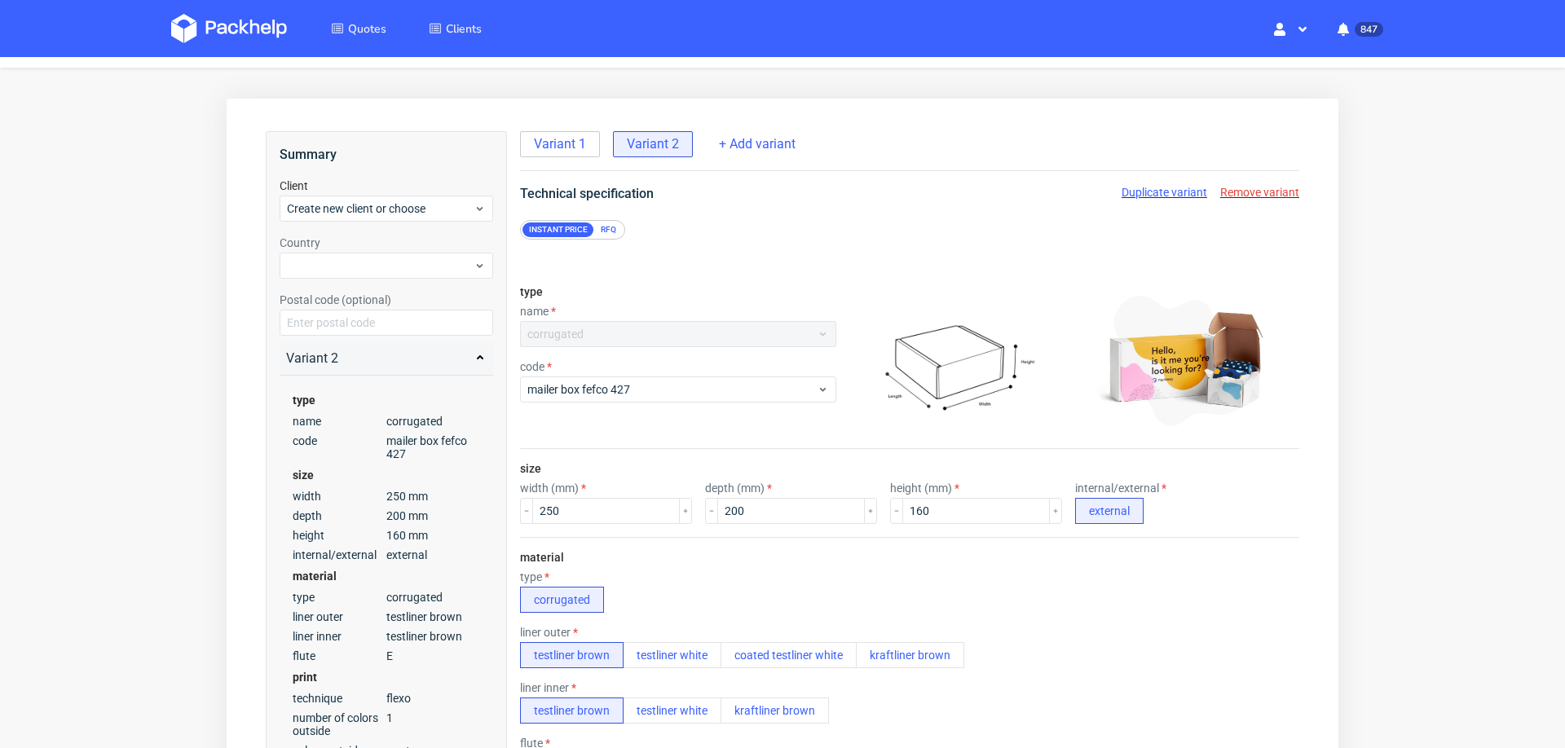
scroll to position [7, 0]
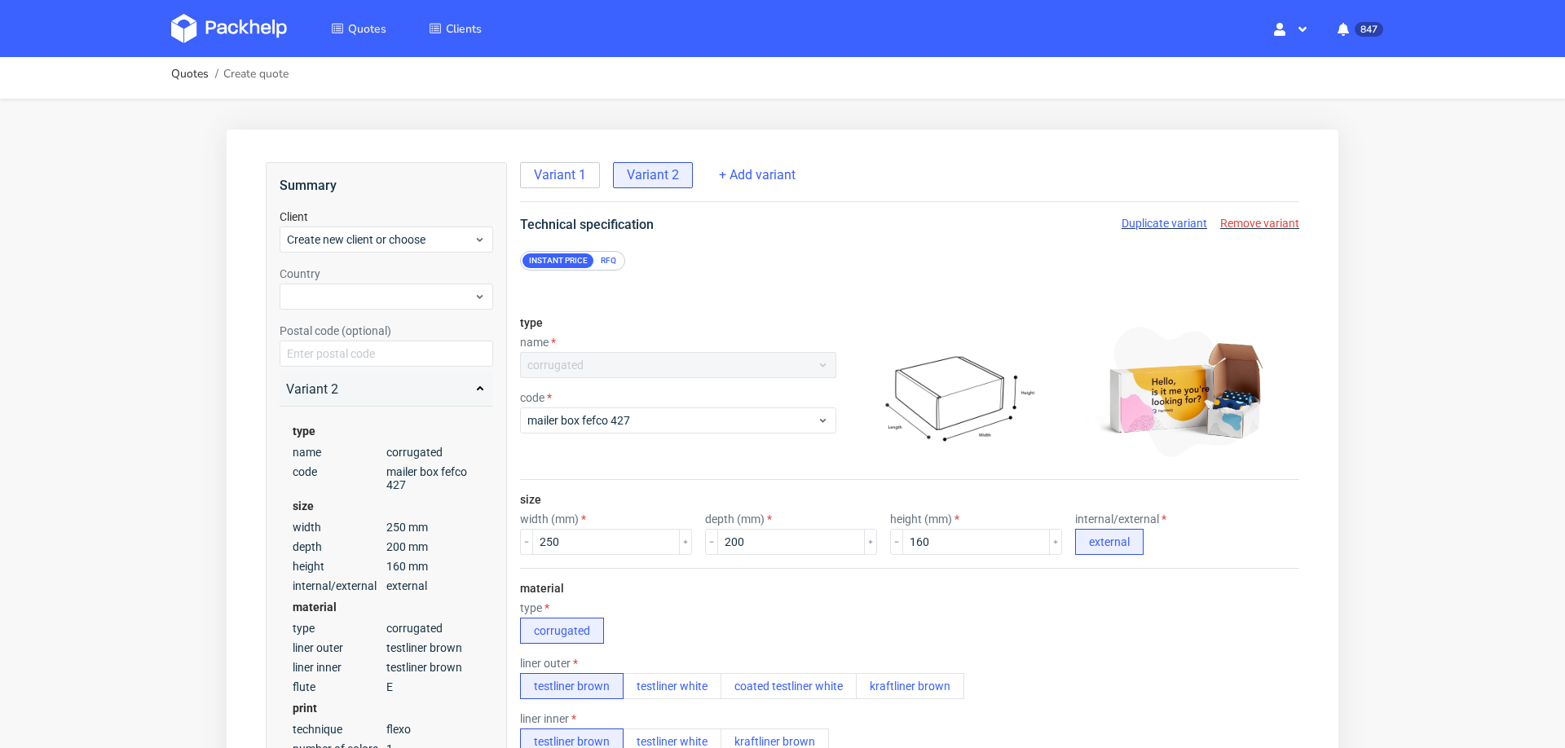
click at [1161, 225] on span "Duplicate variant" at bounding box center [1164, 223] width 86 height 13
click at [559, 537] on input "250" at bounding box center [606, 542] width 148 height 26
type input "400"
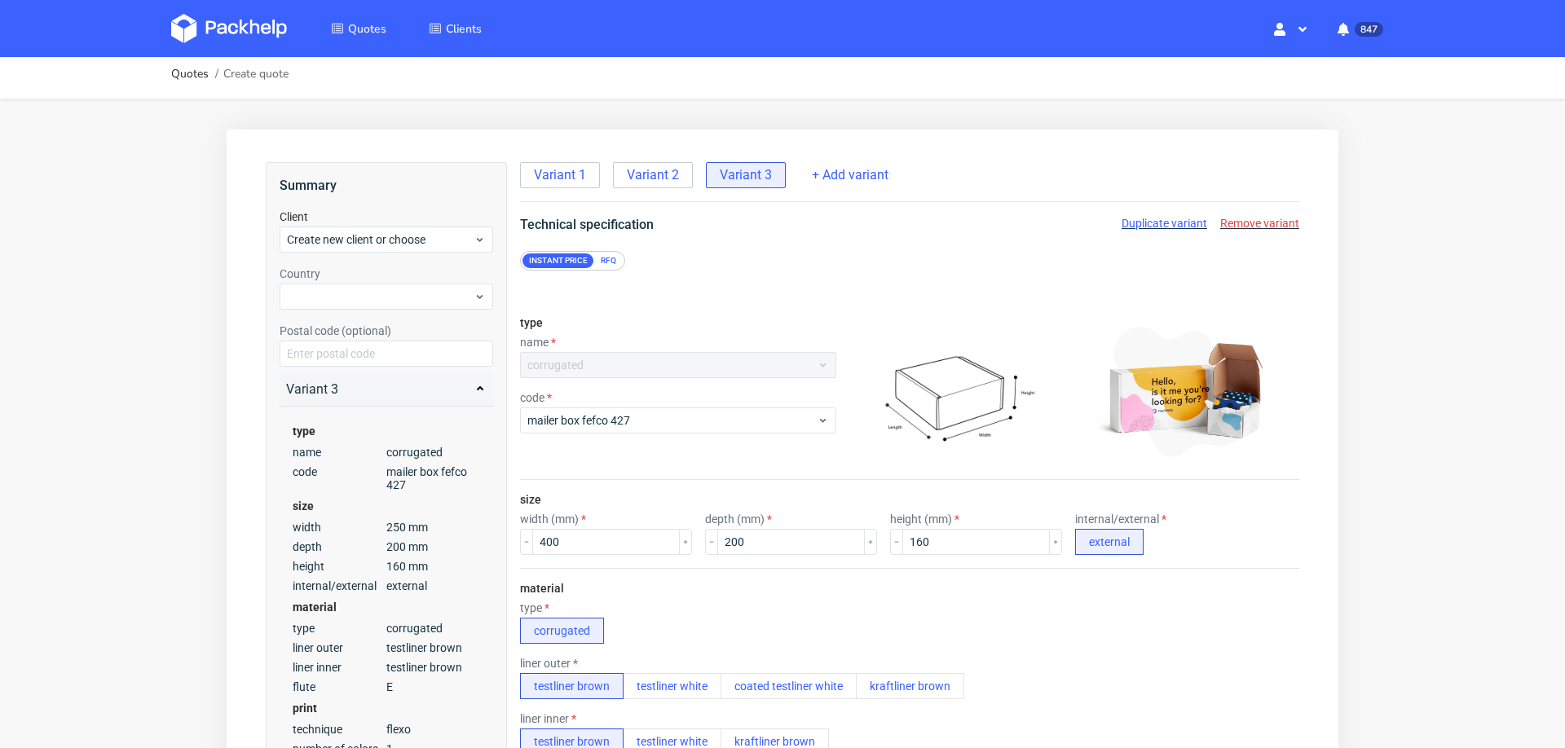
click at [778, 575] on div "material type corrugated liner outer testliner brown testliner white coated tes…" at bounding box center [909, 725] width 779 height 314
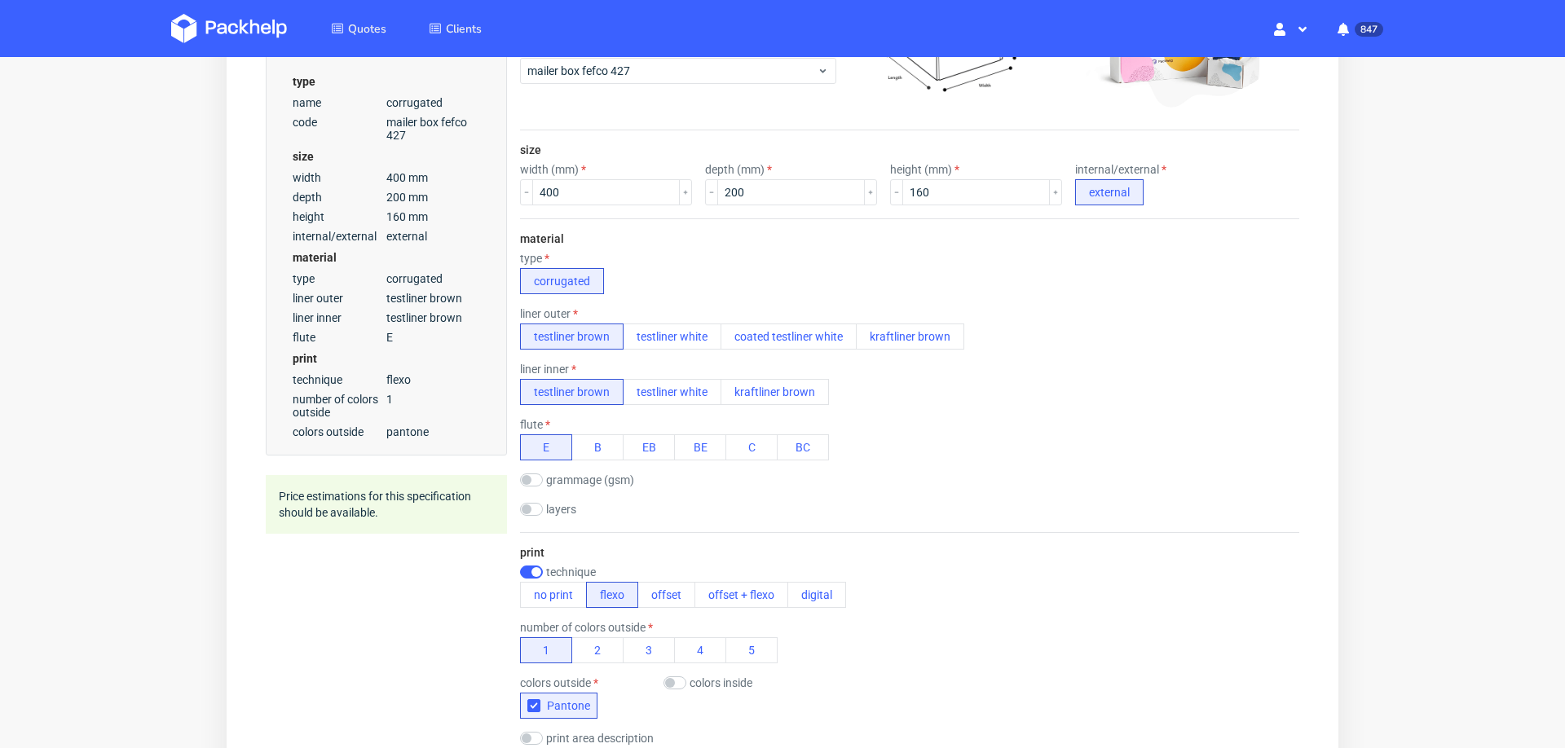
scroll to position [381, 0]
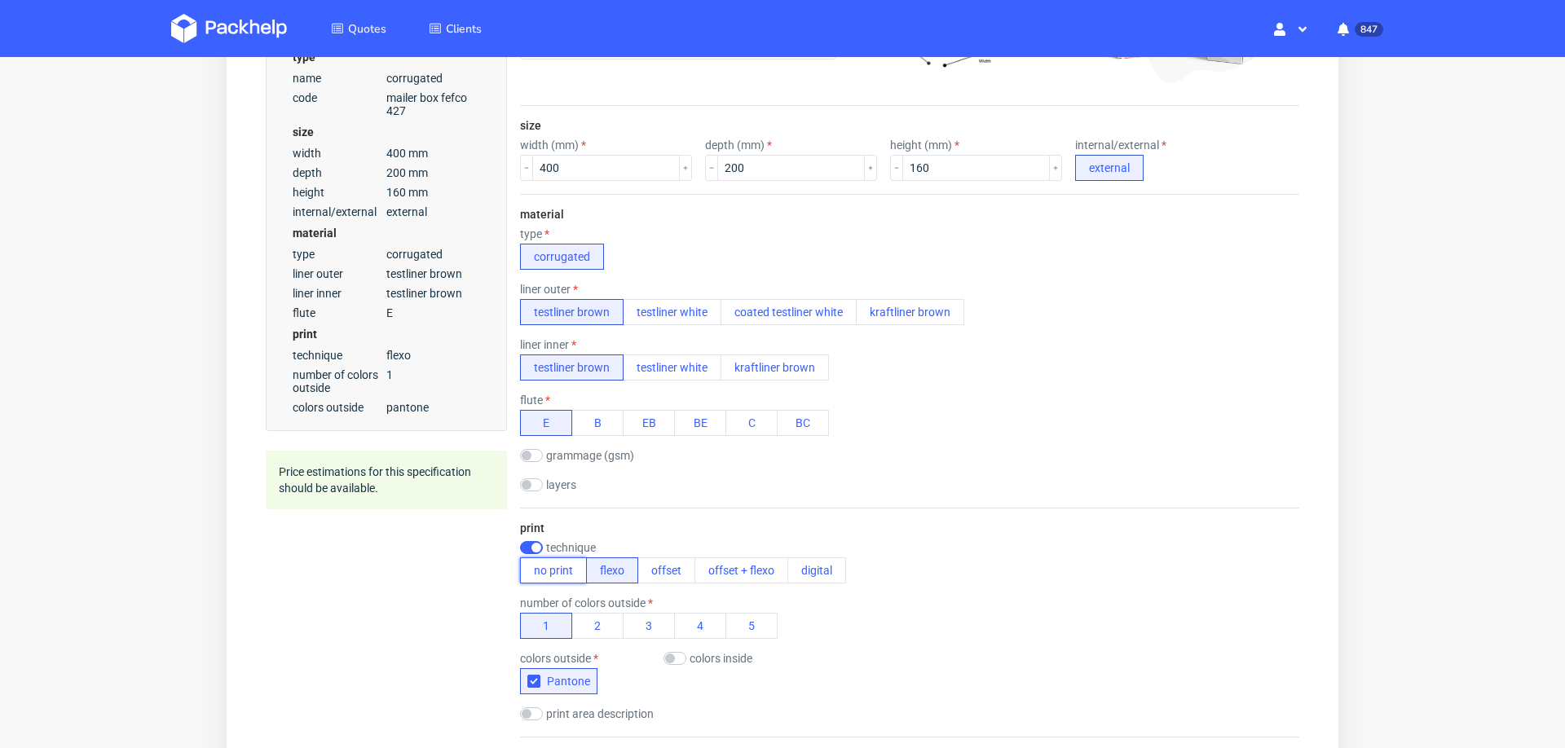
click at [535, 557] on button "no print" at bounding box center [553, 570] width 67 height 26
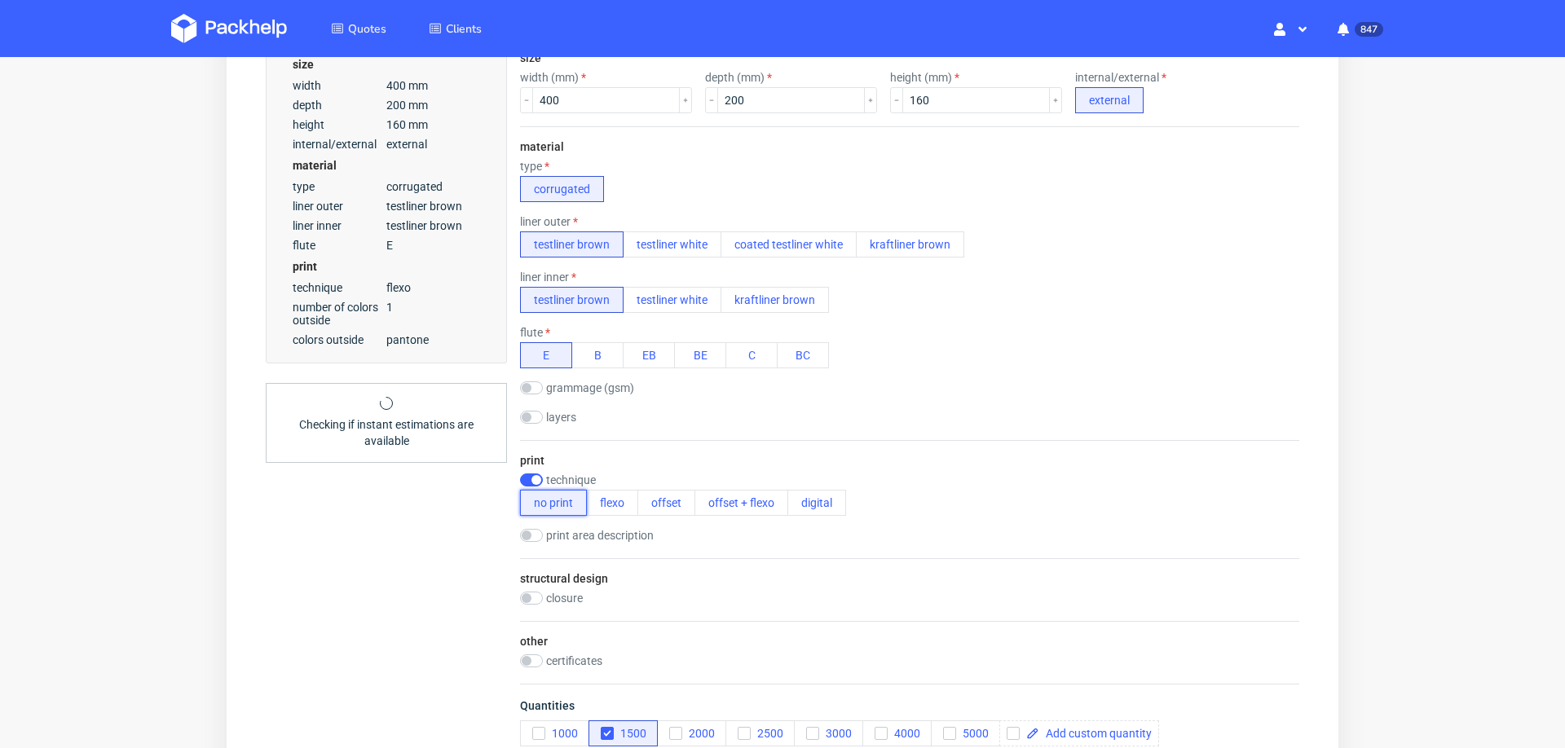
scroll to position [770, 0]
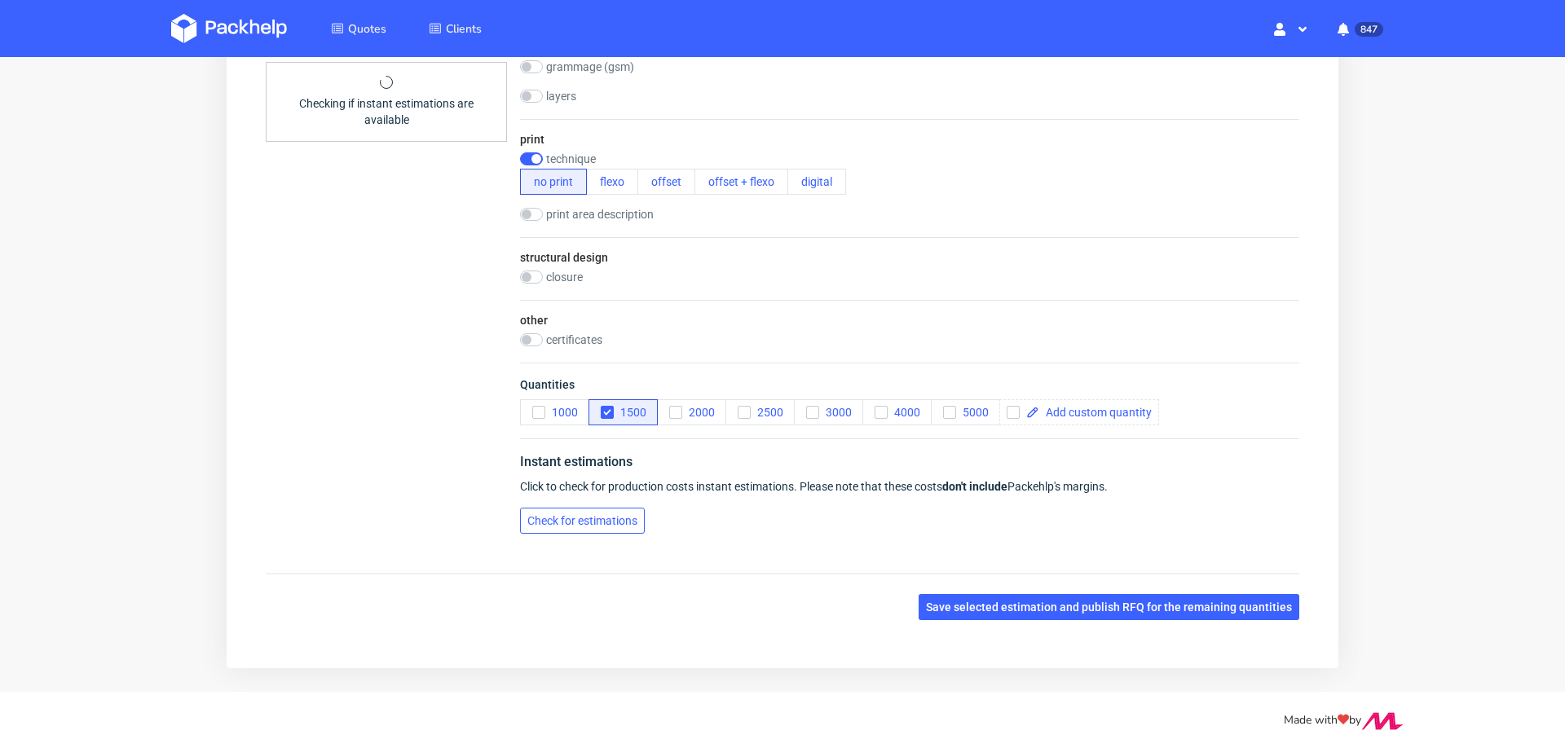
click at [562, 508] on button "Check for estimations" at bounding box center [582, 521] width 125 height 26
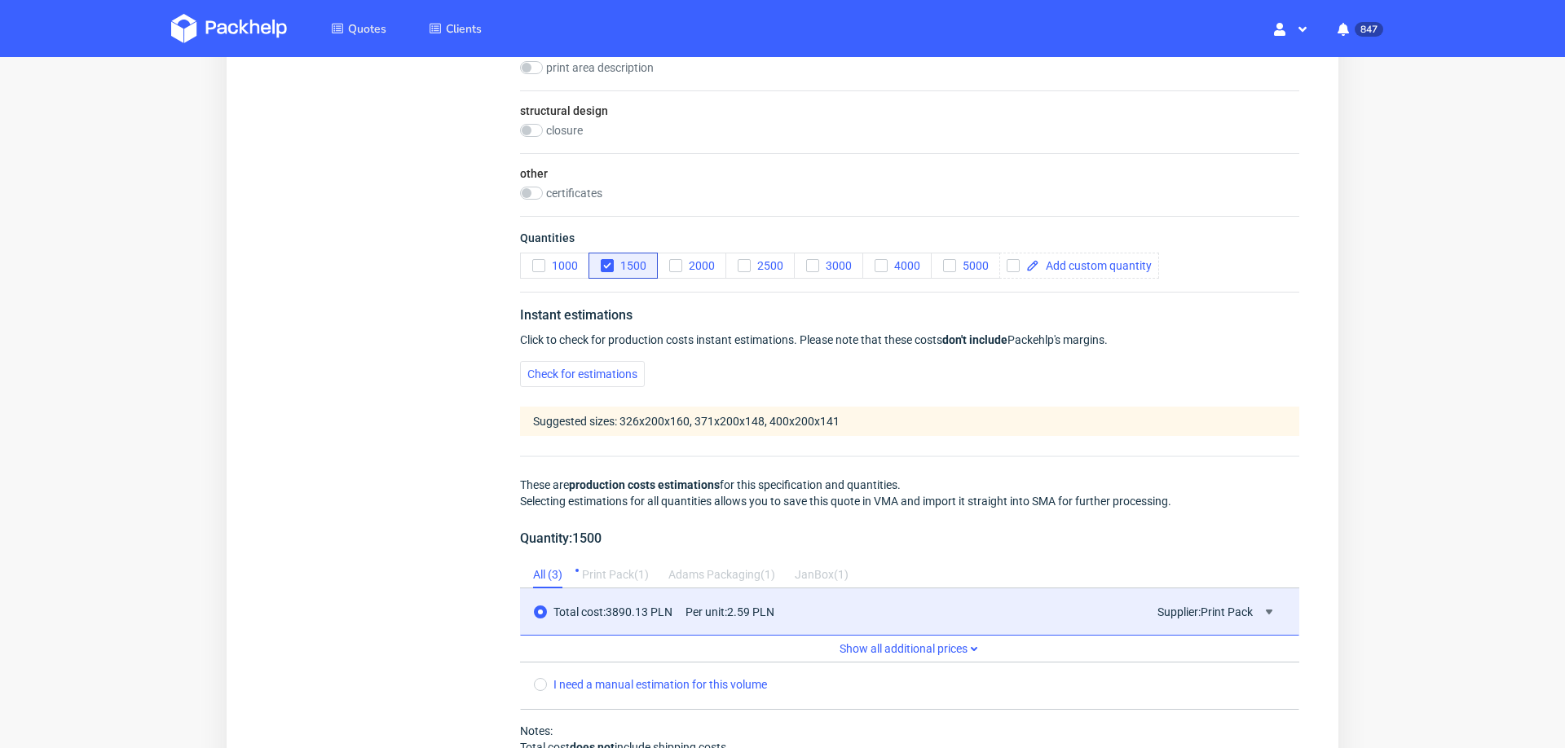
scroll to position [0, 0]
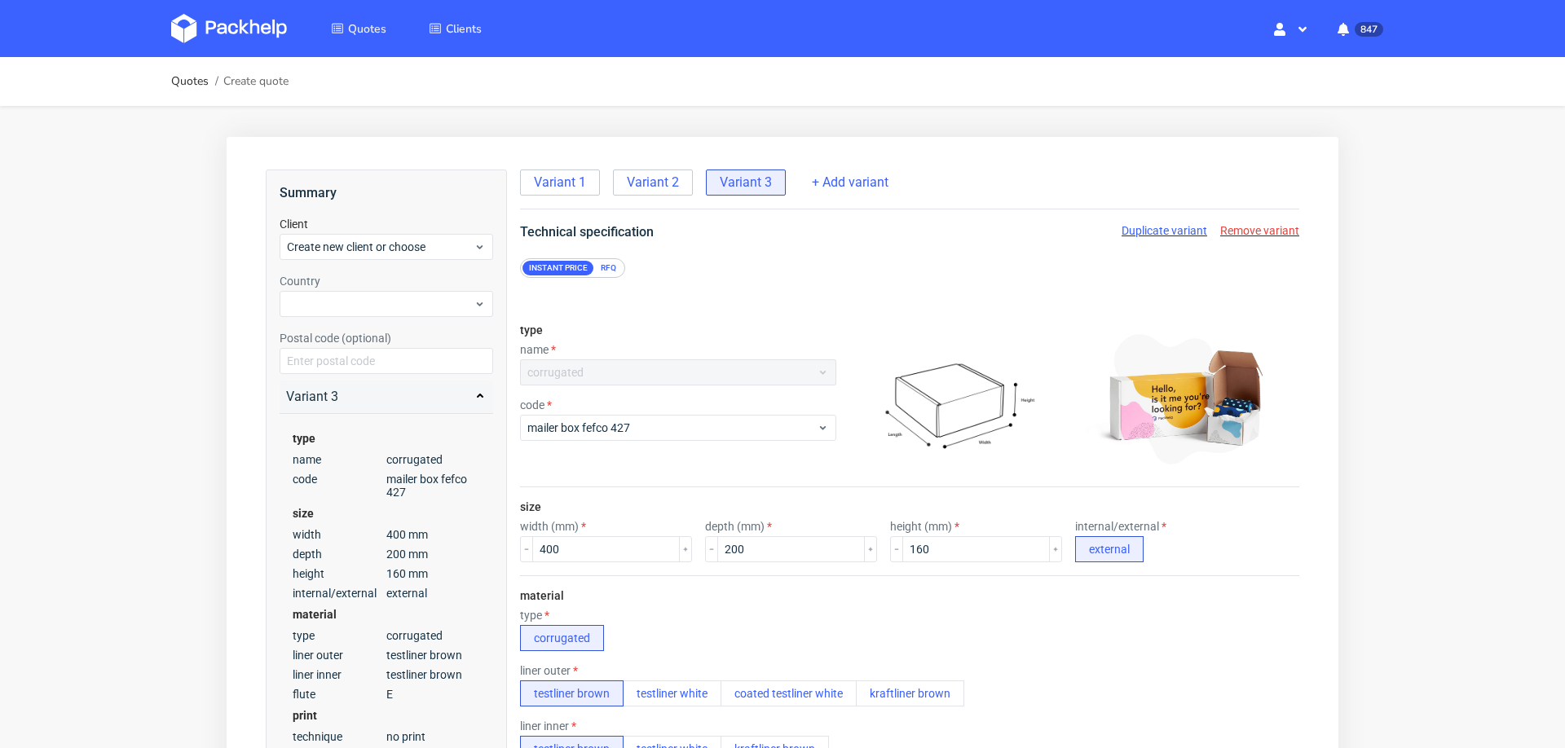
click at [1149, 227] on span "Duplicate variant" at bounding box center [1164, 230] width 86 height 13
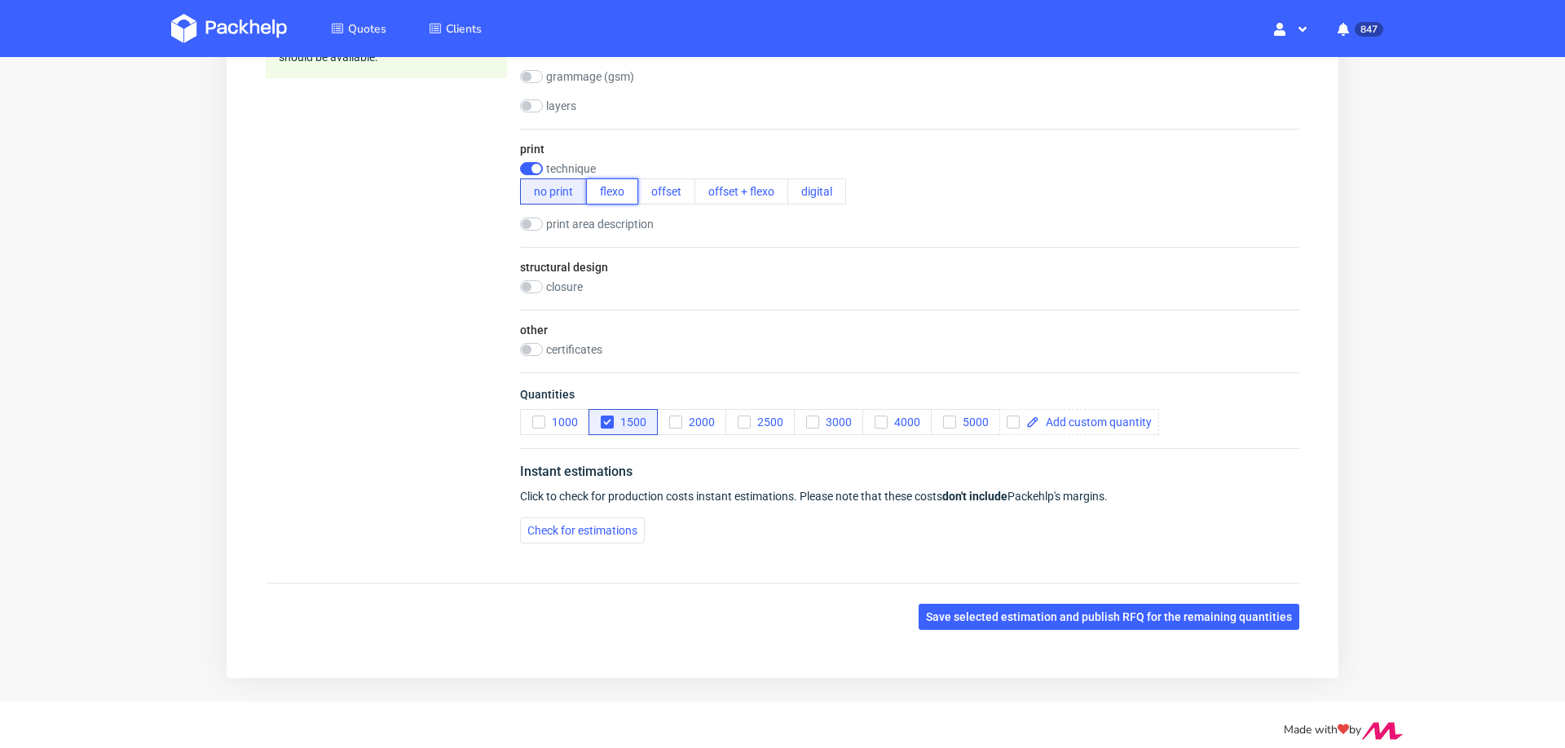
click at [614, 194] on button "flexo" at bounding box center [612, 191] width 52 height 26
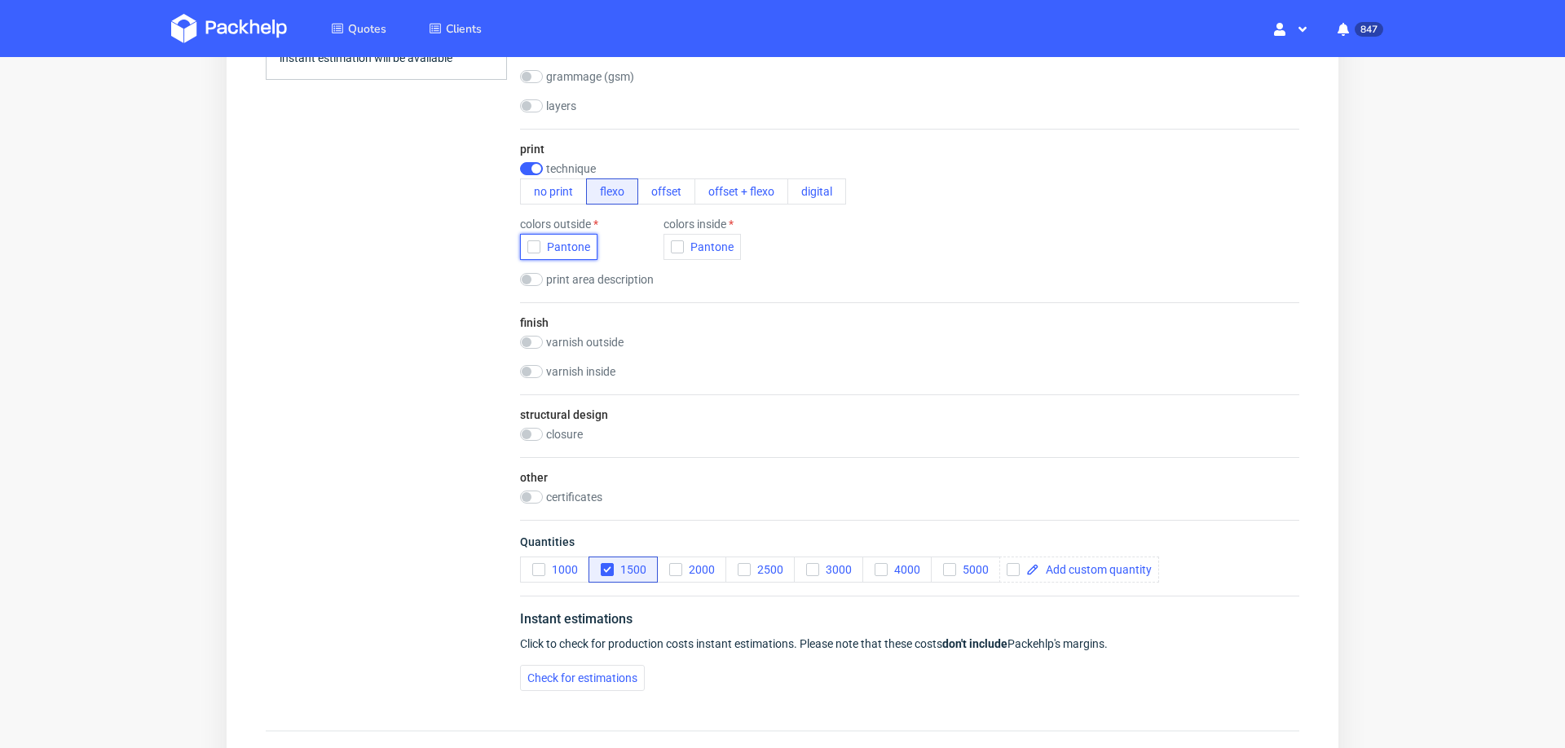
click at [533, 246] on use "button" at bounding box center [534, 247] width 7 height 6
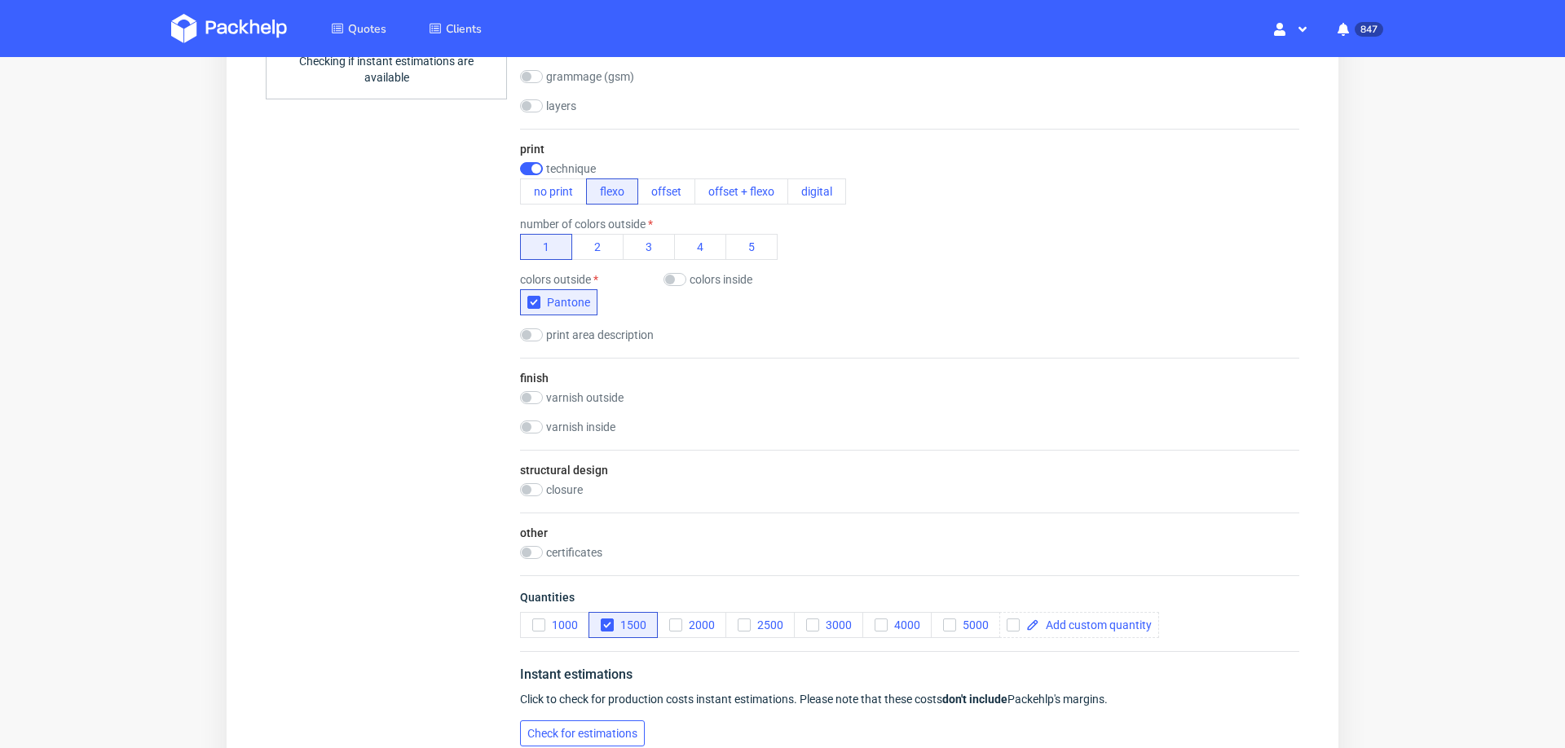
click at [540, 734] on span "Check for estimations" at bounding box center [582, 733] width 110 height 11
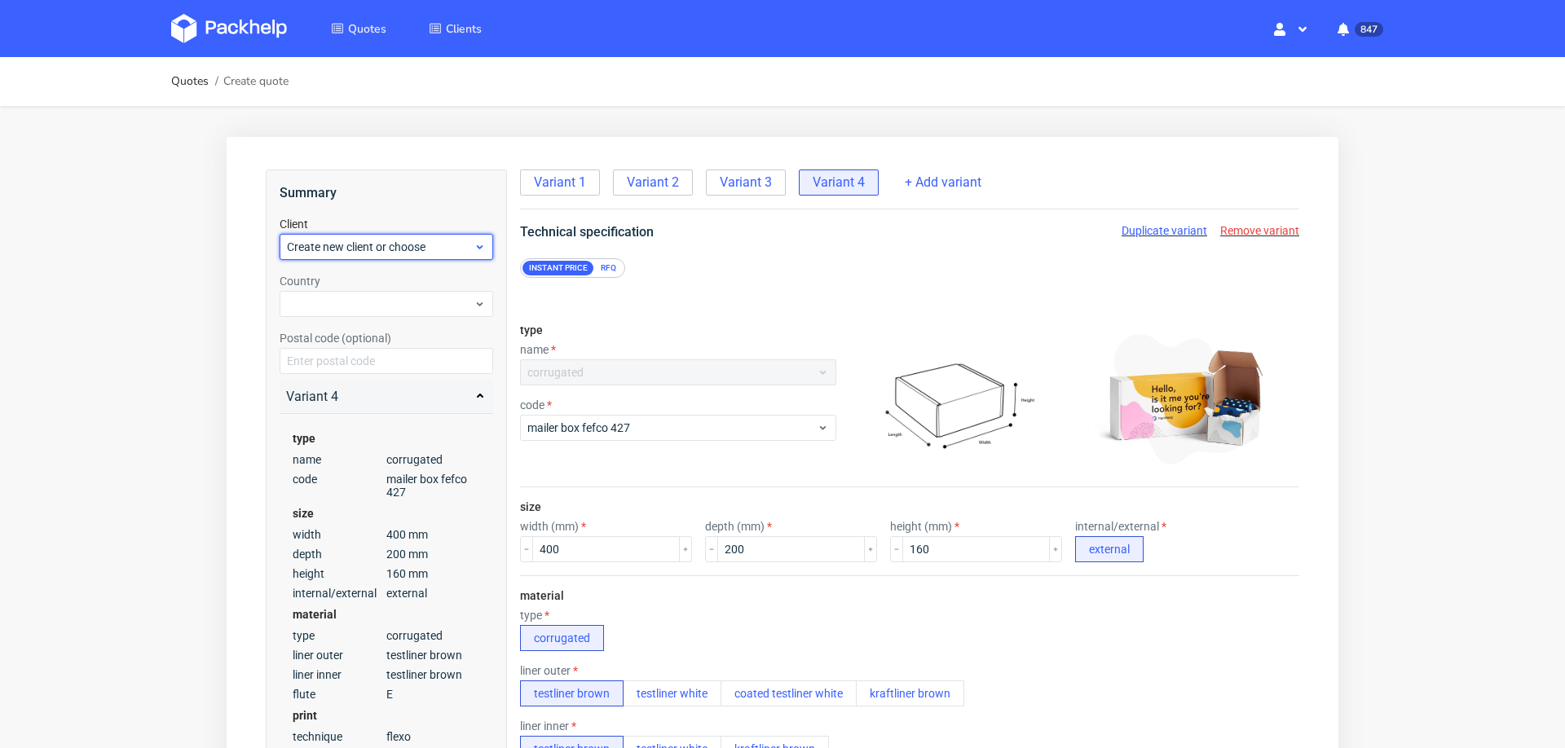
click at [404, 245] on span "Create new client or choose" at bounding box center [380, 247] width 187 height 16
click at [416, 279] on div "Add new client" at bounding box center [386, 284] width 201 height 29
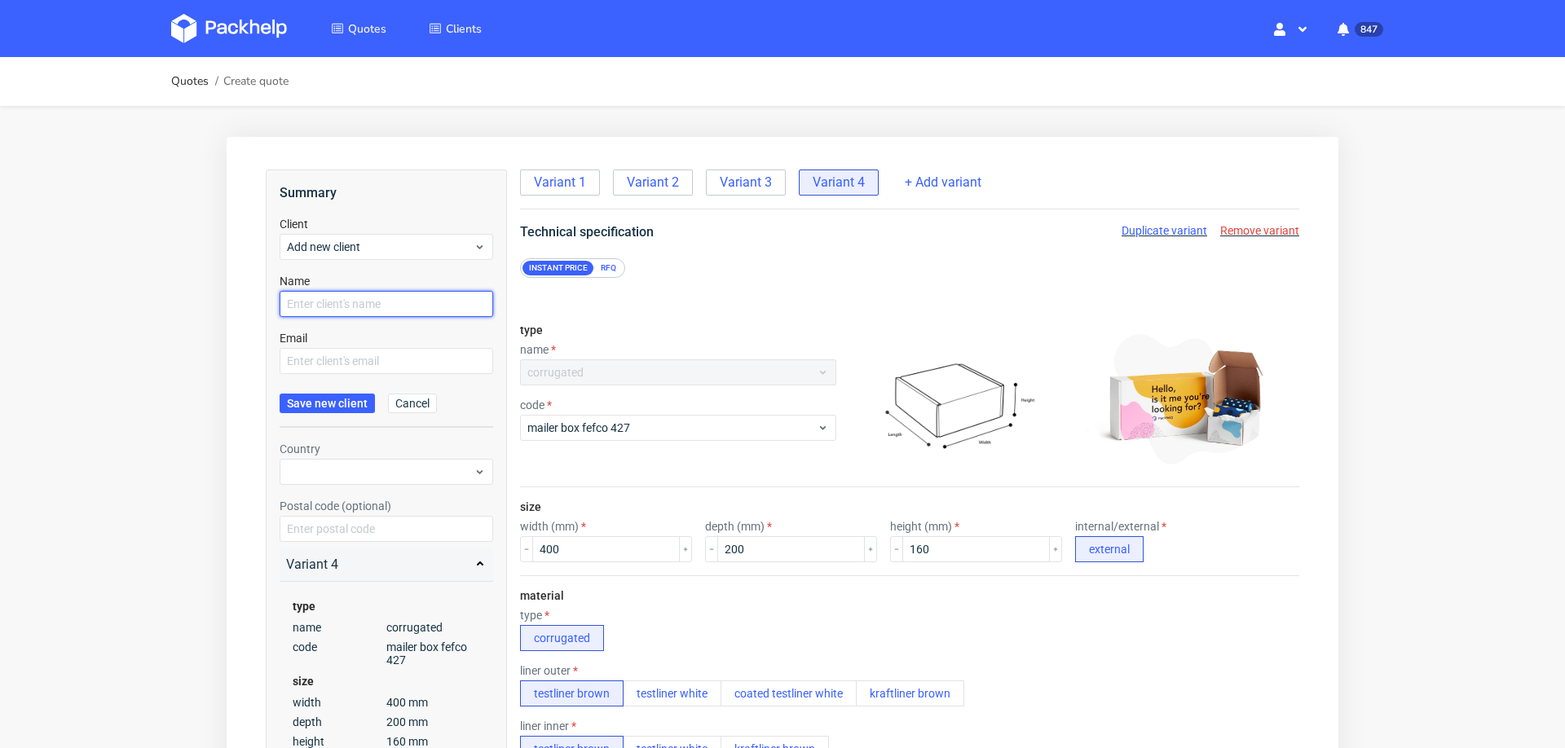
click at [430, 306] on input "text" at bounding box center [387, 304] width 214 height 26
paste input "[EMAIL_ADDRESS][DOMAIN_NAME]"
type input "[EMAIL_ADDRESS][DOMAIN_NAME]"
click at [370, 361] on input "text" at bounding box center [387, 361] width 214 height 26
paste input "[EMAIL_ADDRESS][DOMAIN_NAME]"
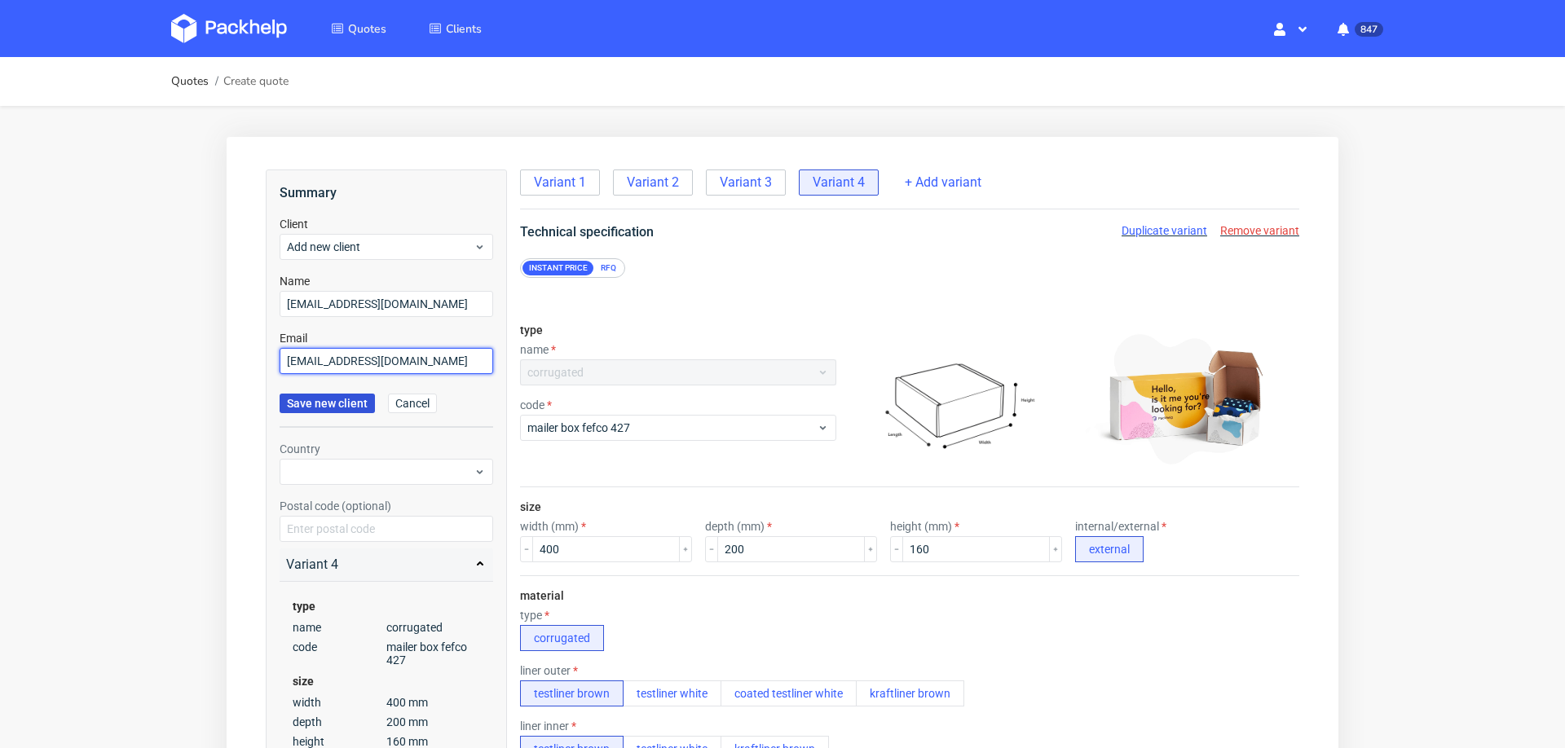
type input "[EMAIL_ADDRESS][DOMAIN_NAME]"
click at [323, 405] on span "Save new client" at bounding box center [327, 403] width 81 height 11
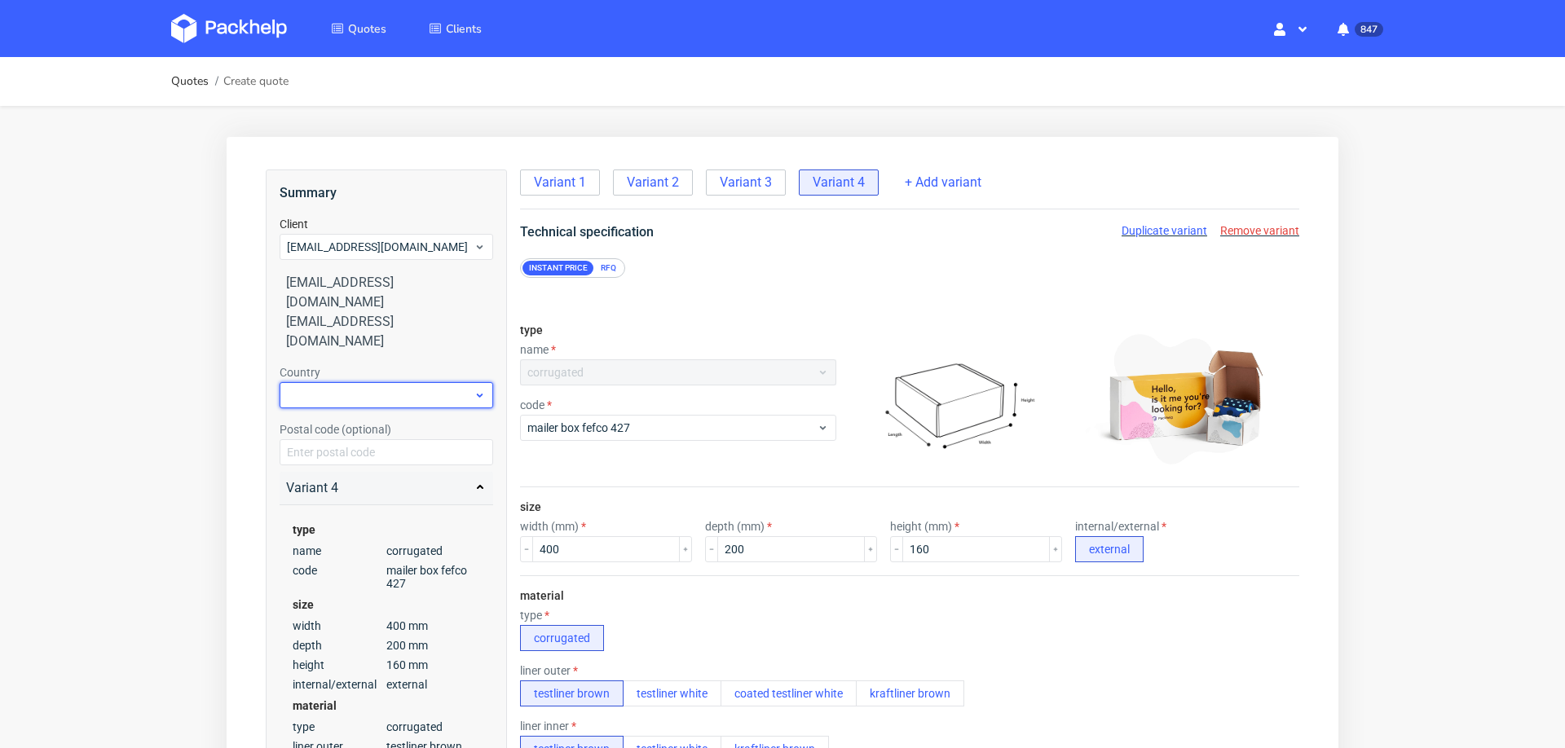
click at [356, 382] on div at bounding box center [387, 395] width 214 height 26
type input "germ"
click at [355, 397] on div "[GEOGRAPHIC_DATA]" at bounding box center [386, 394] width 201 height 29
click at [549, 177] on span "Variant 1" at bounding box center [560, 183] width 52 height 18
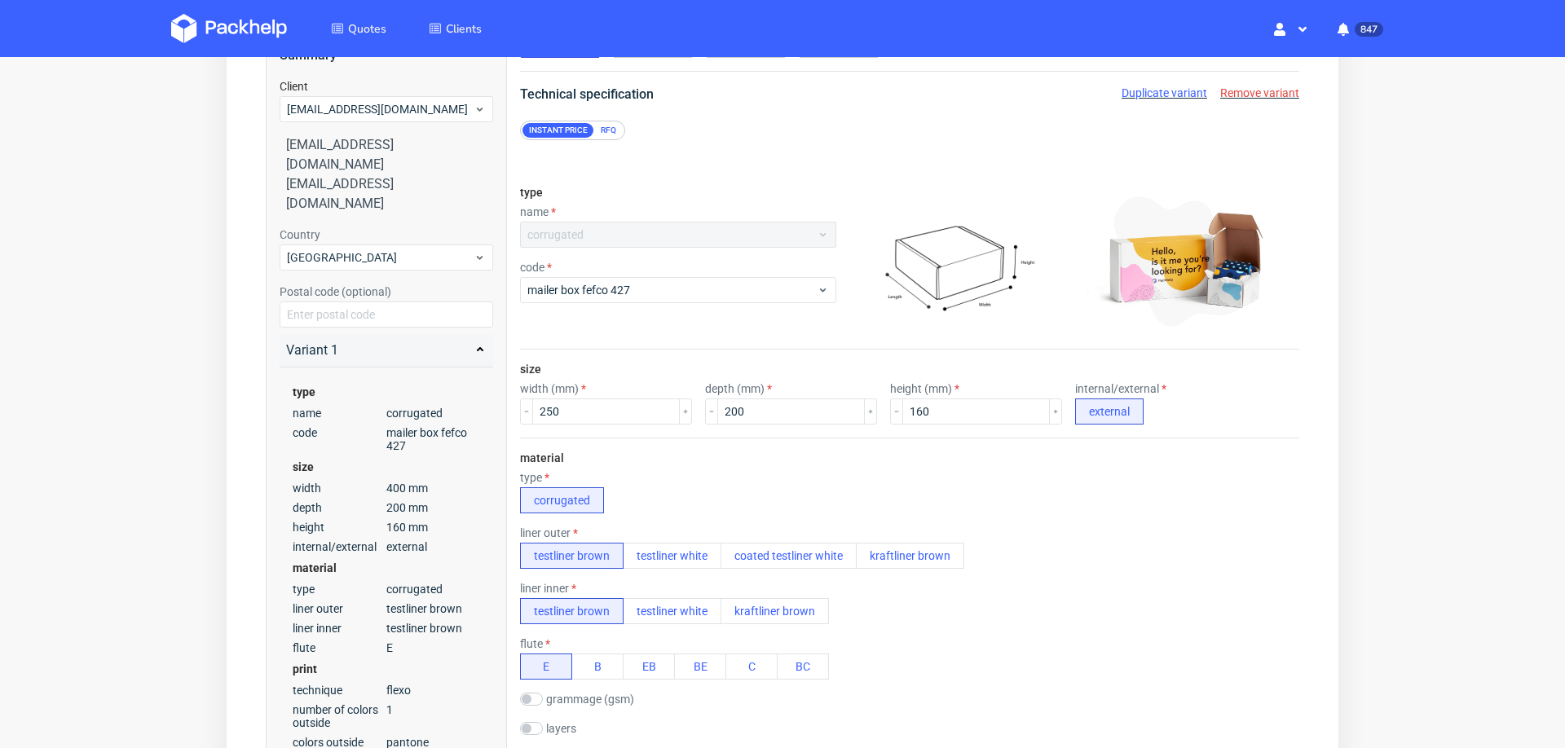
scroll to position [140, 0]
click at [644, 540] on button "testliner white" at bounding box center [672, 553] width 99 height 26
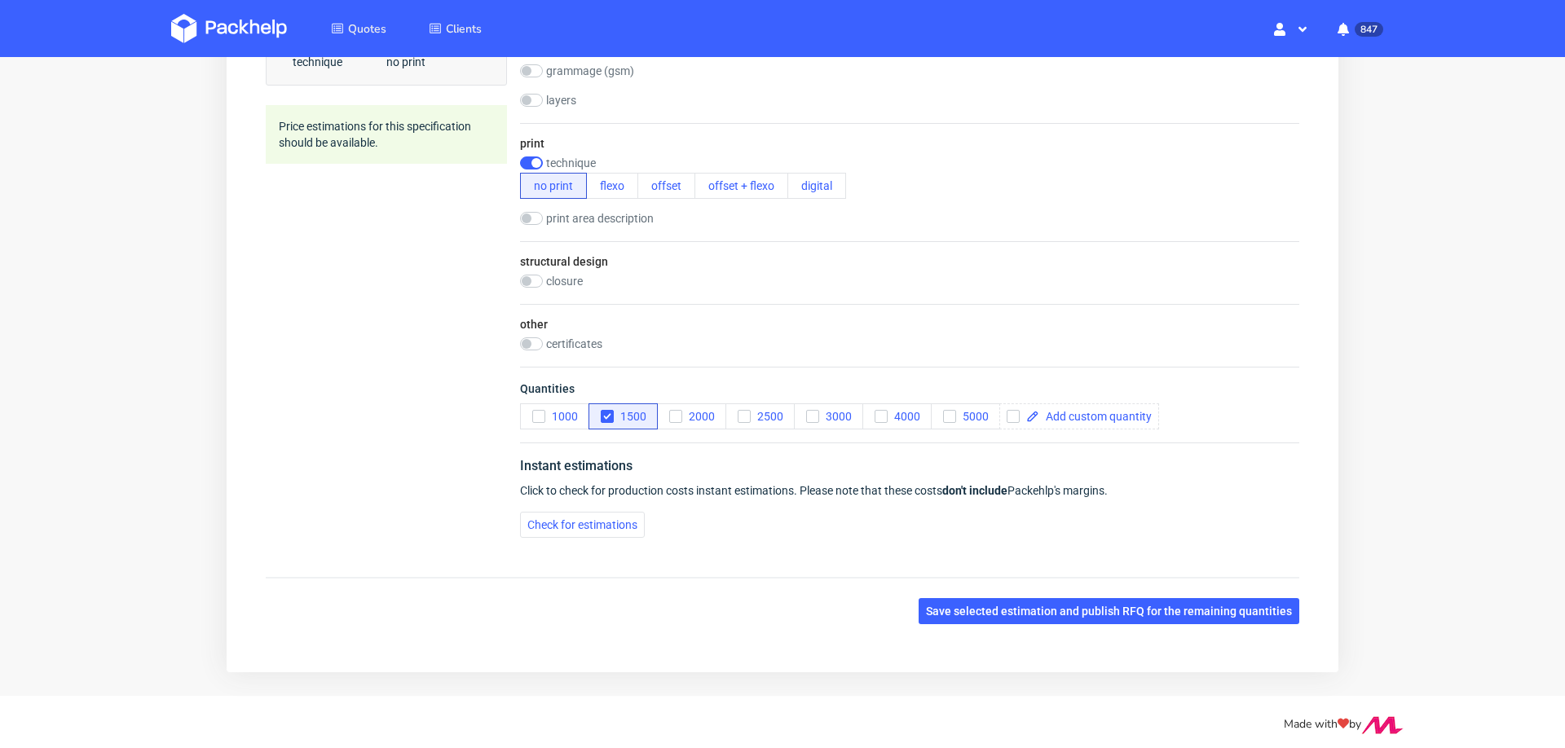
scroll to position [770, 0]
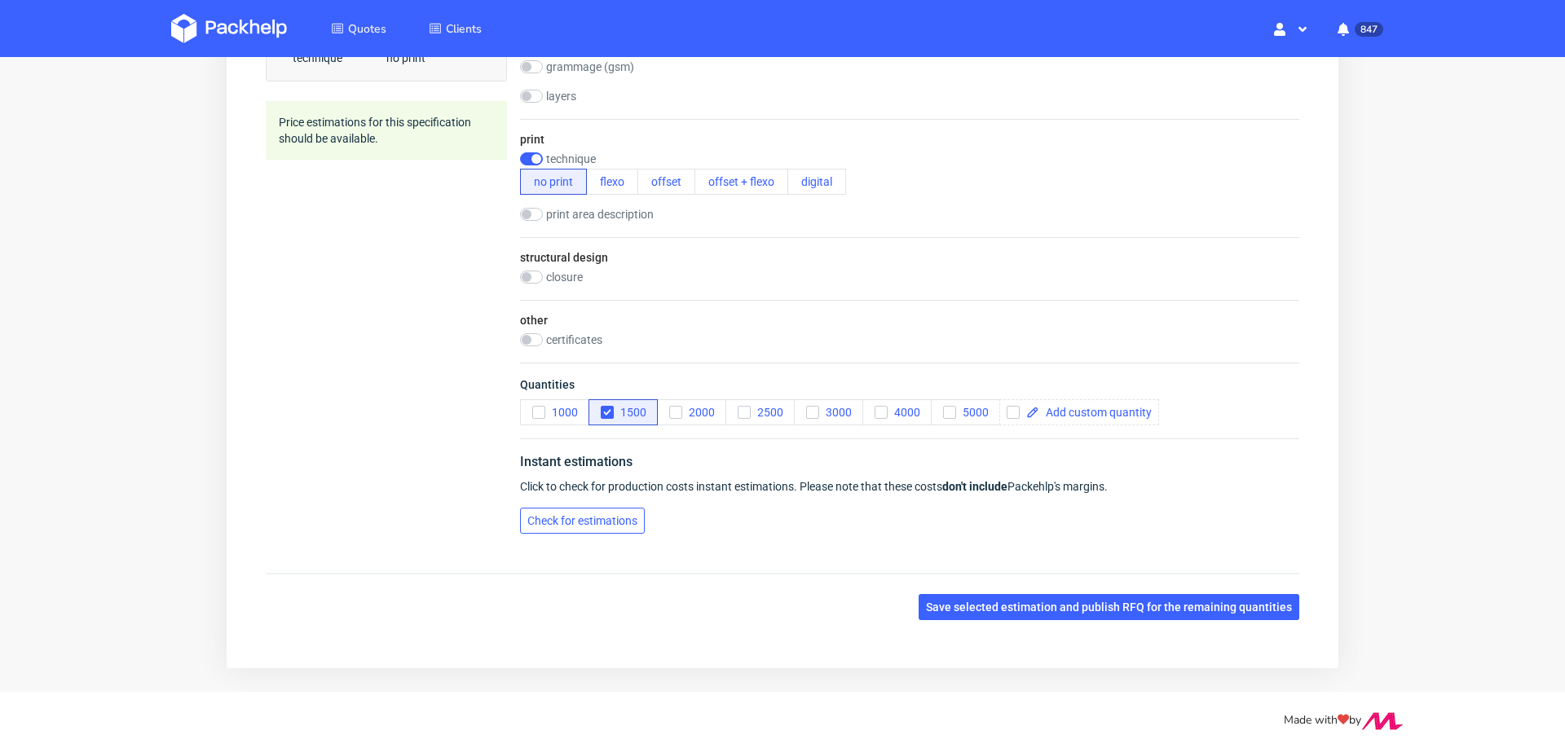
click at [579, 508] on button "Check for estimations" at bounding box center [582, 521] width 125 height 26
click at [568, 508] on div "Check for estimations" at bounding box center [909, 521] width 779 height 26
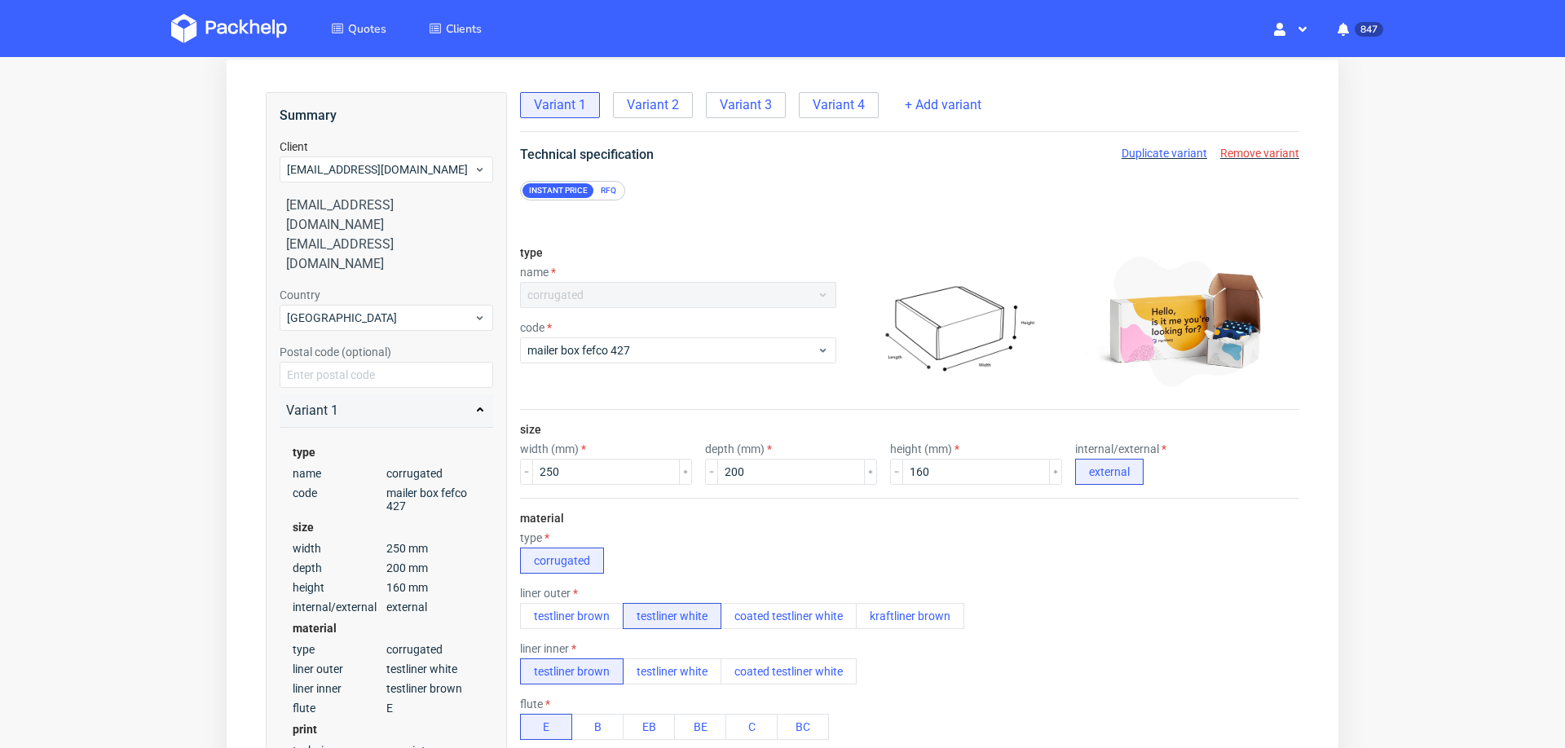
scroll to position [0, 0]
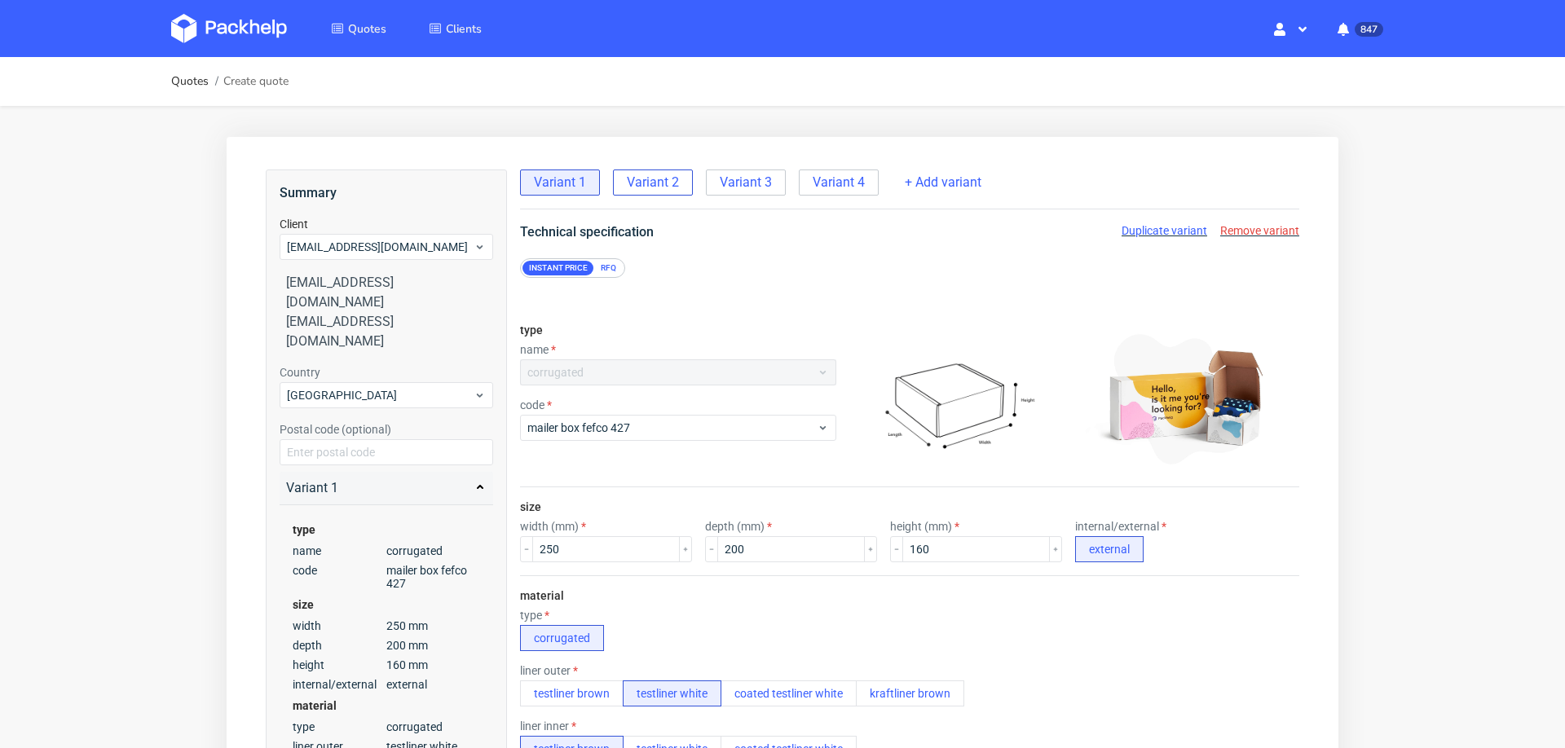
click at [651, 186] on span "Variant 2" at bounding box center [653, 183] width 52 height 18
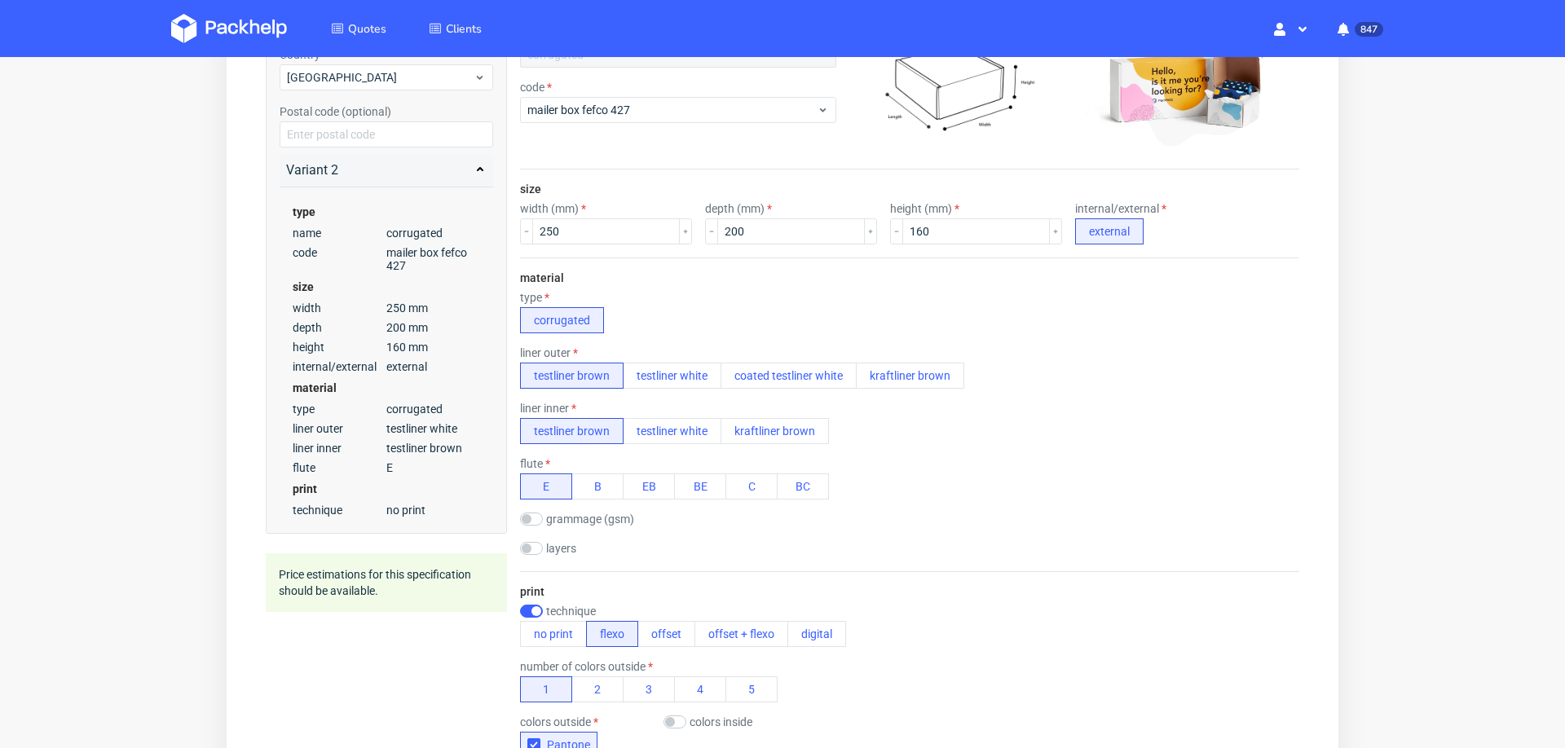
scroll to position [319, 0]
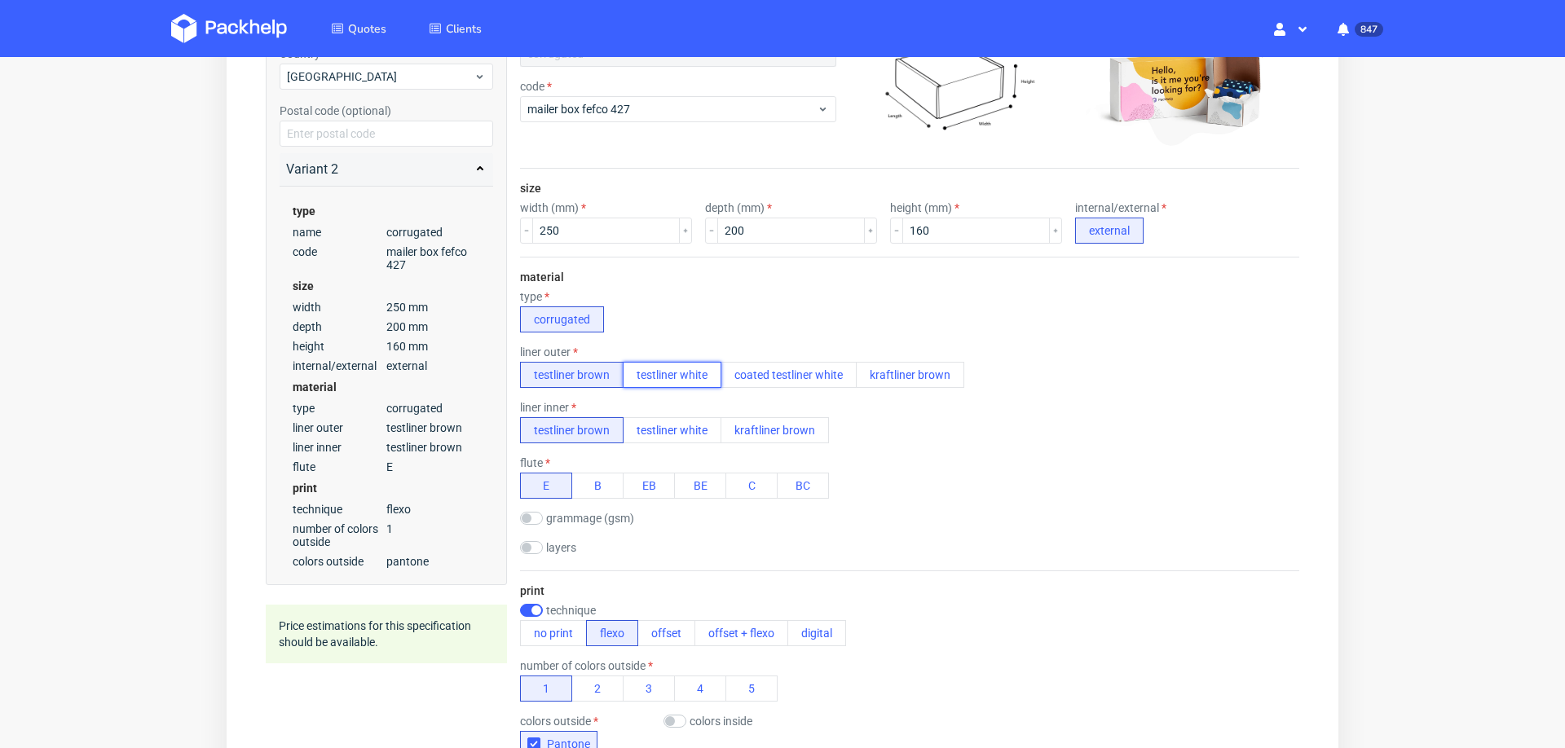
click at [681, 363] on button "testliner white" at bounding box center [672, 375] width 99 height 26
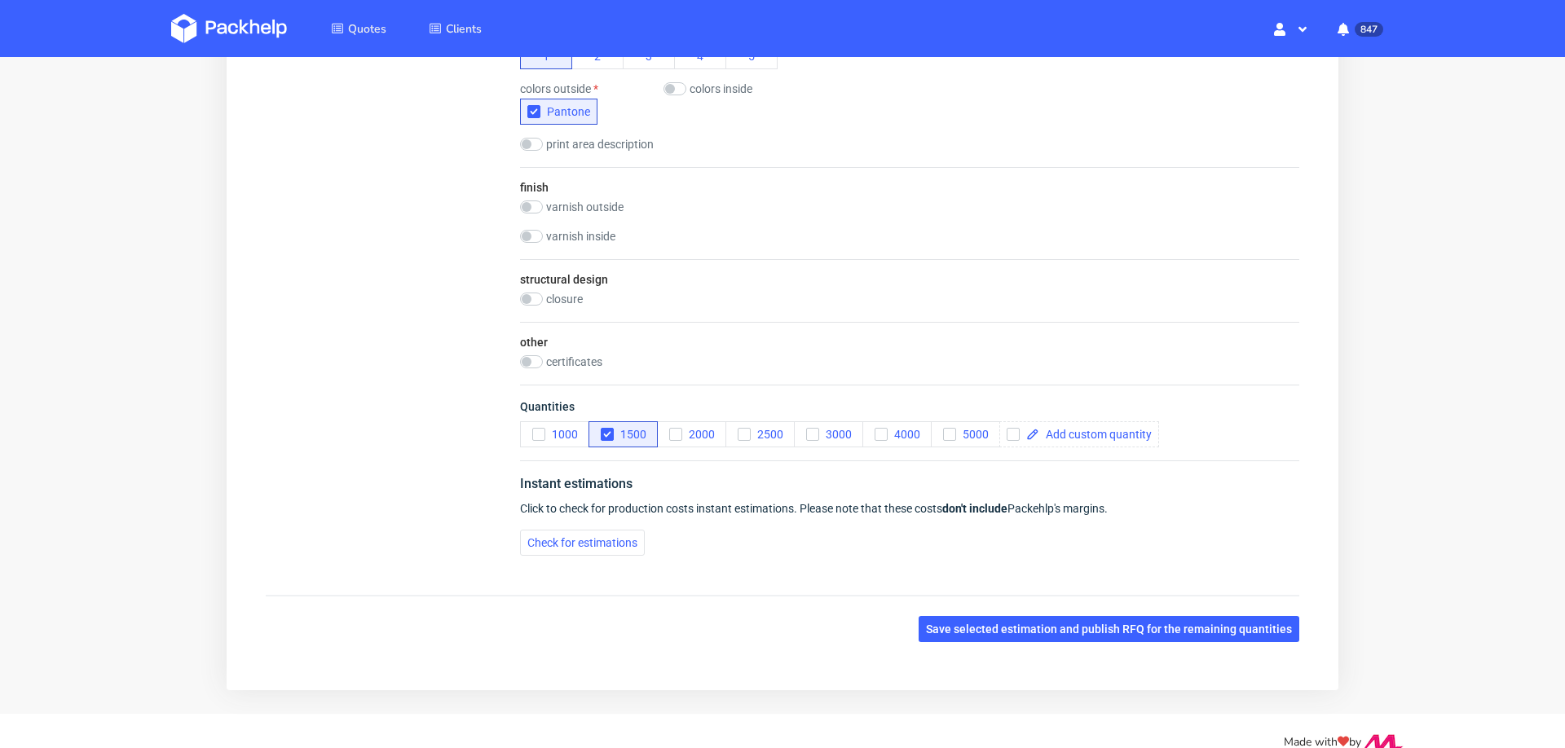
scroll to position [973, 0]
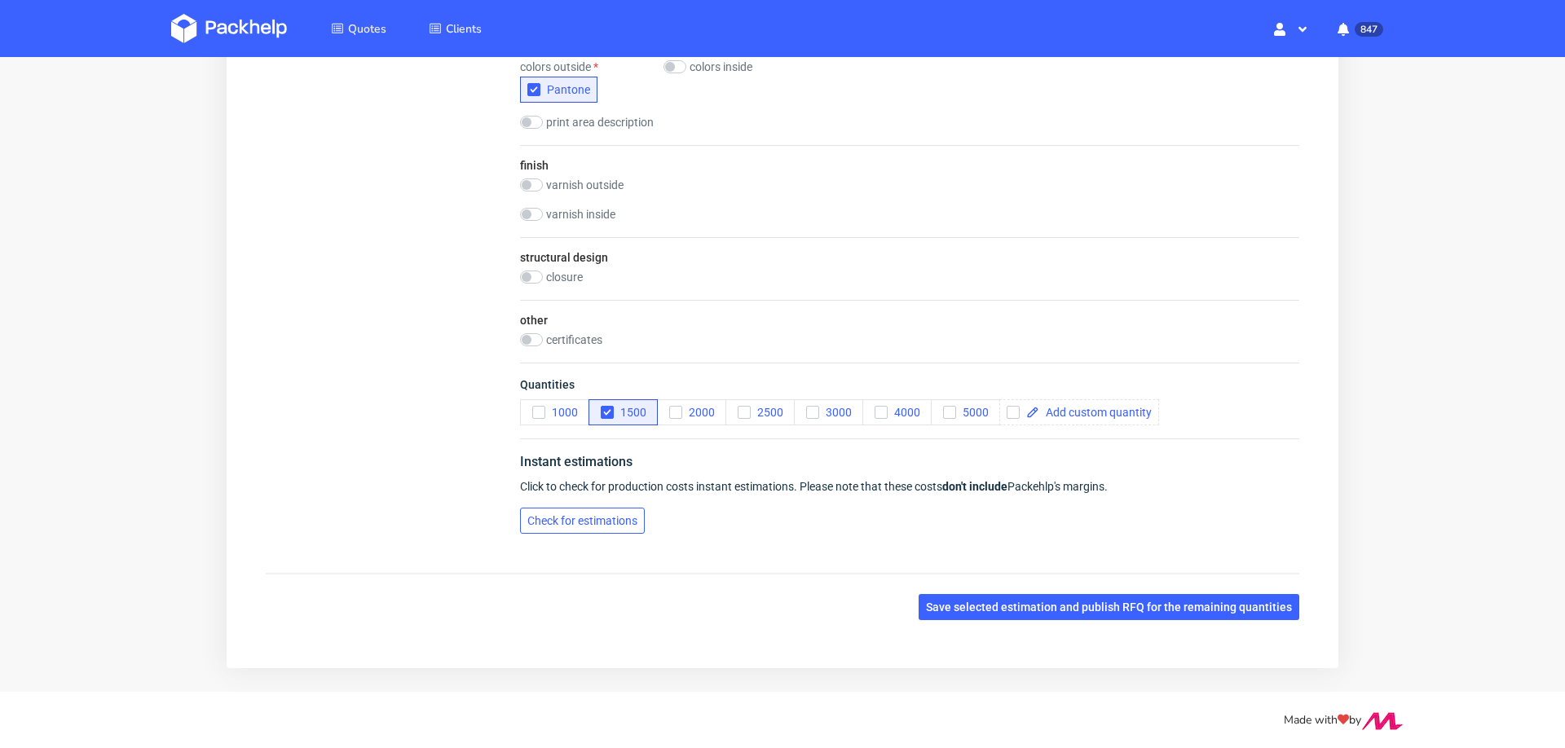
click at [566, 518] on span "Check for estimations" at bounding box center [582, 520] width 110 height 11
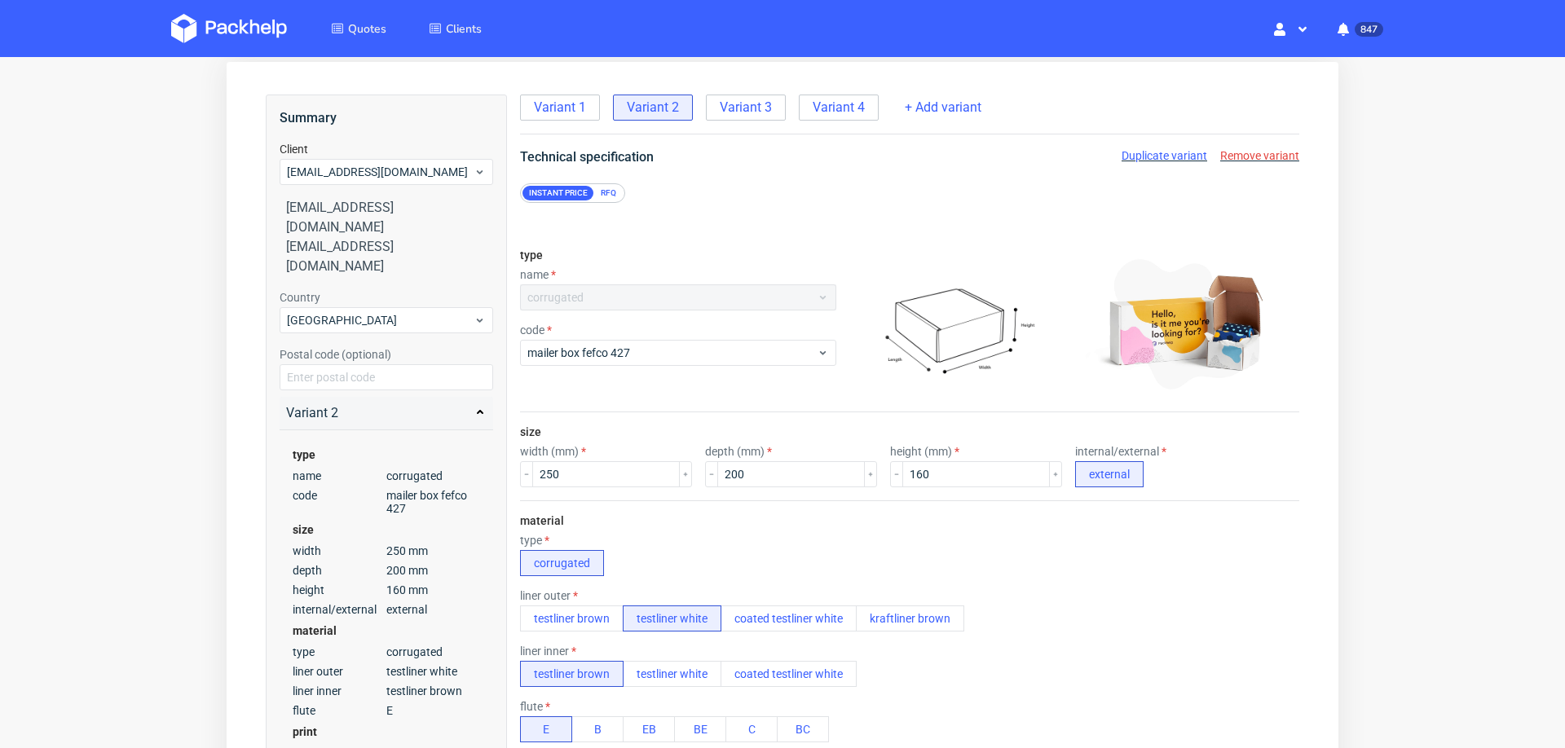
scroll to position [0, 0]
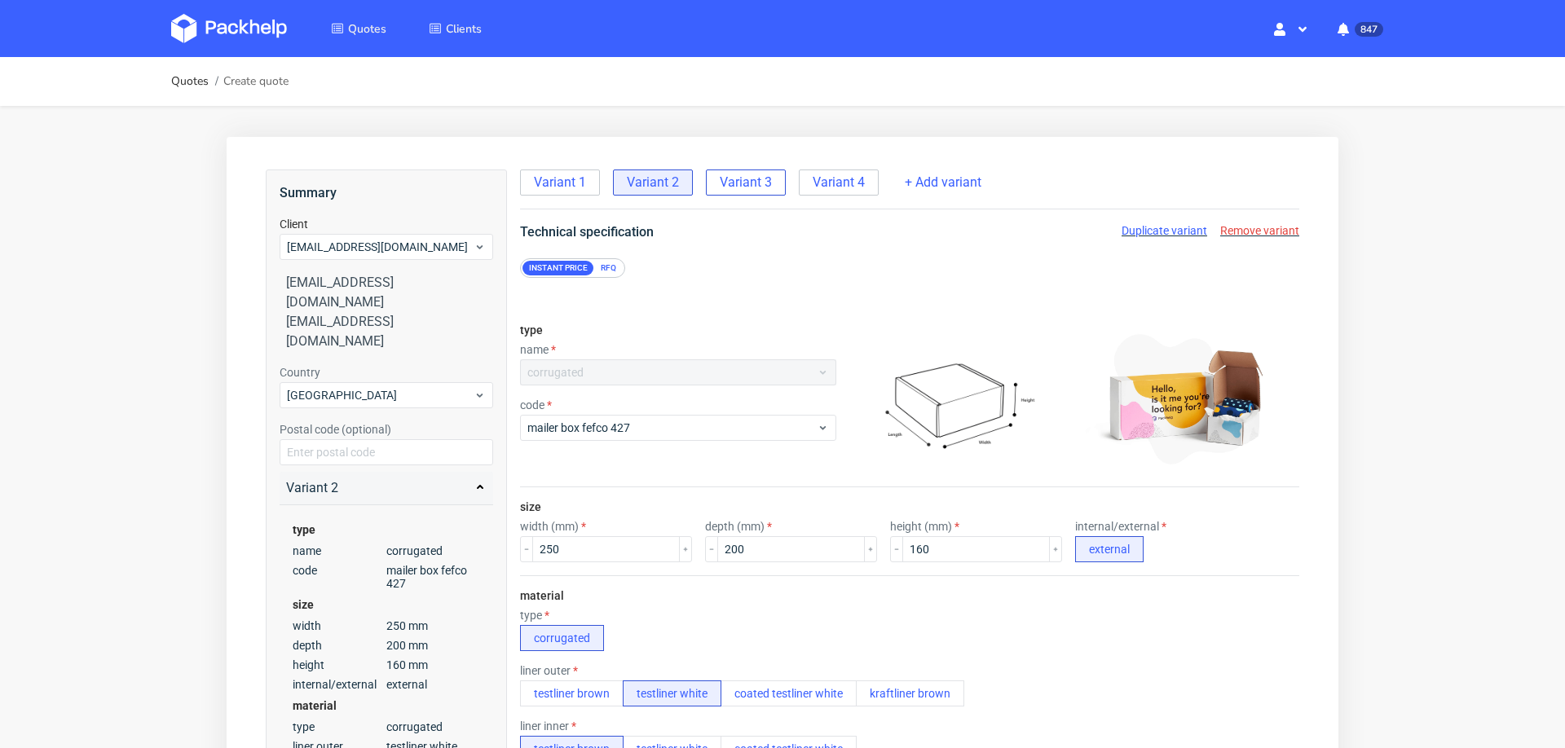
click at [733, 174] on span "Variant 3" at bounding box center [746, 183] width 52 height 18
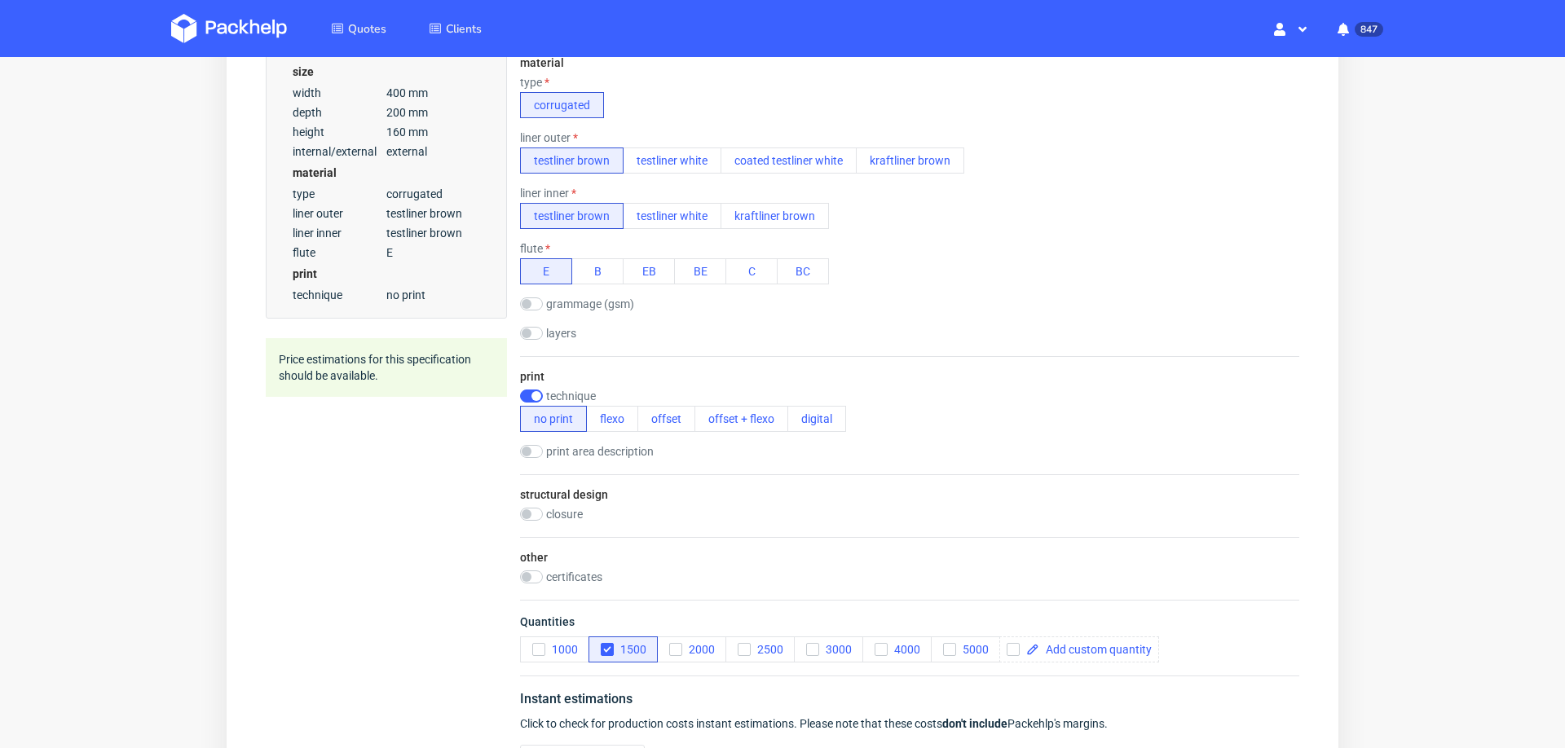
scroll to position [535, 0]
click at [682, 156] on button "testliner white" at bounding box center [672, 158] width 99 height 26
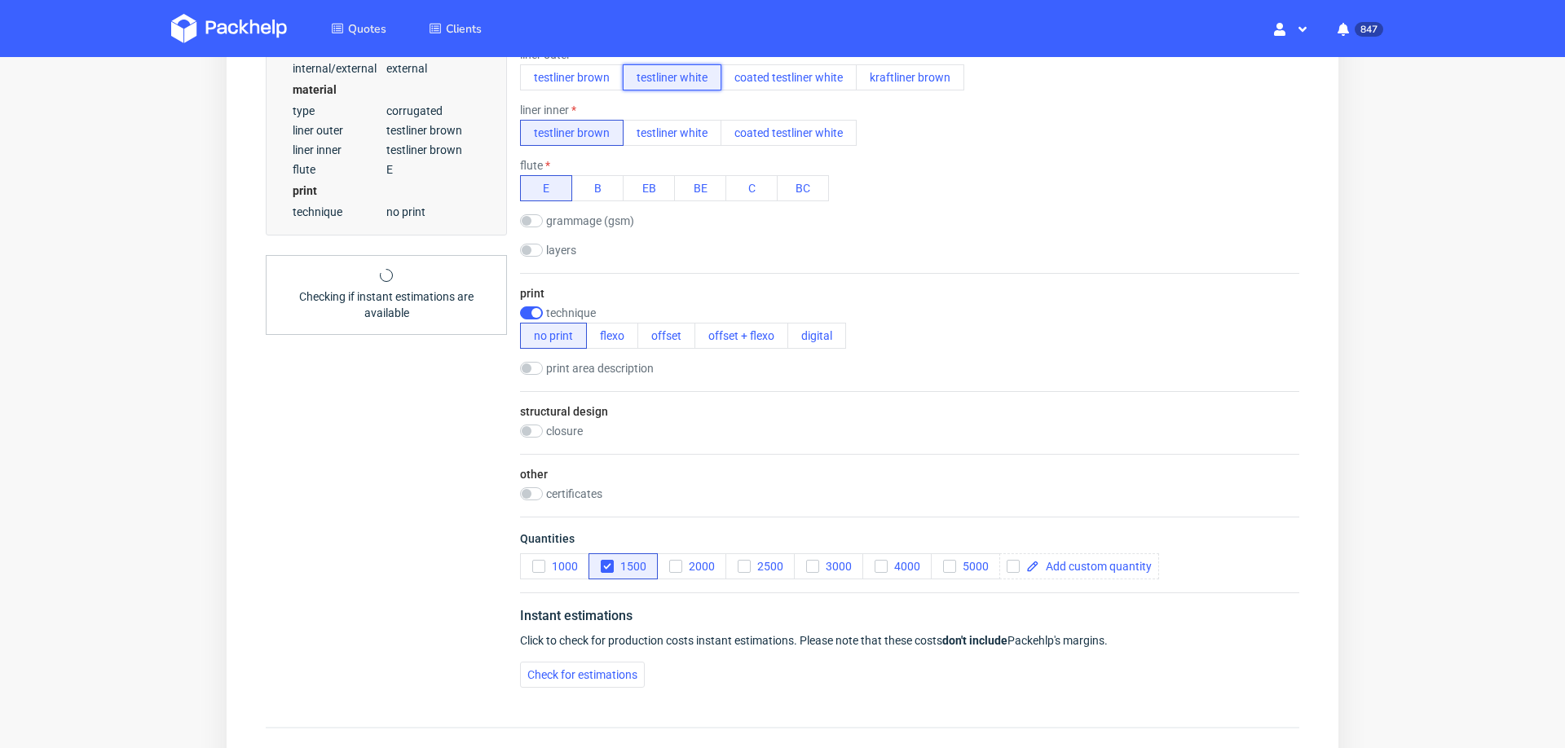
scroll to position [621, 0]
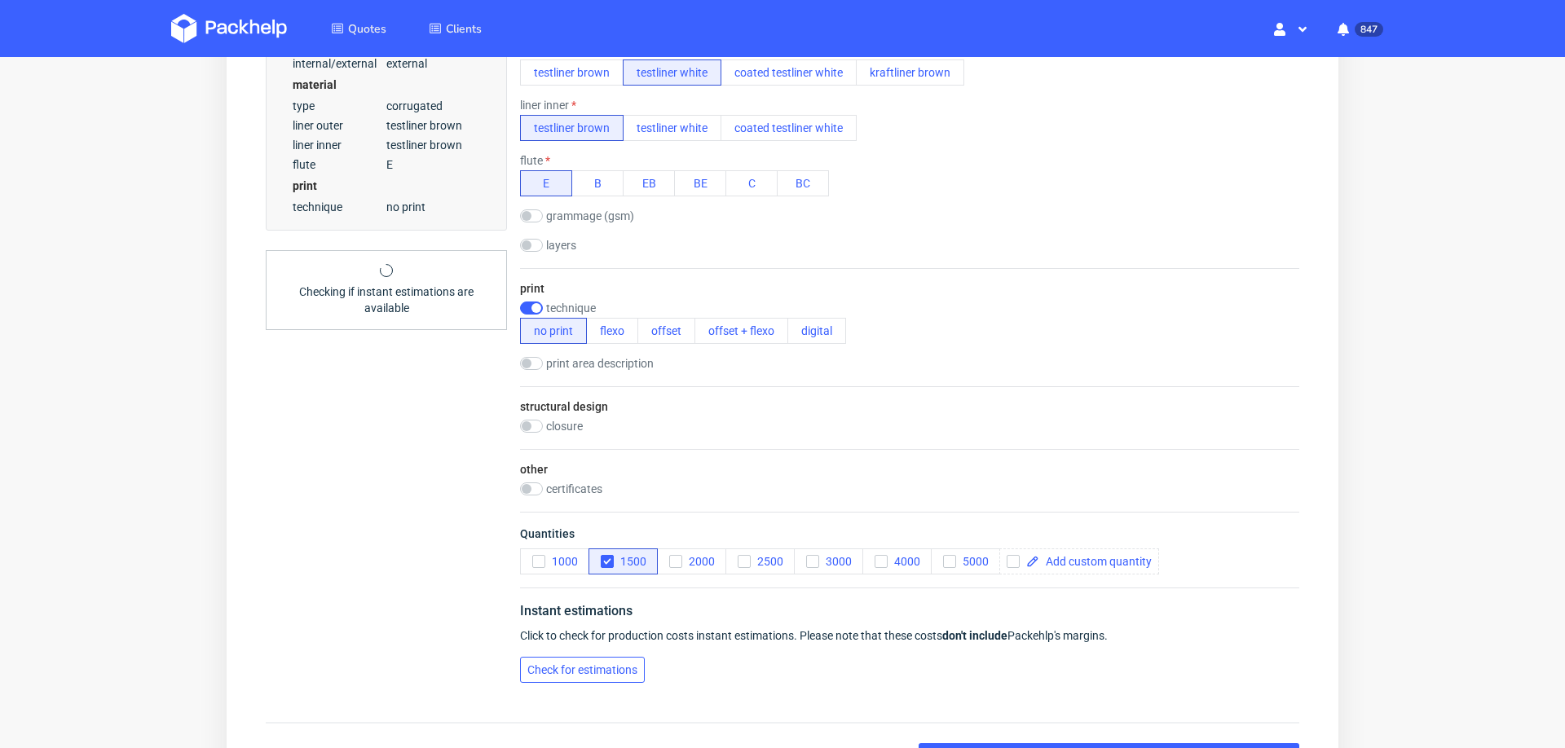
click at [566, 664] on span "Check for estimations" at bounding box center [582, 669] width 110 height 11
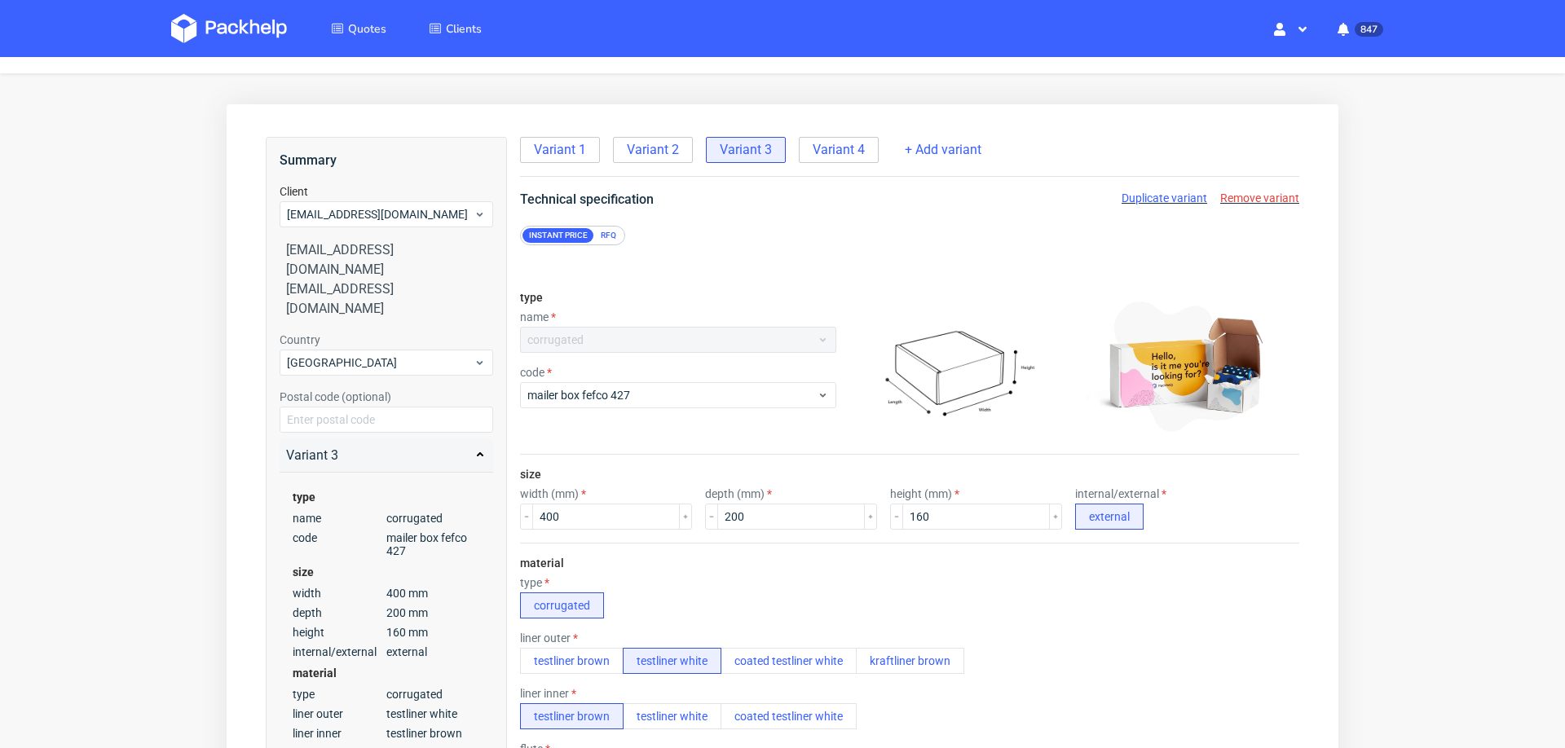
scroll to position [0, 0]
click at [847, 155] on span "Variant 4" at bounding box center [839, 150] width 52 height 18
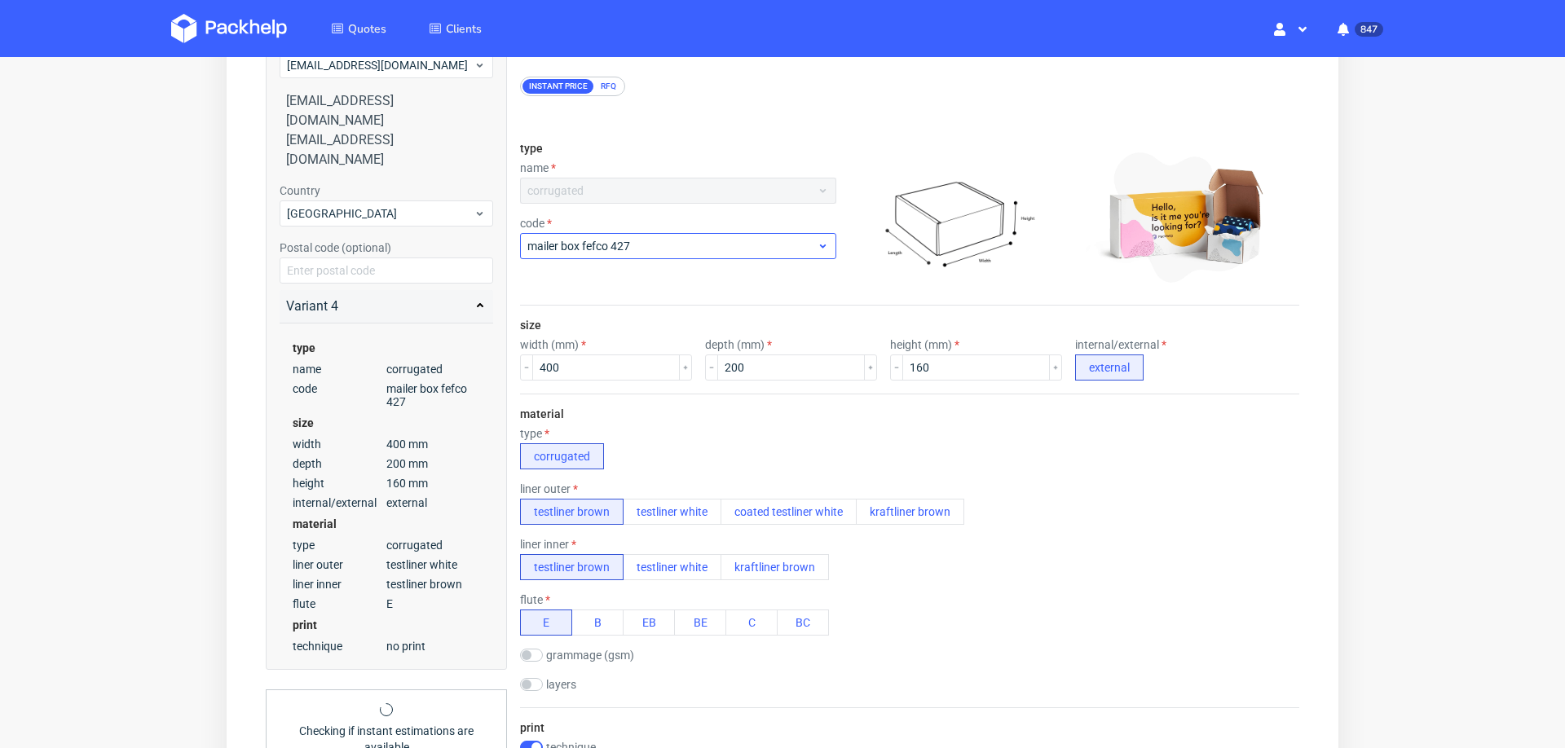
scroll to position [188, 0]
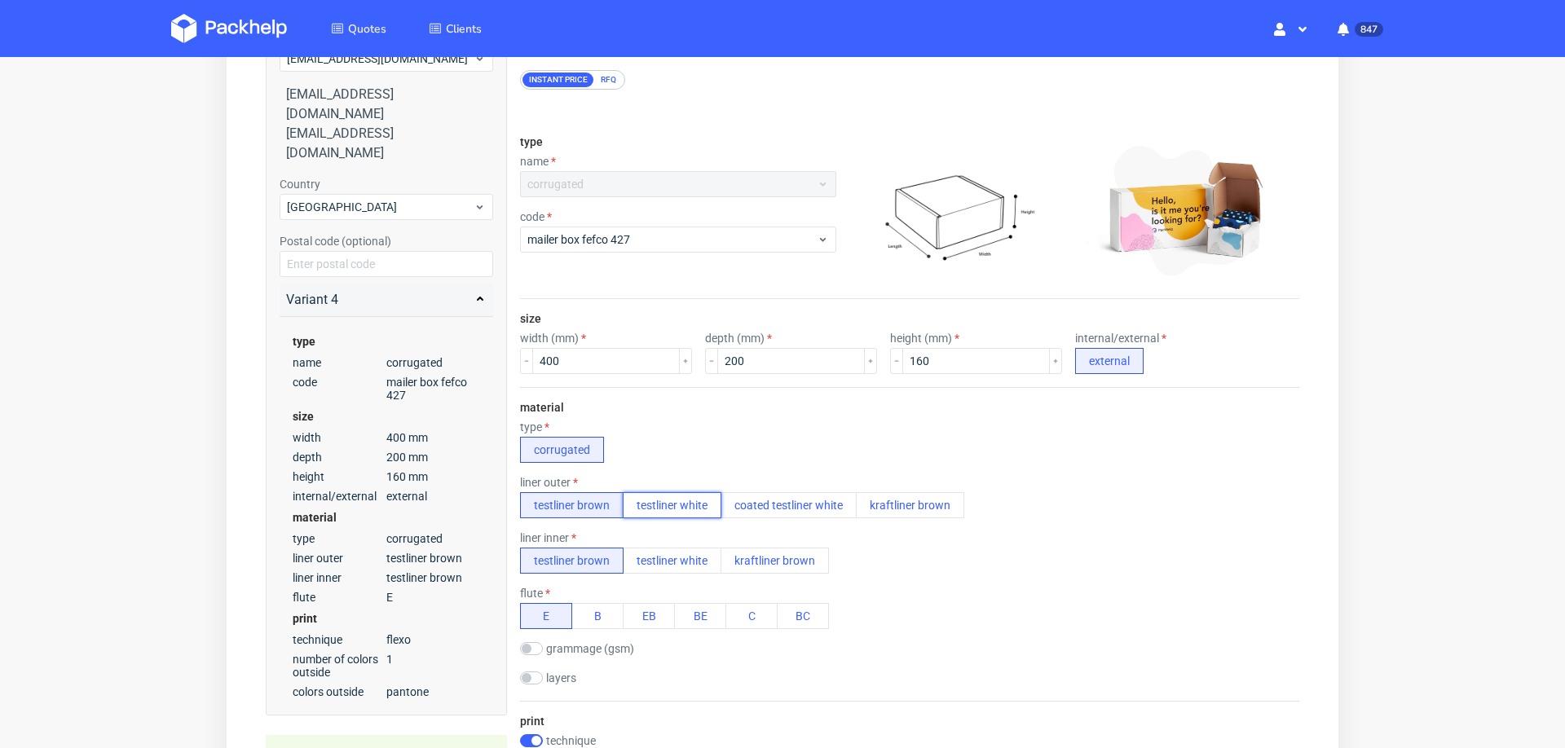
click at [672, 510] on button "testliner white" at bounding box center [672, 505] width 99 height 26
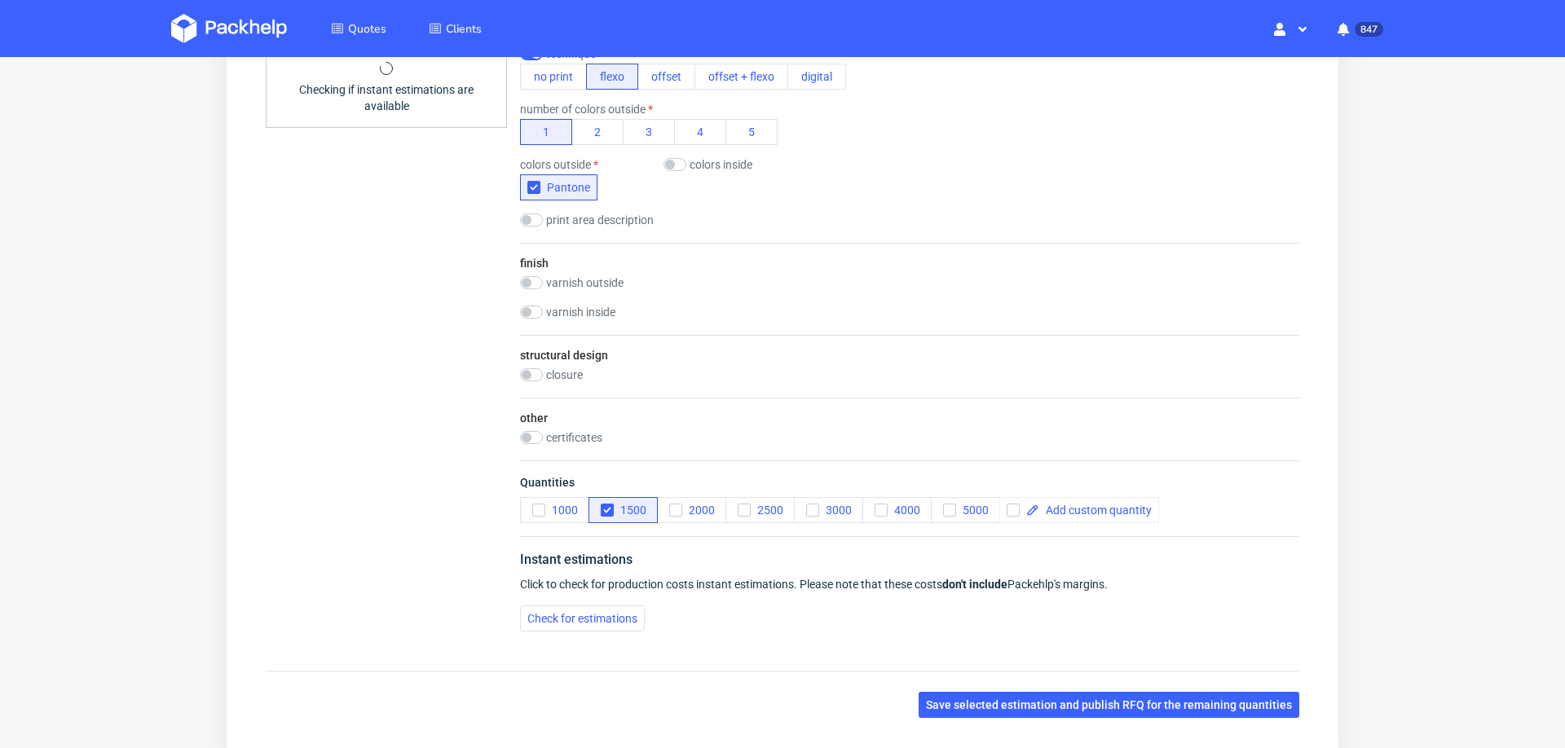
scroll to position [918, 0]
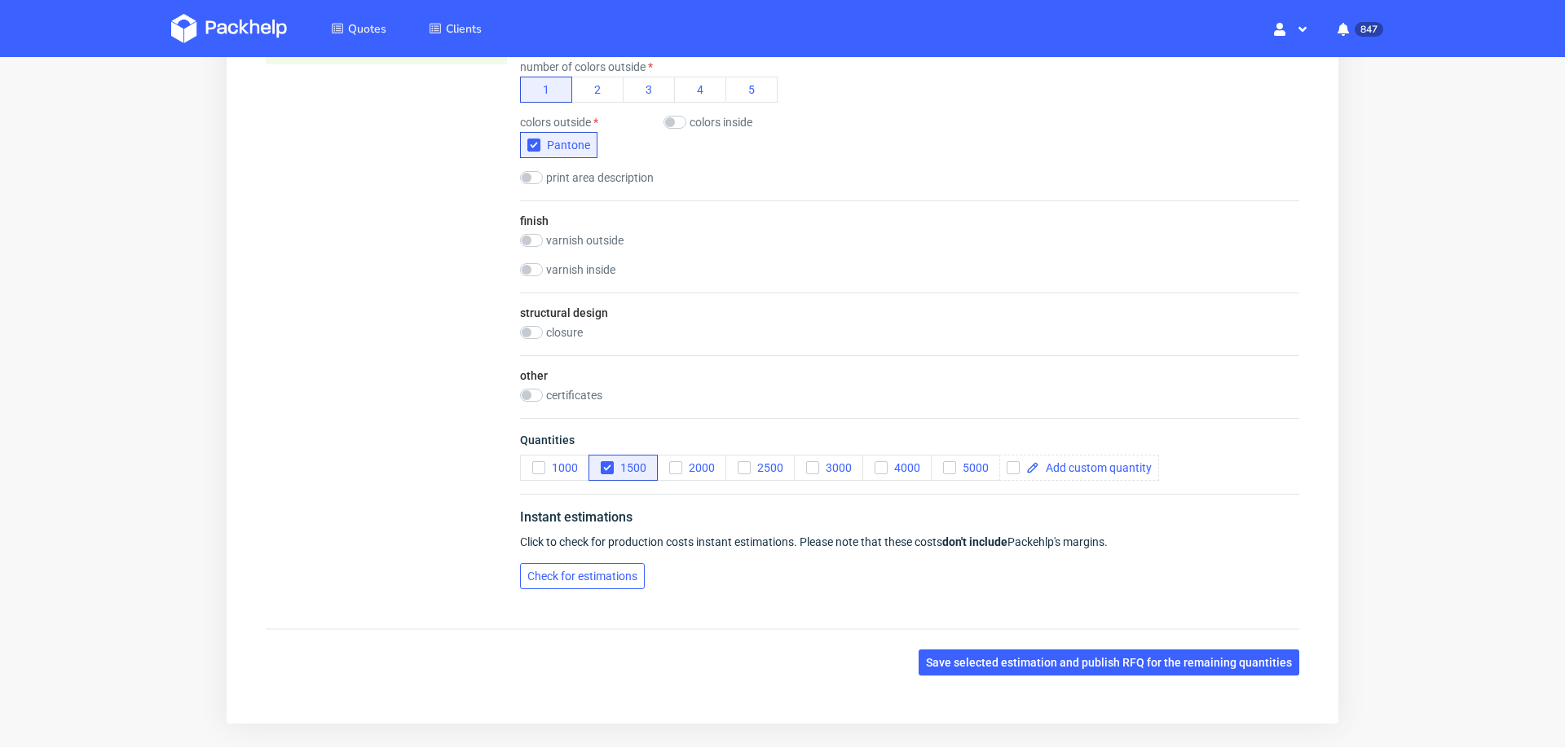
click at [590, 575] on button "Check for estimations" at bounding box center [582, 576] width 125 height 26
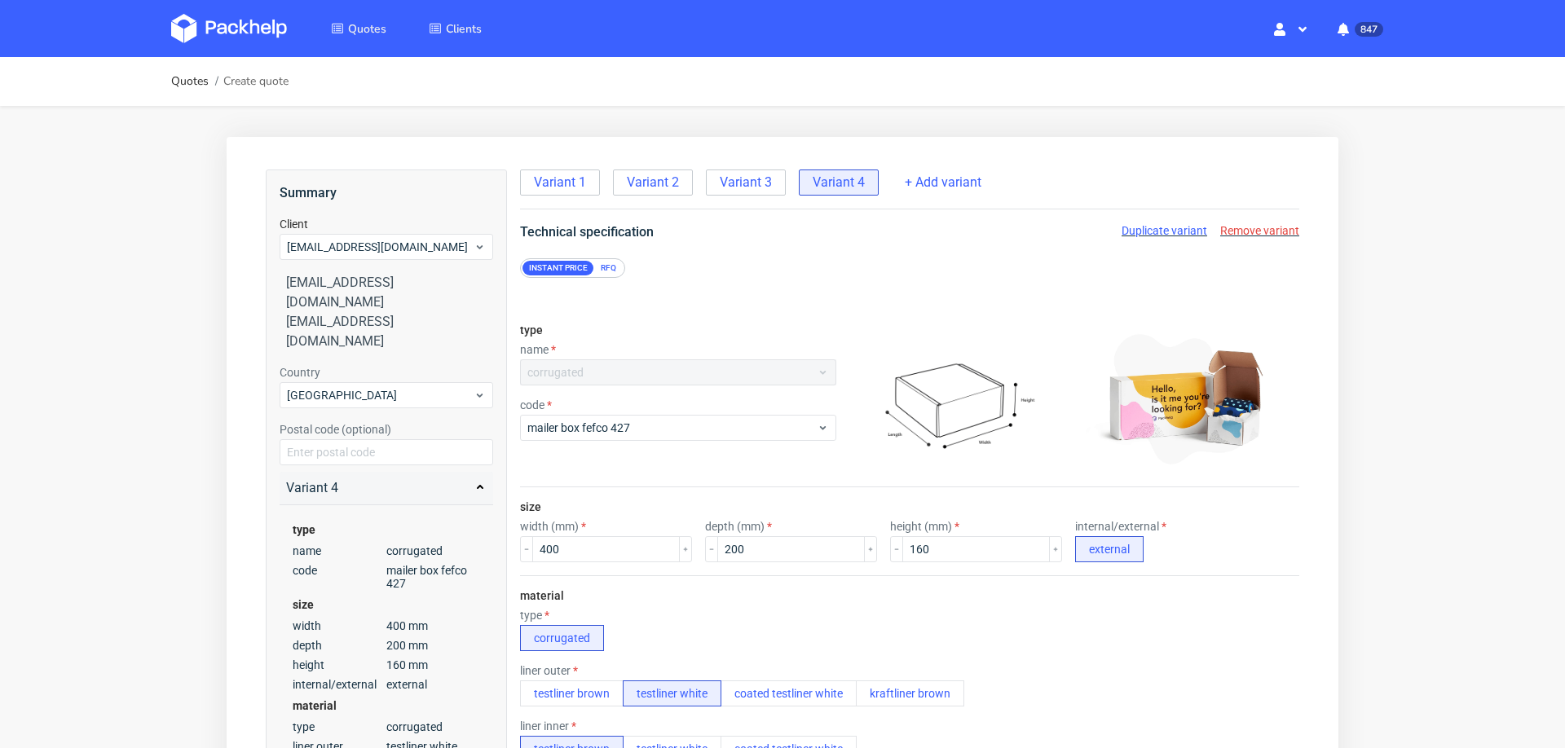
scroll to position [6, 0]
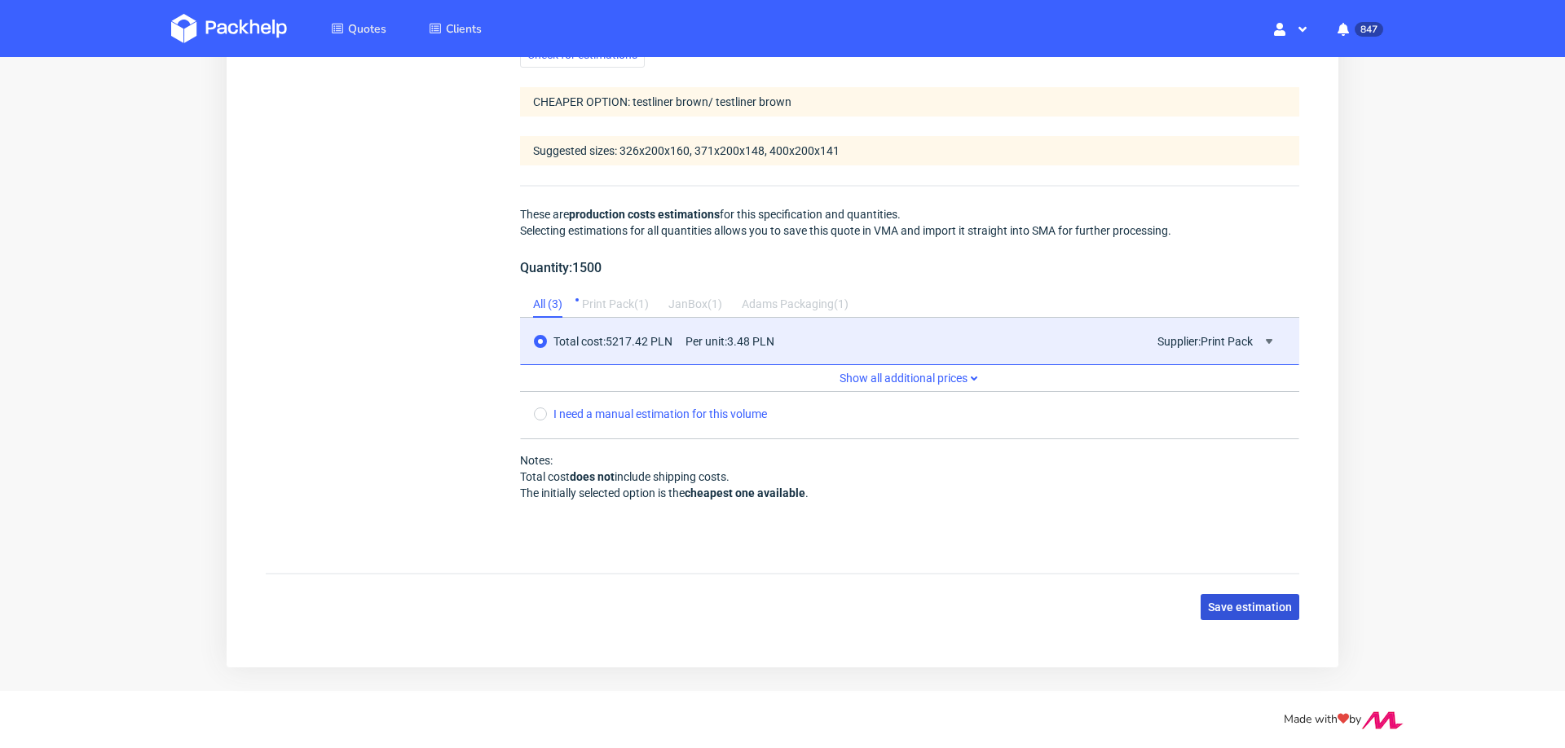
click at [1238, 601] on span "Save estimation" at bounding box center [1250, 606] width 84 height 11
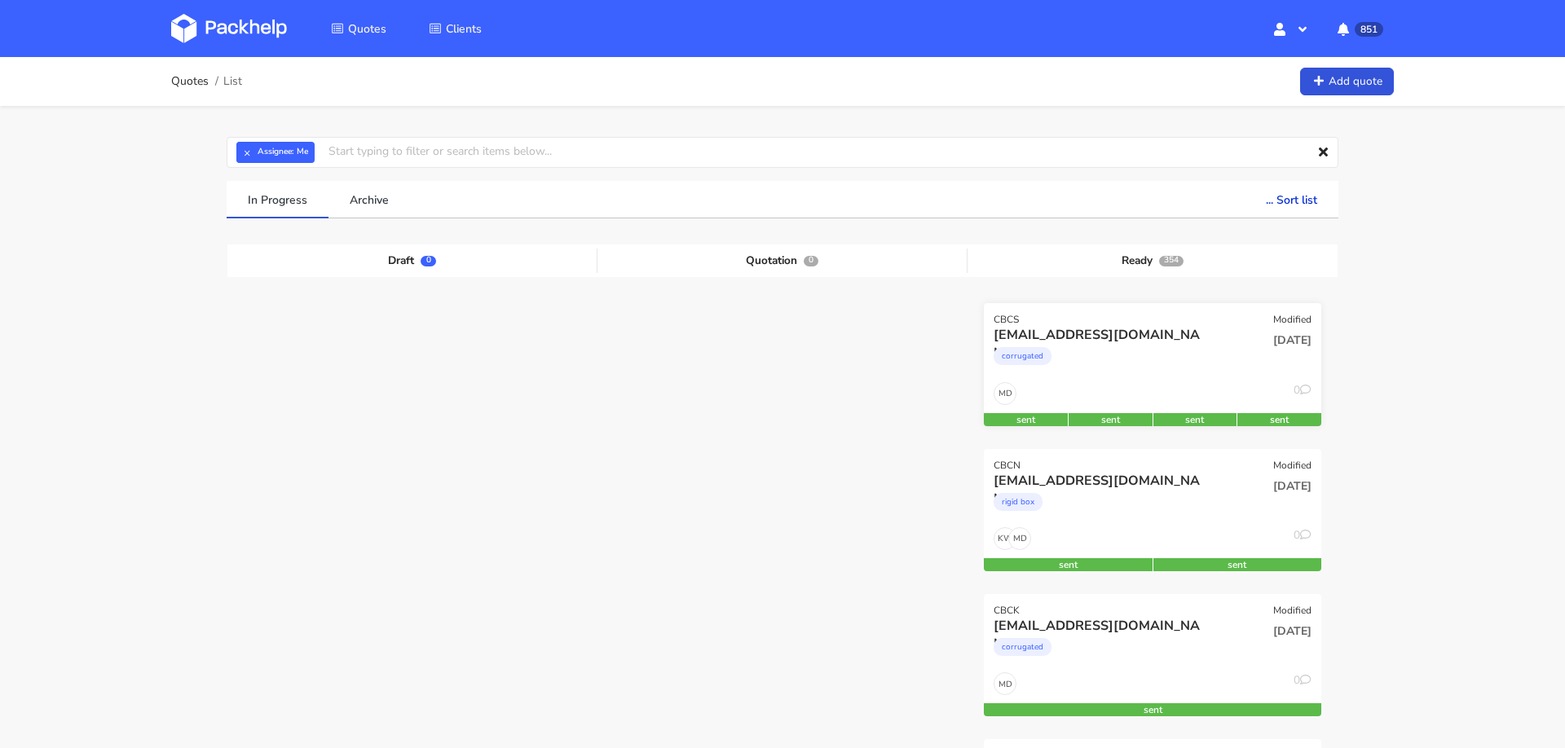
click at [1130, 356] on div "corrugated" at bounding box center [1101, 360] width 216 height 33
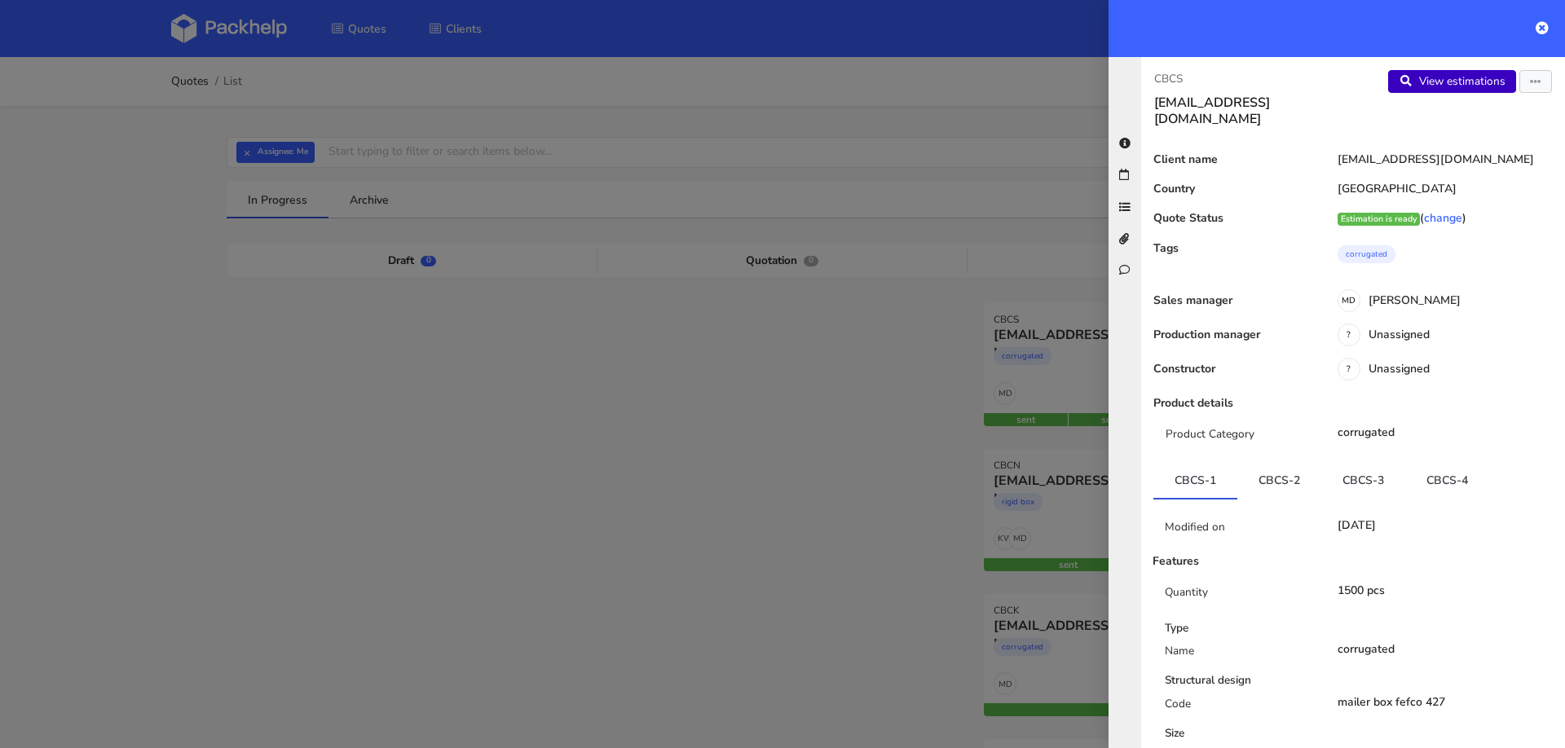
click at [1416, 76] on link "View estimations" at bounding box center [1452, 81] width 128 height 23
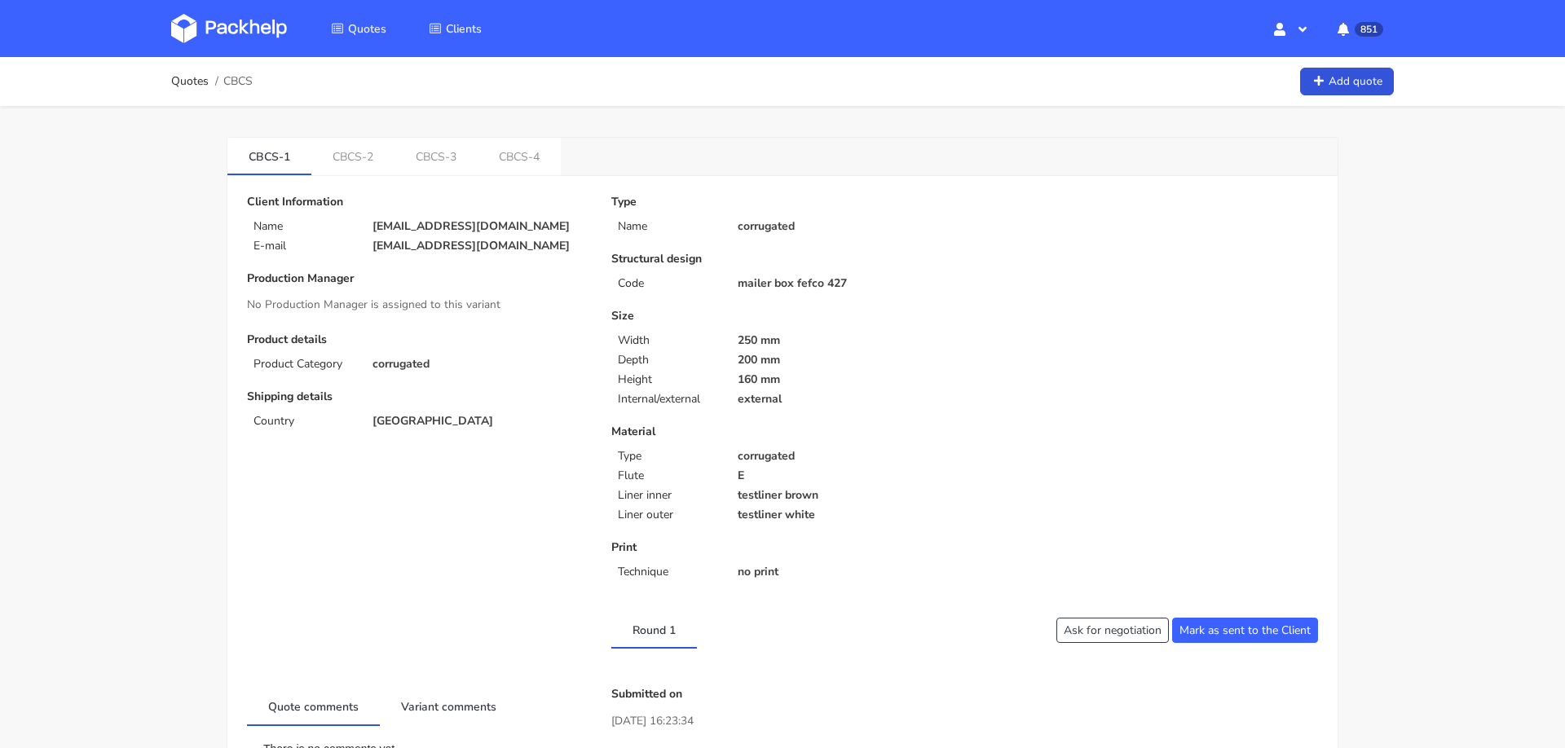
click at [404, 227] on p "[EMAIL_ADDRESS][DOMAIN_NAME]" at bounding box center [480, 226] width 216 height 13
copy div "[EMAIL_ADDRESS][DOMAIN_NAME]"
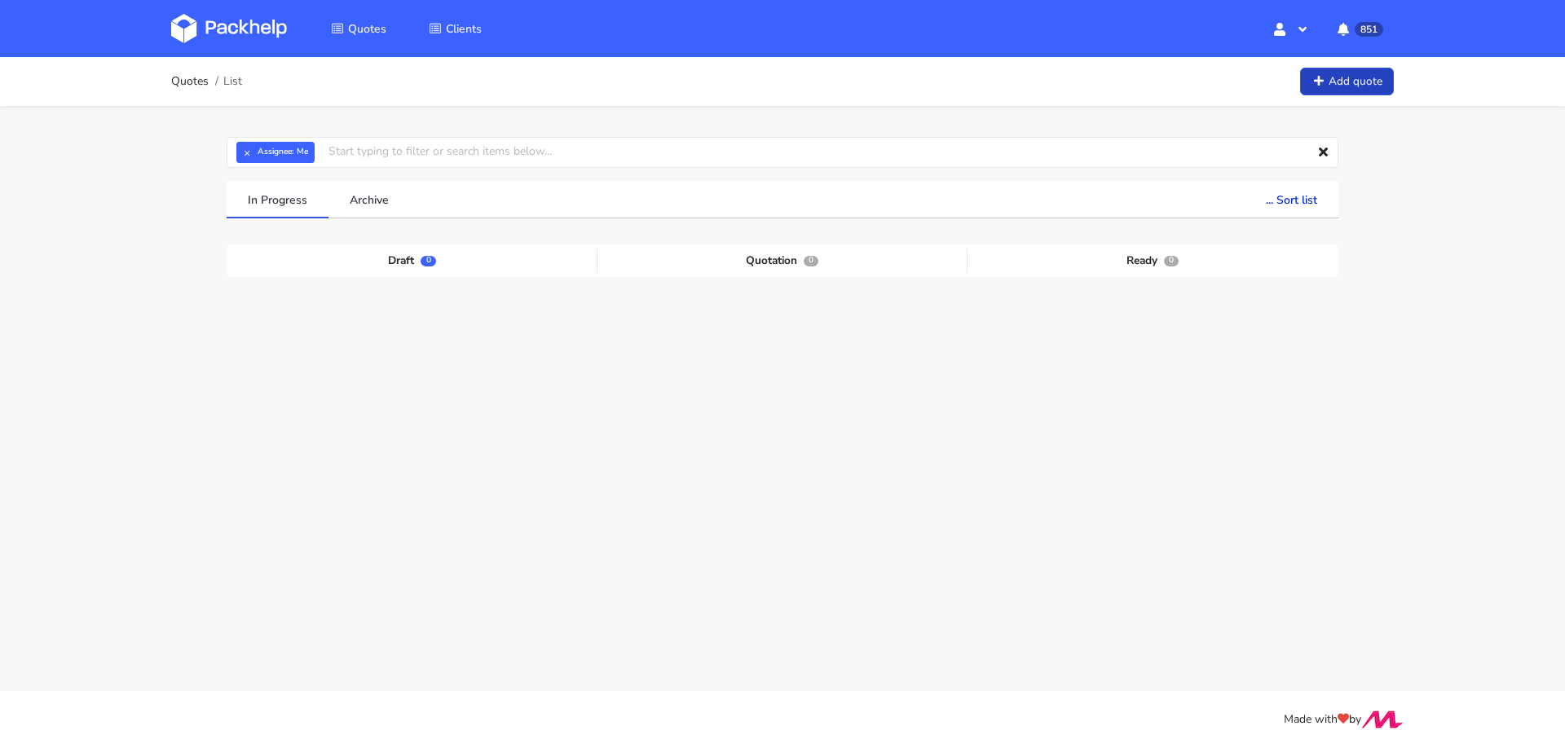
click at [1333, 77] on link "Add quote" at bounding box center [1347, 82] width 94 height 29
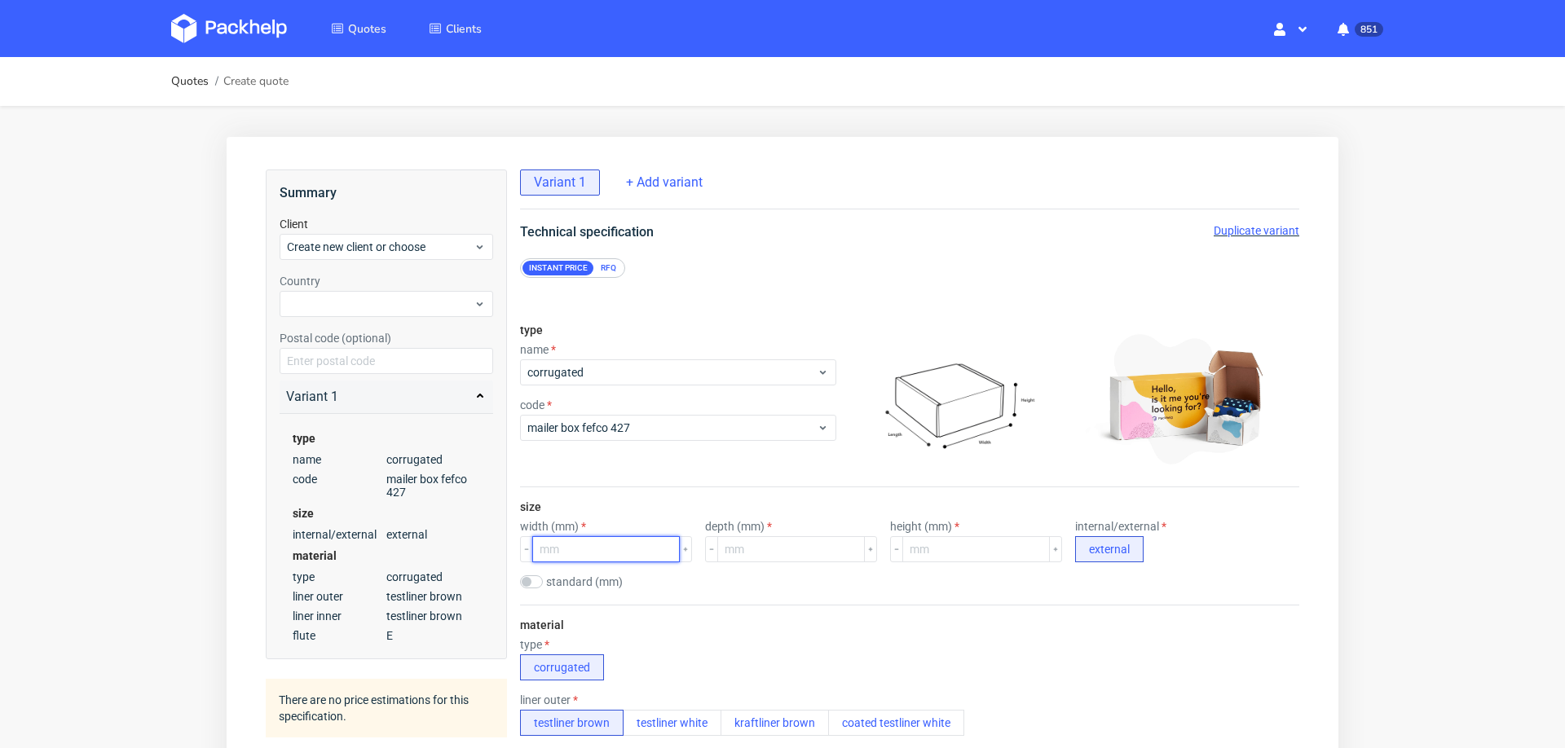
click at [557, 546] on input "number" at bounding box center [606, 549] width 148 height 26
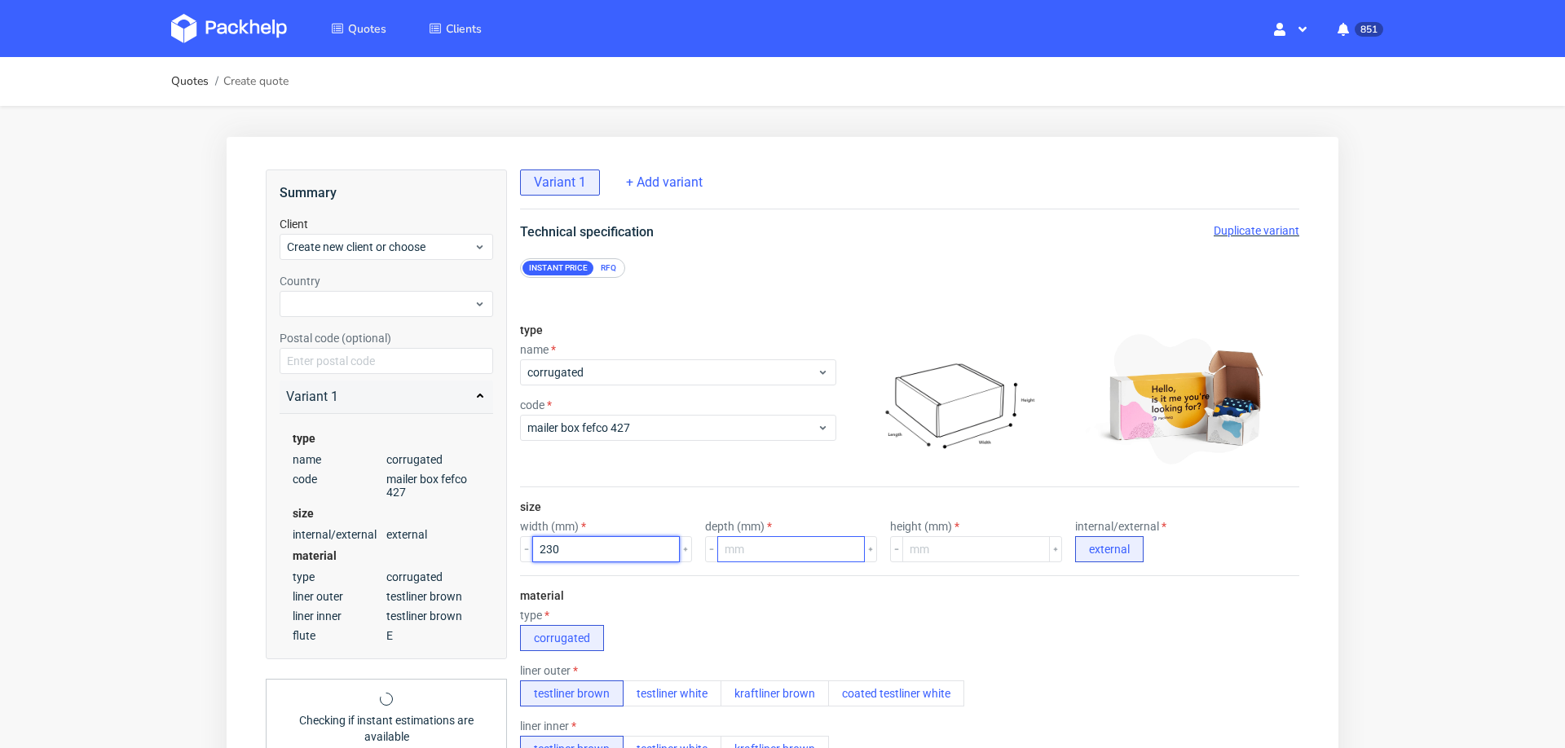
type input "230"
click at [730, 558] on input "number" at bounding box center [791, 549] width 148 height 26
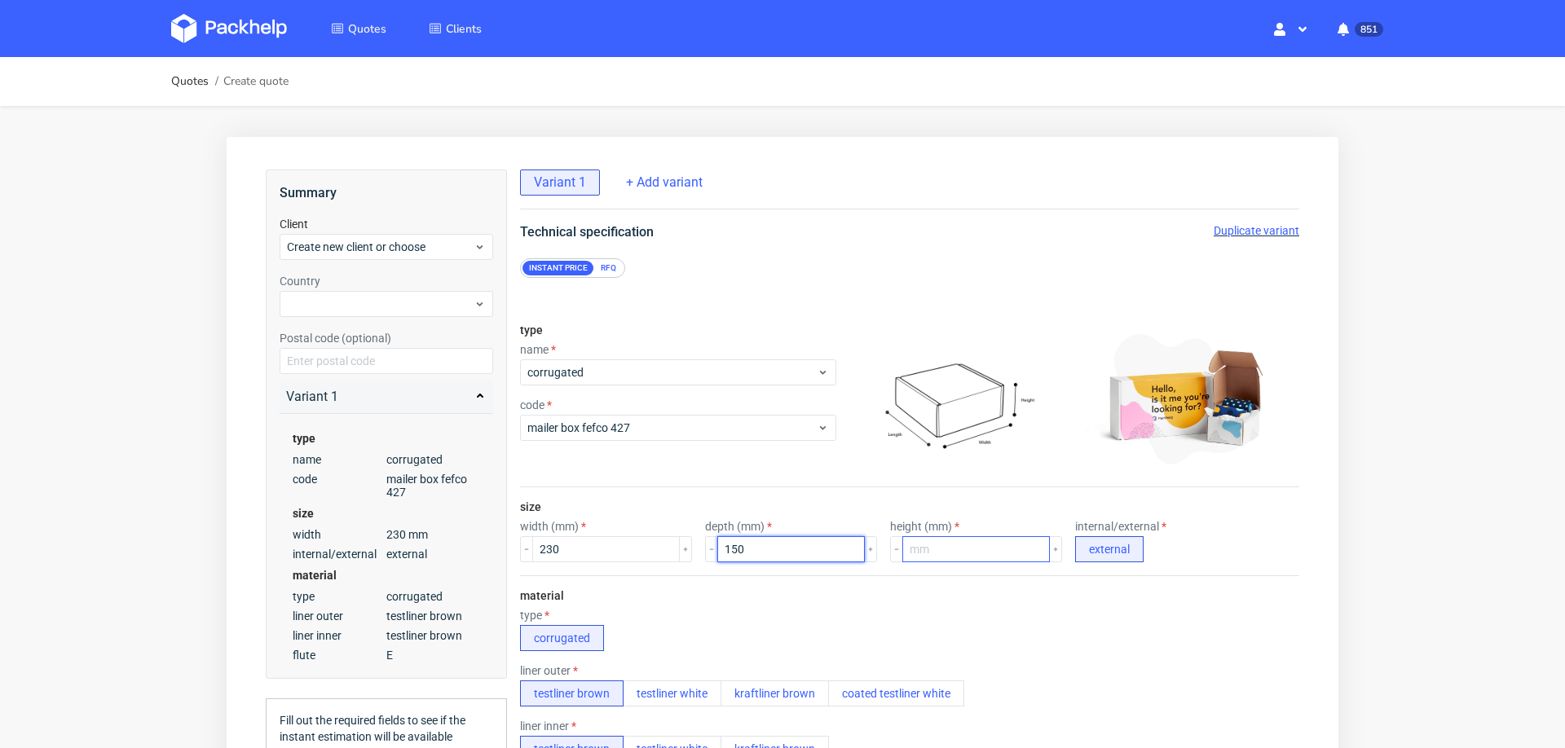
type input "150"
click at [918, 544] on input "number" at bounding box center [976, 549] width 148 height 26
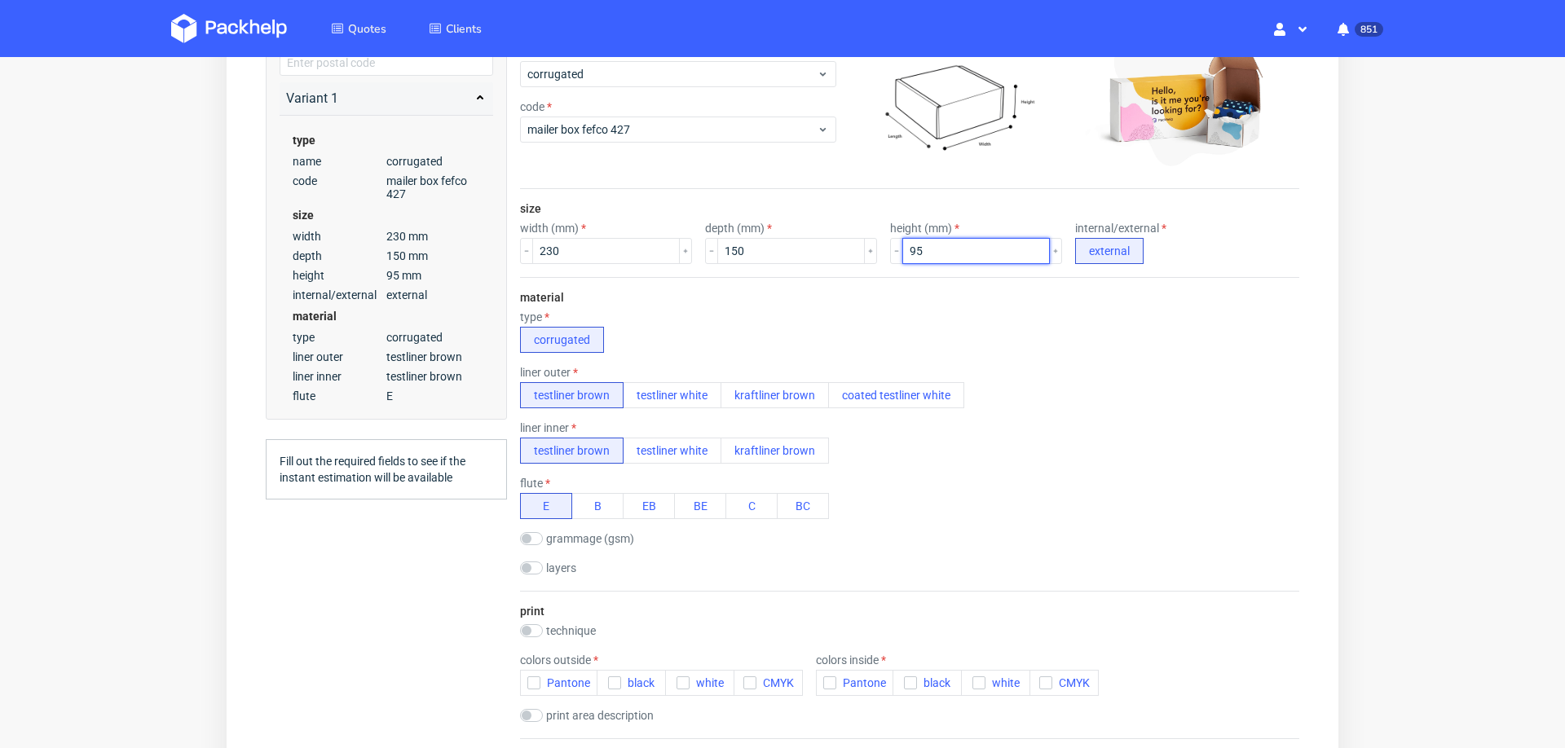
scroll to position [311, 0]
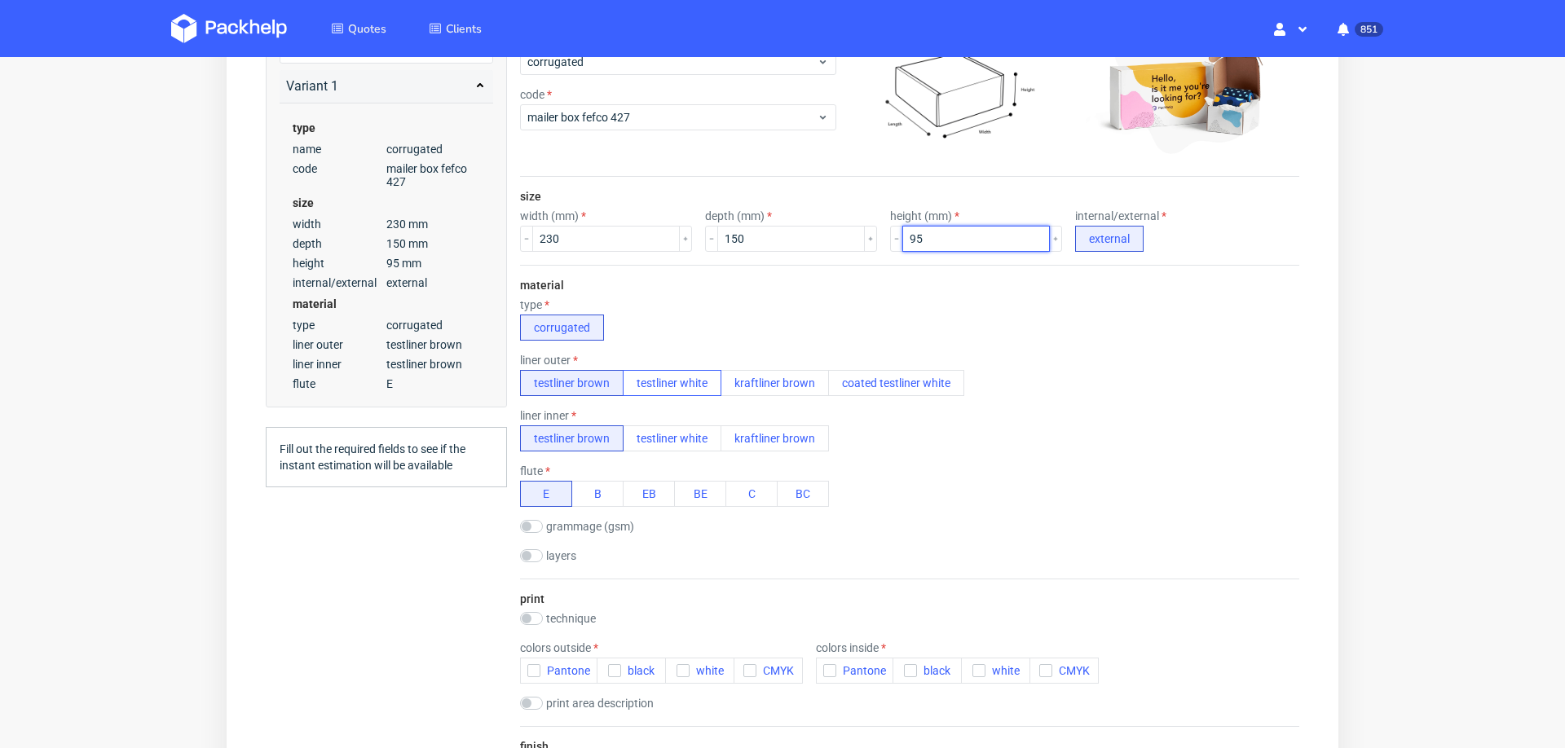
type input "95"
click at [693, 383] on button "testliner white" at bounding box center [672, 383] width 99 height 26
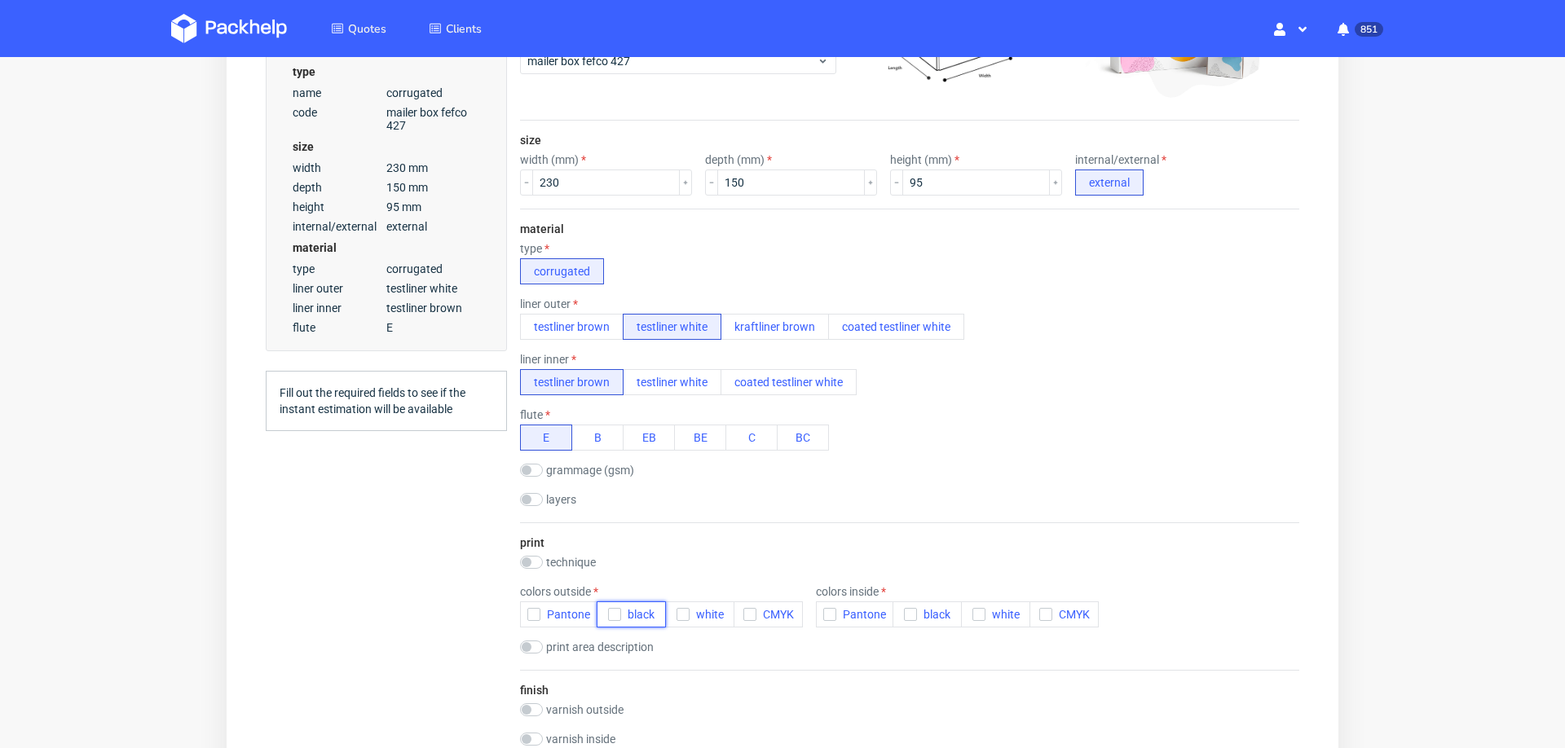
click at [613, 612] on use "button" at bounding box center [614, 615] width 7 height 6
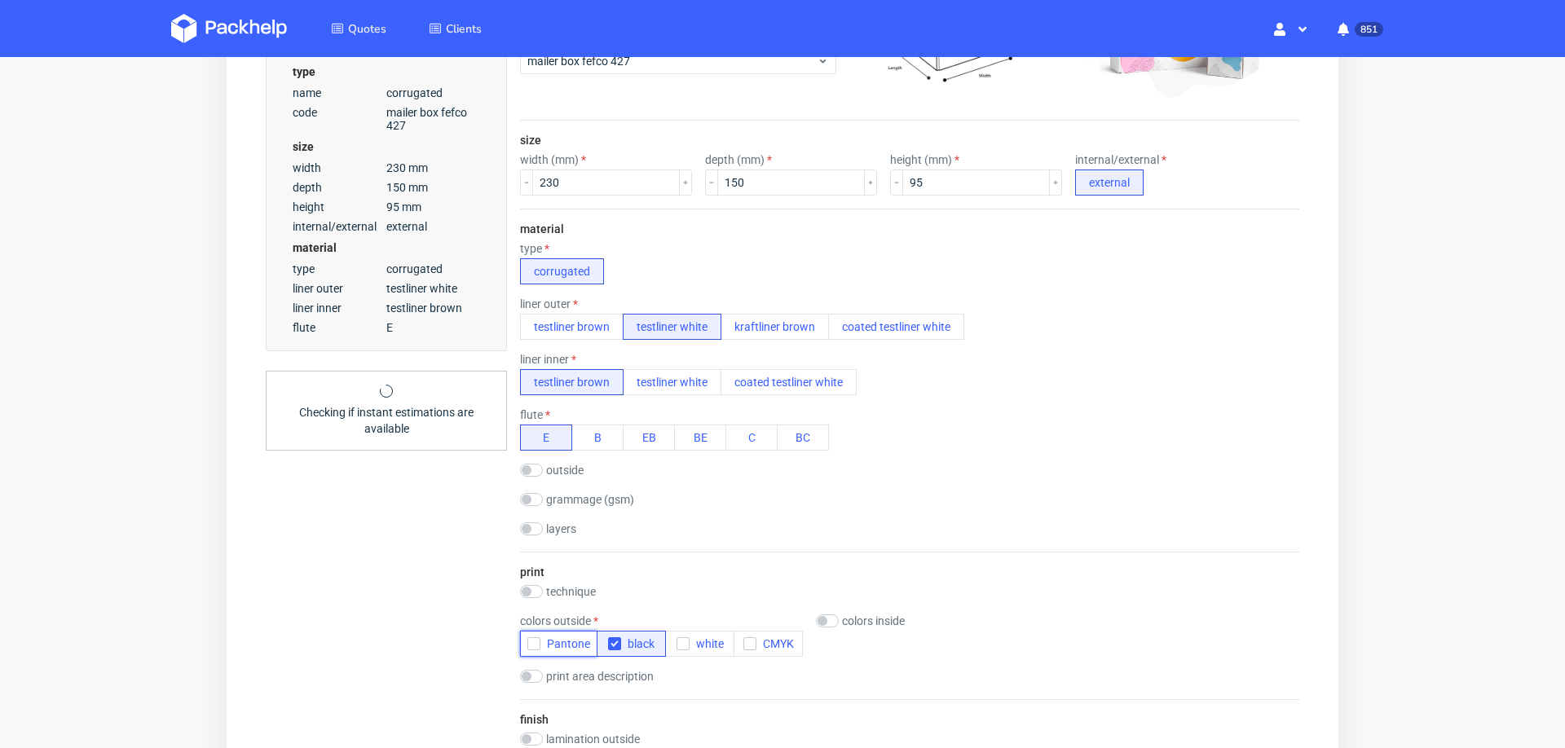
click at [538, 638] on icon "button" at bounding box center [533, 643] width 11 height 11
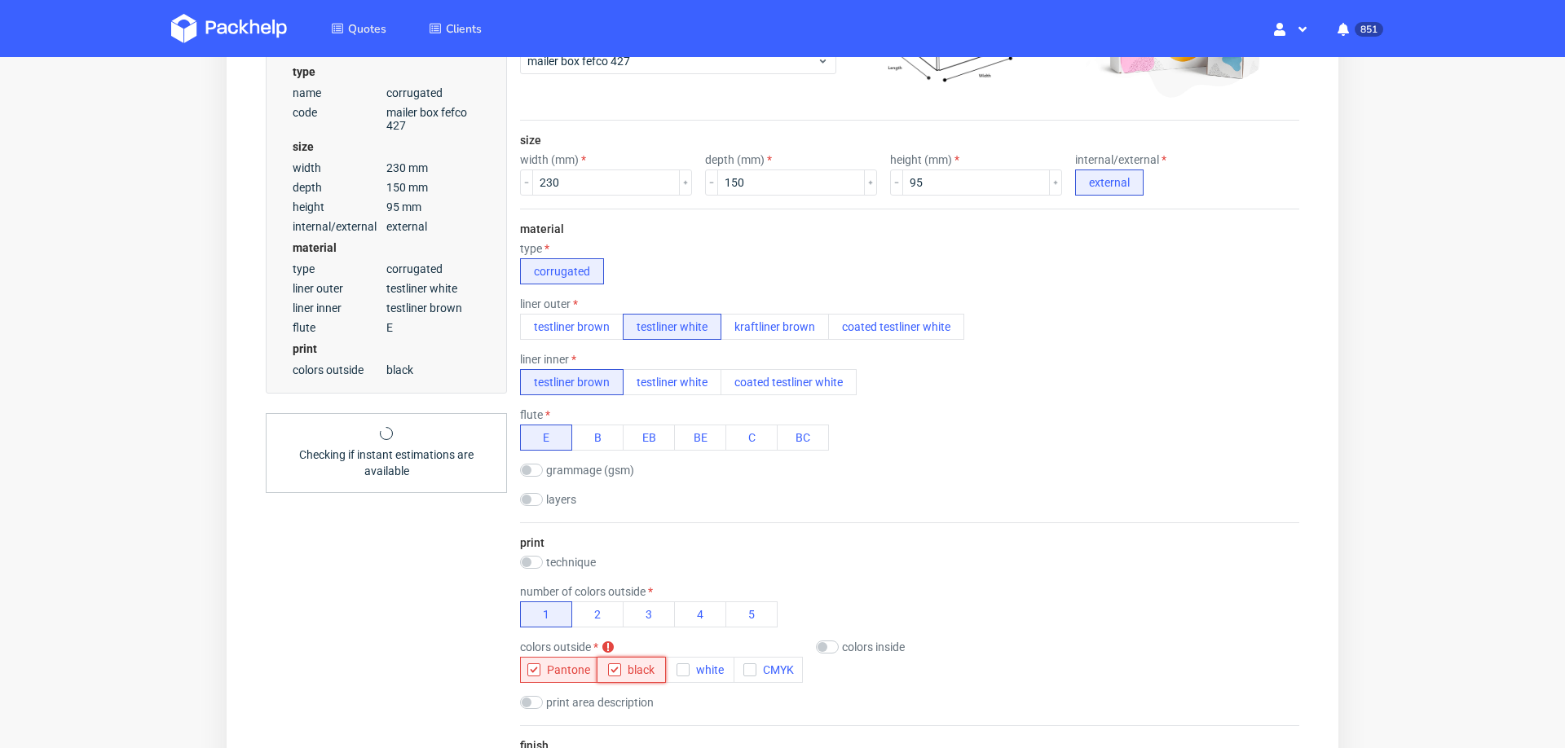
click at [611, 664] on icon "button" at bounding box center [614, 669] width 11 height 11
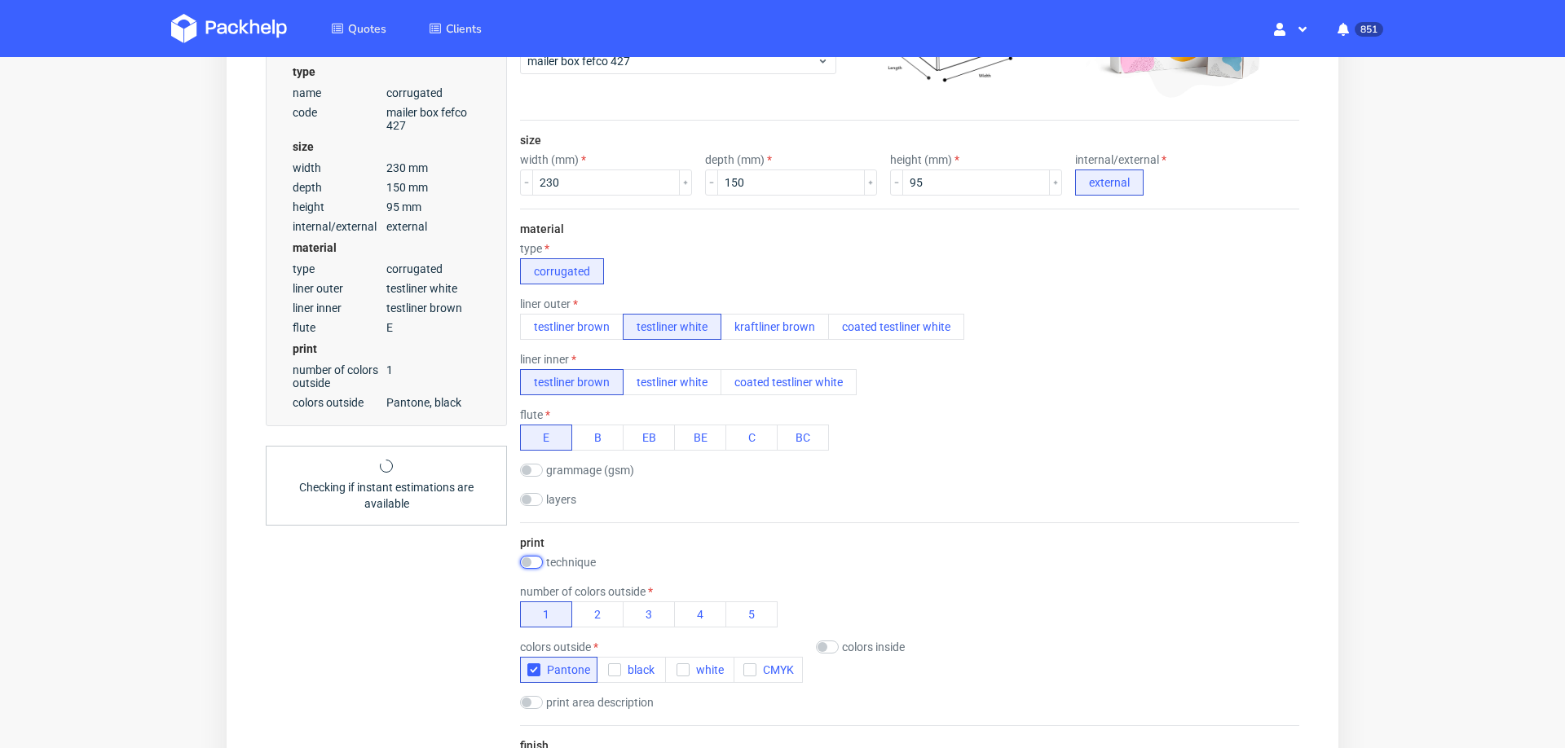
click at [534, 556] on input "checkbox" at bounding box center [531, 562] width 23 height 13
checkbox input "true"
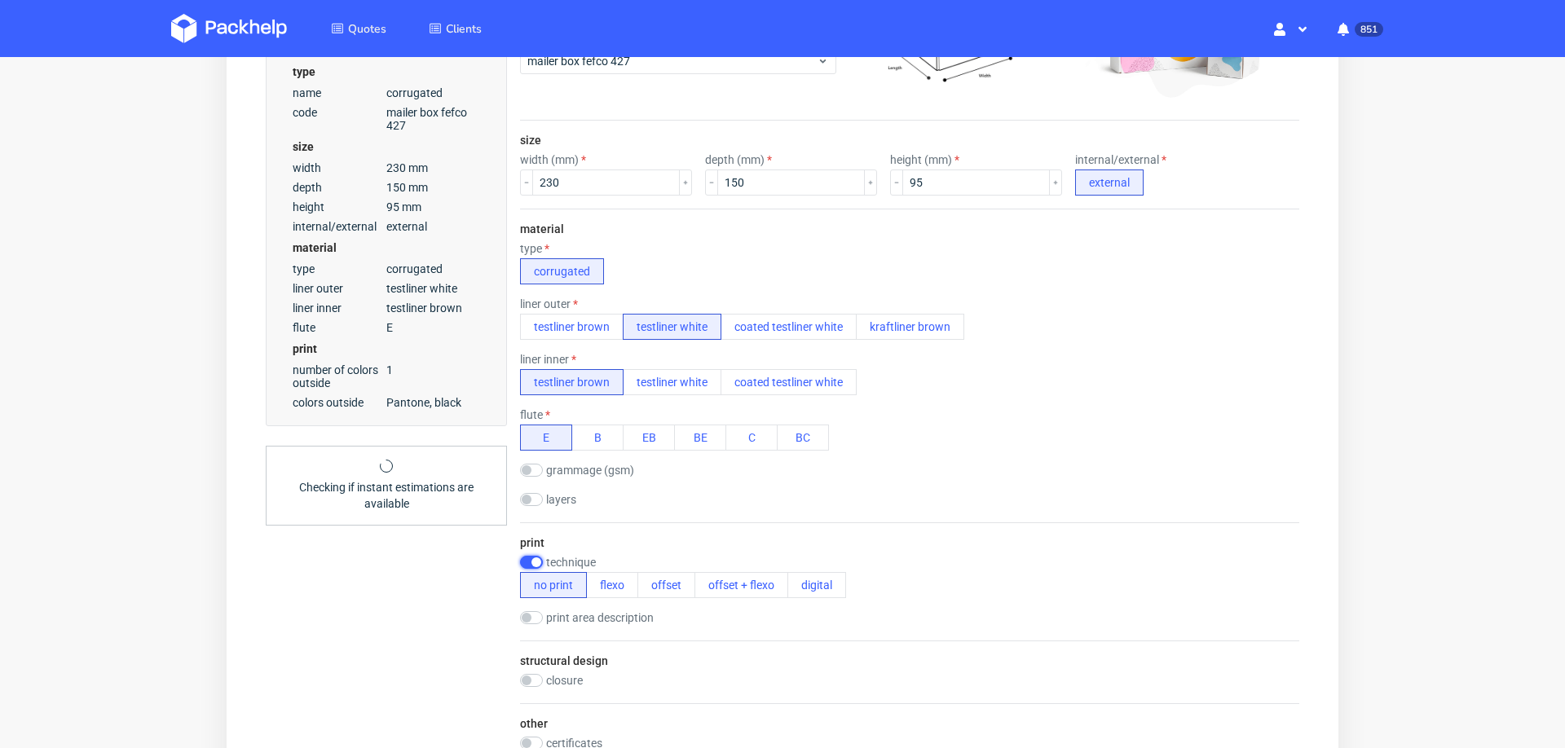
scroll to position [0, 0]
click at [599, 574] on button "flexo" at bounding box center [612, 585] width 52 height 26
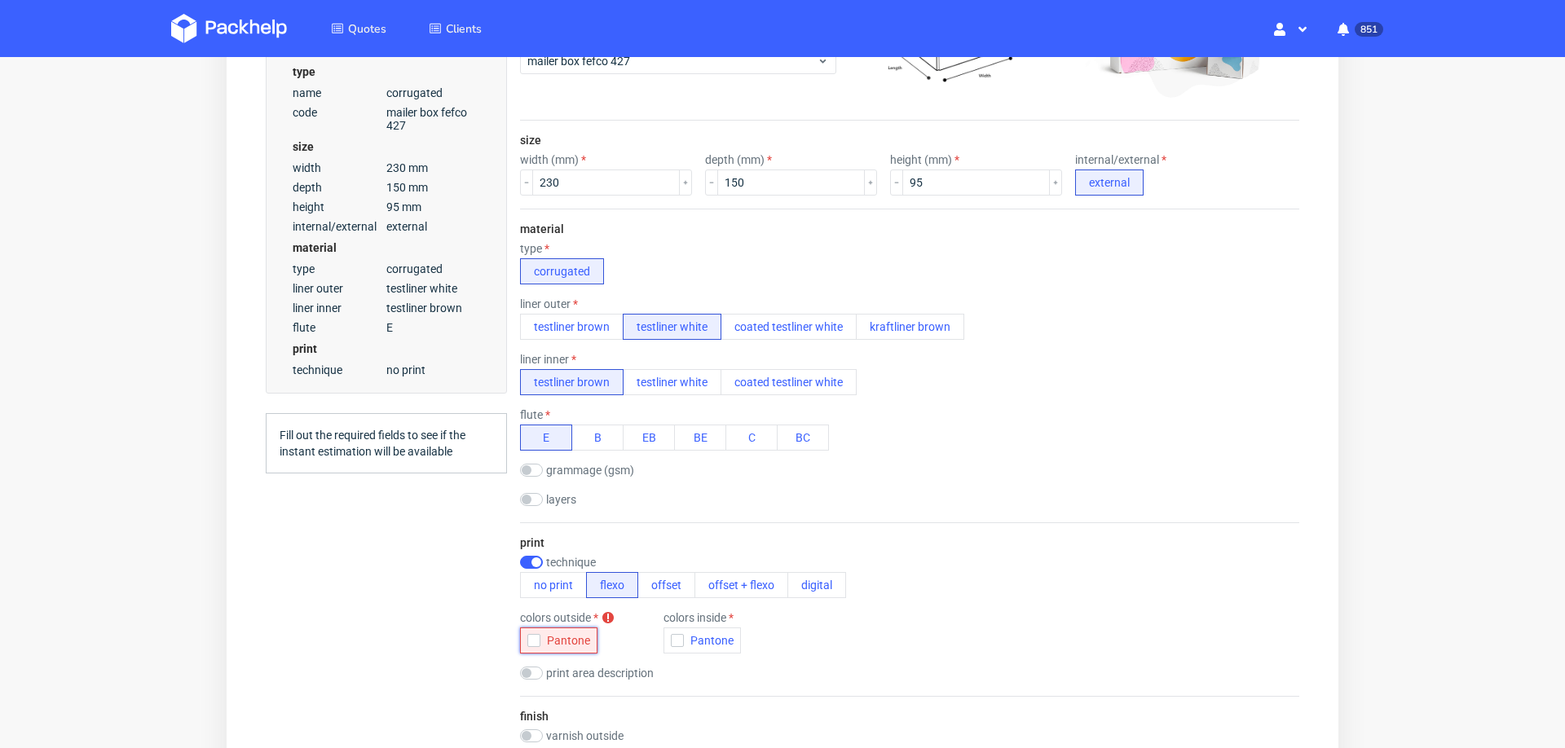
click at [535, 640] on icon "button" at bounding box center [533, 640] width 11 height 11
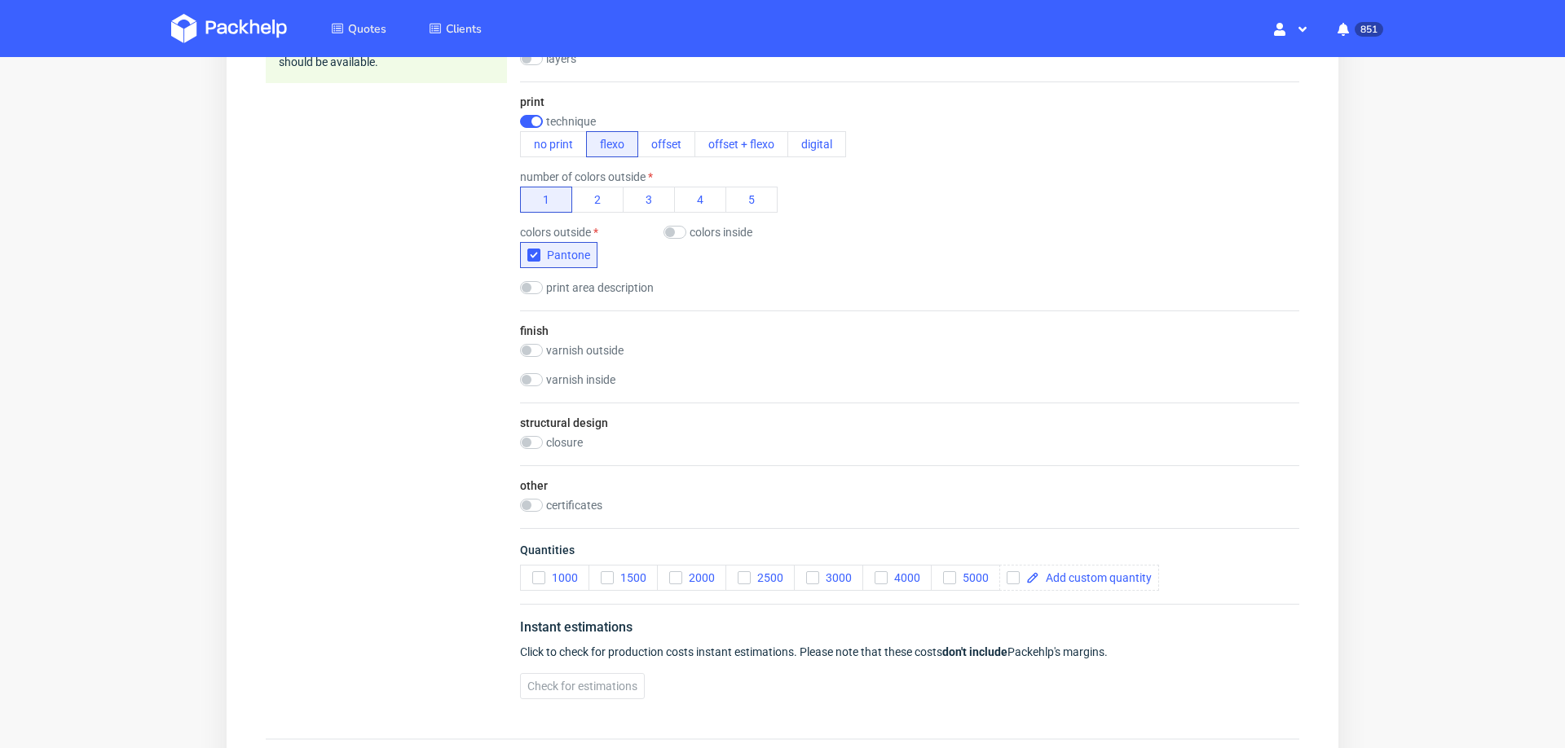
scroll to position [810, 0]
click at [537, 573] on use "button" at bounding box center [538, 576] width 7 height 6
click at [557, 671] on button "Check for estimations" at bounding box center [582, 684] width 125 height 26
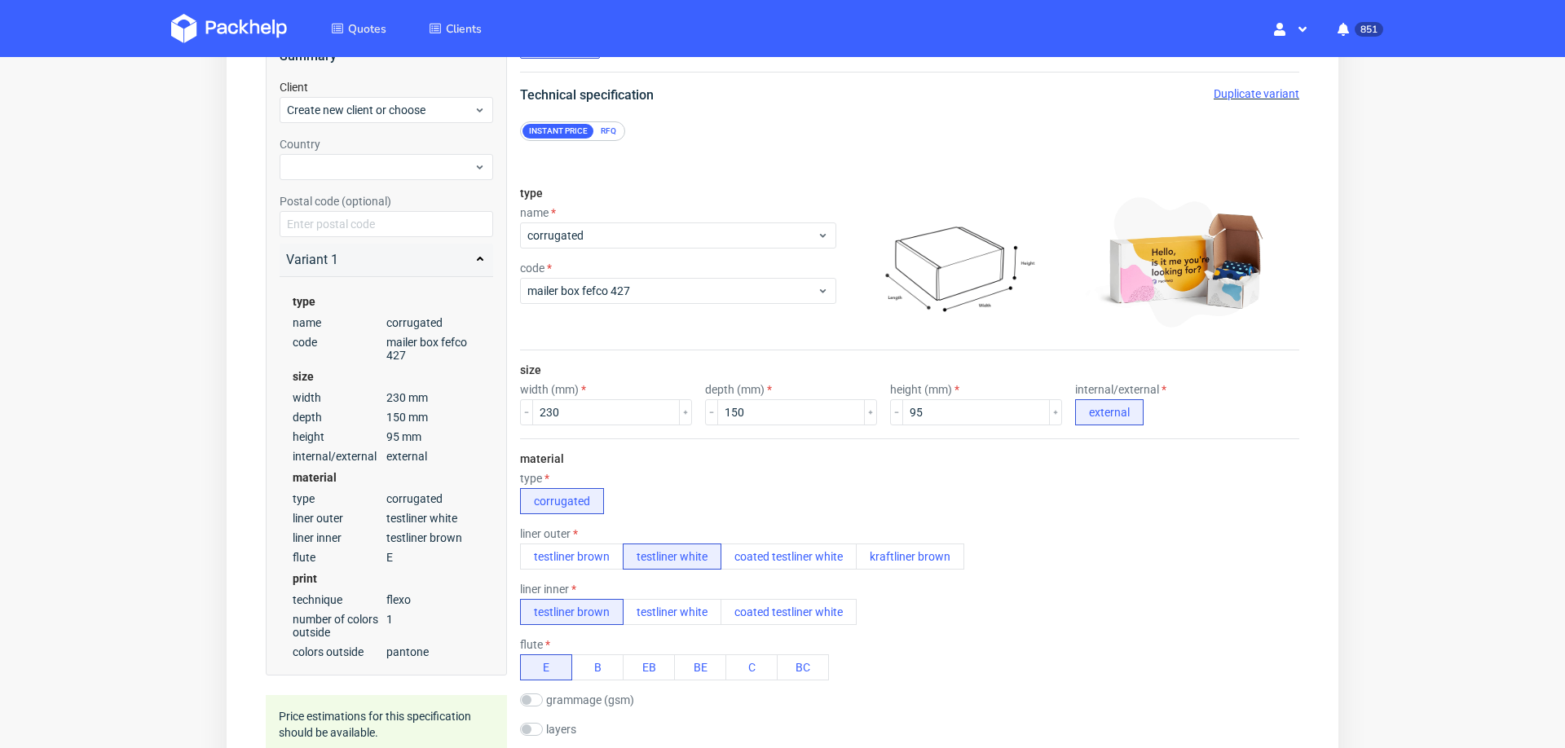
scroll to position [0, 0]
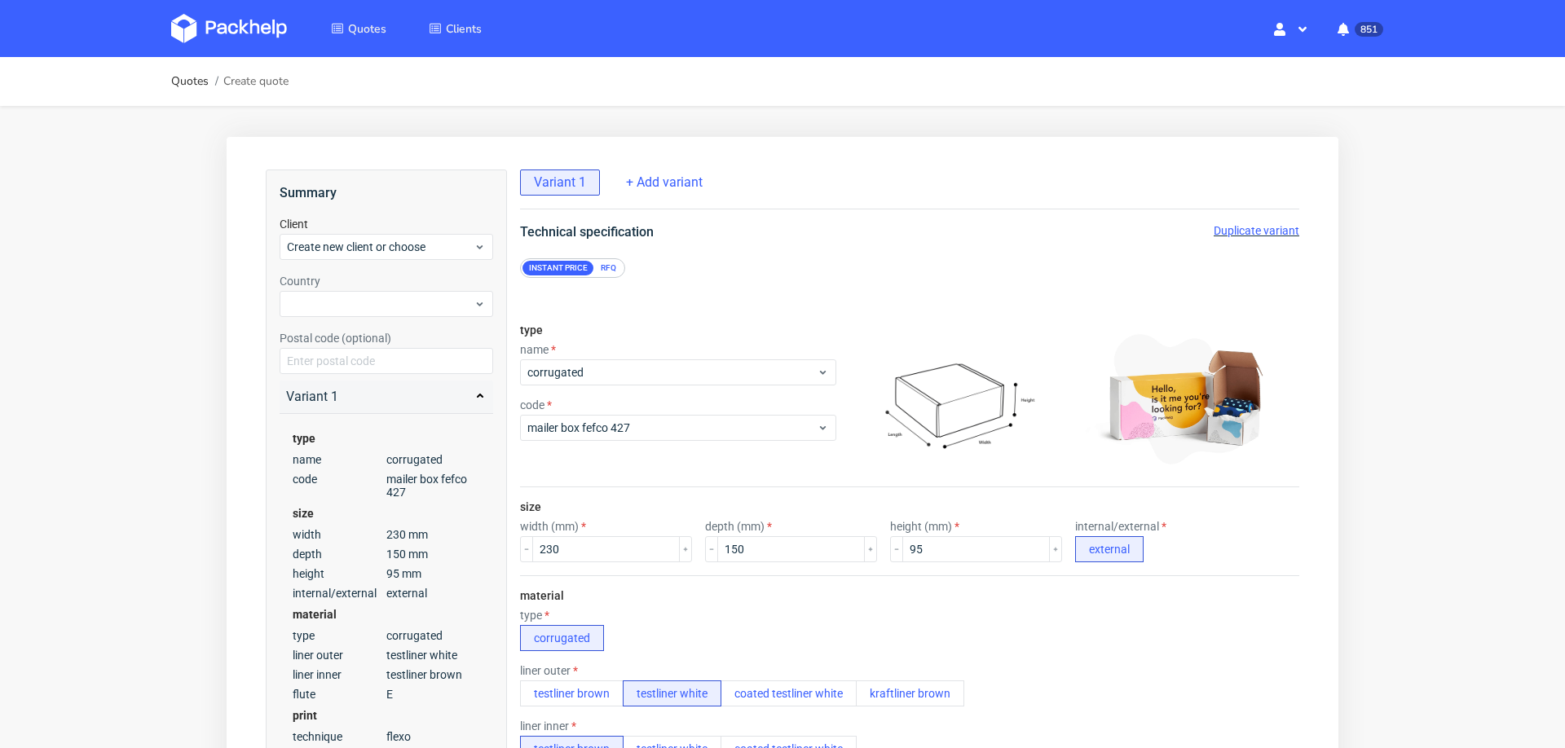
click at [1258, 224] on span "Duplicate variant" at bounding box center [1256, 230] width 86 height 13
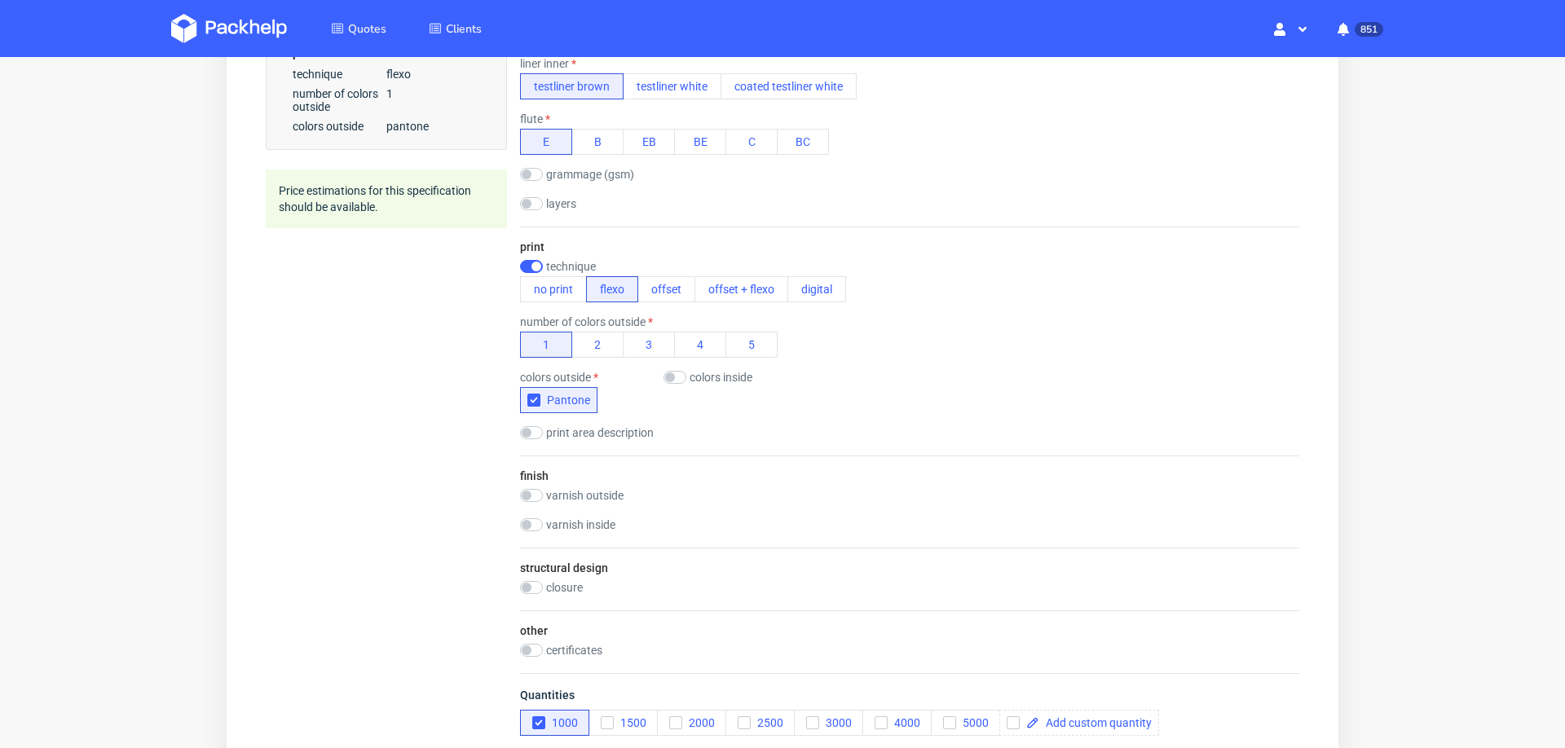
scroll to position [702, 0]
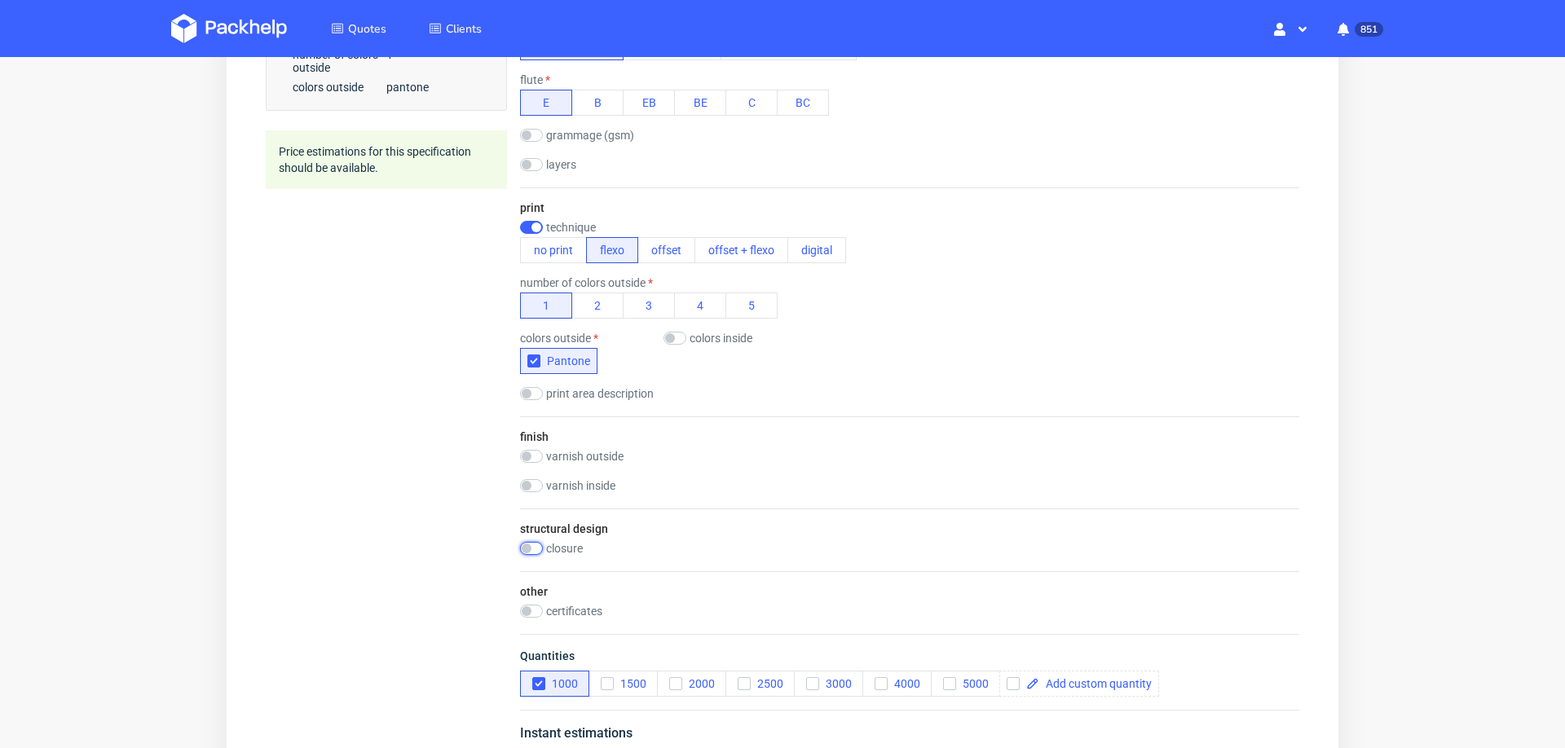
click at [537, 542] on input "checkbox" at bounding box center [531, 548] width 23 height 13
checkbox input "true"
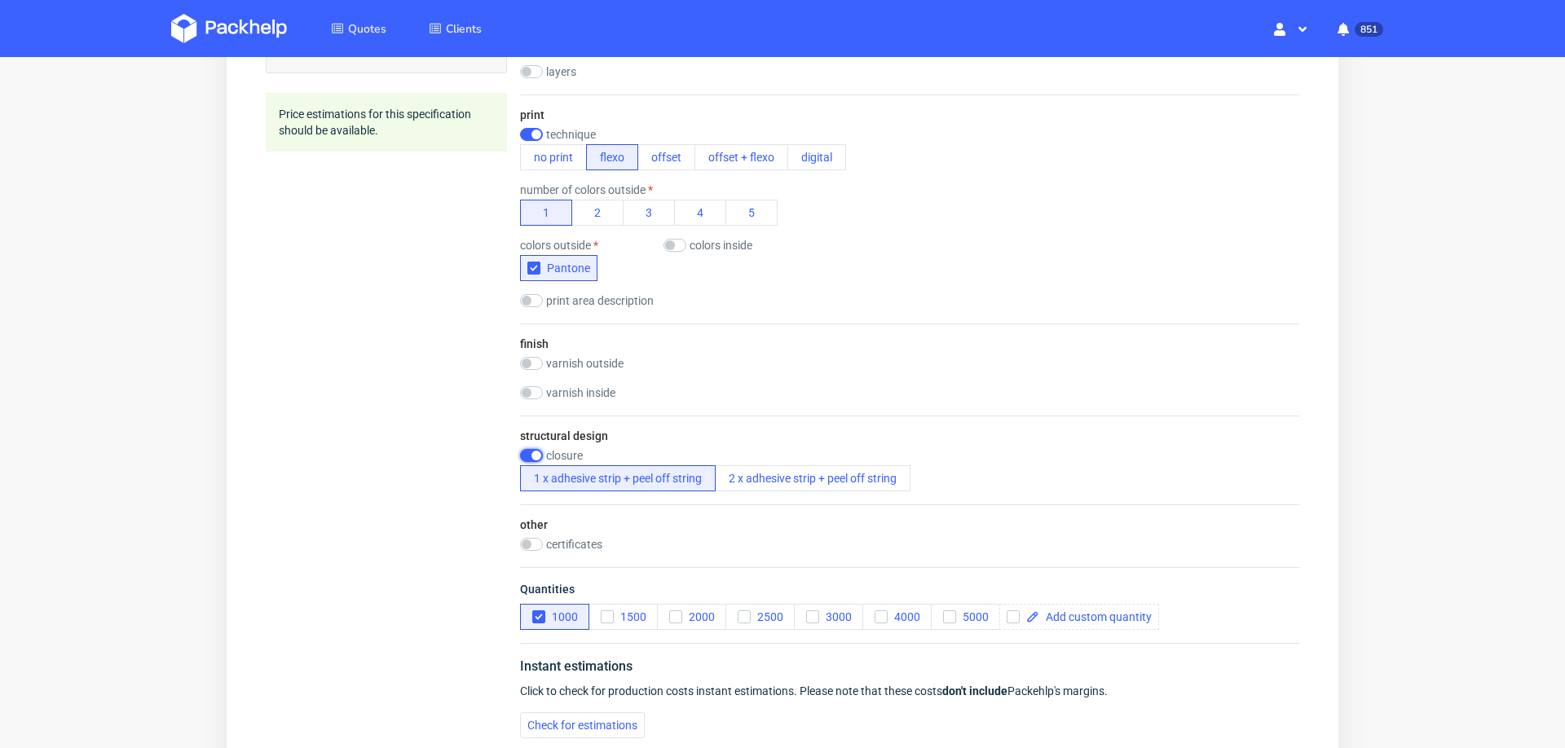
scroll to position [1000, 0]
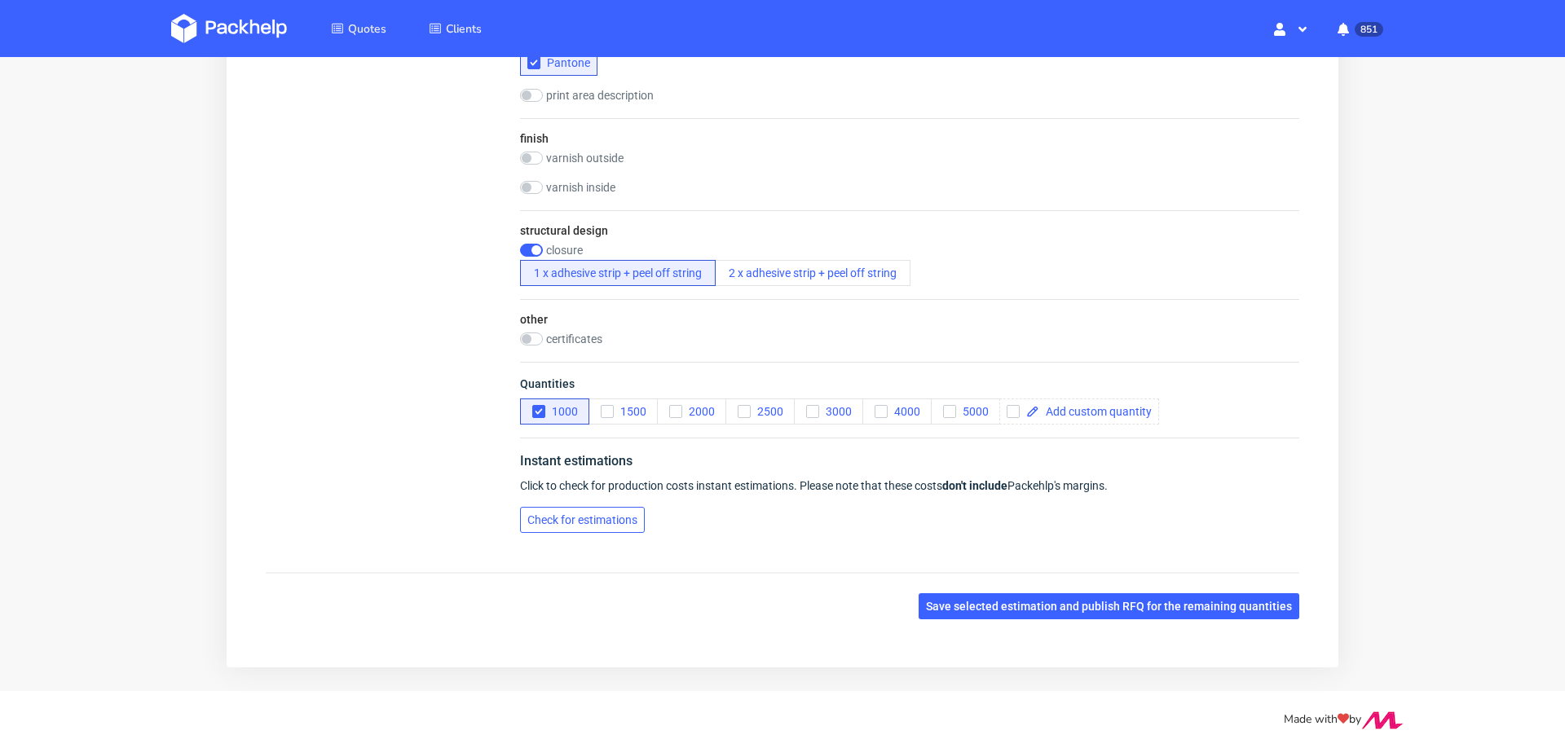
click at [588, 521] on button "Check for estimations" at bounding box center [582, 520] width 125 height 26
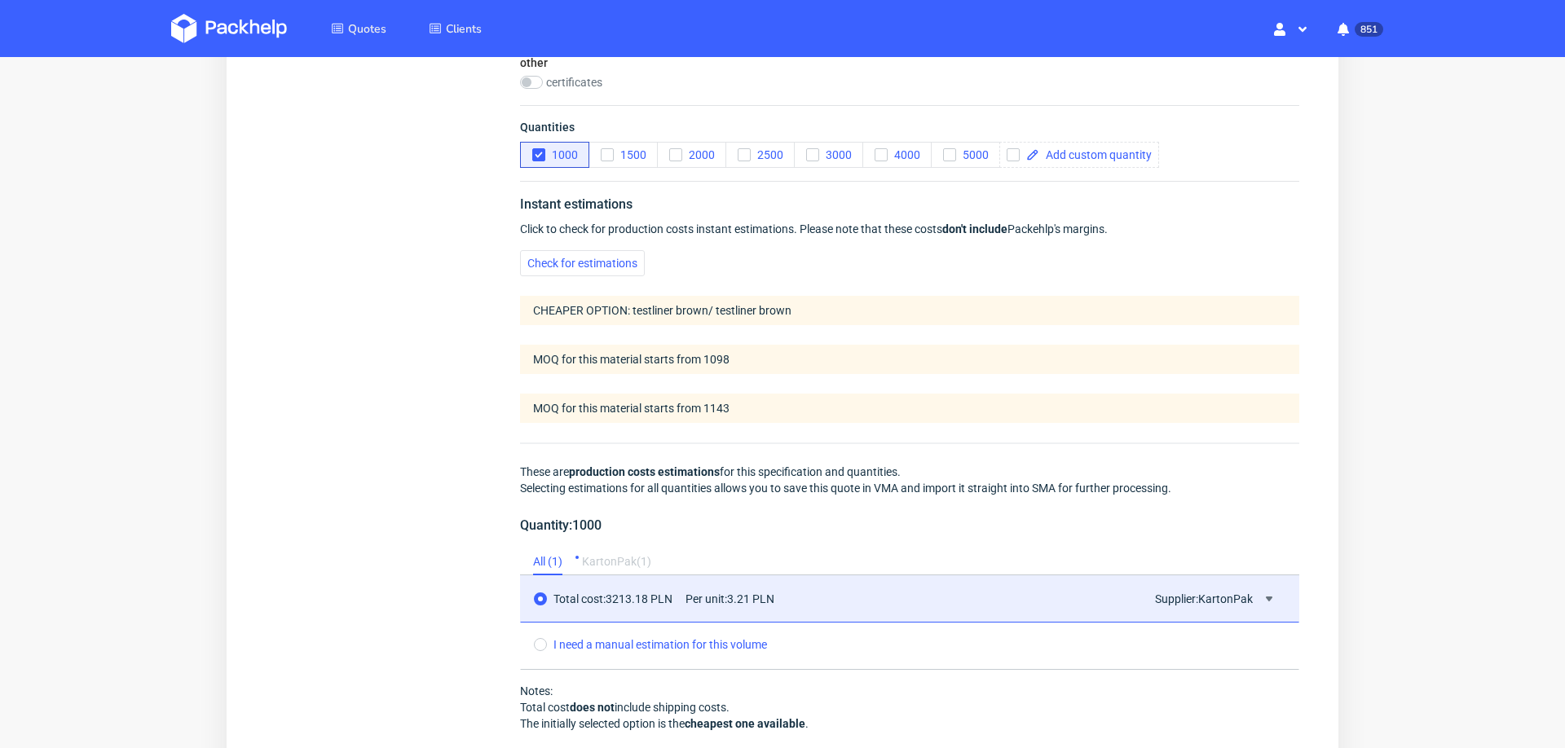
scroll to position [0, 0]
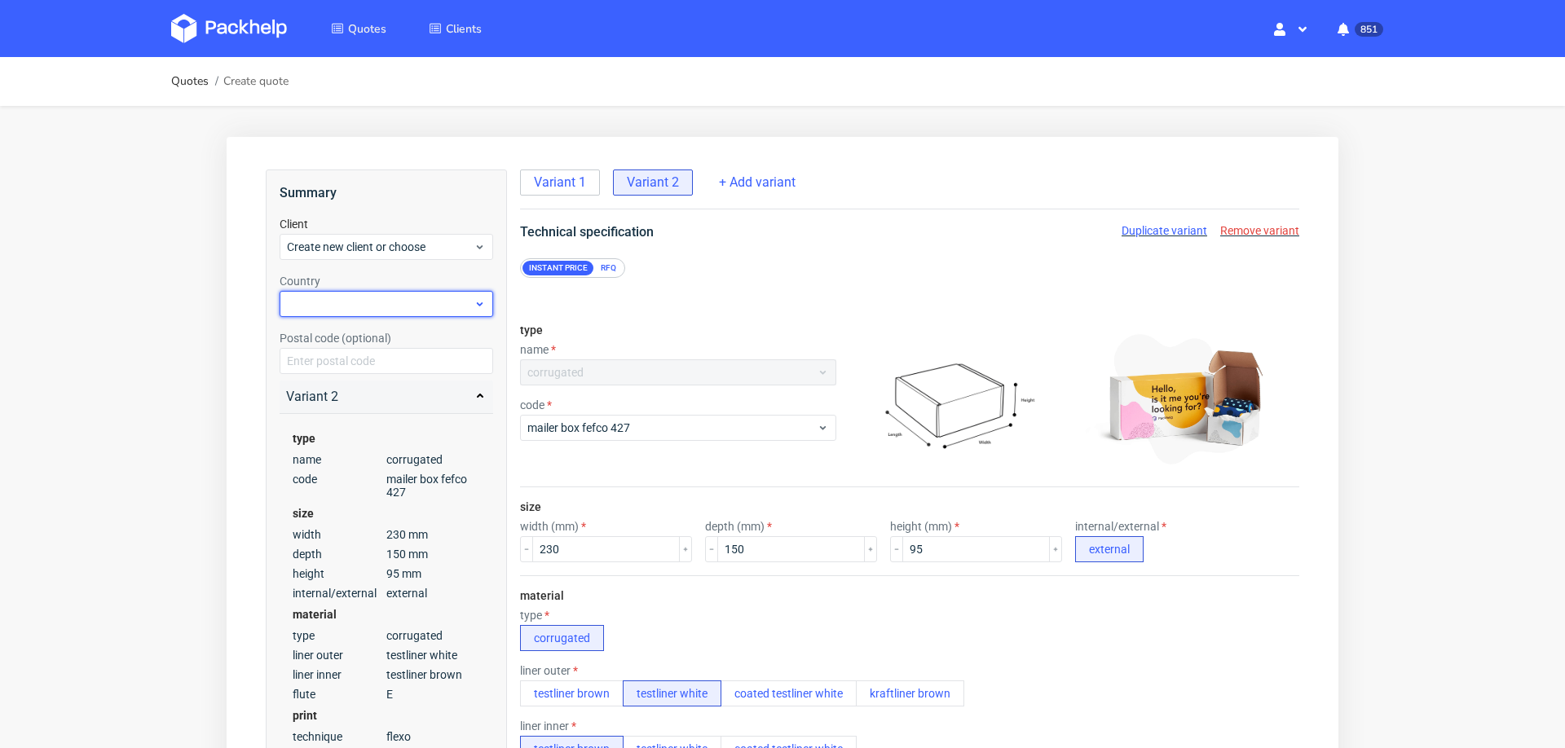
click at [383, 313] on div at bounding box center [387, 304] width 214 height 26
type input "[PERSON_NAME][EMAIL_ADDRESS][DOMAIN_NAME]"
click at [336, 250] on span "Create new client or choose" at bounding box center [380, 247] width 187 height 16
type input "[PERSON_NAME][EMAIL_ADDRESS][DOMAIN_NAME]"
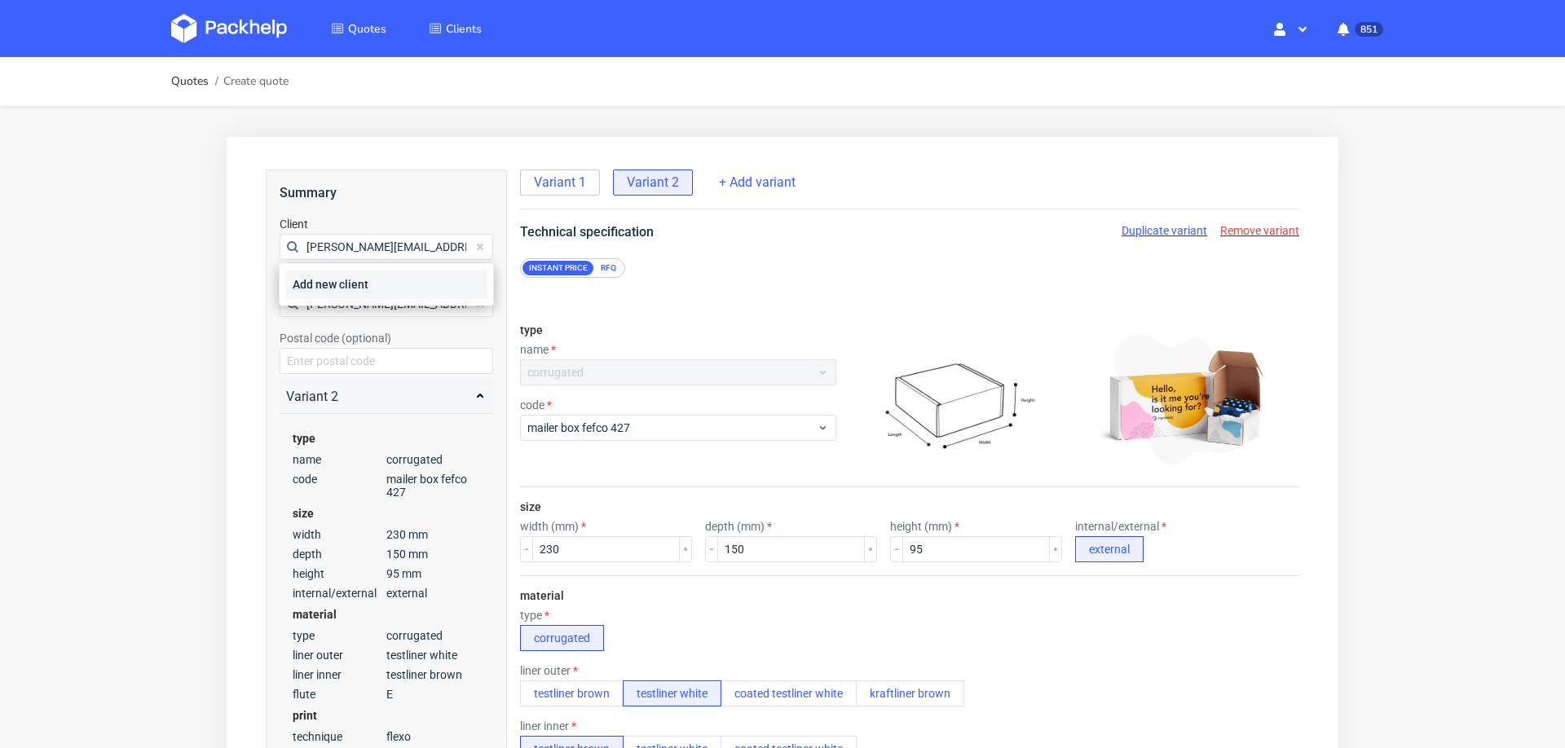
click at [302, 284] on div "Add new client" at bounding box center [386, 284] width 201 height 29
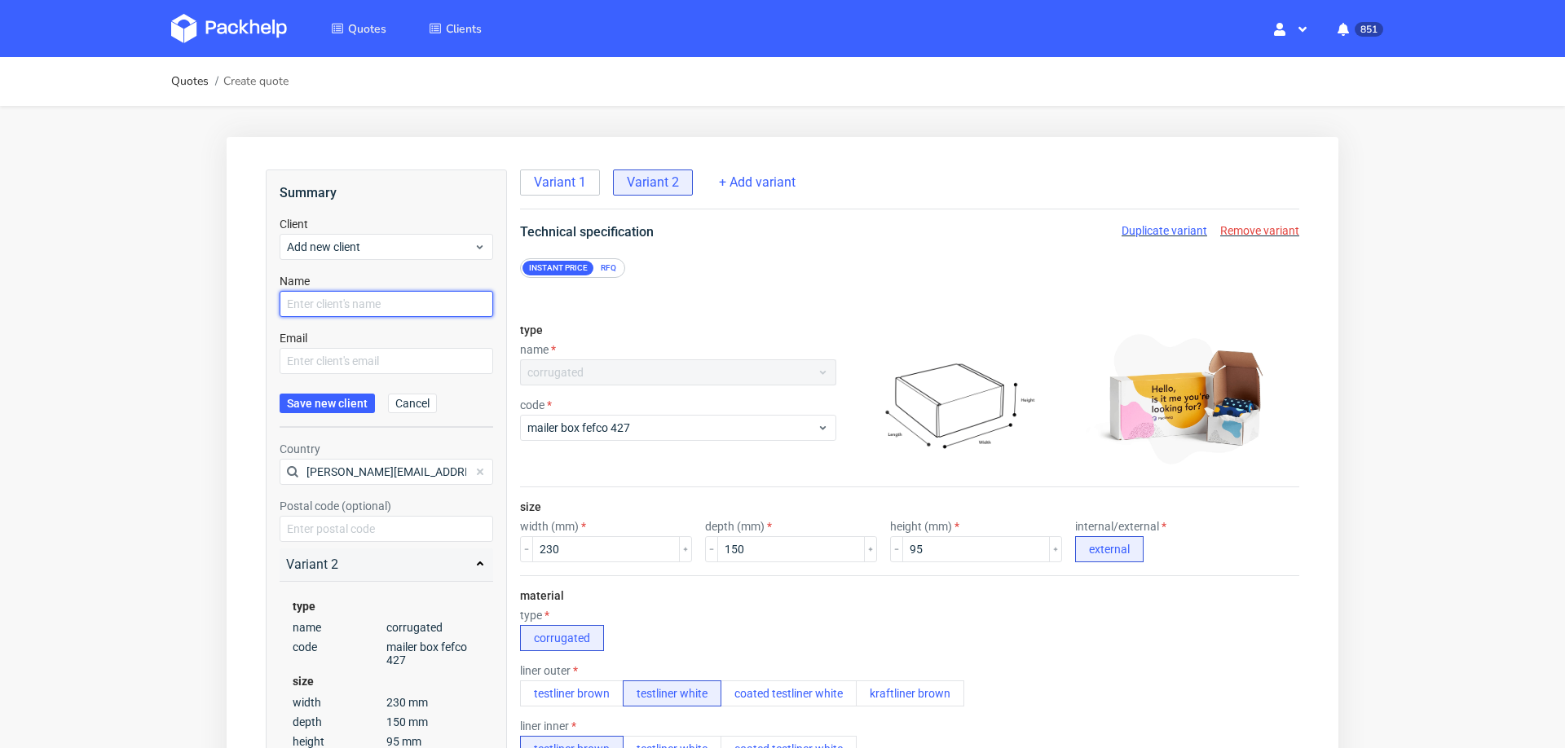
click at [314, 311] on input "text" at bounding box center [387, 304] width 214 height 26
paste input "[PERSON_NAME][EMAIL_ADDRESS][DOMAIN_NAME]"
type input "[PERSON_NAME][EMAIL_ADDRESS][DOMAIN_NAME]"
click at [302, 353] on input "text" at bounding box center [387, 361] width 214 height 26
paste input "[PERSON_NAME][EMAIL_ADDRESS][DOMAIN_NAME]"
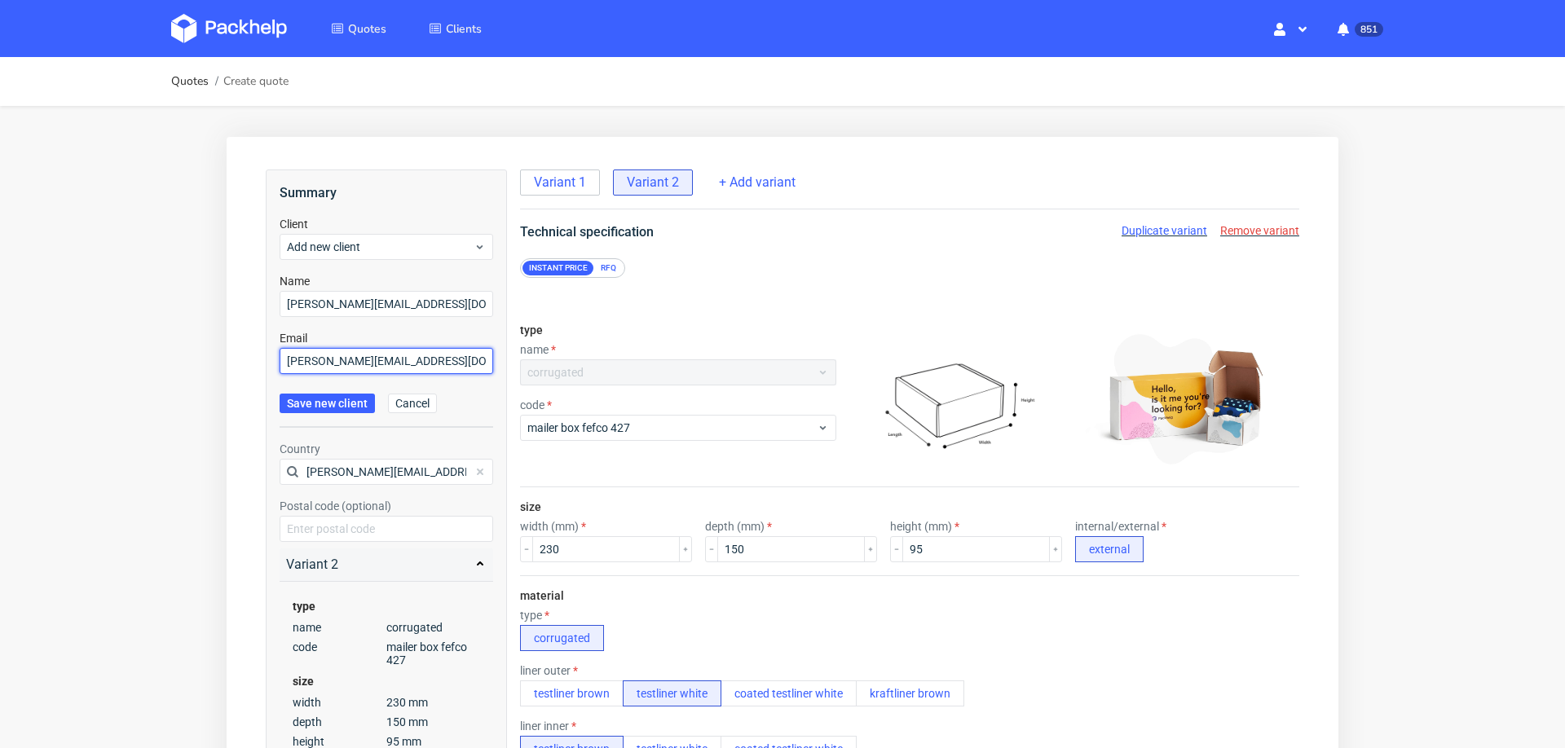
type input "[PERSON_NAME][EMAIL_ADDRESS][DOMAIN_NAME]"
click at [315, 400] on span "Save new client" at bounding box center [327, 403] width 81 height 11
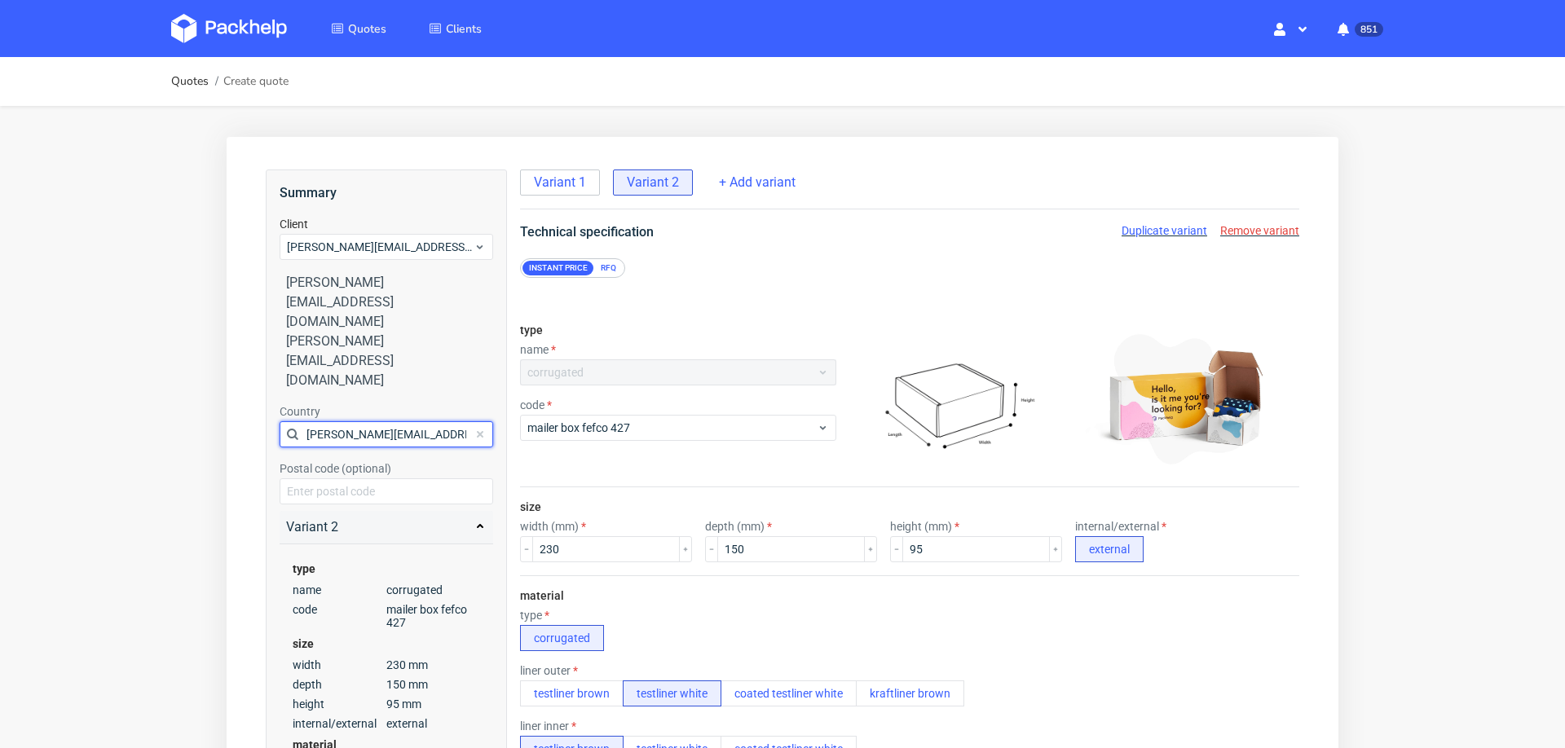
click at [341, 421] on input "[PERSON_NAME][EMAIL_ADDRESS][DOMAIN_NAME]" at bounding box center [387, 434] width 214 height 26
click at [341, 421] on div at bounding box center [387, 434] width 214 height 26
type input "spa"
click at [351, 386] on div "Spain" at bounding box center [386, 394] width 201 height 29
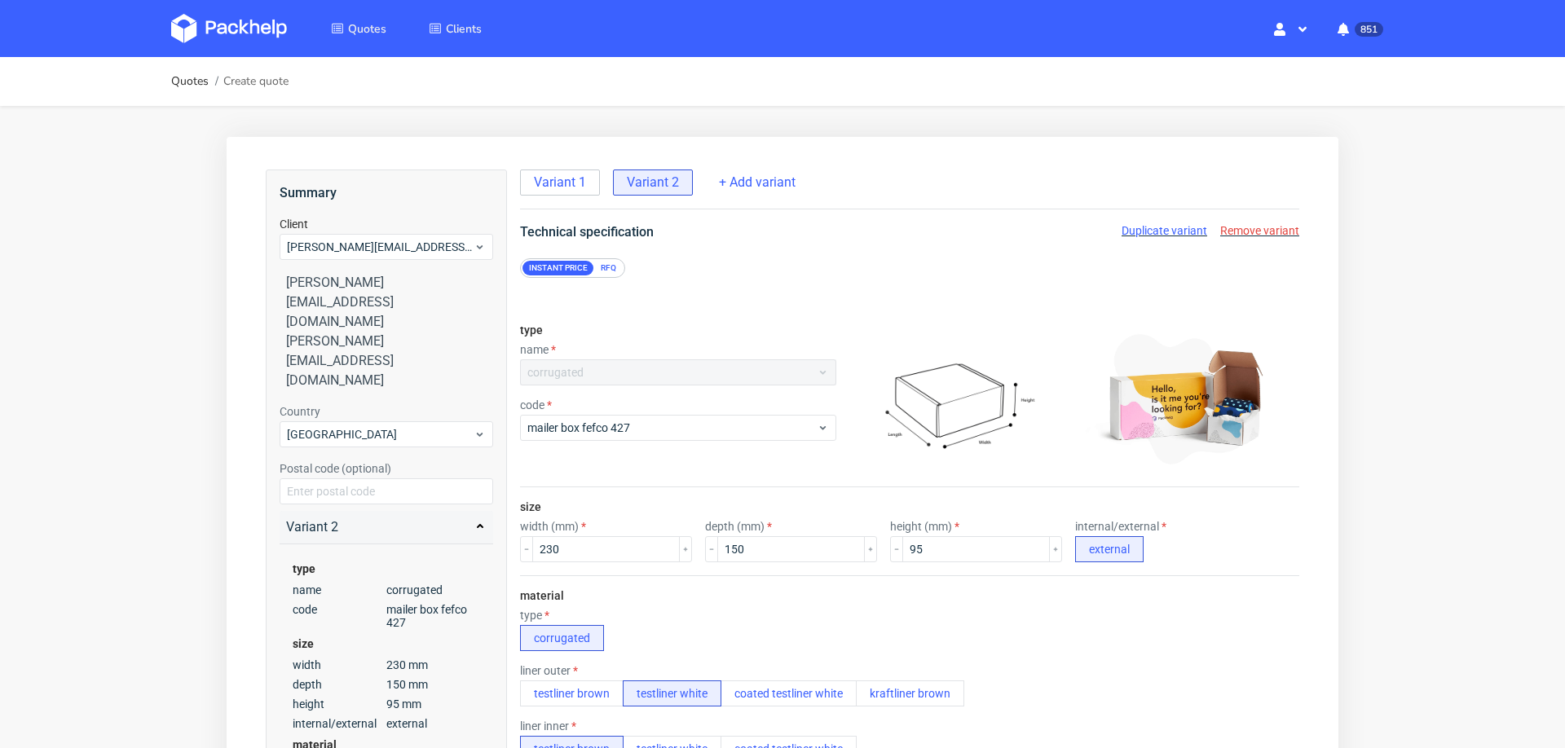
click at [351, 462] on label "Postal code (optional)" at bounding box center [336, 468] width 112 height 13
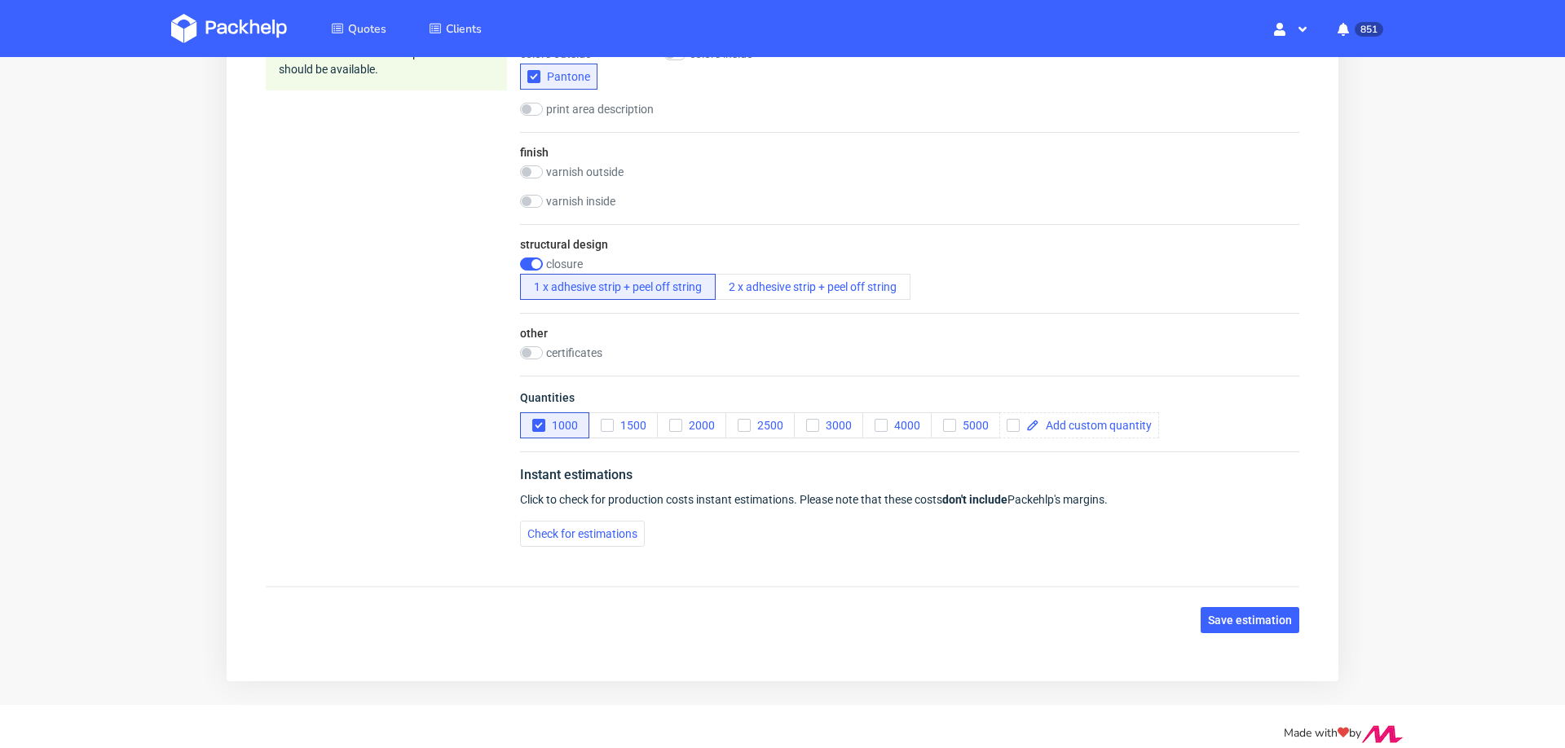
scroll to position [1000, 0]
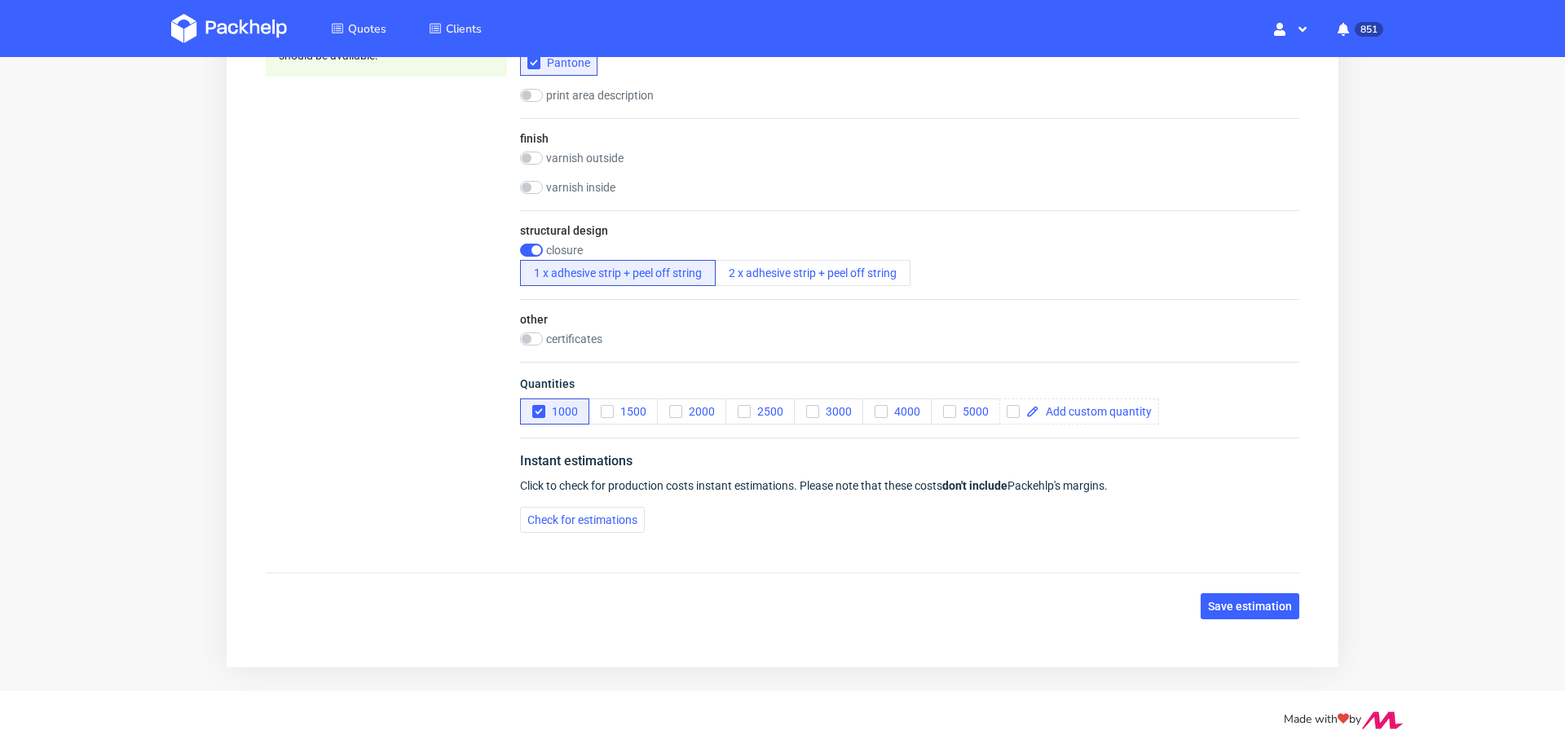
click at [551, 518] on span "Check for estimations" at bounding box center [582, 519] width 110 height 11
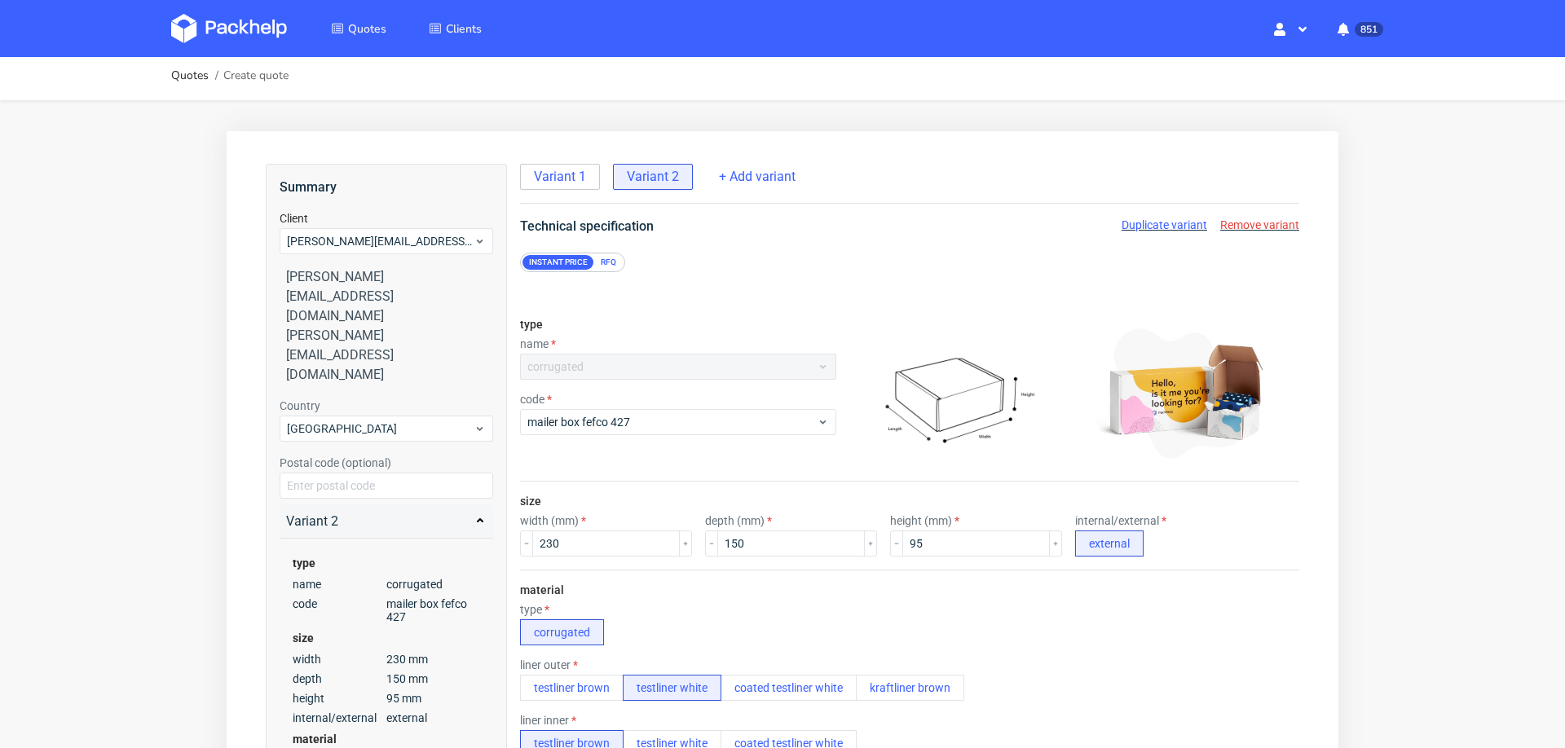
scroll to position [0, 0]
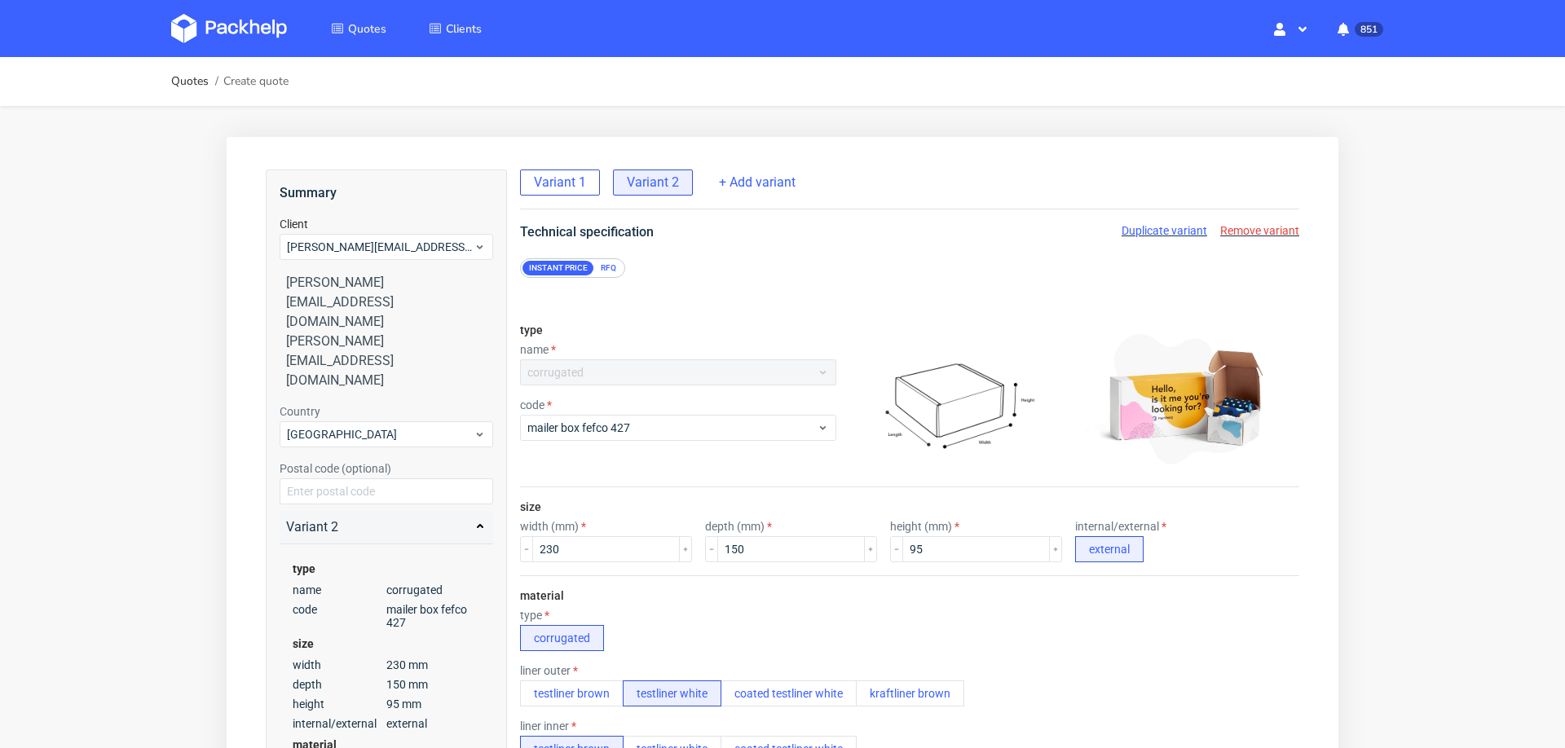
click at [568, 181] on span "Variant 1" at bounding box center [560, 183] width 52 height 18
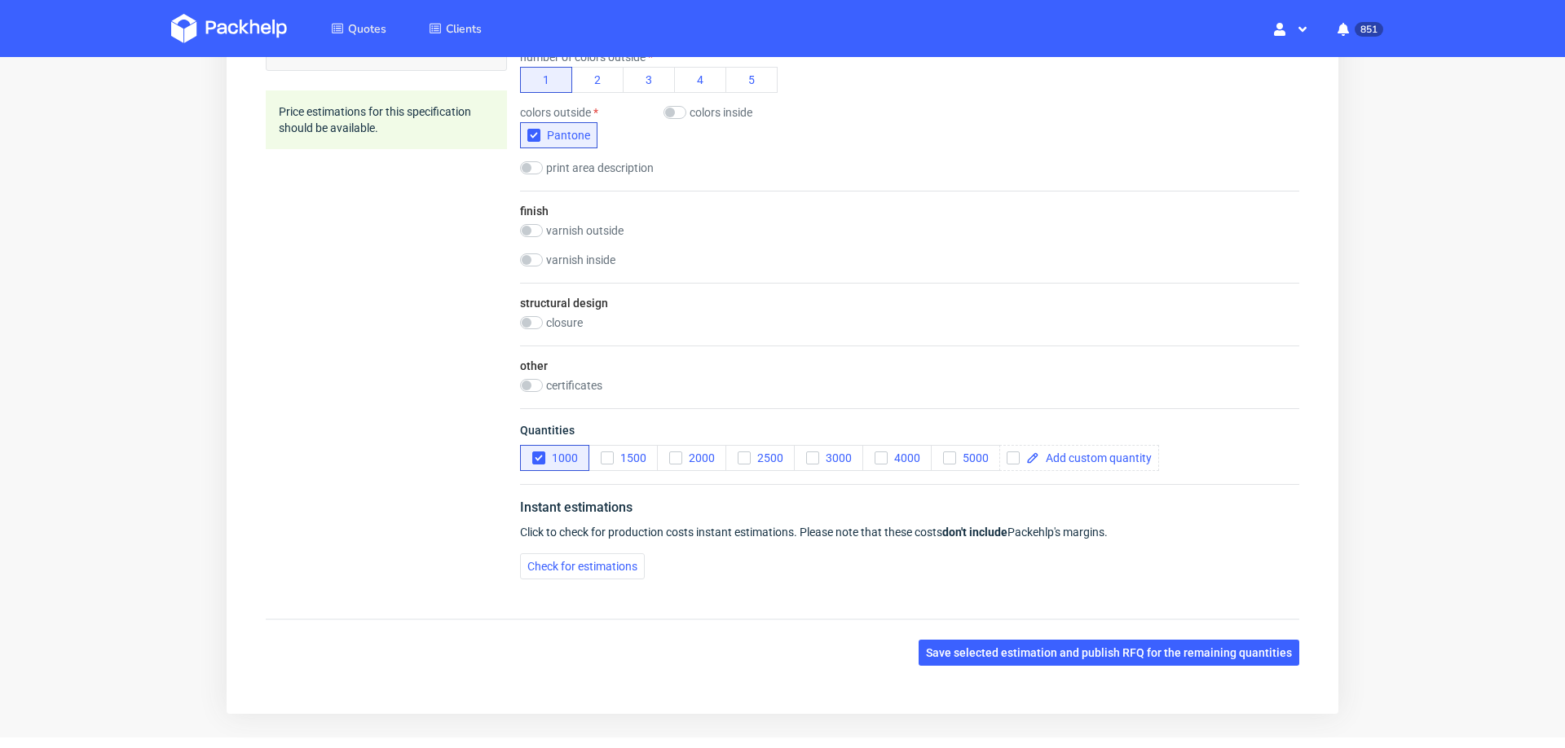
scroll to position [973, 0]
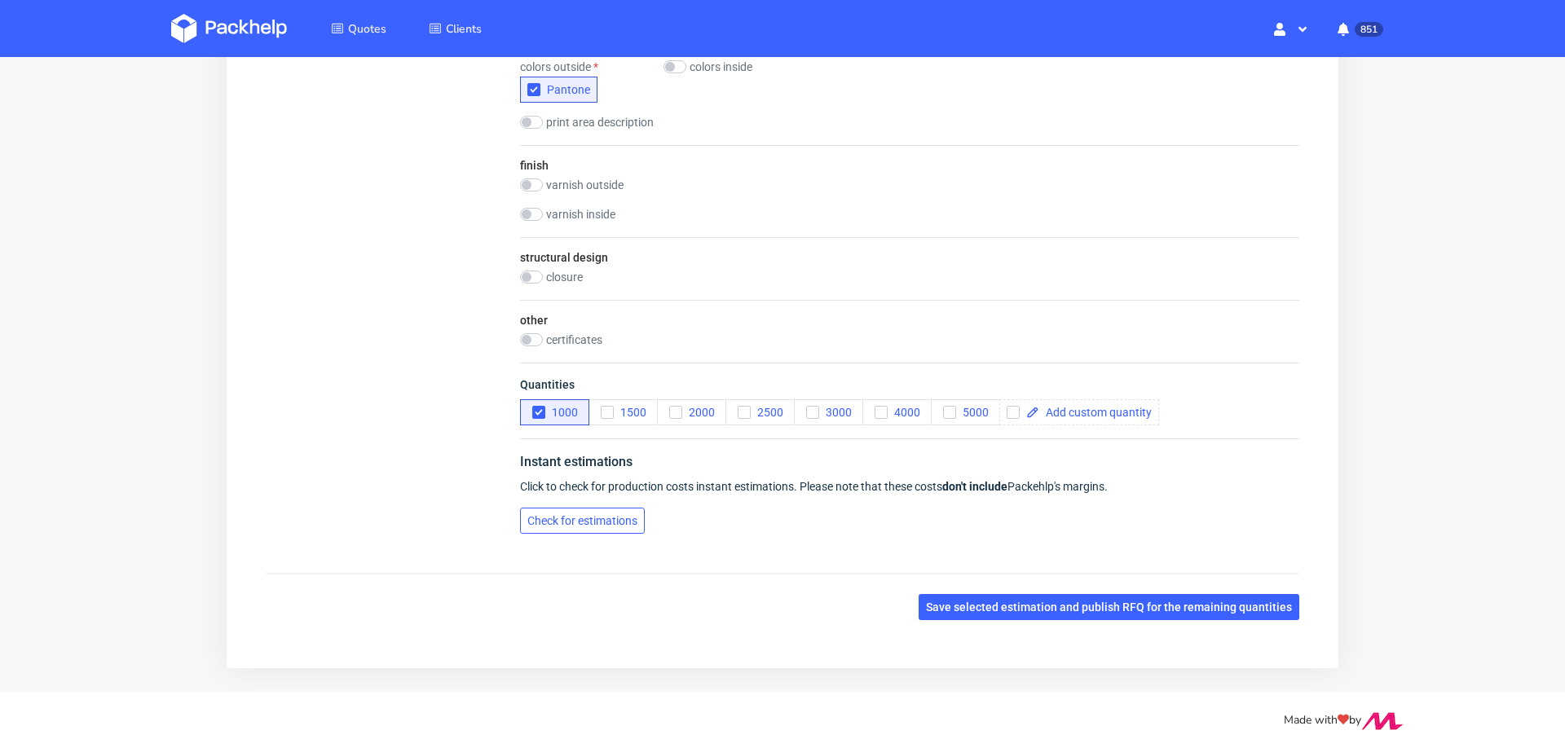
click at [548, 515] on span "Check for estimations" at bounding box center [582, 520] width 110 height 11
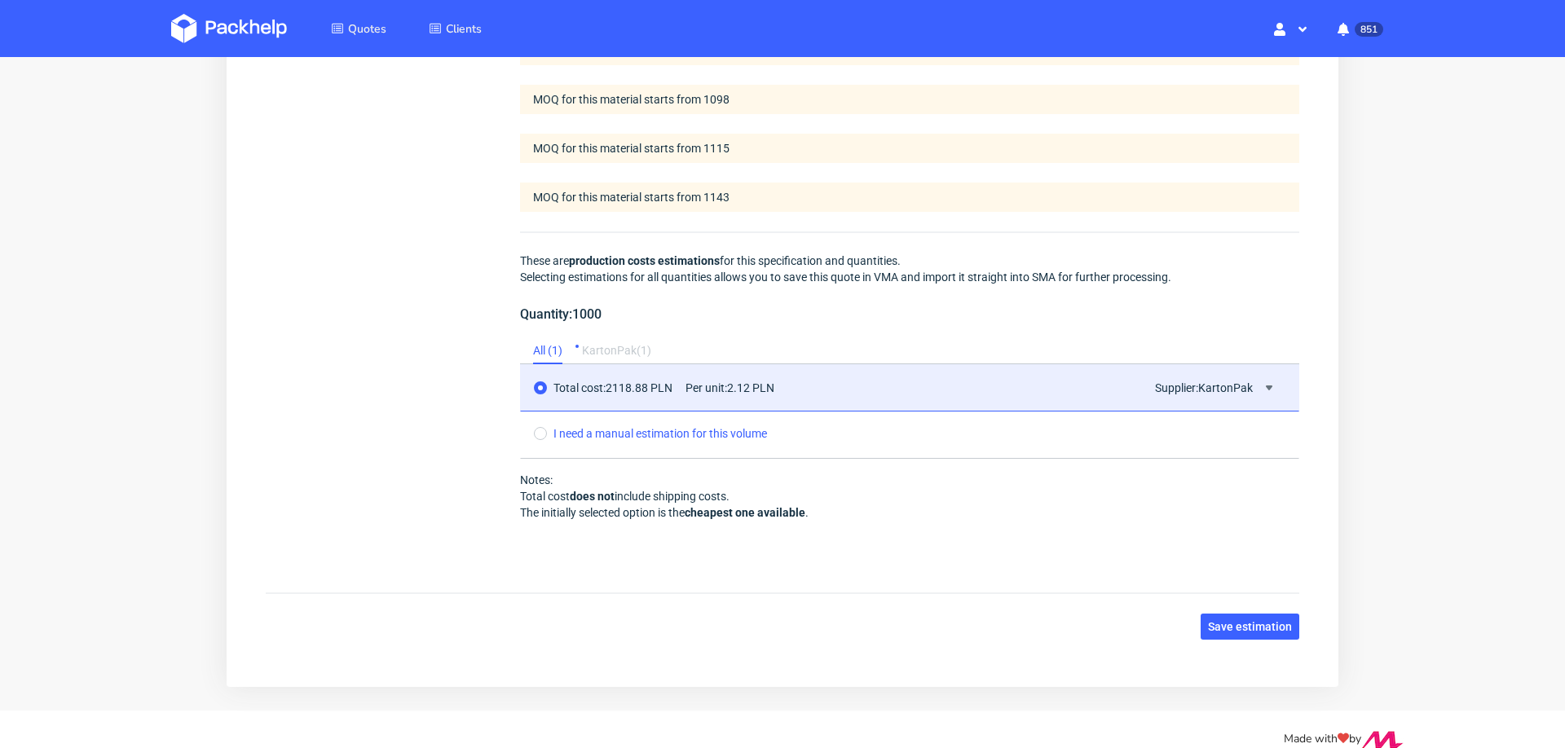
scroll to position [1510, 0]
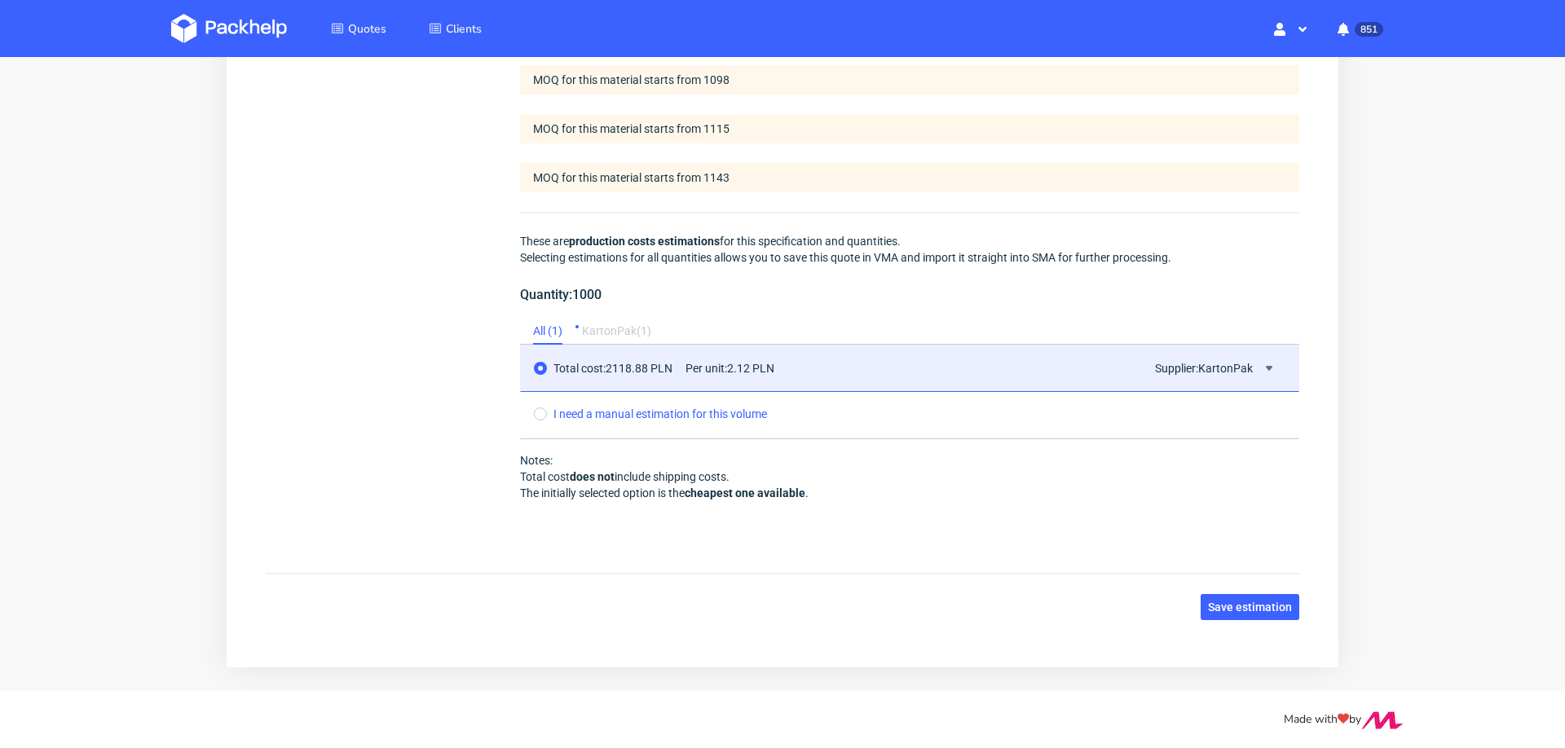
click at [1223, 601] on span "Save estimation" at bounding box center [1250, 606] width 84 height 11
